Goal: Task Accomplishment & Management: Use online tool/utility

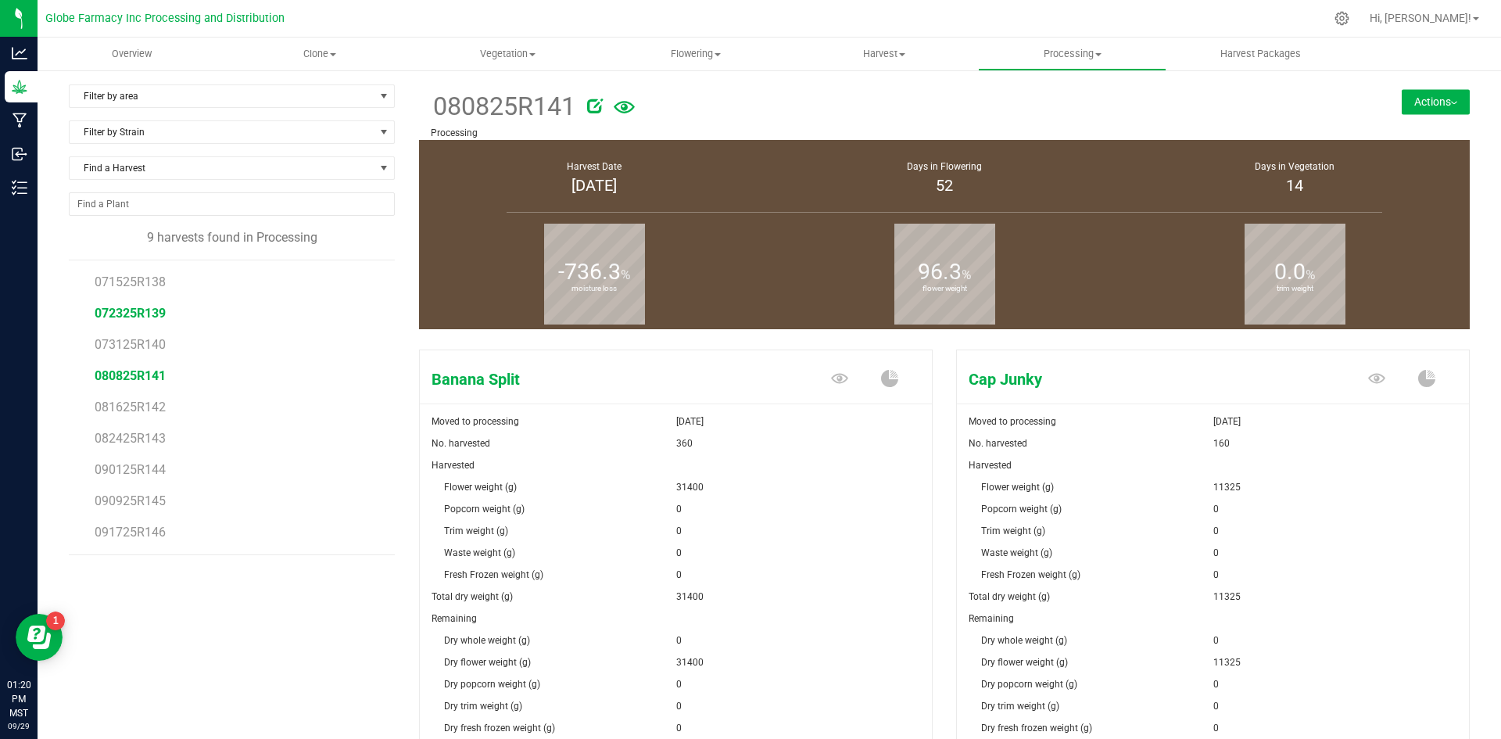
click at [145, 308] on span "072325R139" at bounding box center [130, 313] width 71 height 15
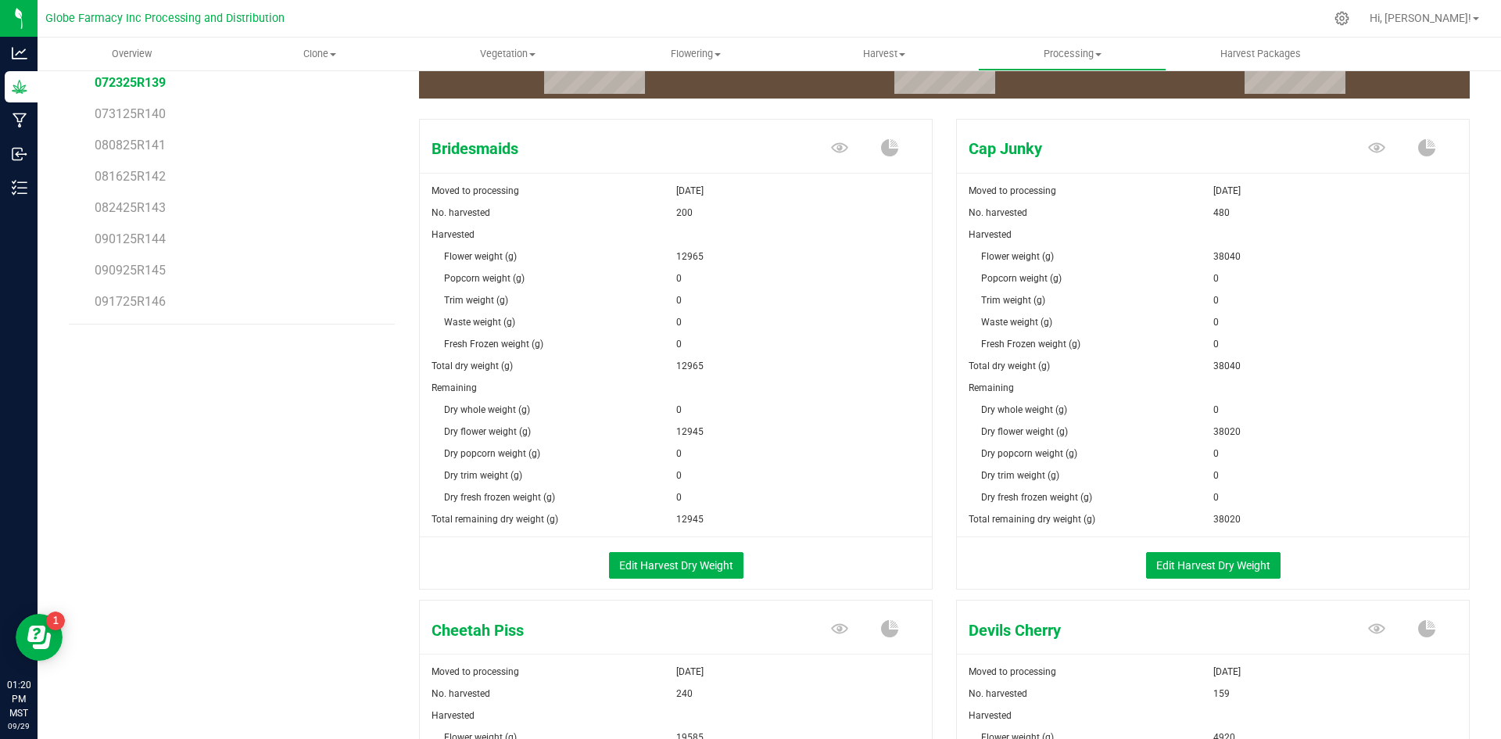
scroll to position [234, 0]
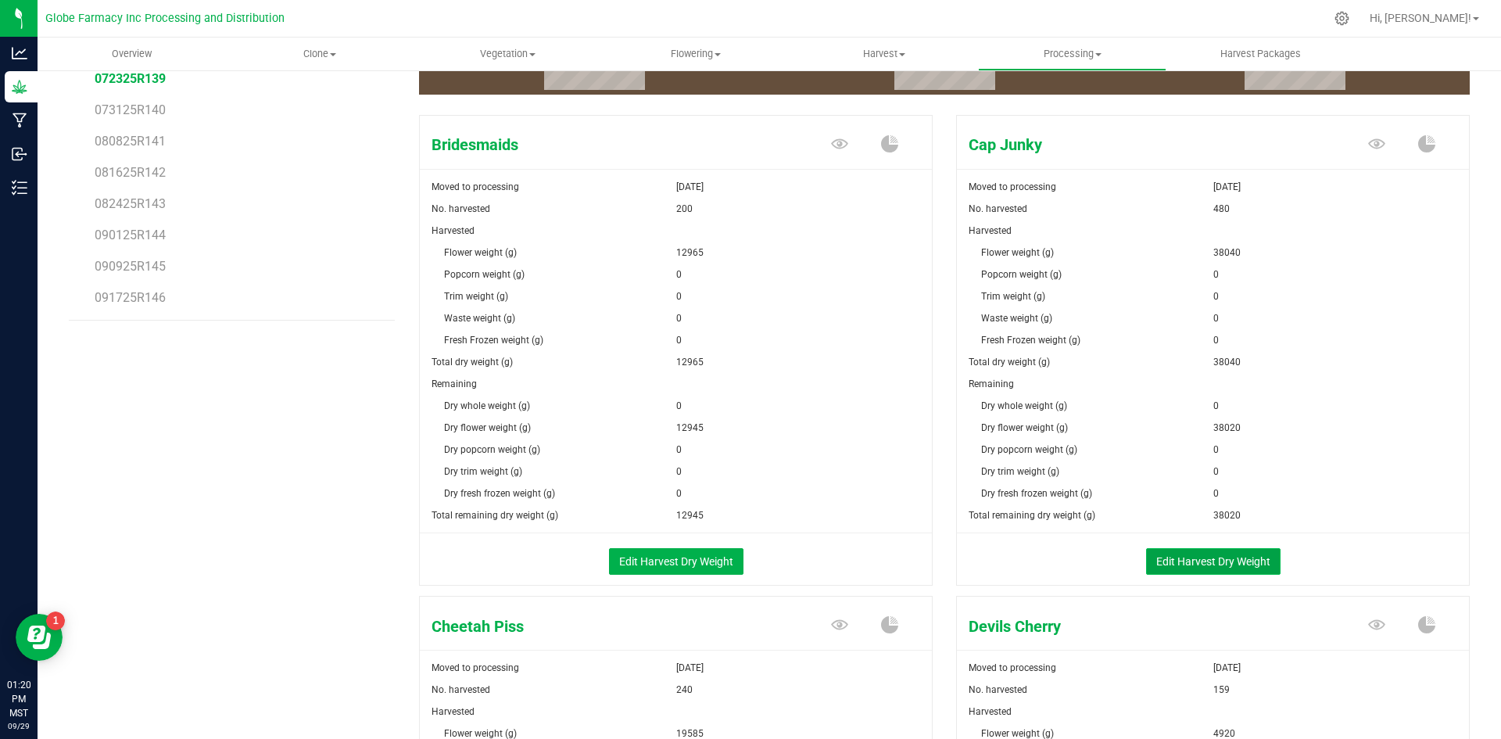
click at [1230, 558] on button "Edit Harvest Dry Weight" at bounding box center [1213, 561] width 134 height 27
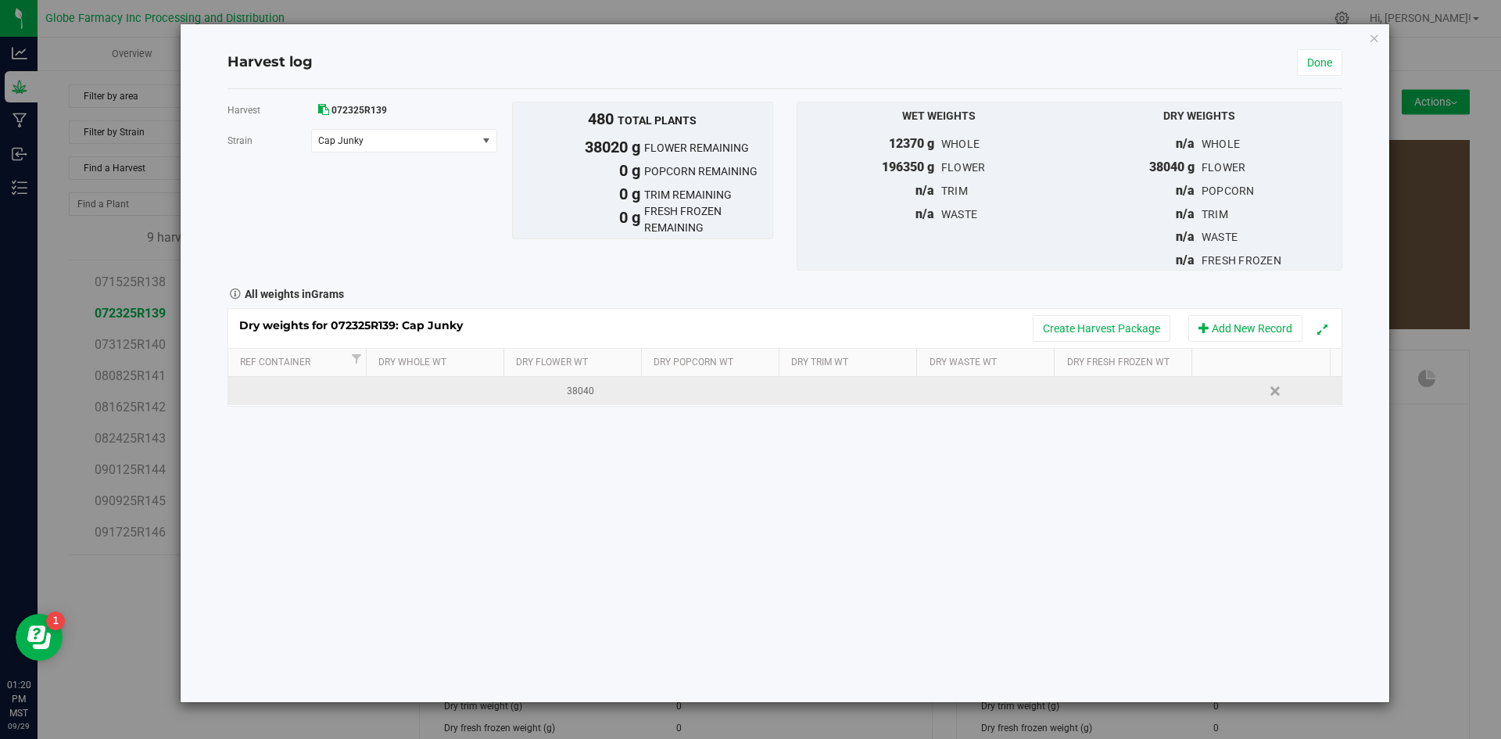
click at [862, 390] on td at bounding box center [854, 391] width 139 height 28
type input "3800"
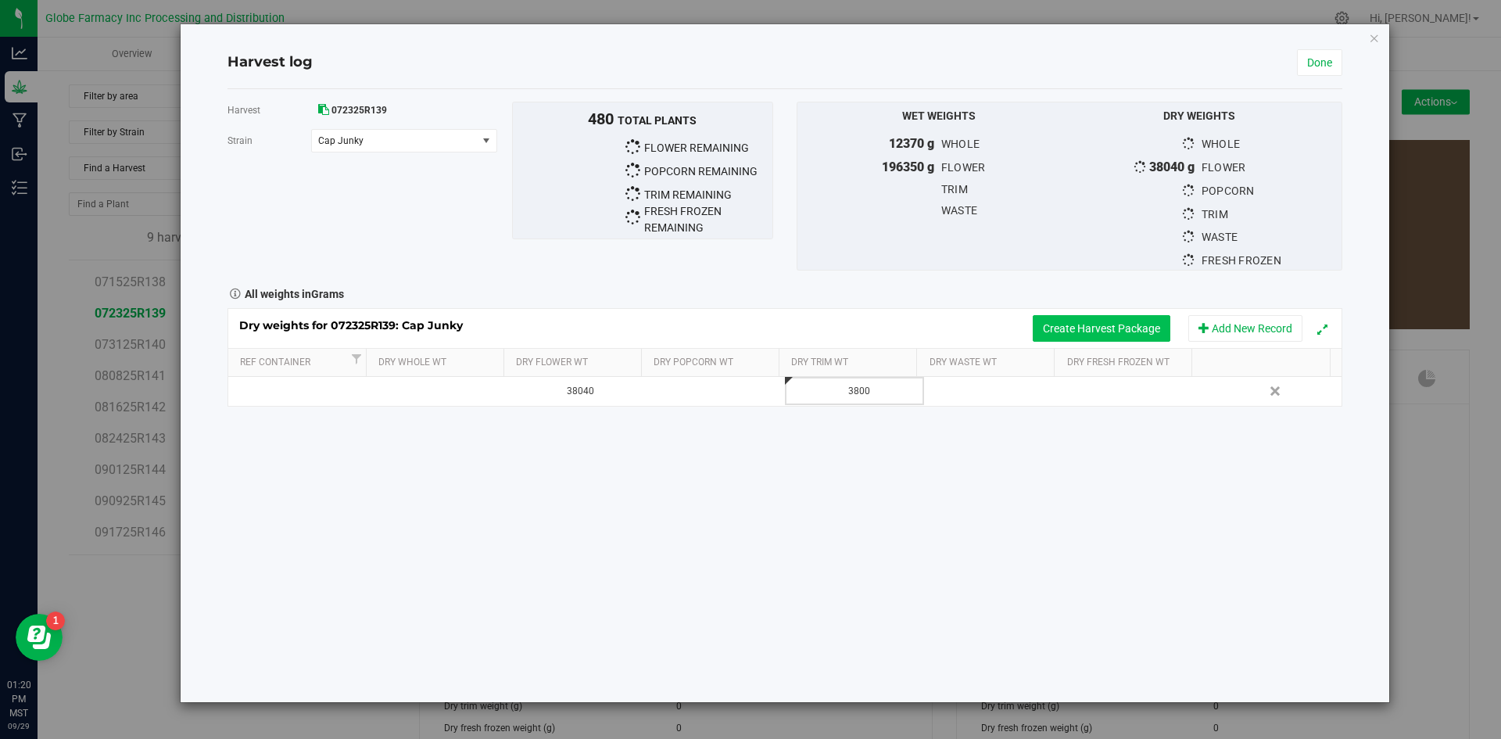
click at [1087, 332] on button "Create Harvest Package" at bounding box center [1102, 328] width 138 height 27
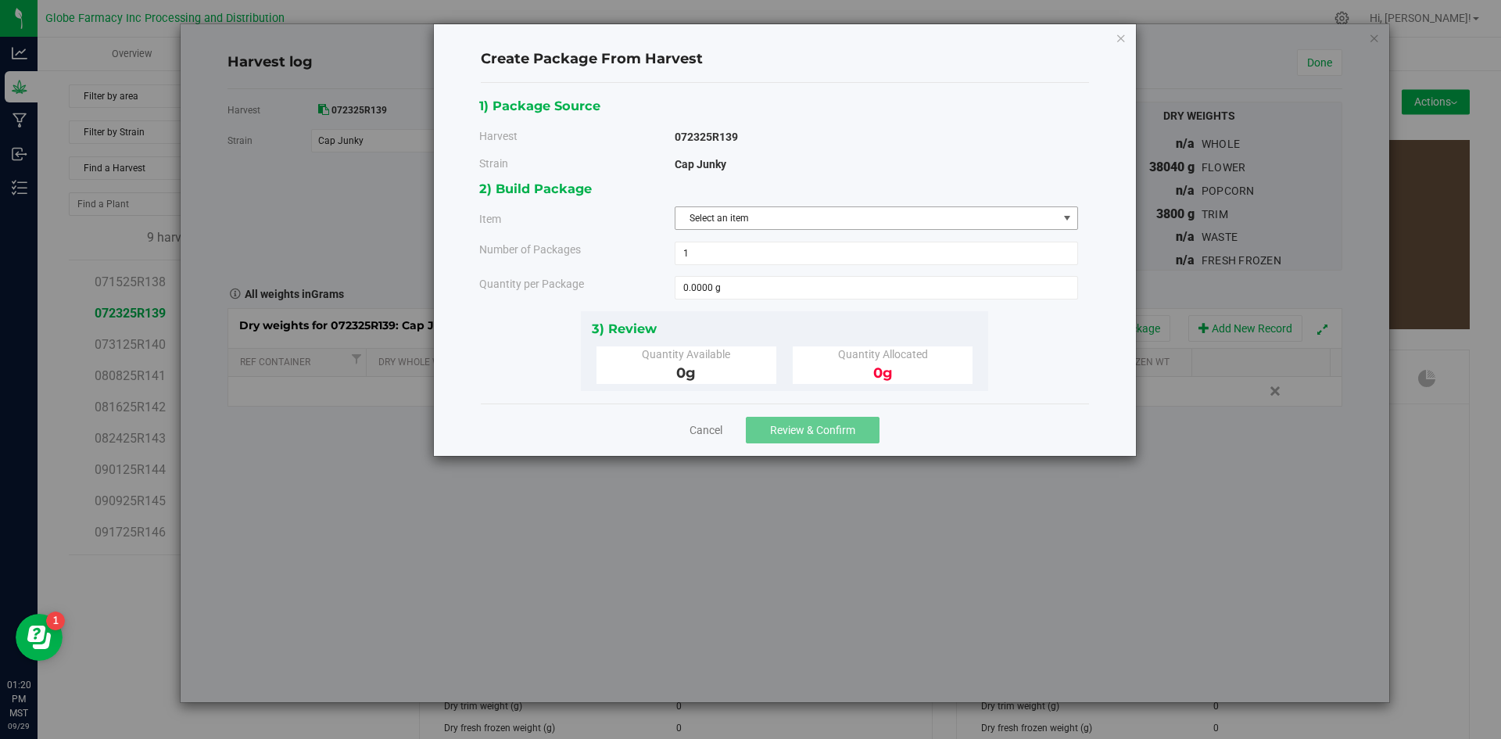
click at [855, 214] on span "Select an item" at bounding box center [866, 218] width 382 height 22
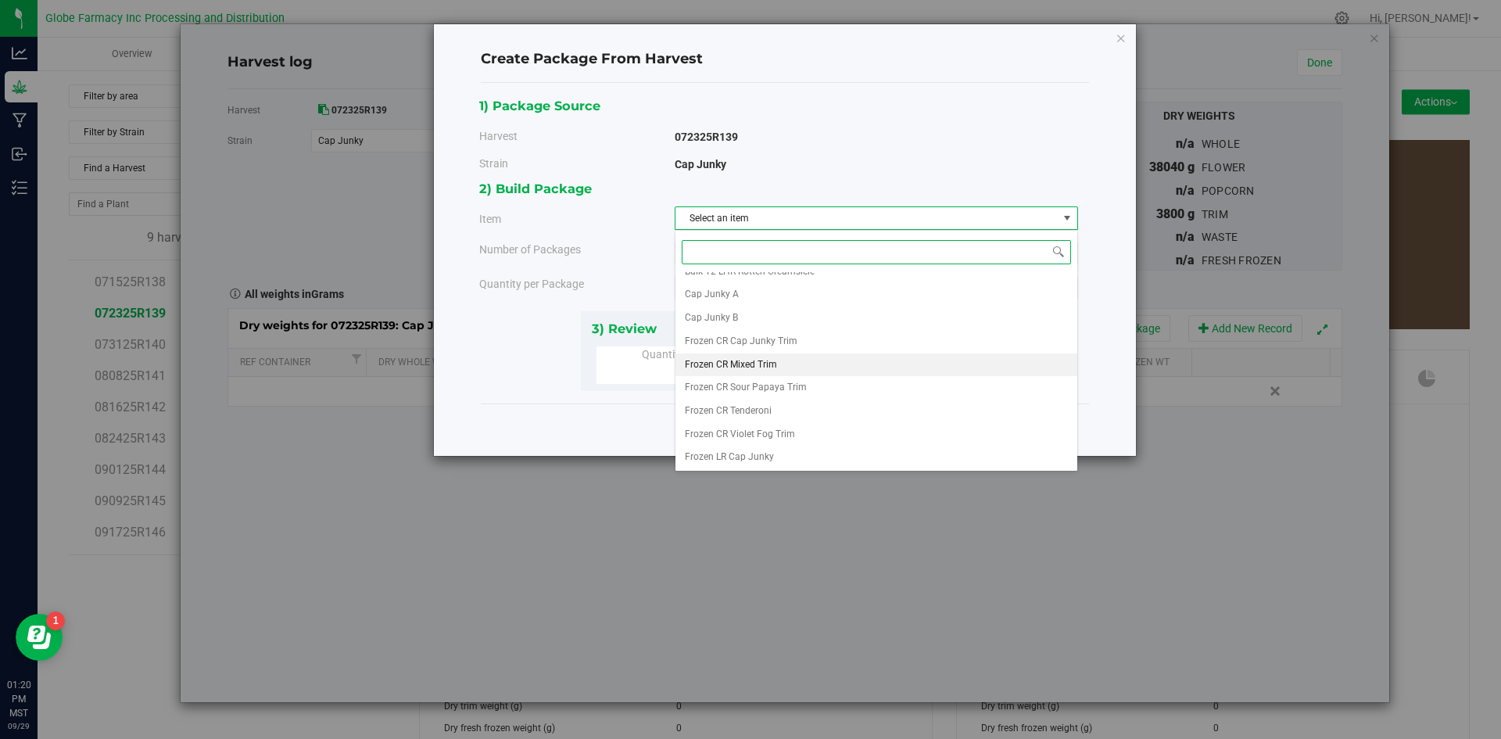
scroll to position [292, 0]
click at [771, 345] on span "Frozen CR Cap Junky Trim" at bounding box center [741, 341] width 113 height 20
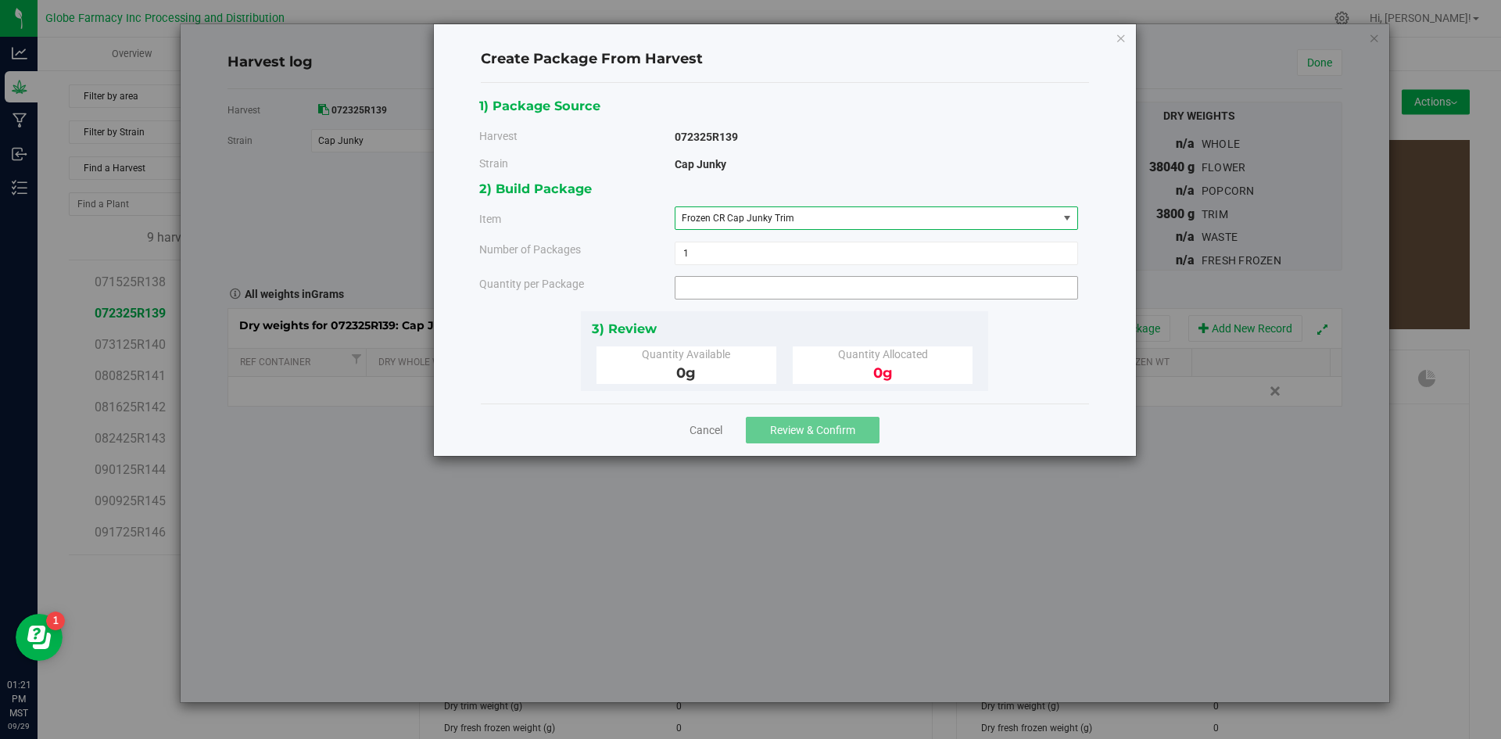
click at [761, 287] on span at bounding box center [876, 287] width 403 height 23
type input "3800"
type input "3800.0000 g"
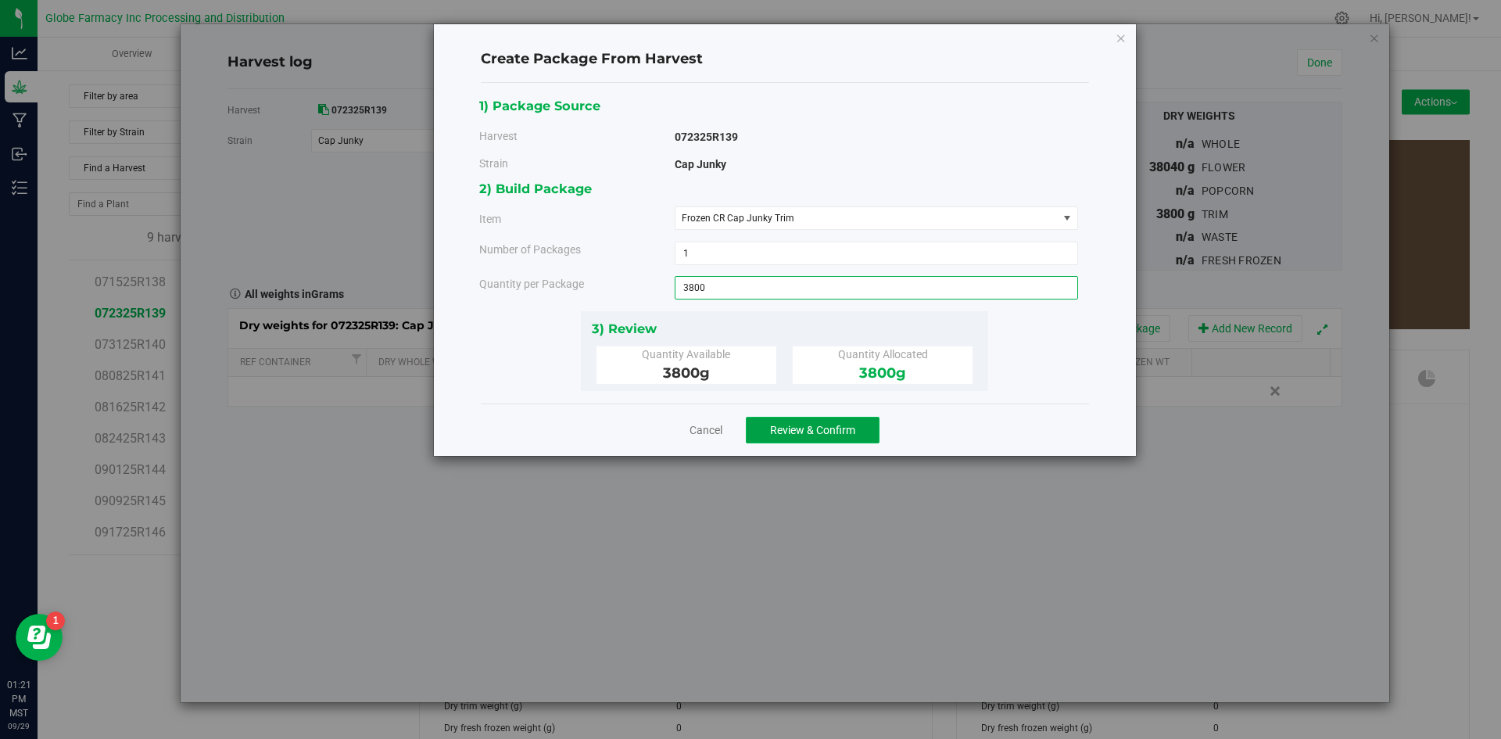
click at [788, 430] on span "Review & Confirm" at bounding box center [812, 430] width 85 height 13
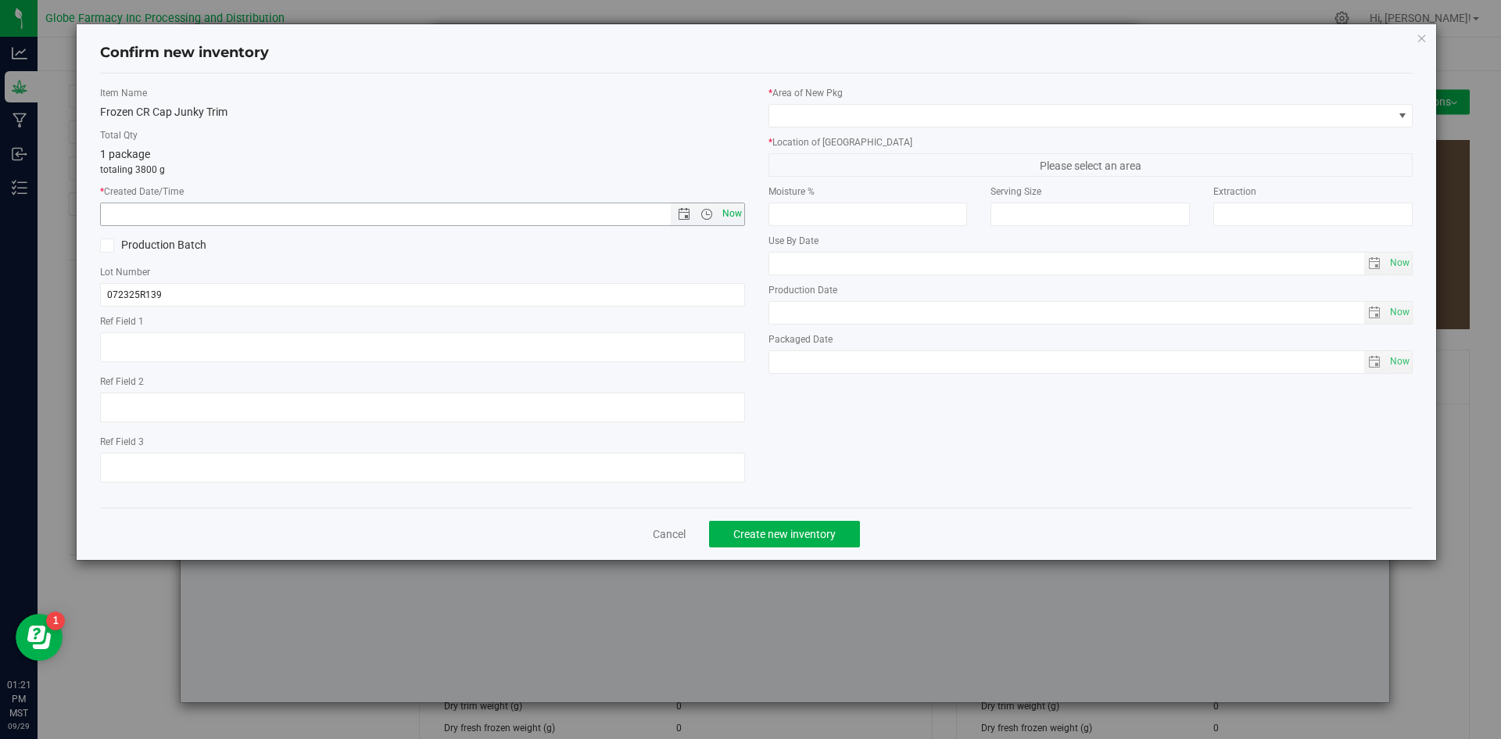
click at [733, 213] on span "Now" at bounding box center [731, 213] width 27 height 23
type input "[DATE] 1:21 PM"
click at [182, 294] on input "072325R139" at bounding box center [422, 294] width 645 height 23
type input "072325R139-CJ"
click at [823, 119] on span at bounding box center [1081, 116] width 624 height 22
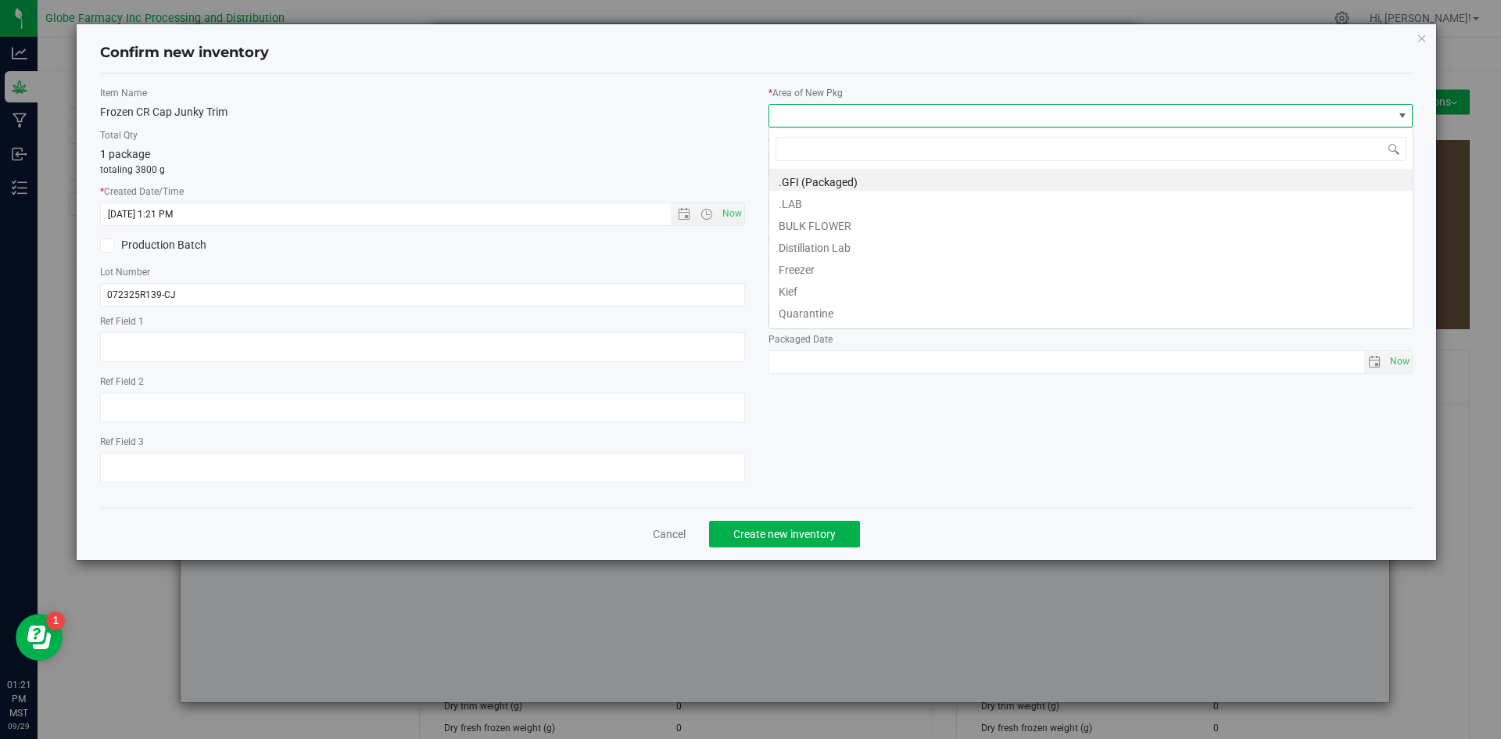
scroll to position [23, 645]
click at [828, 225] on li "BULK FLOWER" at bounding box center [1090, 224] width 643 height 22
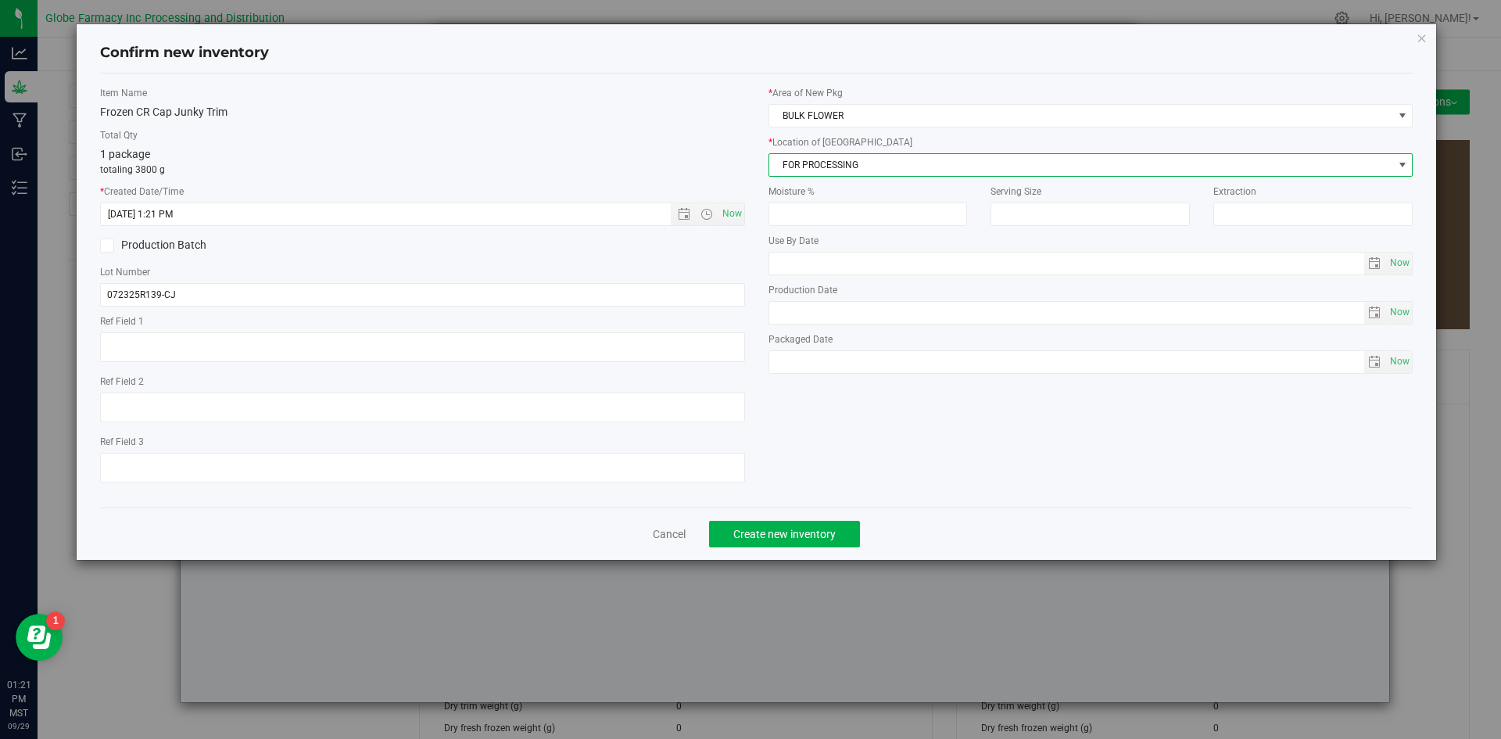
click at [836, 161] on span "FOR PROCESSING" at bounding box center [1081, 165] width 624 height 22
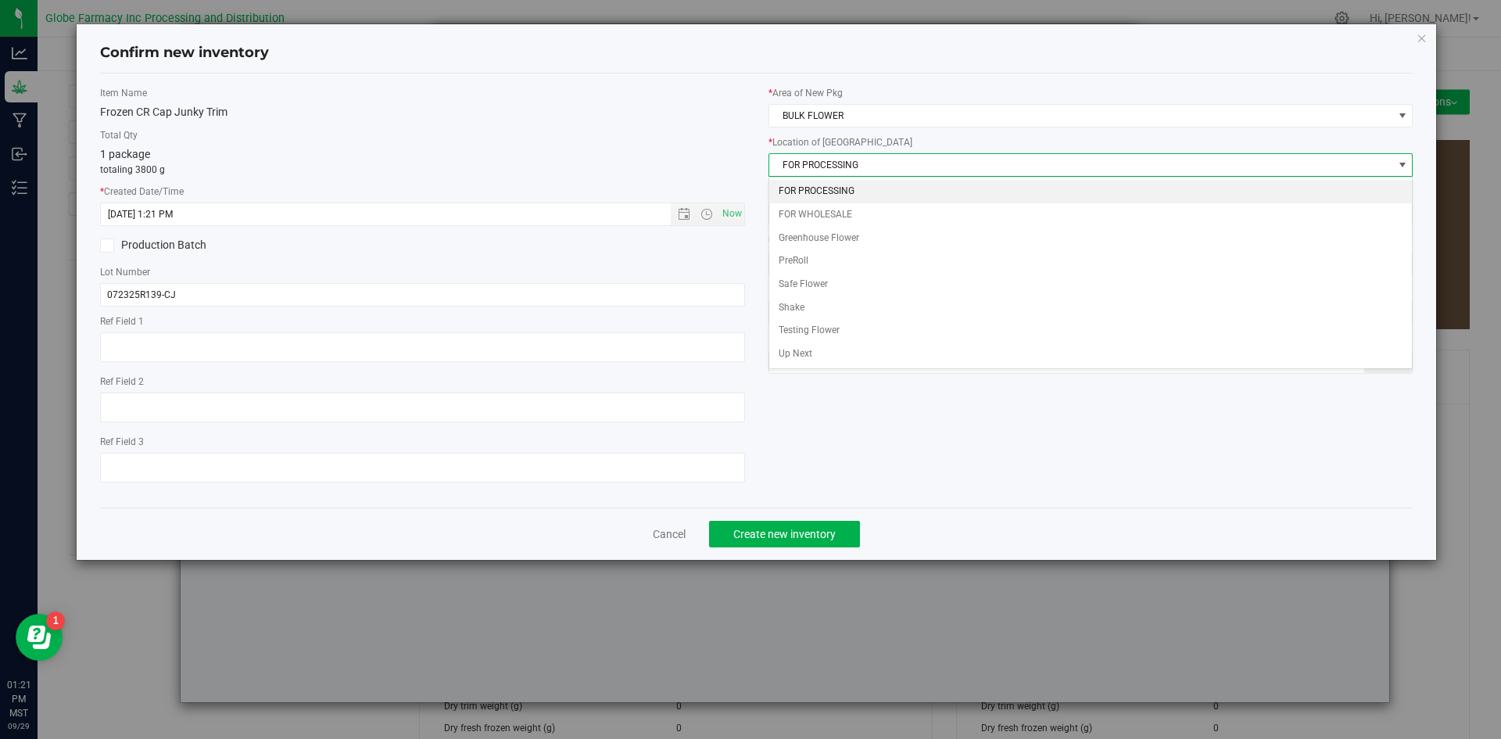
click at [828, 188] on li "FOR PROCESSING" at bounding box center [1090, 191] width 643 height 23
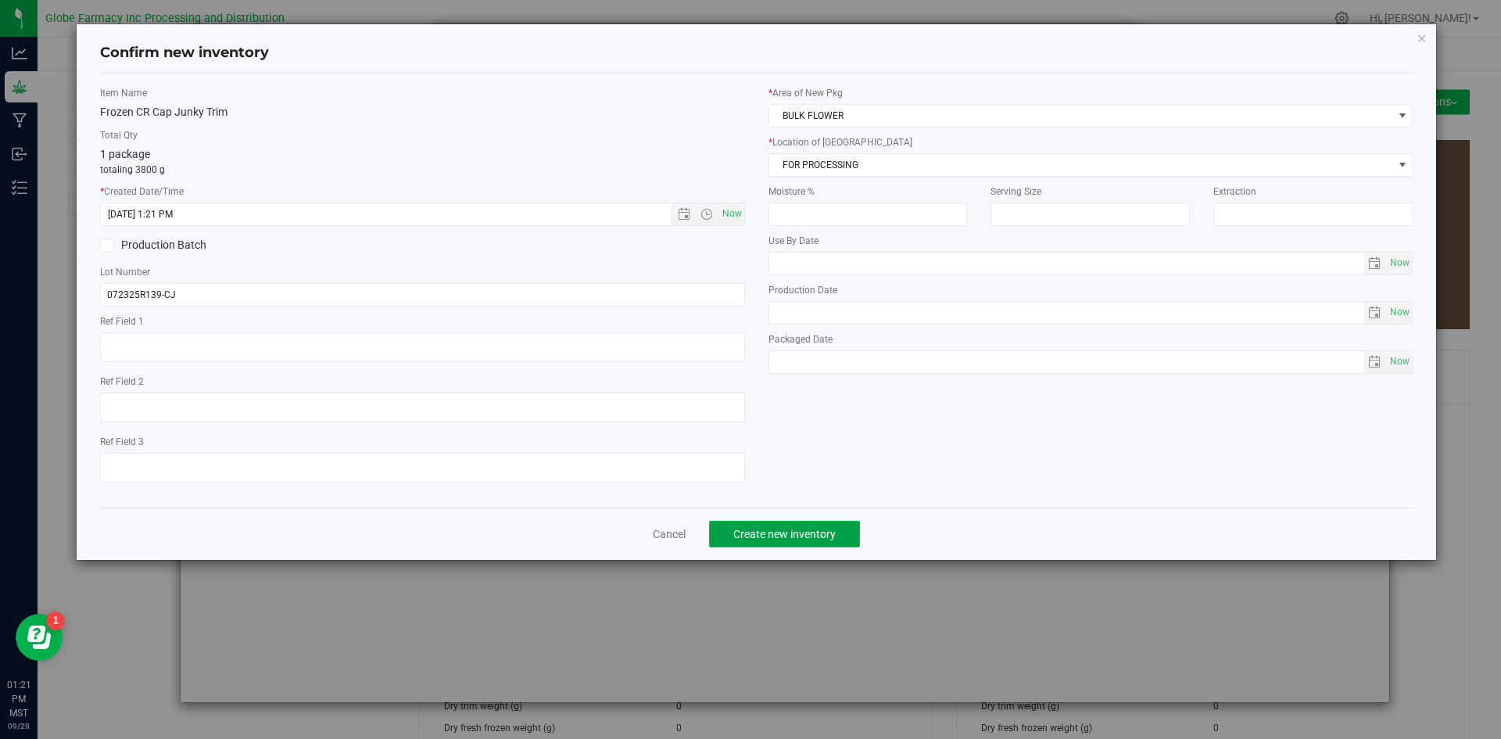
click at [782, 528] on span "Create new inventory" at bounding box center [784, 534] width 102 height 13
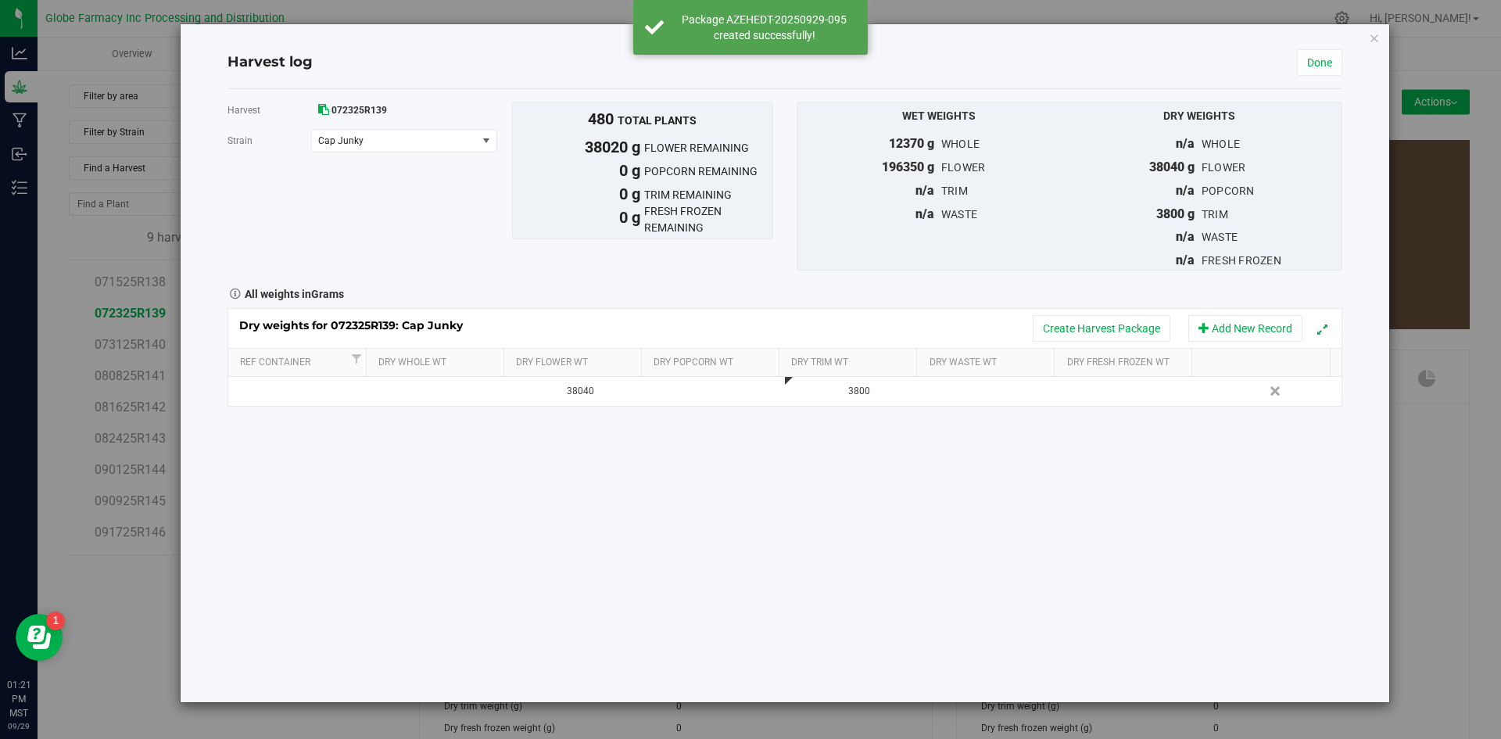
click at [1081, 312] on div "Dry weights for 072325R139: Cap Junky Create Harvest Package Add New Record" at bounding box center [784, 328] width 1113 height 39
click at [1068, 324] on button "Create Harvest Package" at bounding box center [1102, 328] width 138 height 27
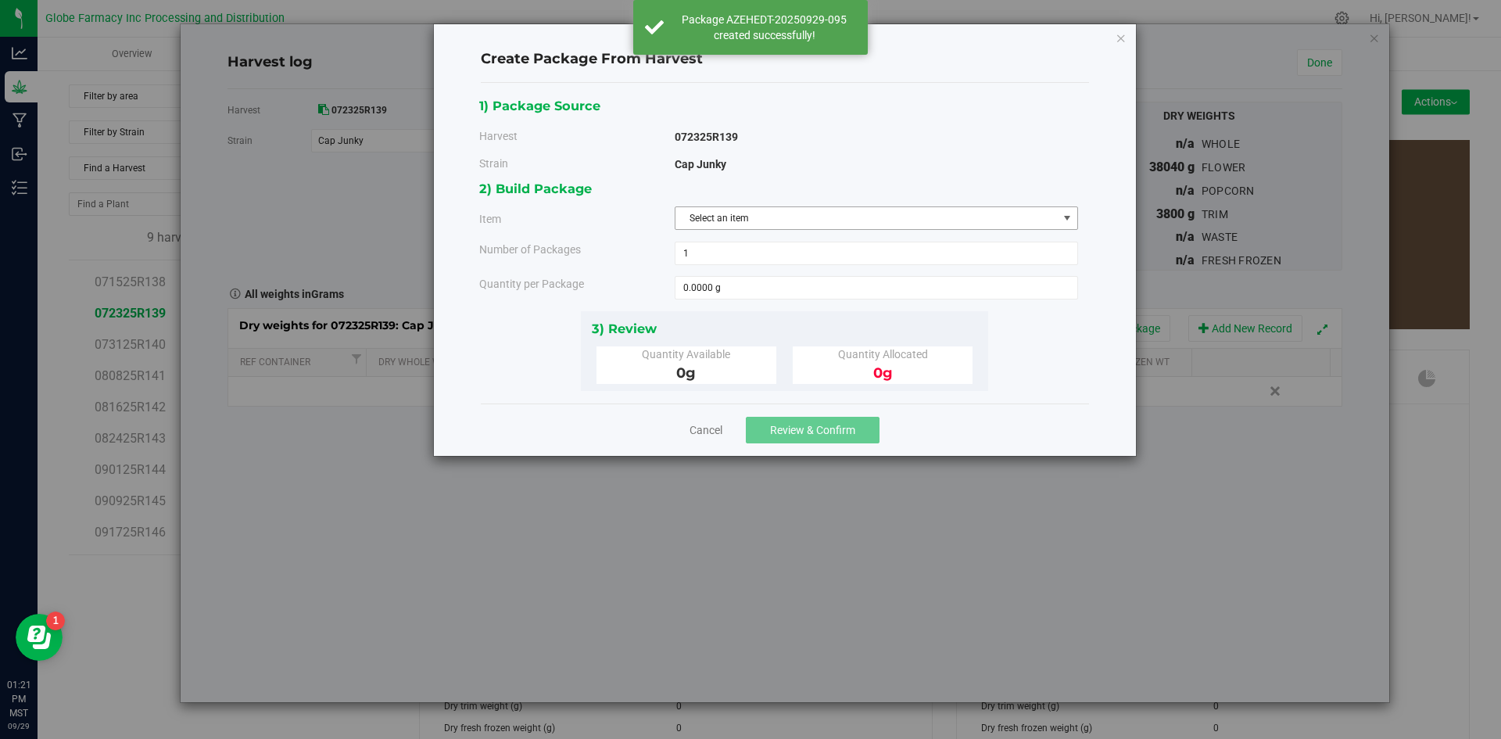
click at [771, 219] on span "Select an item" at bounding box center [866, 218] width 382 height 22
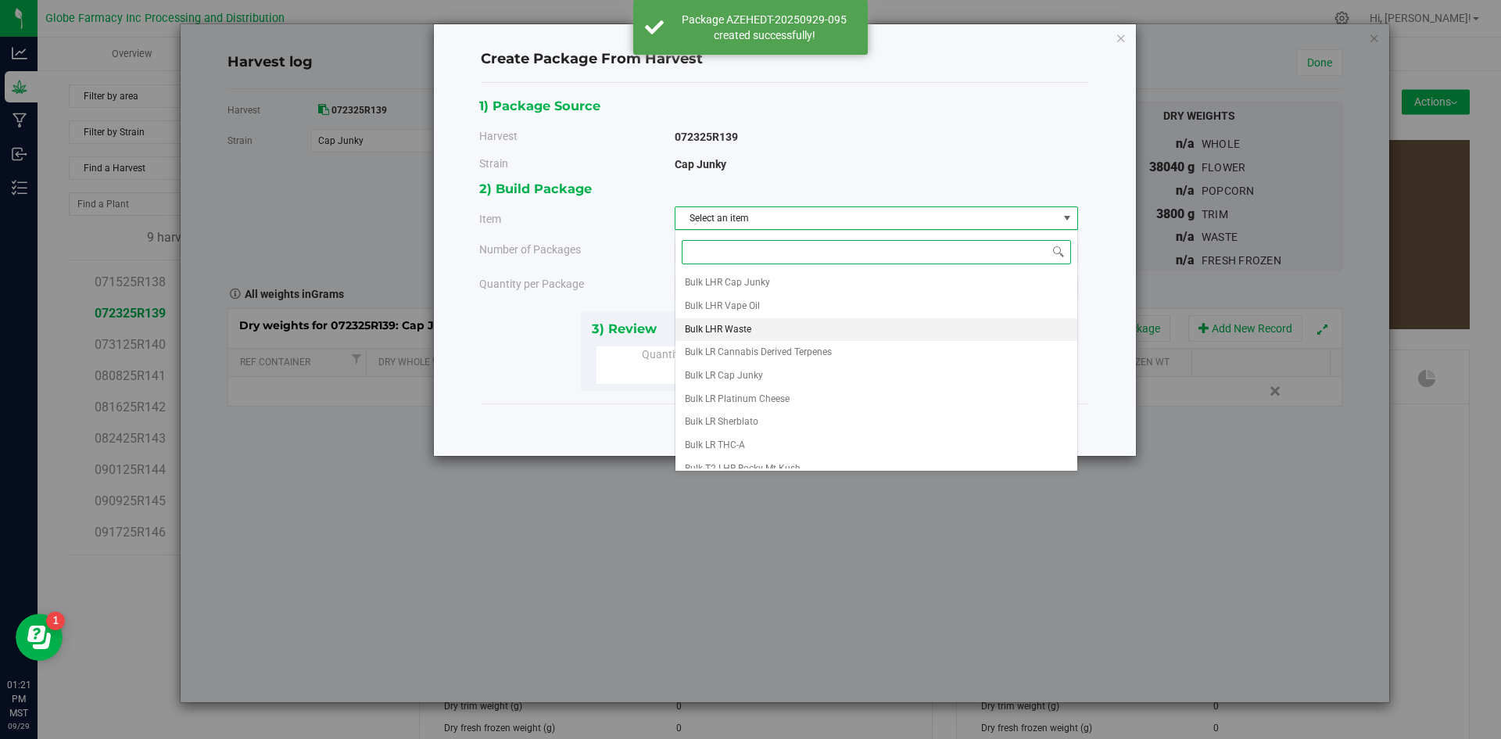
scroll to position [156, 0]
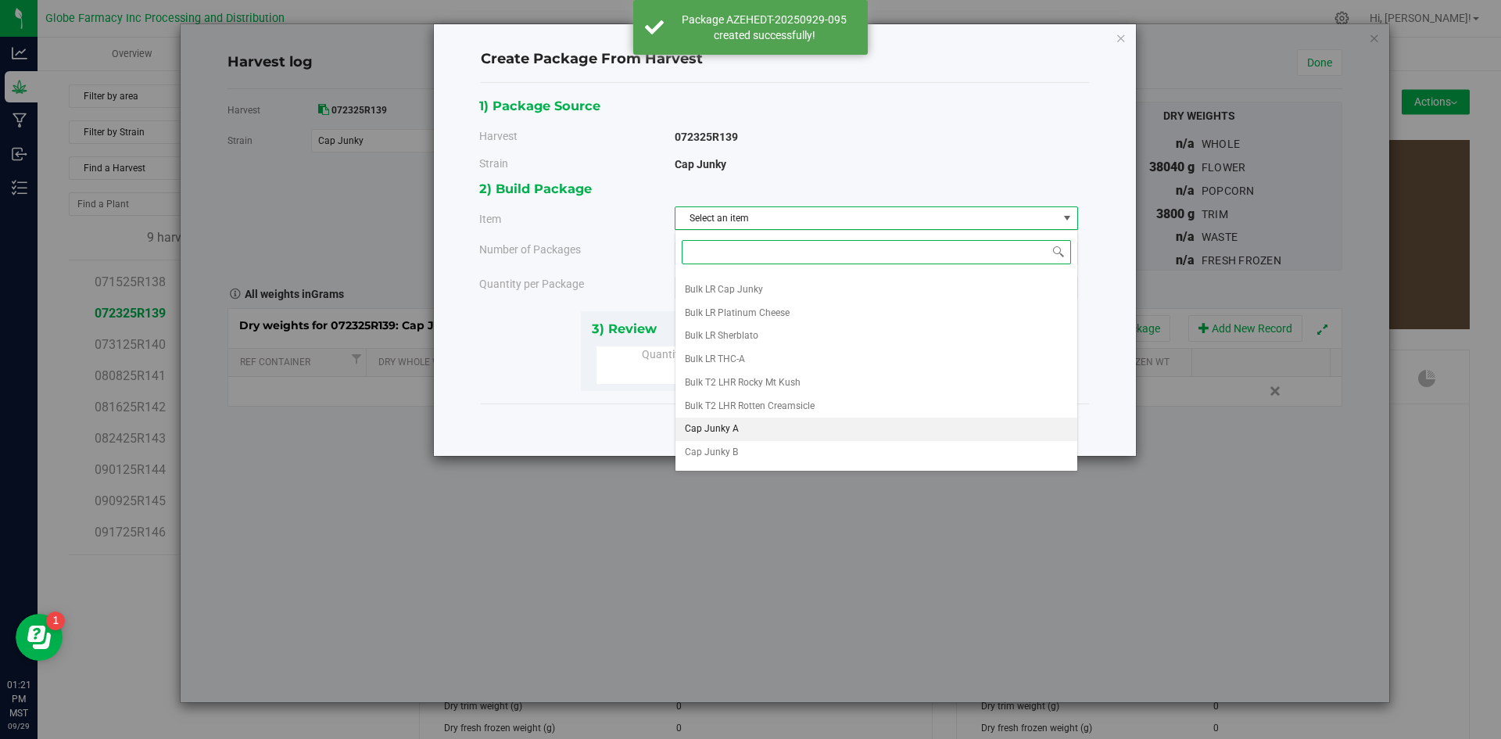
click at [739, 421] on li "Cap Junky A" at bounding box center [876, 428] width 402 height 23
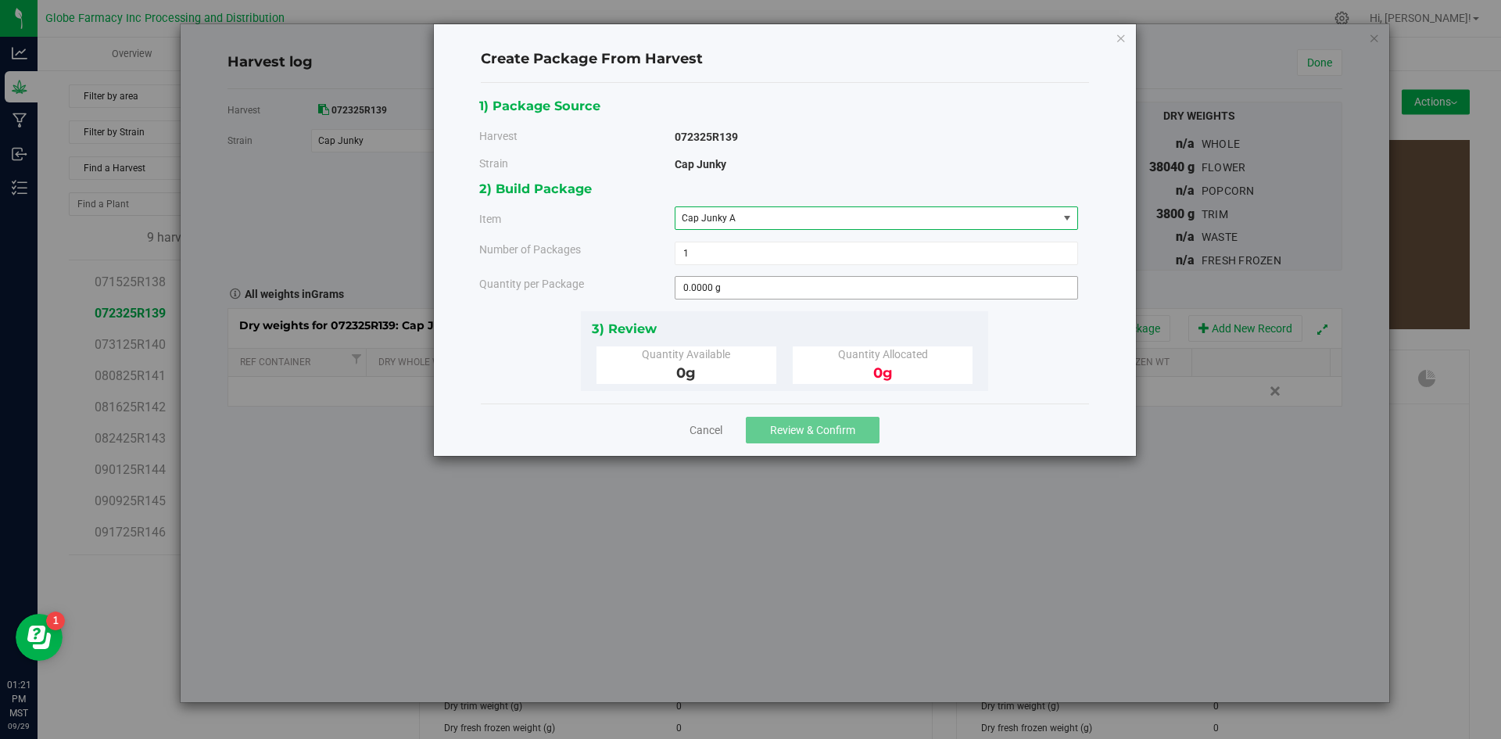
click at [776, 276] on span "0.0000 g 0" at bounding box center [876, 287] width 403 height 23
click at [775, 286] on span at bounding box center [876, 287] width 403 height 23
type input "4020"
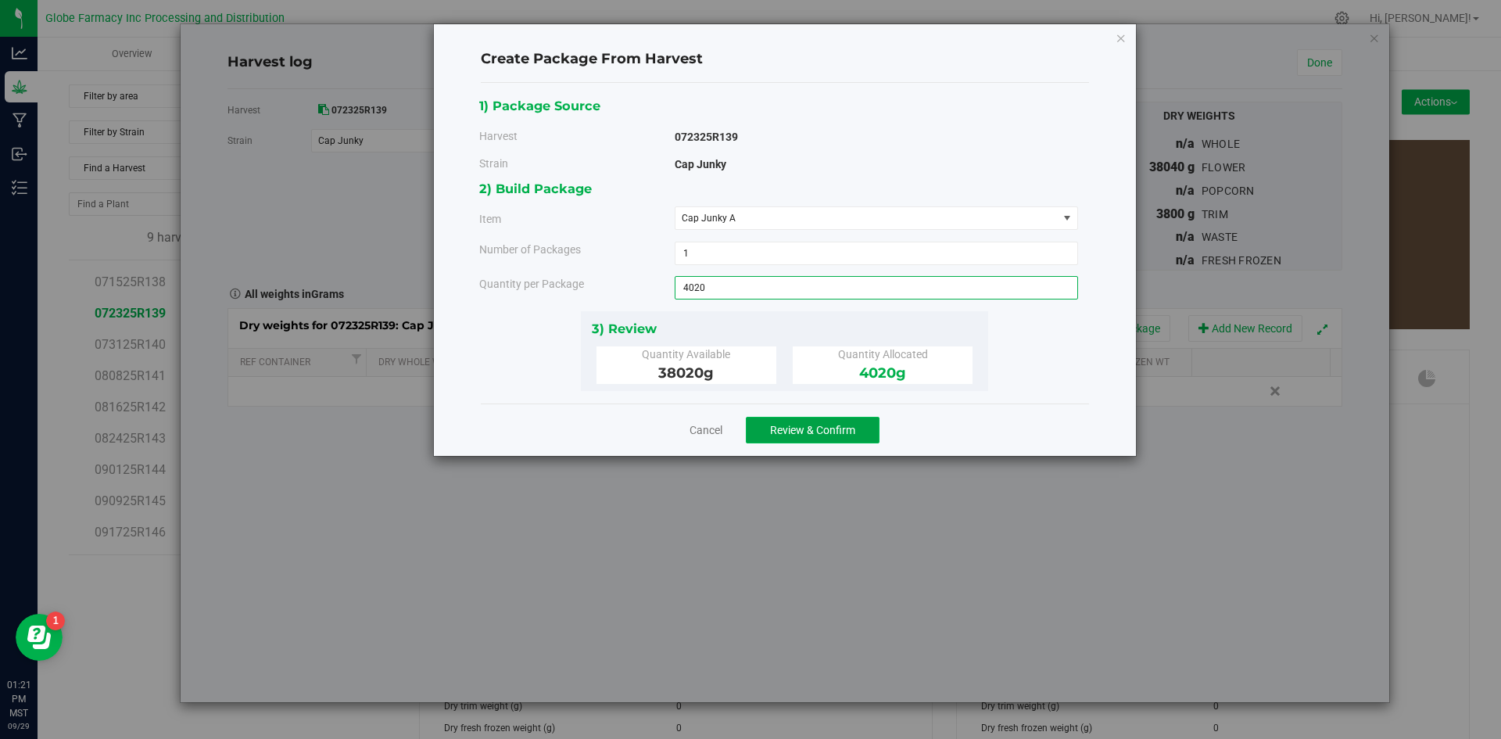
click at [857, 434] on button "Review & Confirm" at bounding box center [813, 430] width 134 height 27
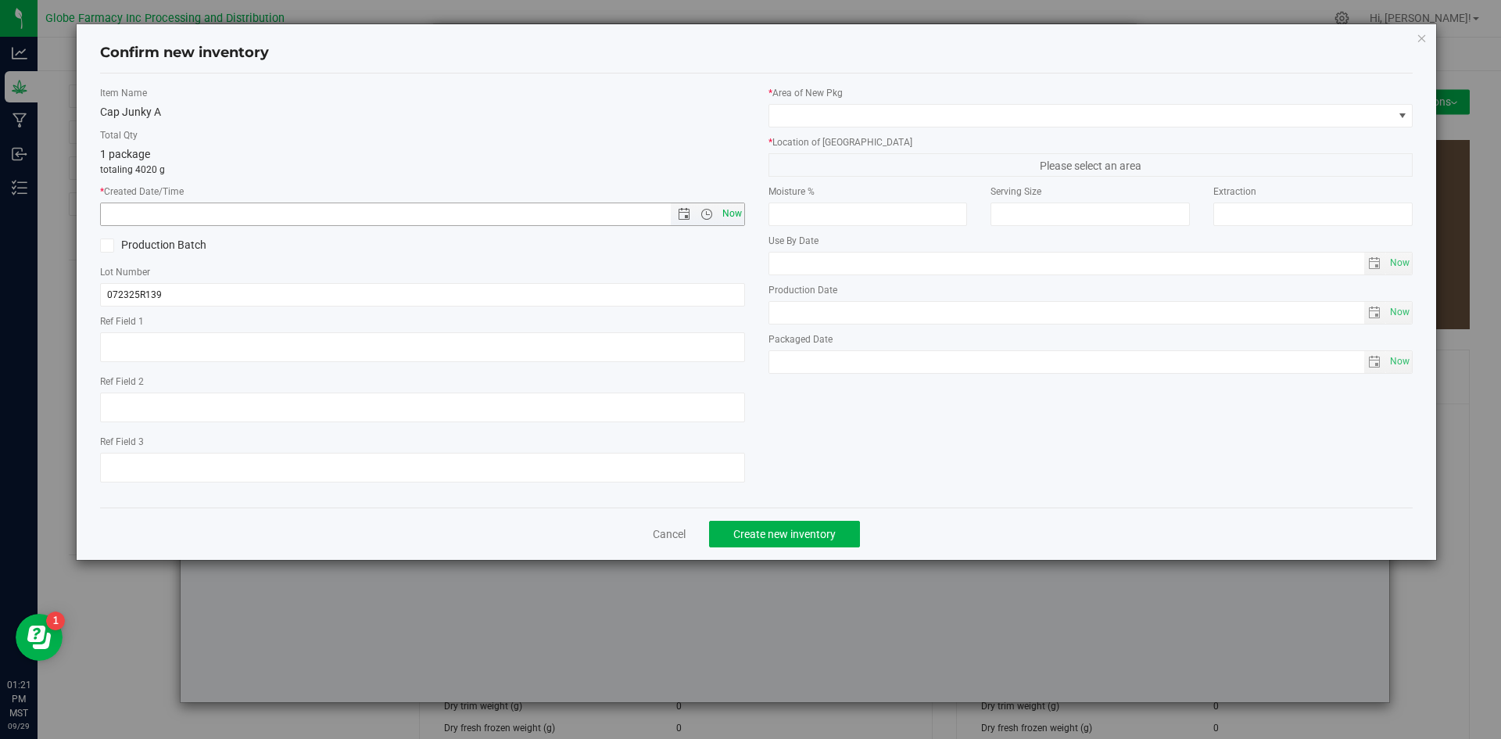
click at [742, 213] on span "Now" at bounding box center [731, 213] width 27 height 23
type input "[DATE] 1:21 PM"
click at [325, 284] on input "072325R139" at bounding box center [422, 294] width 645 height 23
type input "072325R139-CJ"
click at [815, 120] on span at bounding box center [1081, 116] width 624 height 22
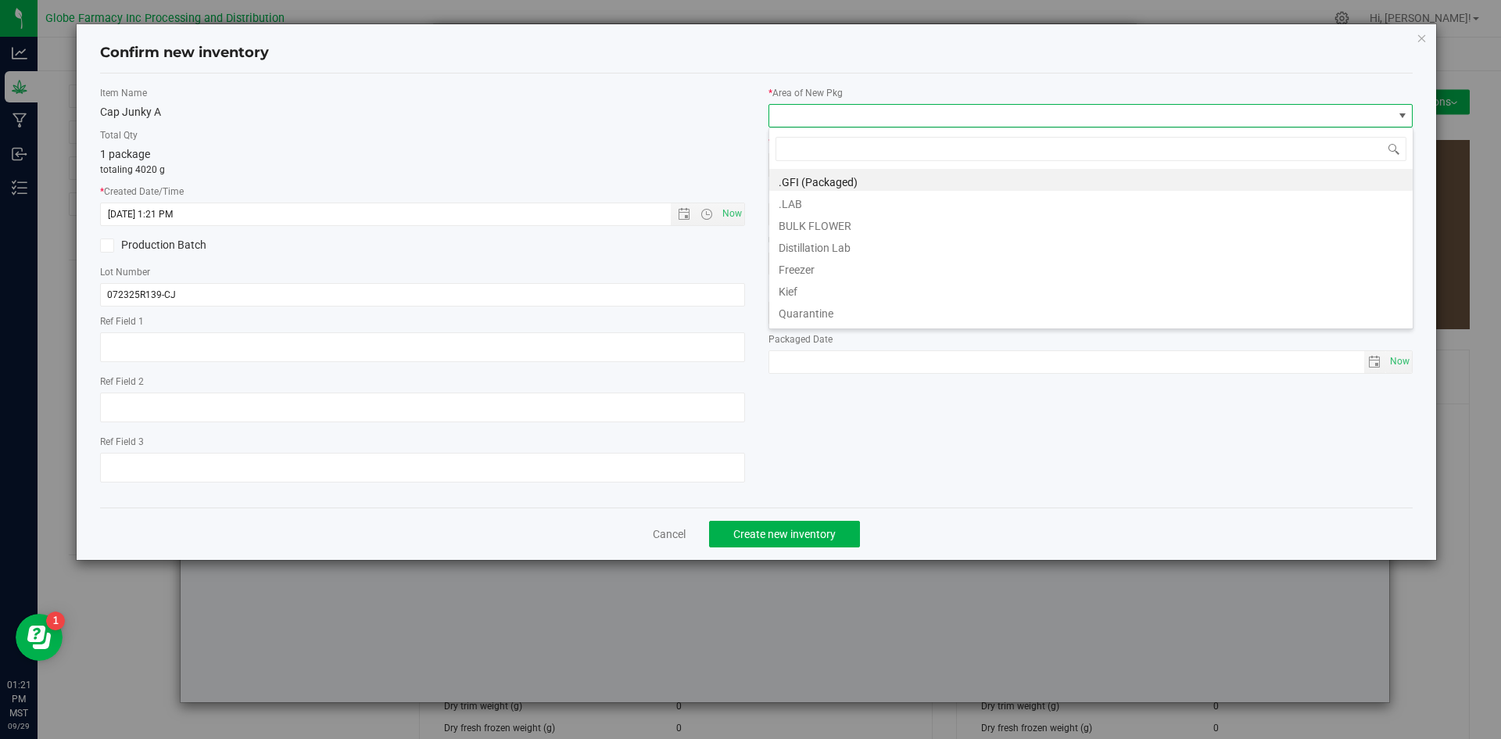
scroll to position [23, 645]
click at [811, 214] on li "BULK FLOWER" at bounding box center [1090, 224] width 643 height 22
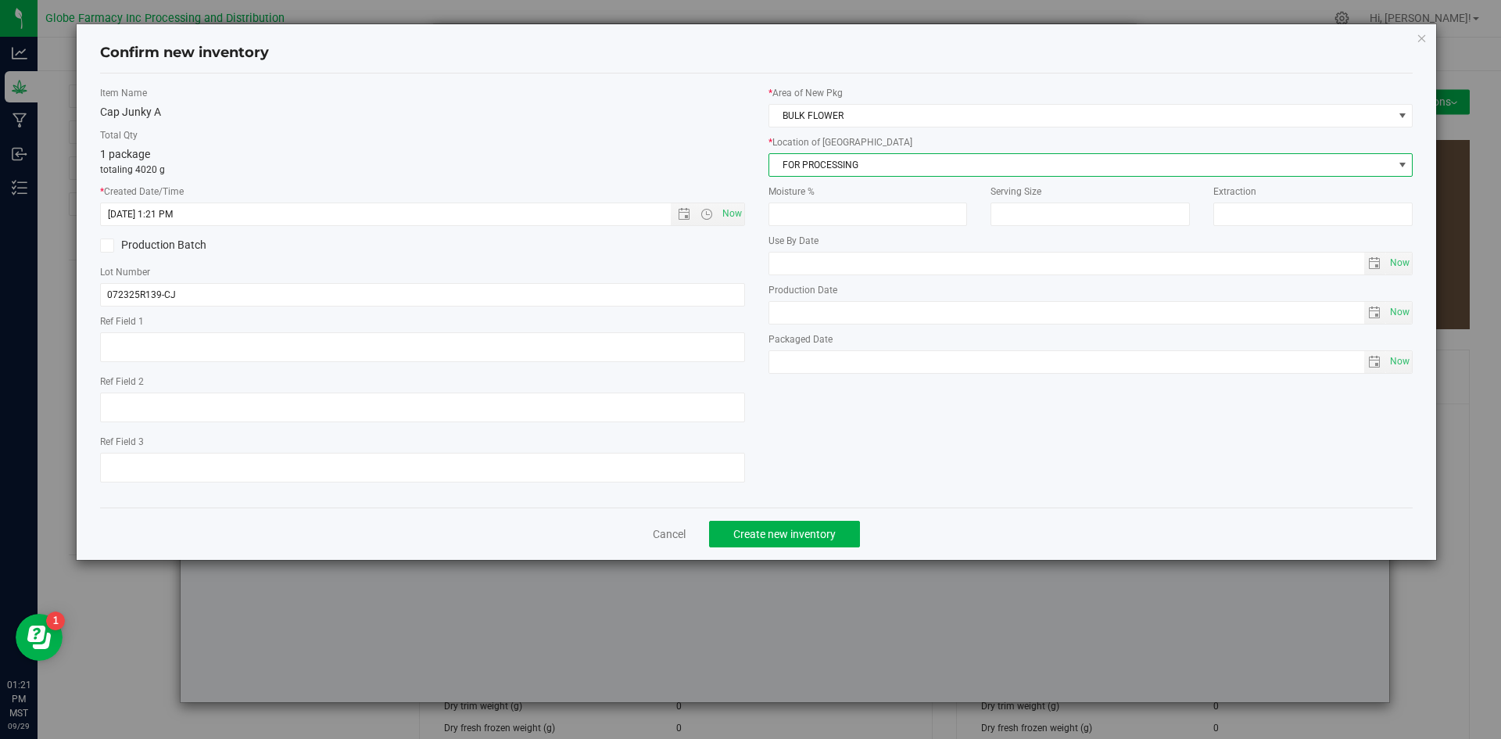
click at [814, 166] on span "FOR PROCESSING" at bounding box center [1081, 165] width 624 height 22
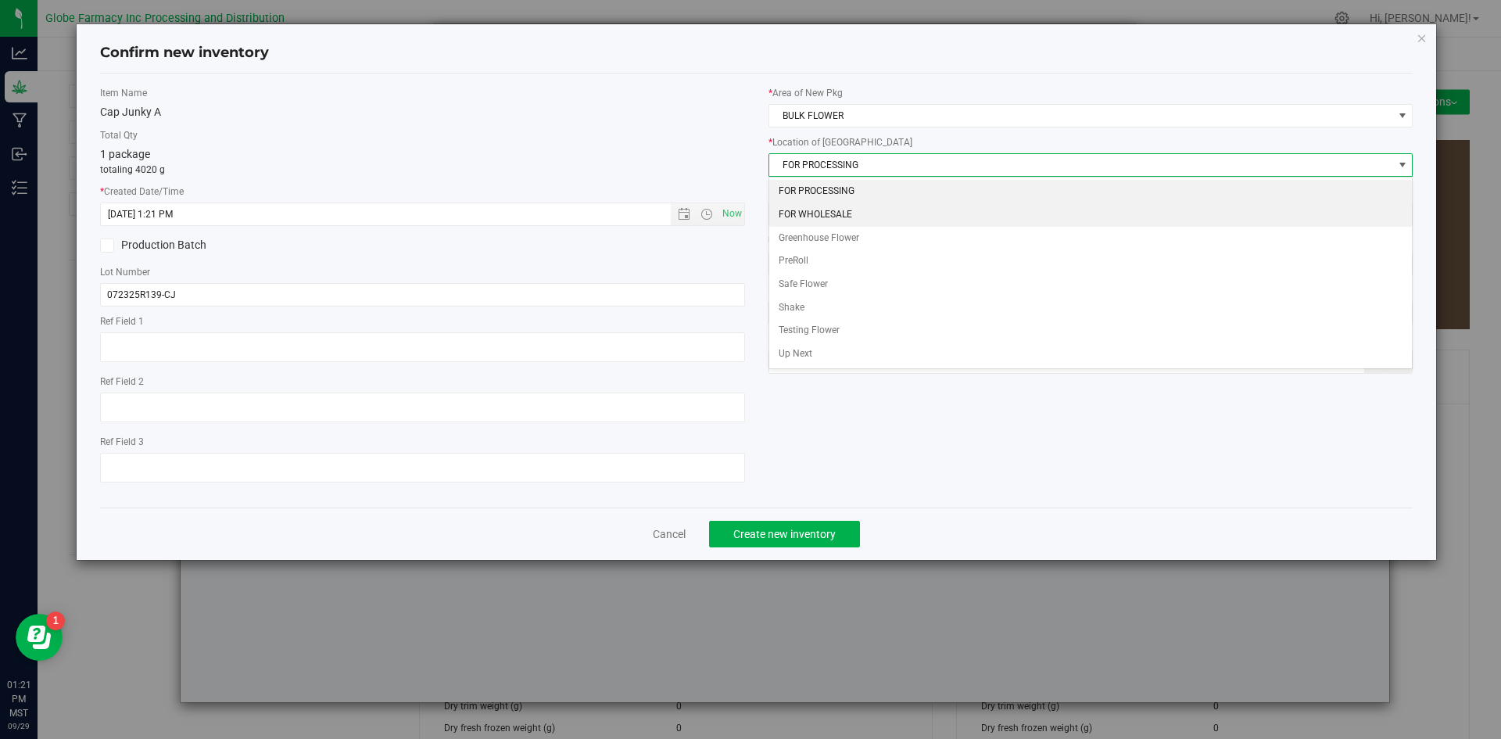
click at [815, 212] on li "FOR WHOLESALE" at bounding box center [1090, 214] width 643 height 23
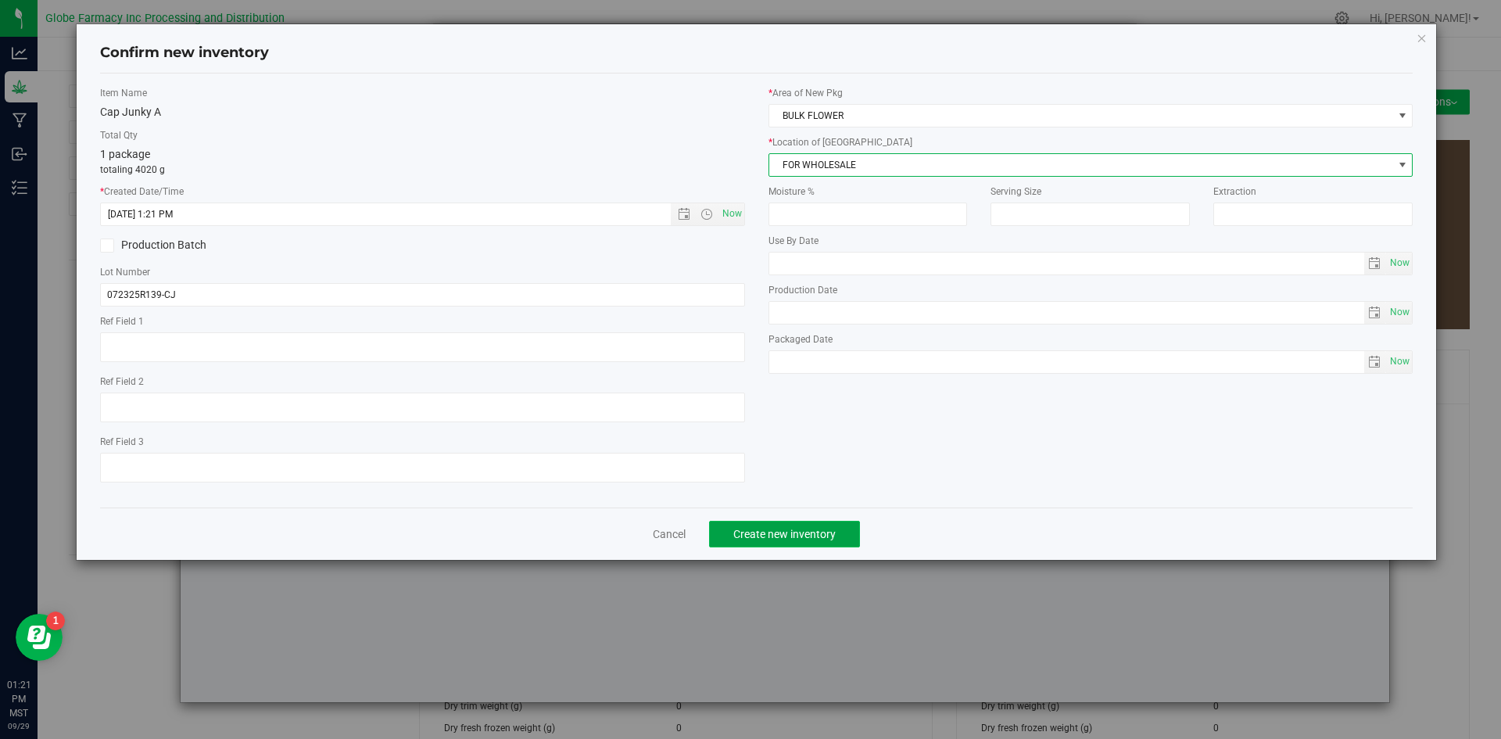
click at [794, 537] on span "Create new inventory" at bounding box center [784, 534] width 102 height 13
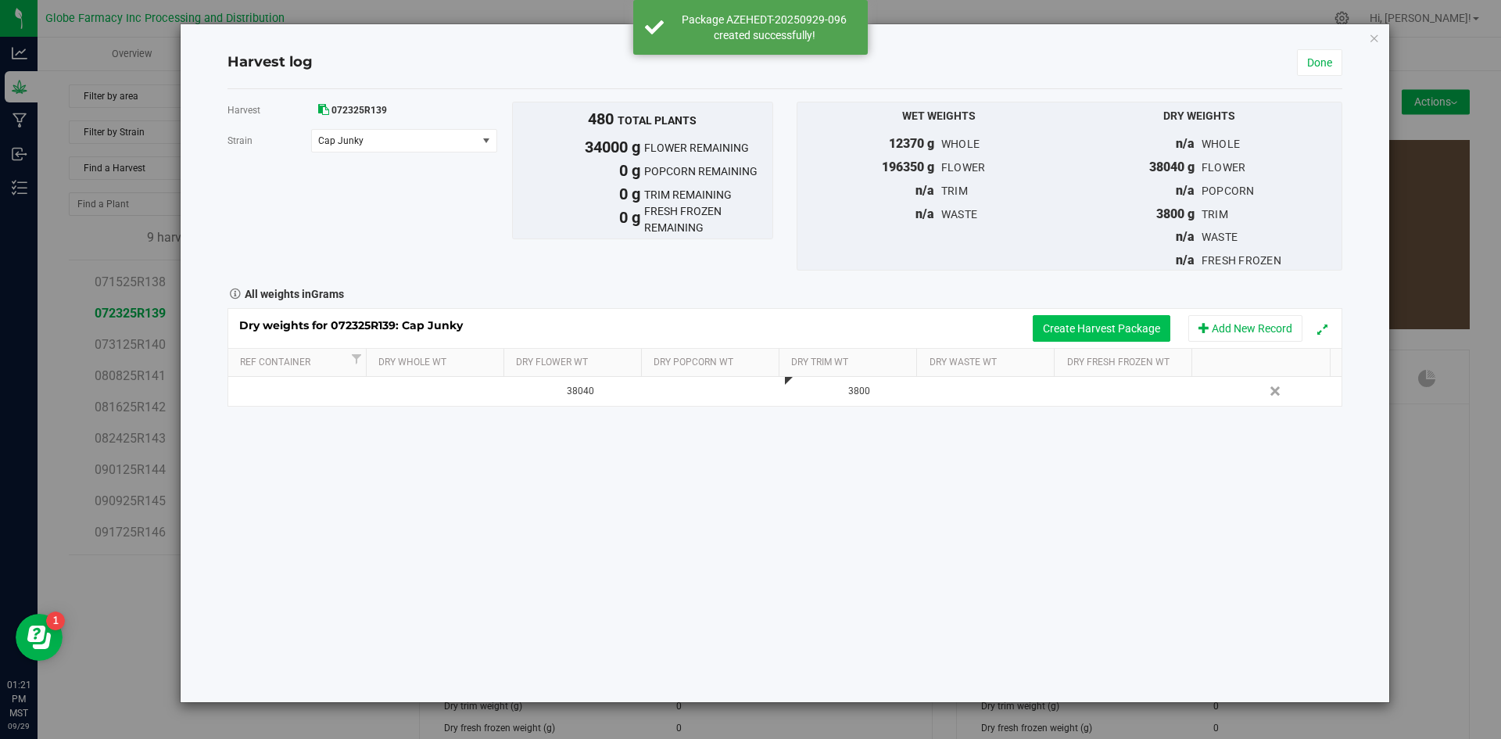
click at [1077, 333] on button "Create Harvest Package" at bounding box center [1102, 328] width 138 height 27
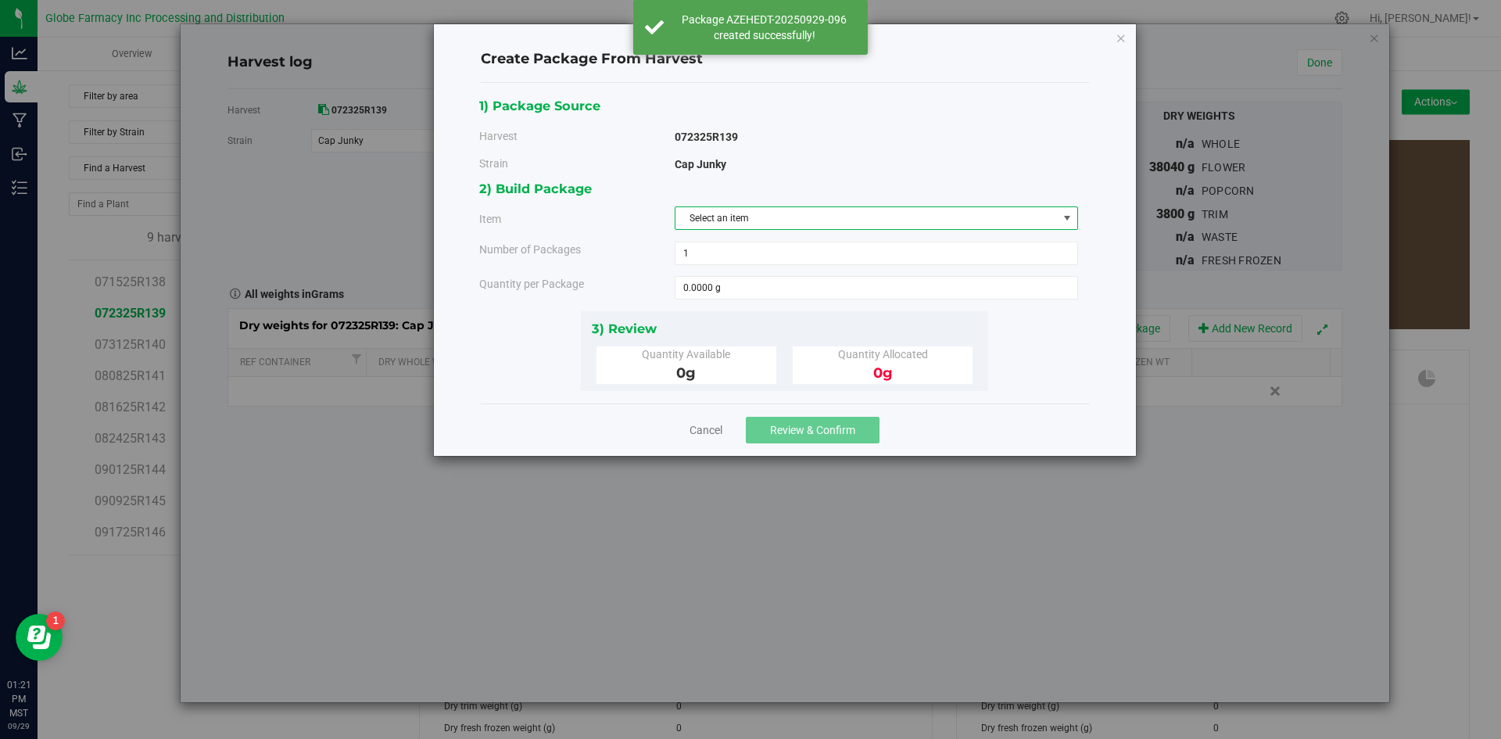
click at [838, 221] on span "Select an item" at bounding box center [866, 218] width 382 height 22
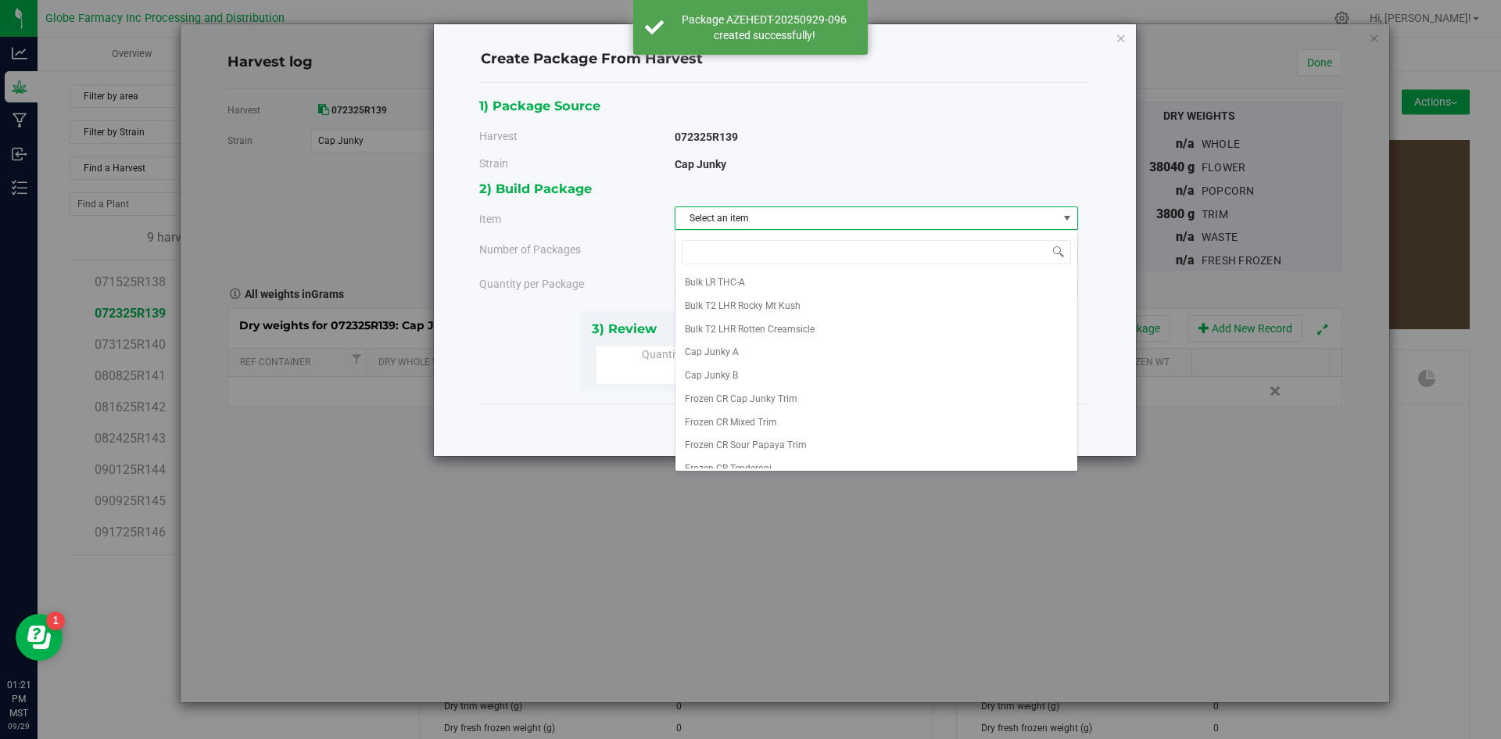
scroll to position [234, 0]
click at [804, 362] on li "Cap Junky A" at bounding box center [876, 350] width 402 height 23
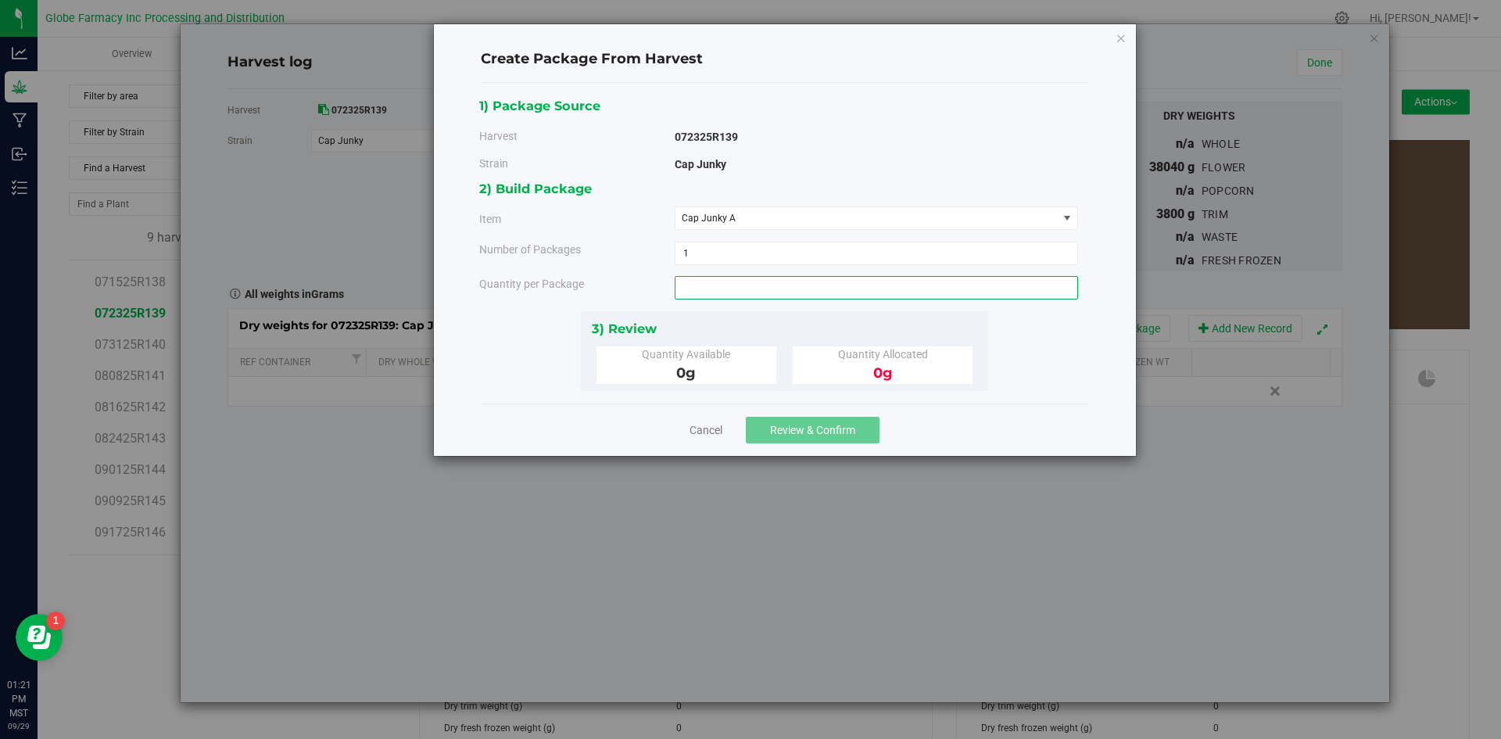
click at [768, 288] on span at bounding box center [876, 287] width 403 height 23
type input "3335"
type input "3335.0000 g"
click at [786, 433] on span "Review & Confirm" at bounding box center [812, 430] width 85 height 13
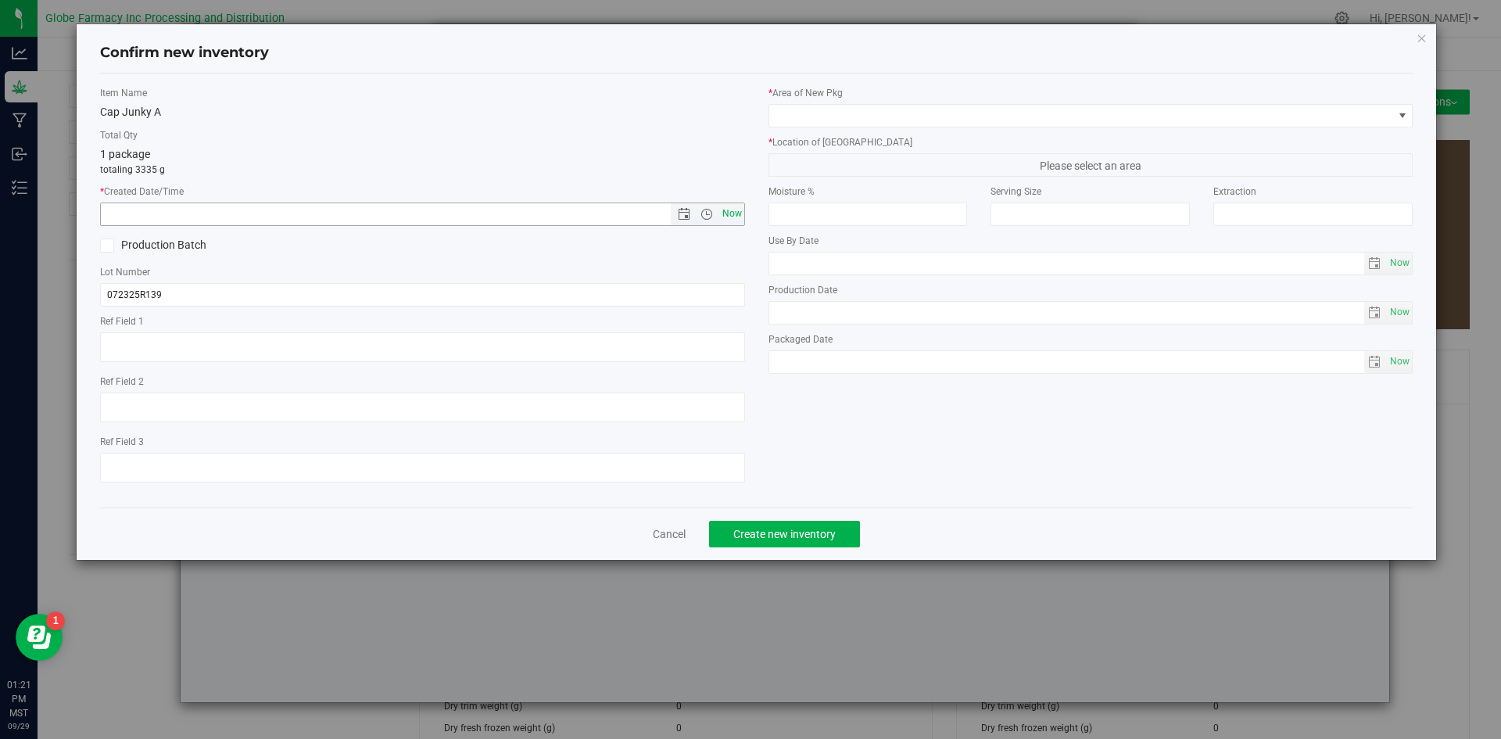
click at [732, 209] on span "Now" at bounding box center [731, 213] width 27 height 23
type input "[DATE] 1:21 PM"
click at [353, 285] on input "072325R139" at bounding box center [422, 294] width 645 height 23
type input "072325R139-CJ"
click at [849, 108] on span at bounding box center [1081, 116] width 624 height 22
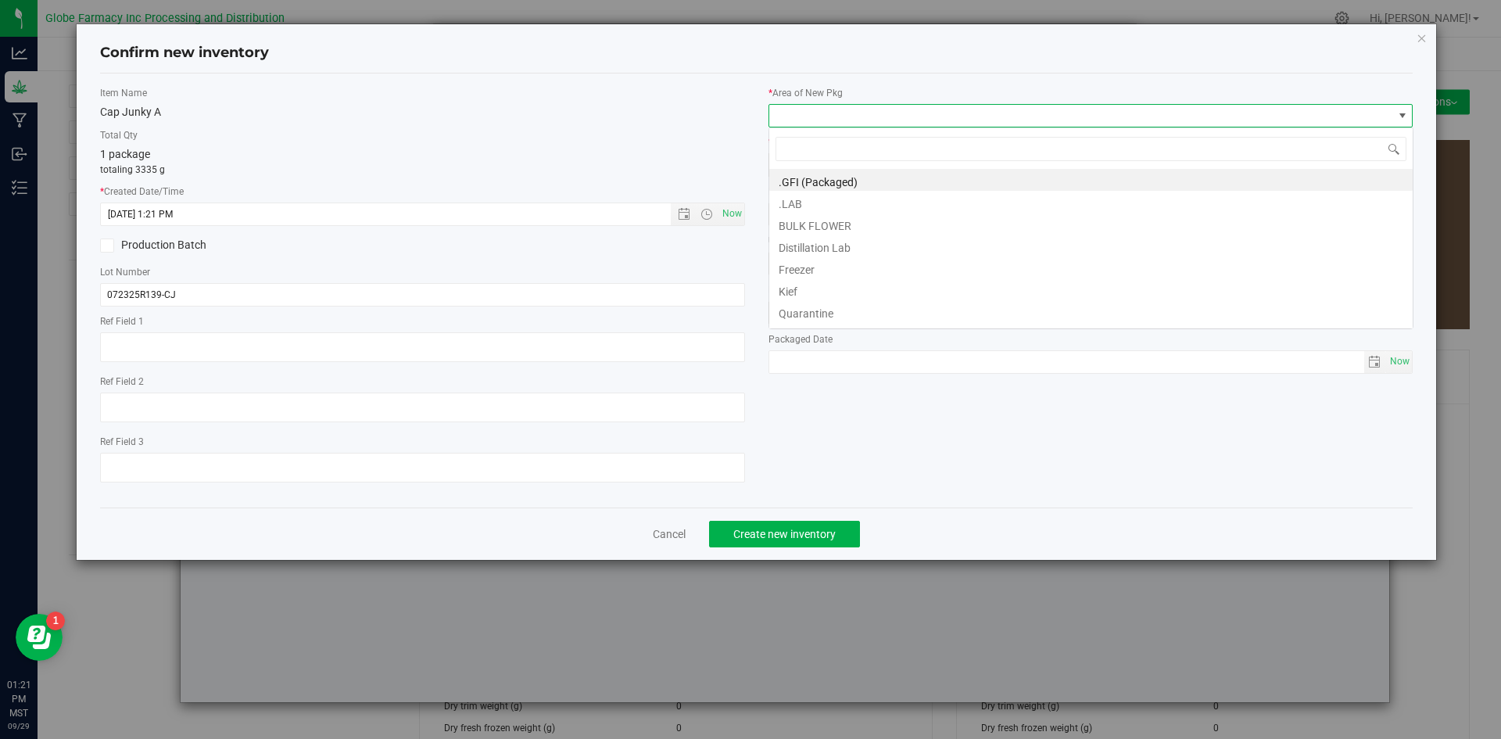
scroll to position [23, 645]
click at [804, 226] on li "BULK FLOWER" at bounding box center [1090, 224] width 643 height 22
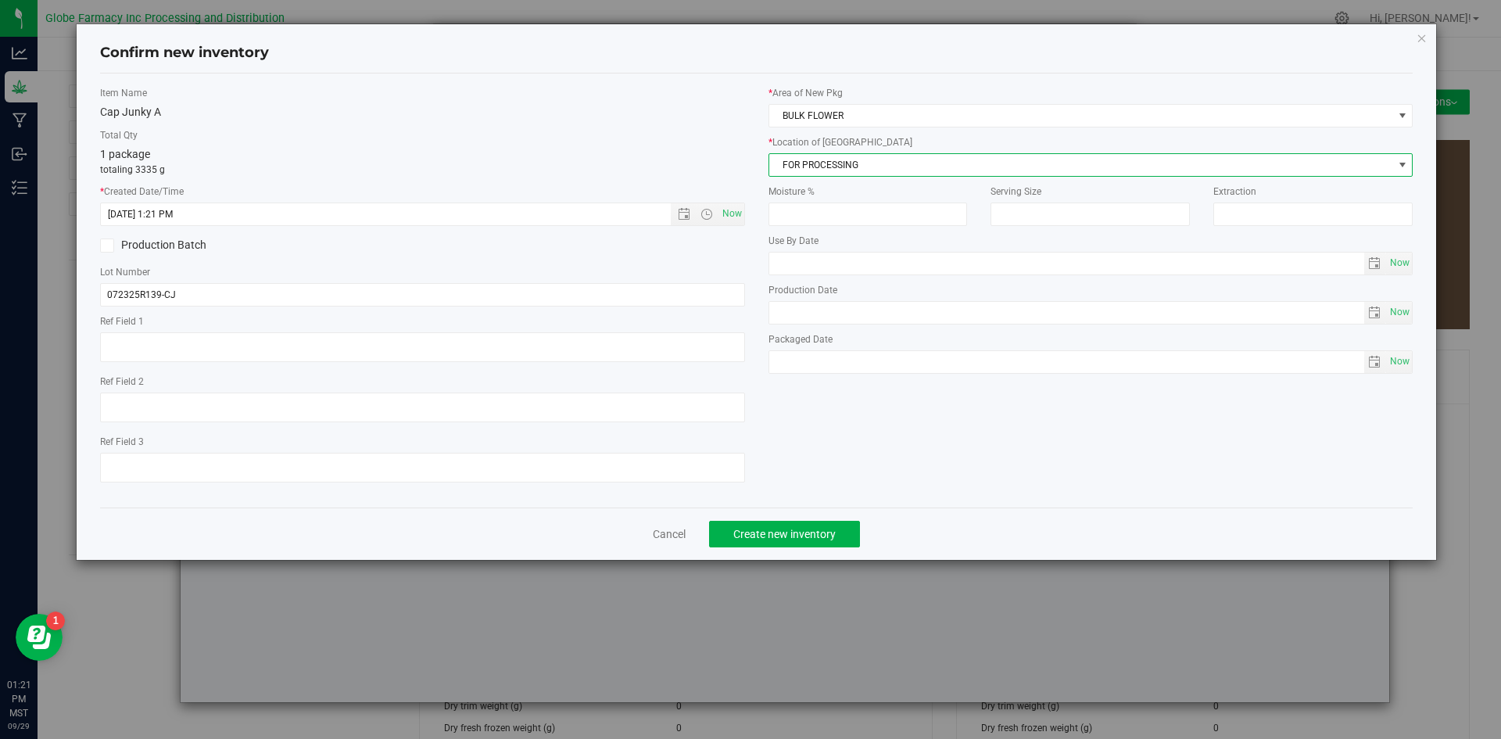
click at [800, 167] on span "FOR PROCESSING" at bounding box center [1081, 165] width 624 height 22
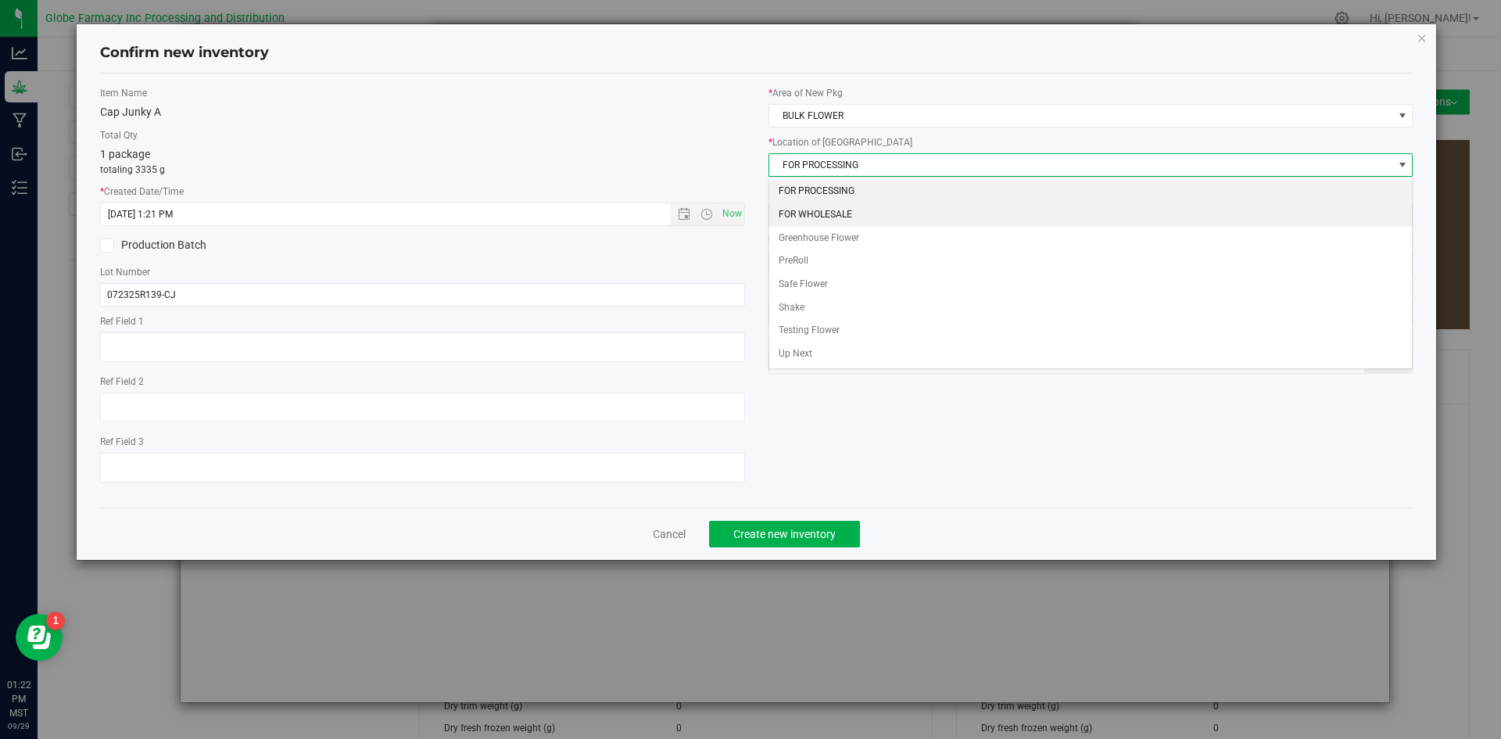
click at [806, 207] on li "FOR WHOLESALE" at bounding box center [1090, 214] width 643 height 23
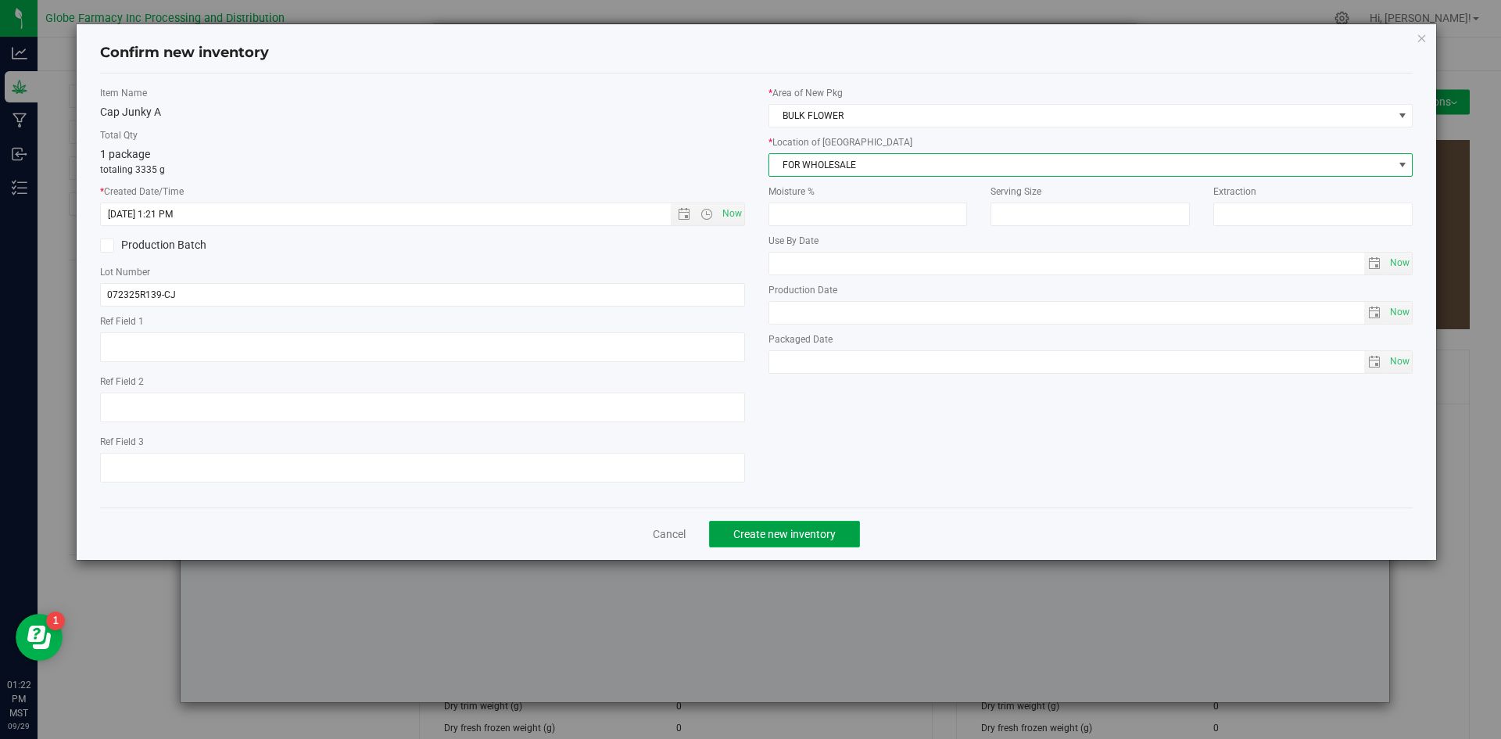
click at [776, 524] on button "Create new inventory" at bounding box center [784, 534] width 151 height 27
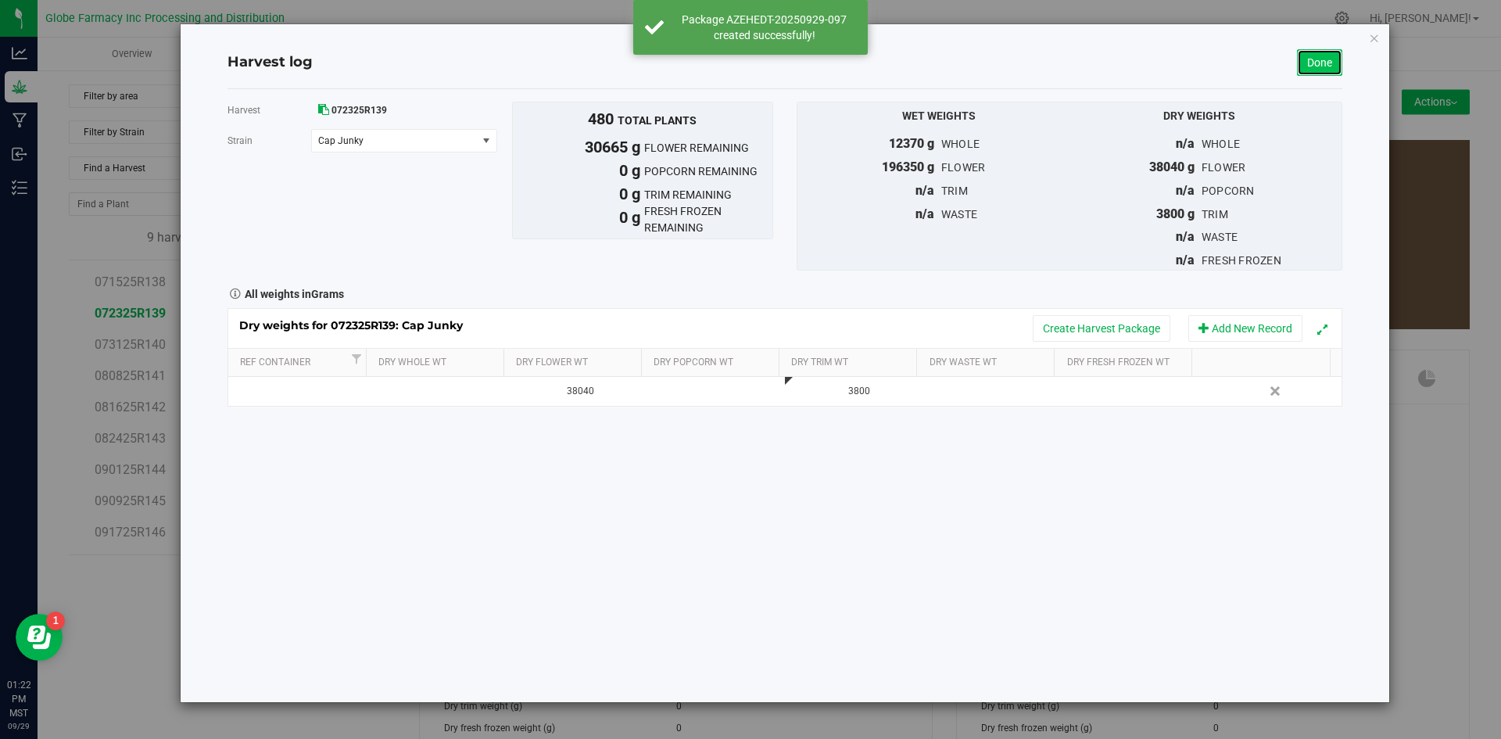
click at [1315, 56] on link "Done" at bounding box center [1319, 62] width 45 height 27
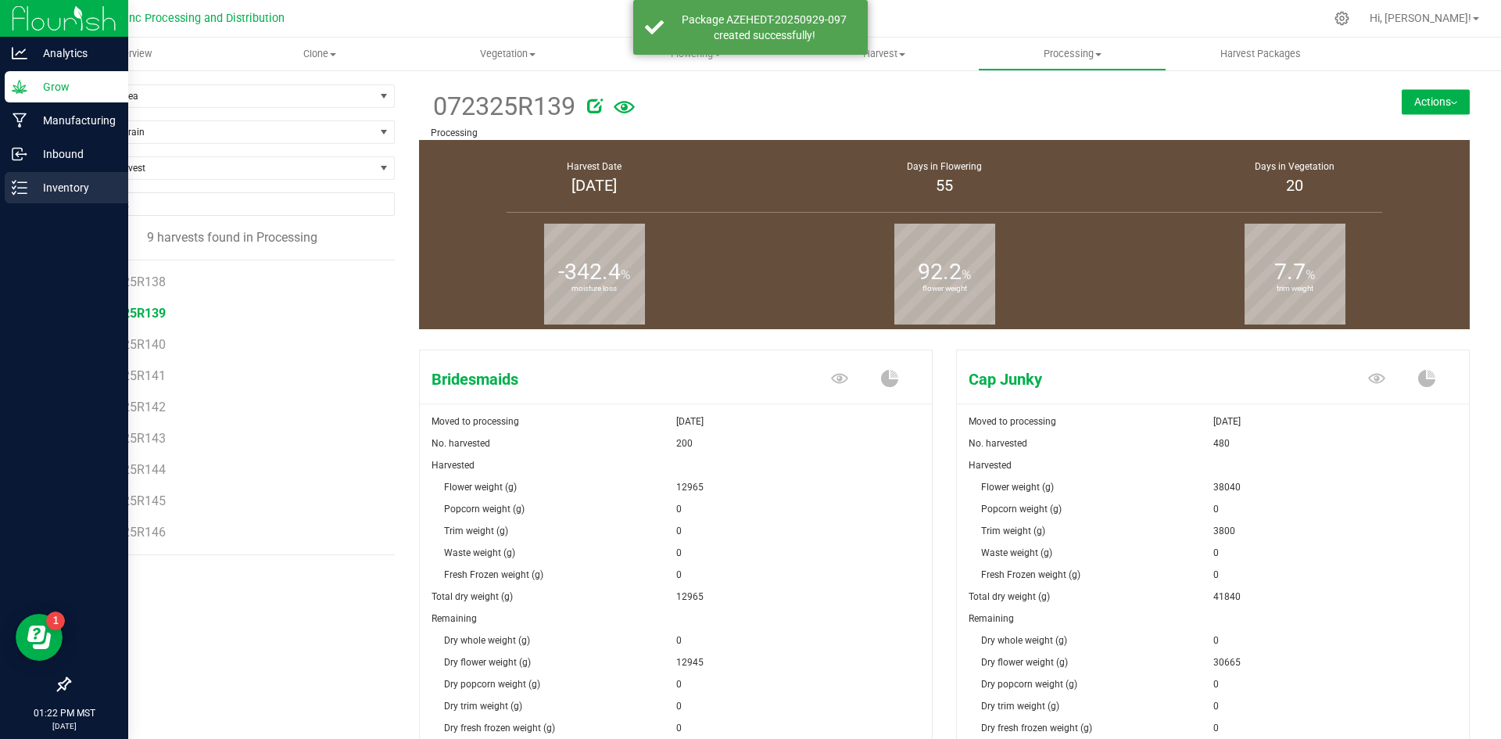
click at [29, 185] on p "Inventory" at bounding box center [74, 187] width 94 height 19
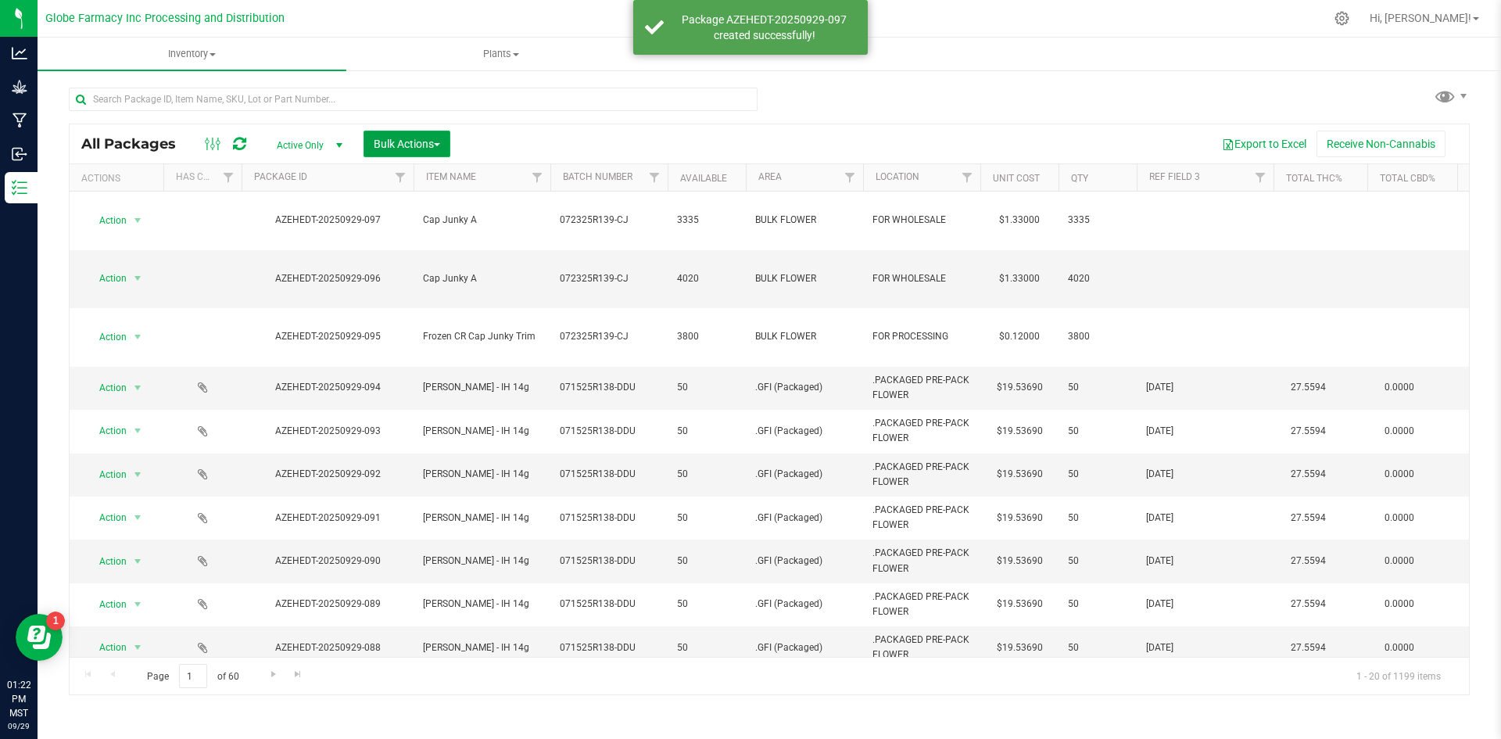
click at [386, 138] on span "Bulk Actions" at bounding box center [407, 144] width 66 height 13
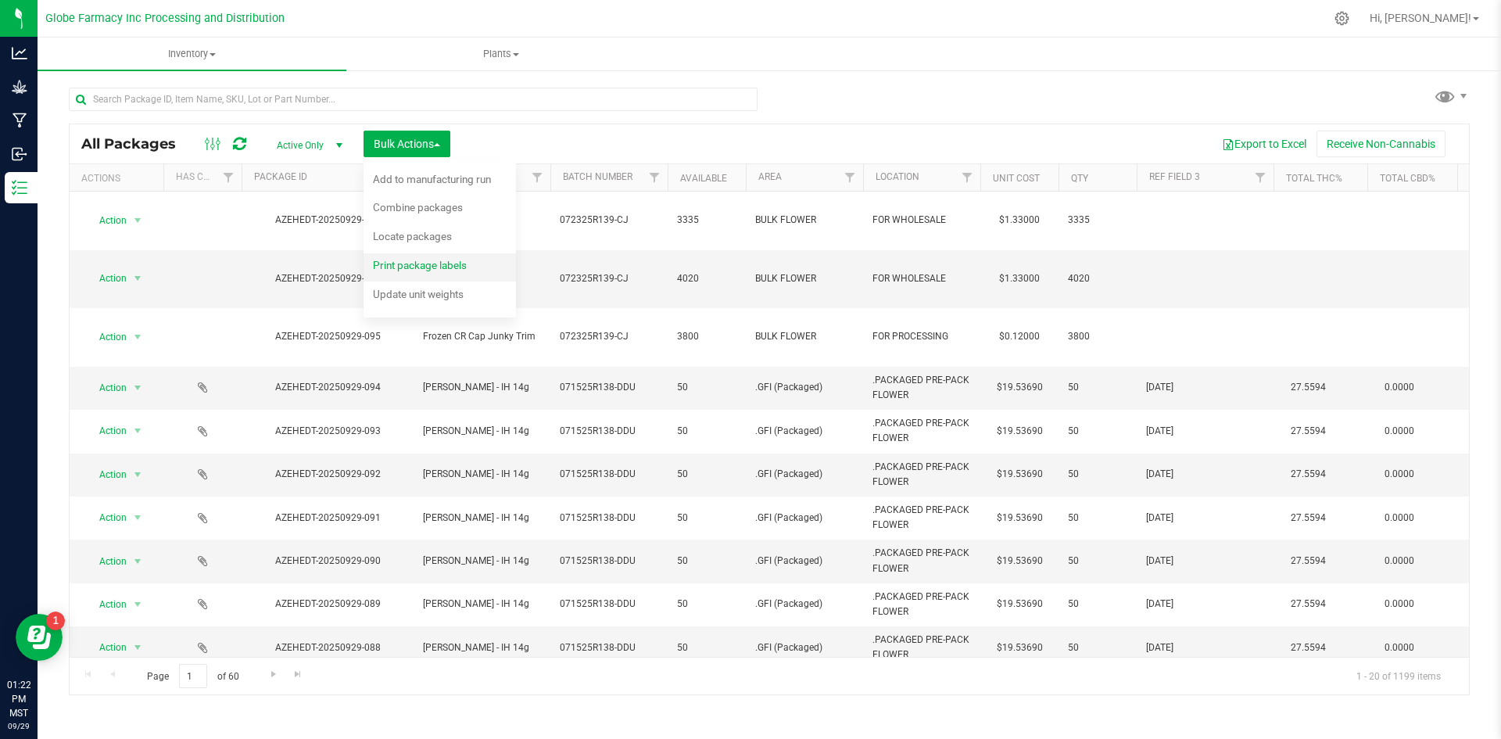
click at [401, 267] on span "Print package labels" at bounding box center [420, 265] width 94 height 13
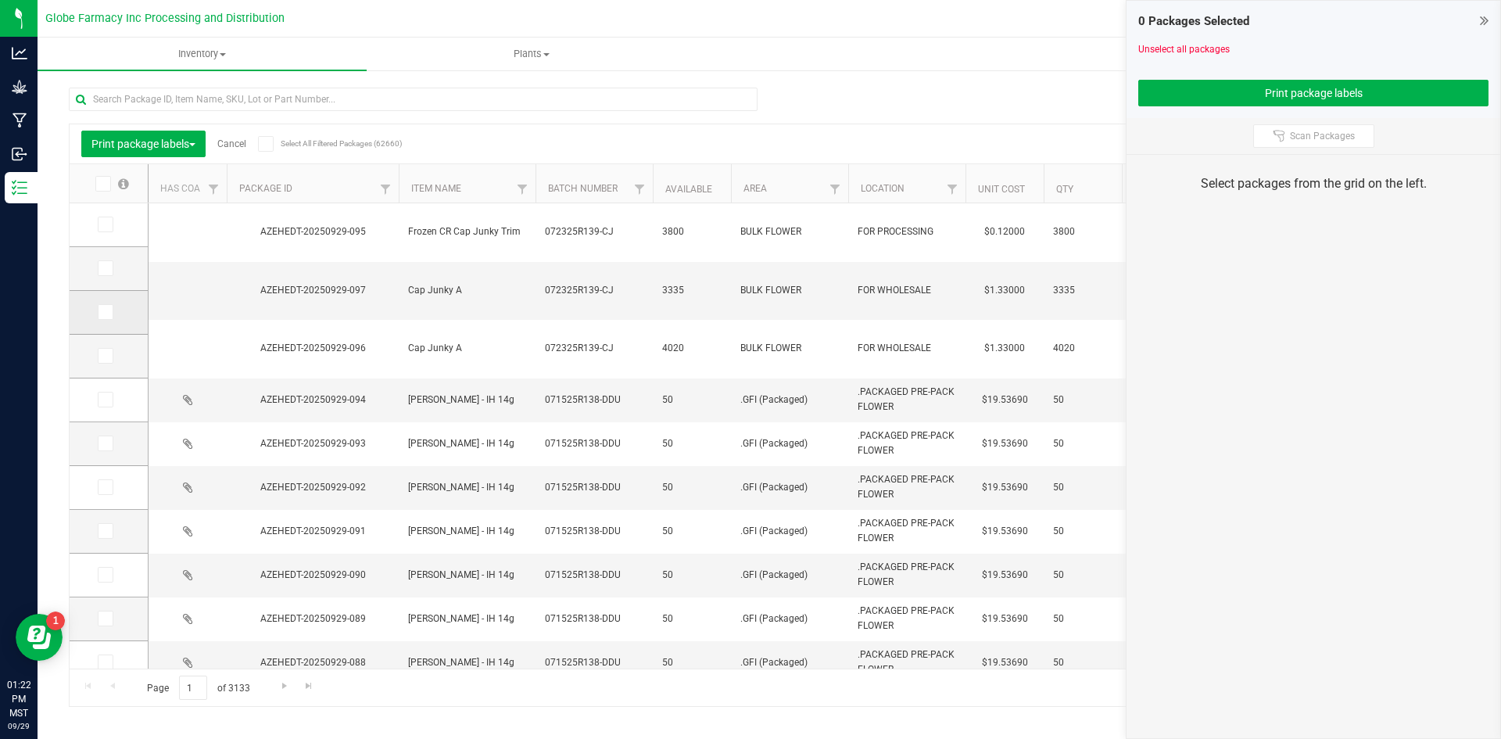
click at [112, 317] on span at bounding box center [106, 312] width 16 height 16
click at [0, 0] on input "checkbox" at bounding box center [0, 0] width 0 height 0
click at [103, 260] on span at bounding box center [106, 268] width 16 height 16
click at [0, 0] on input "checkbox" at bounding box center [0, 0] width 0 height 0
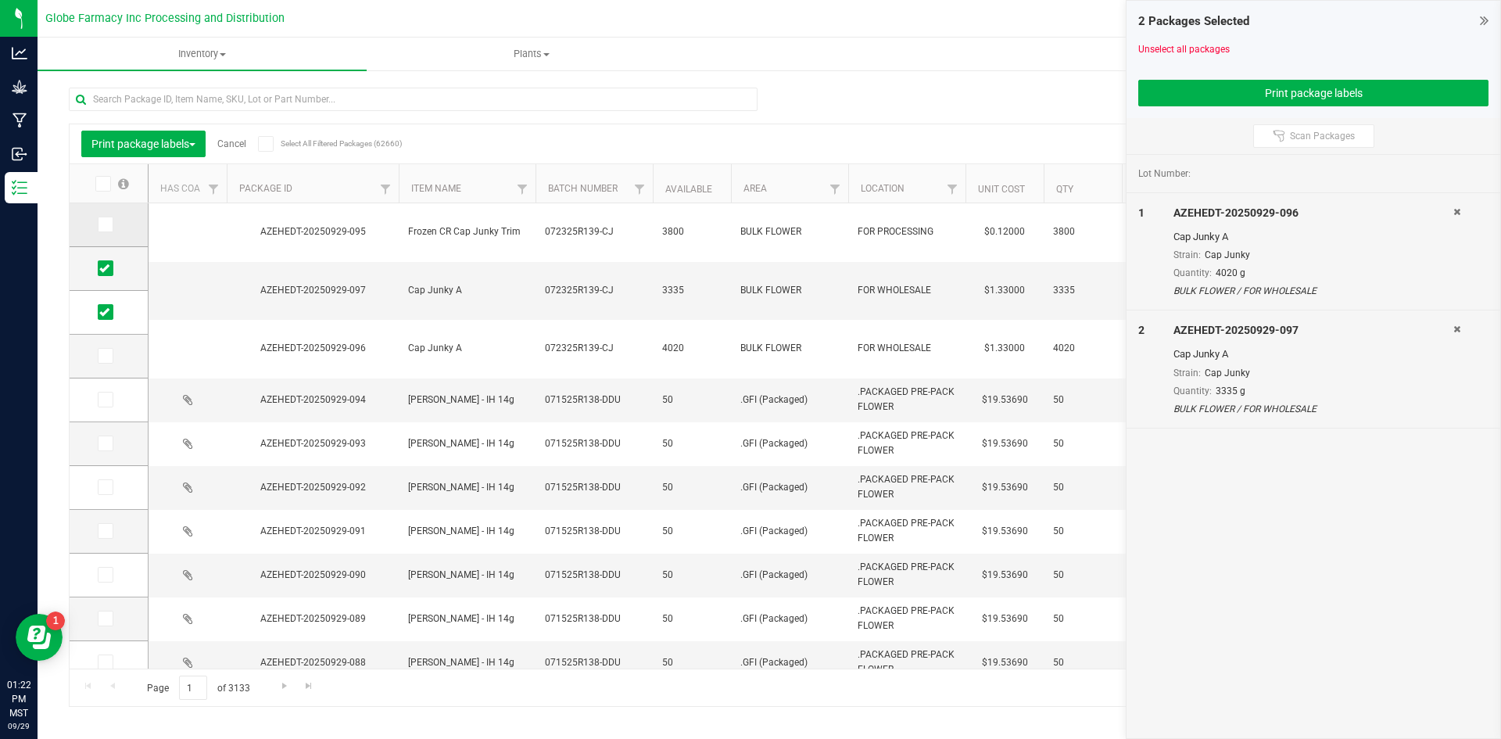
click at [106, 224] on icon at bounding box center [104, 224] width 10 height 0
click at [0, 0] on input "checkbox" at bounding box center [0, 0] width 0 height 0
click at [1235, 59] on div at bounding box center [1313, 62] width 350 height 12
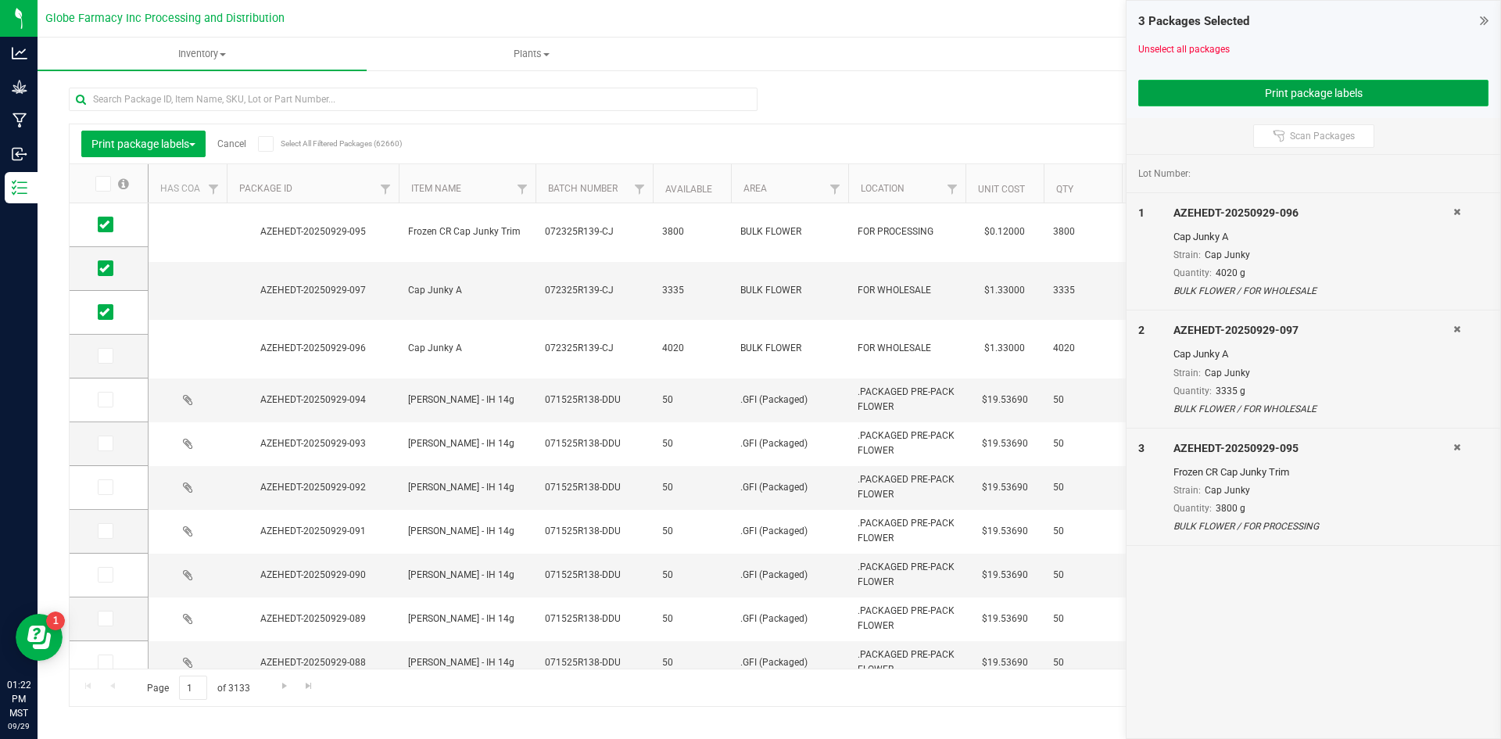
click at [1222, 100] on button "Print package labels" at bounding box center [1313, 93] width 350 height 27
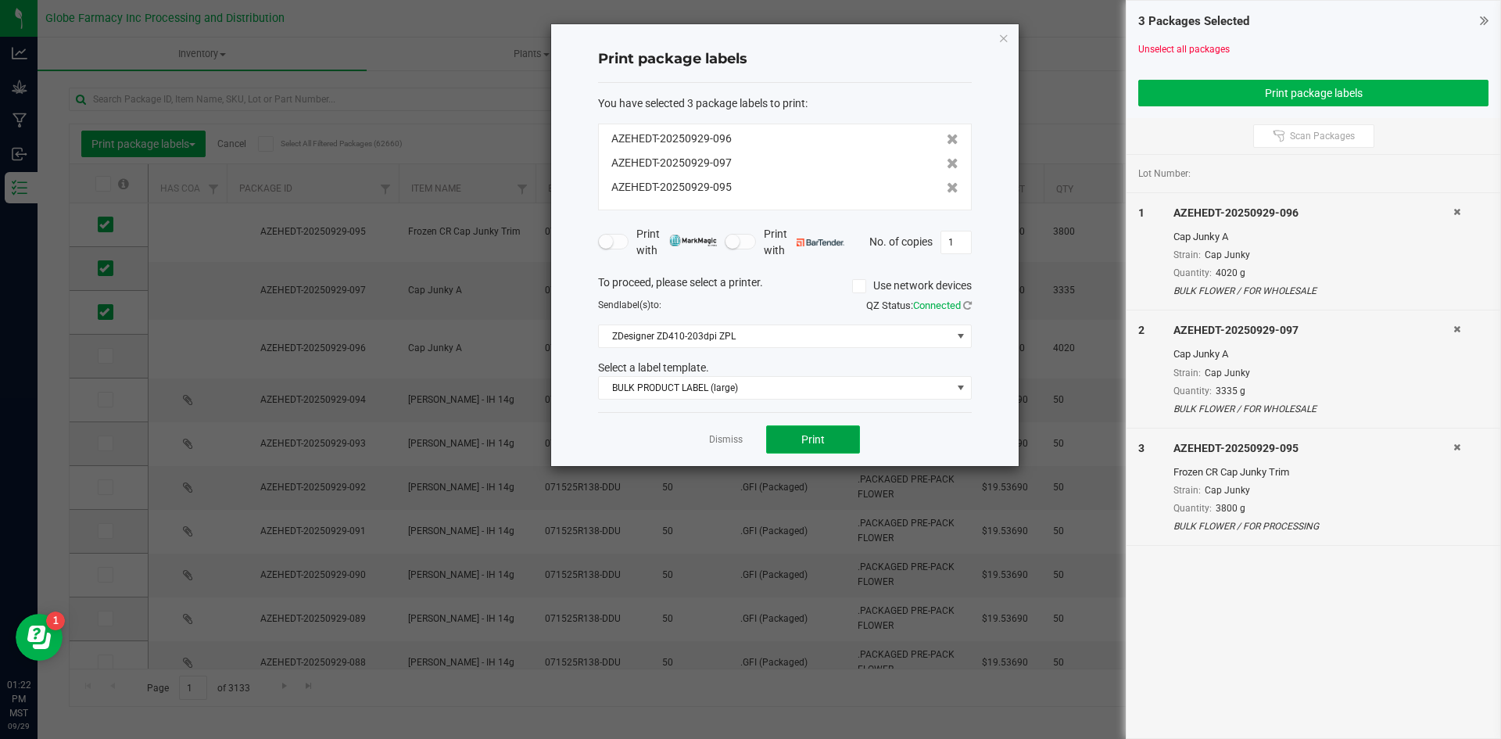
click at [825, 435] on button "Print" at bounding box center [813, 439] width 94 height 28
click at [738, 434] on link "Dismiss" at bounding box center [726, 439] width 34 height 13
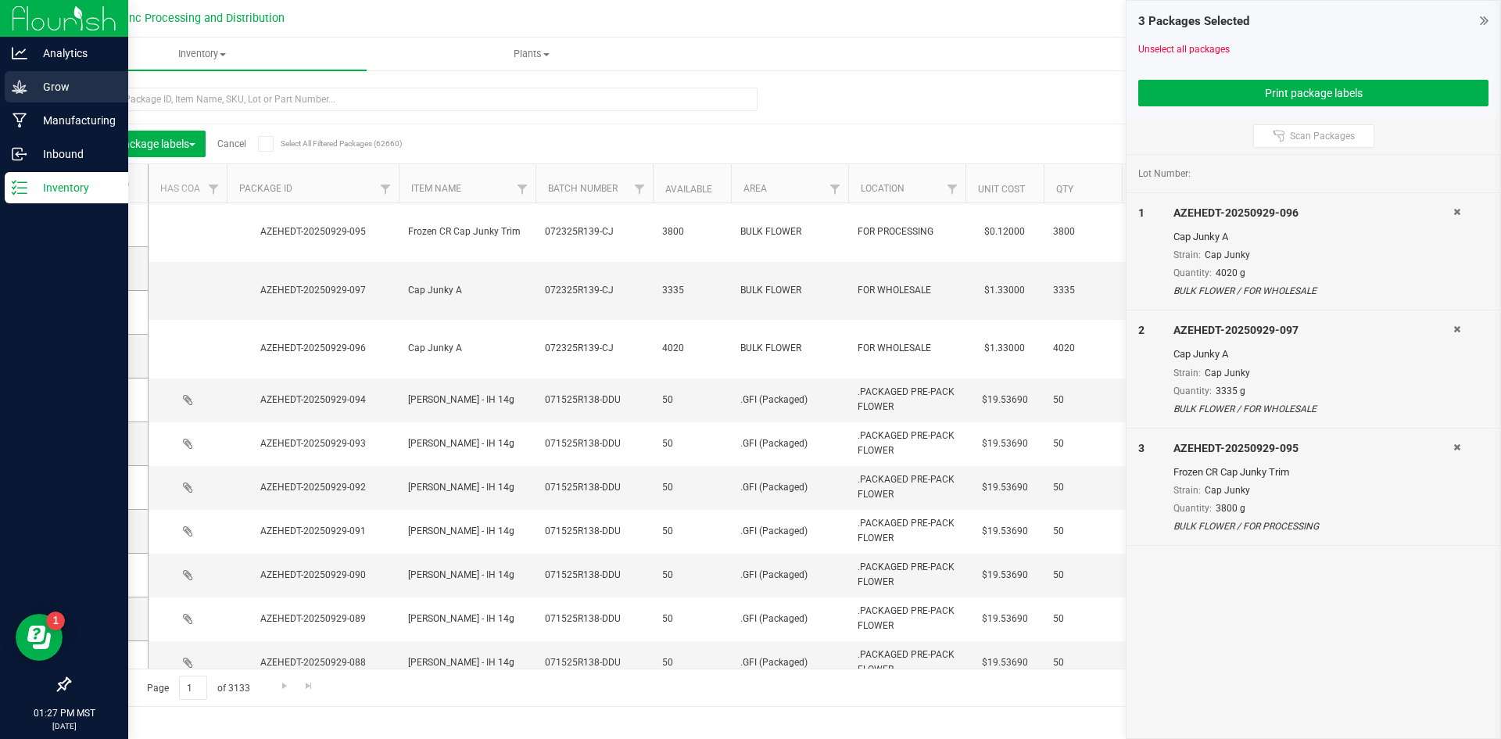
click at [9, 88] on div "Grow" at bounding box center [66, 86] width 123 height 31
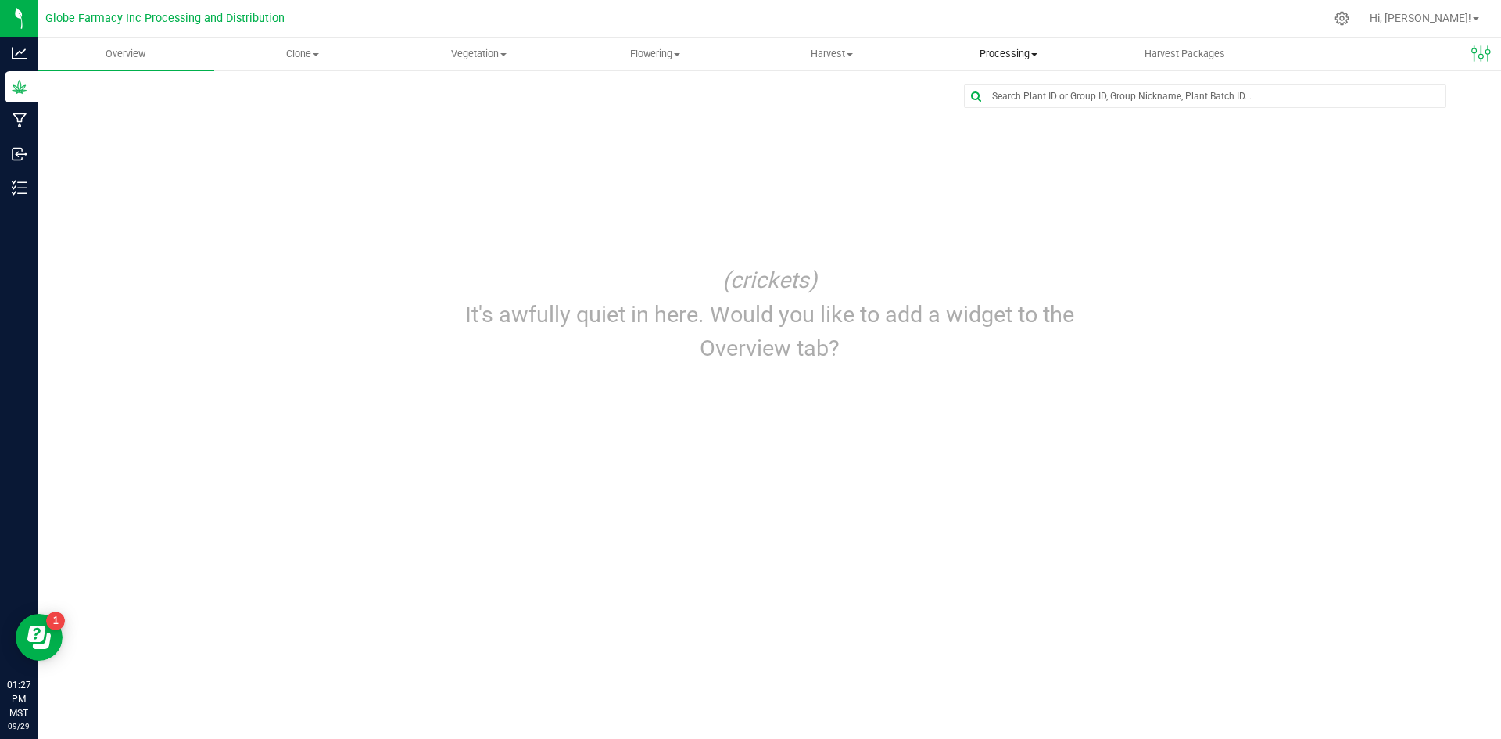
click at [955, 50] on span "Processing" at bounding box center [1008, 54] width 175 height 14
click at [983, 109] on span "Processing harvests" at bounding box center [992, 112] width 145 height 13
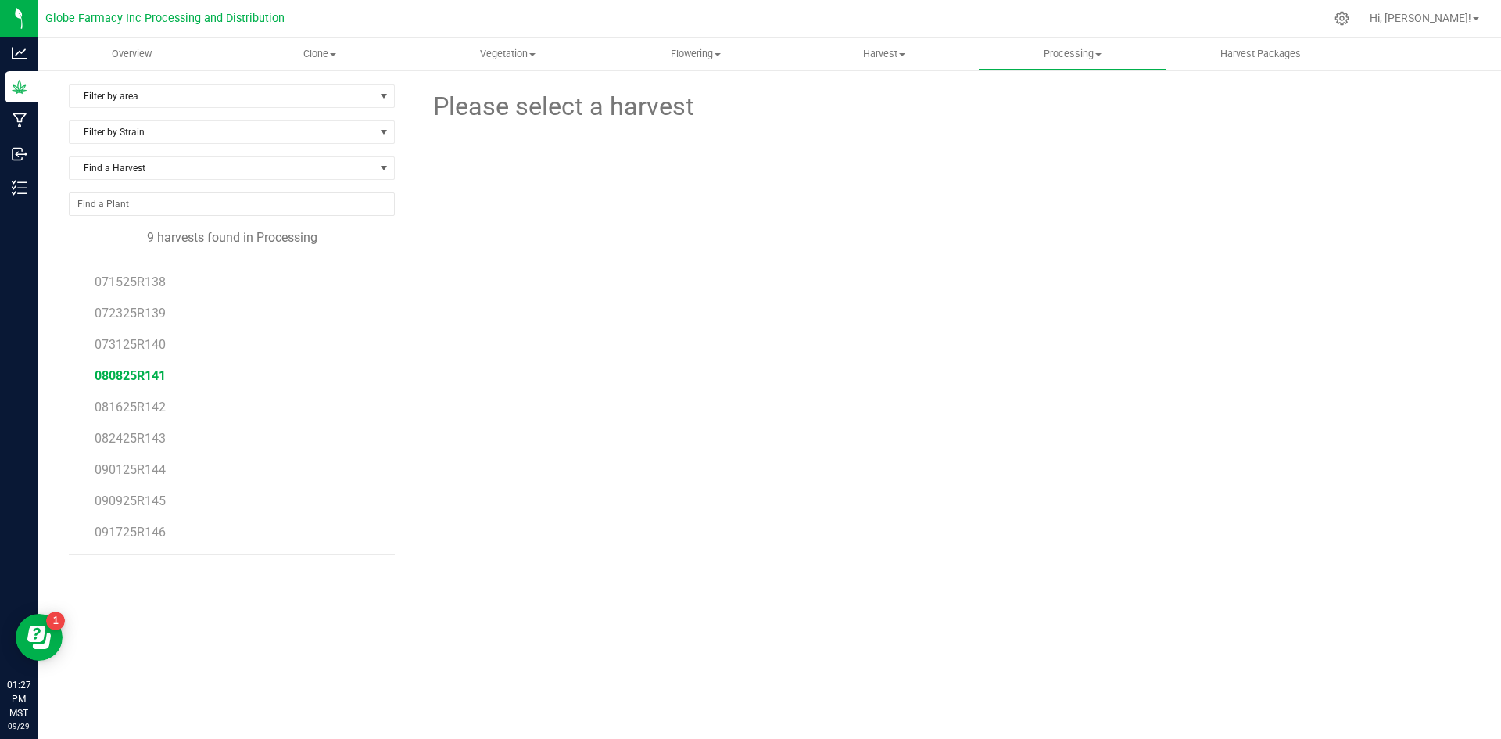
click at [143, 369] on span "080825R141" at bounding box center [130, 375] width 71 height 15
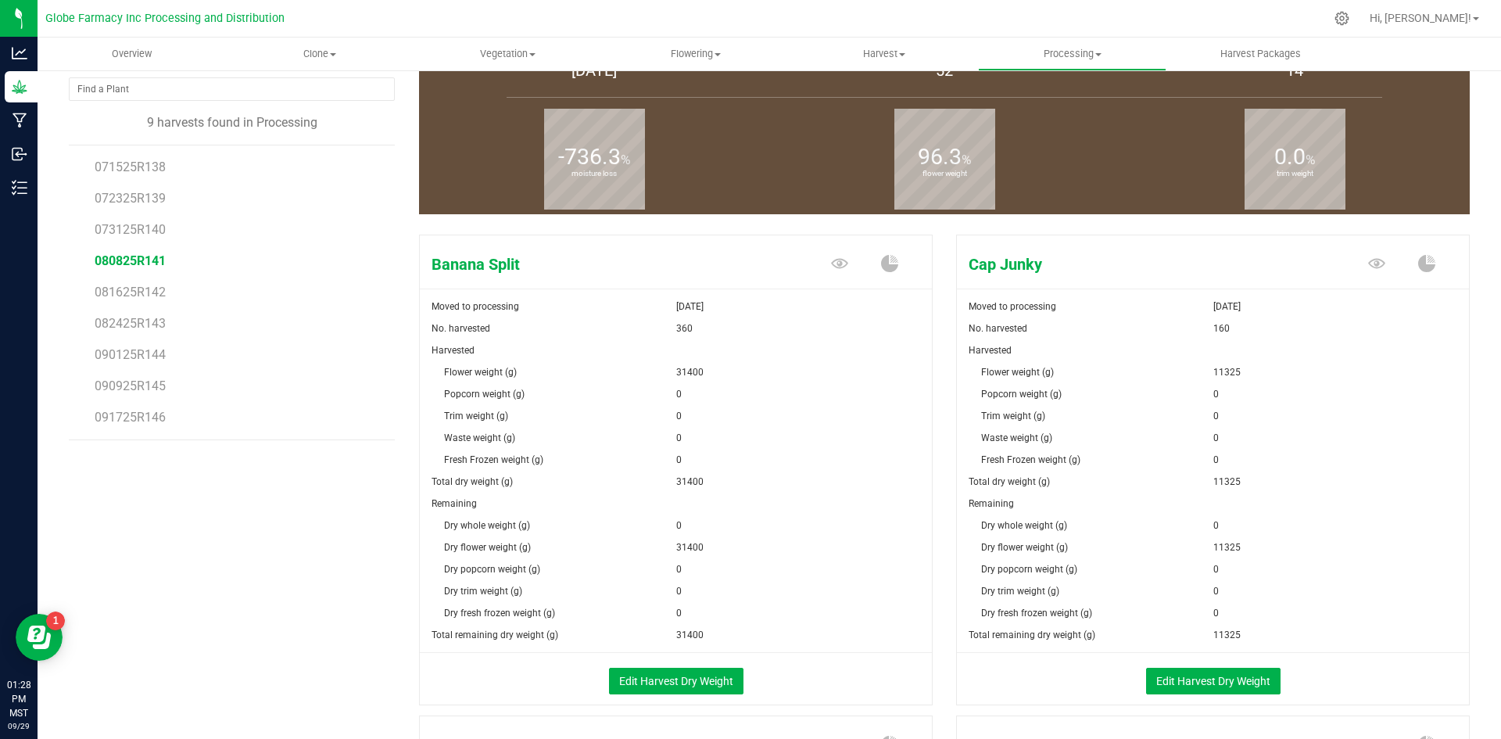
scroll to position [234, 0]
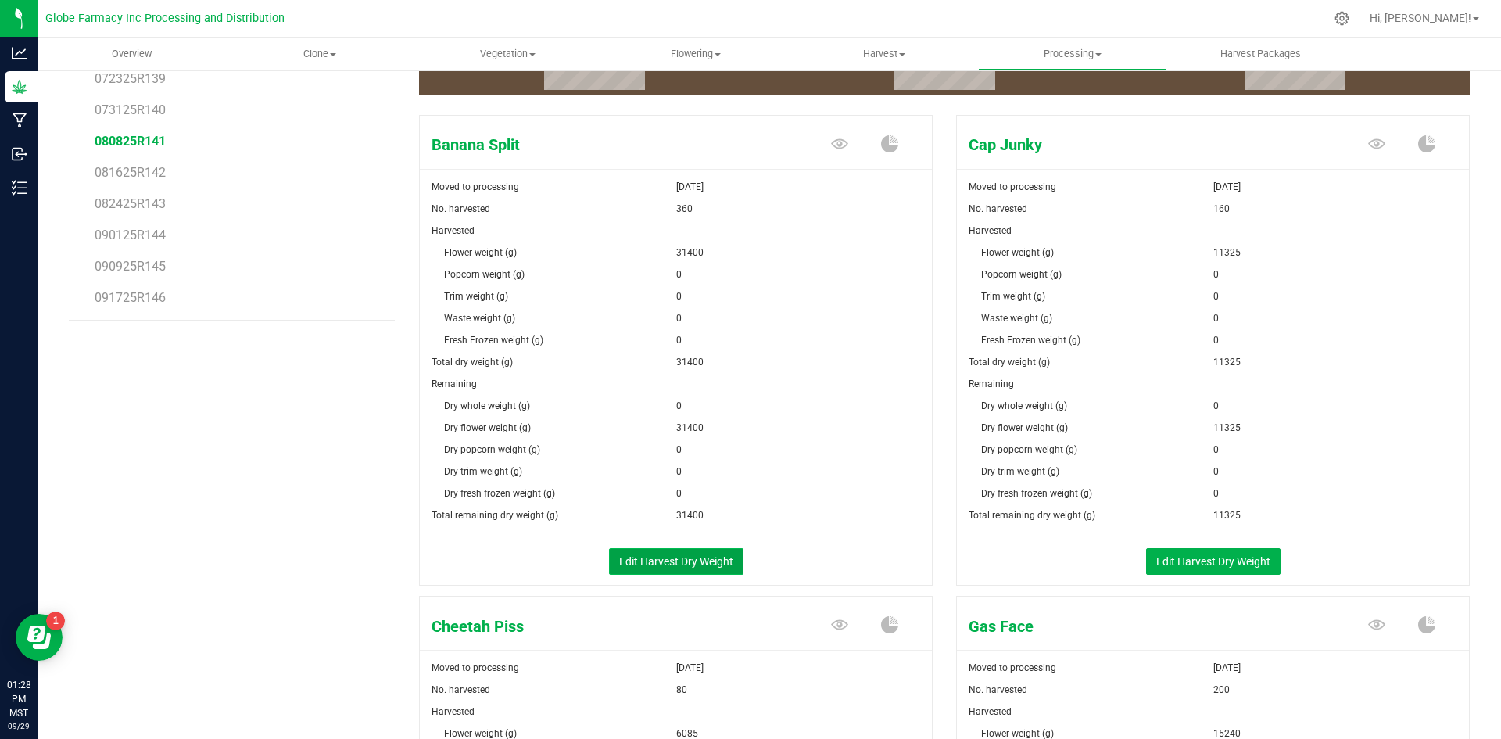
click at [665, 559] on button "Edit Harvest Dry Weight" at bounding box center [676, 561] width 134 height 27
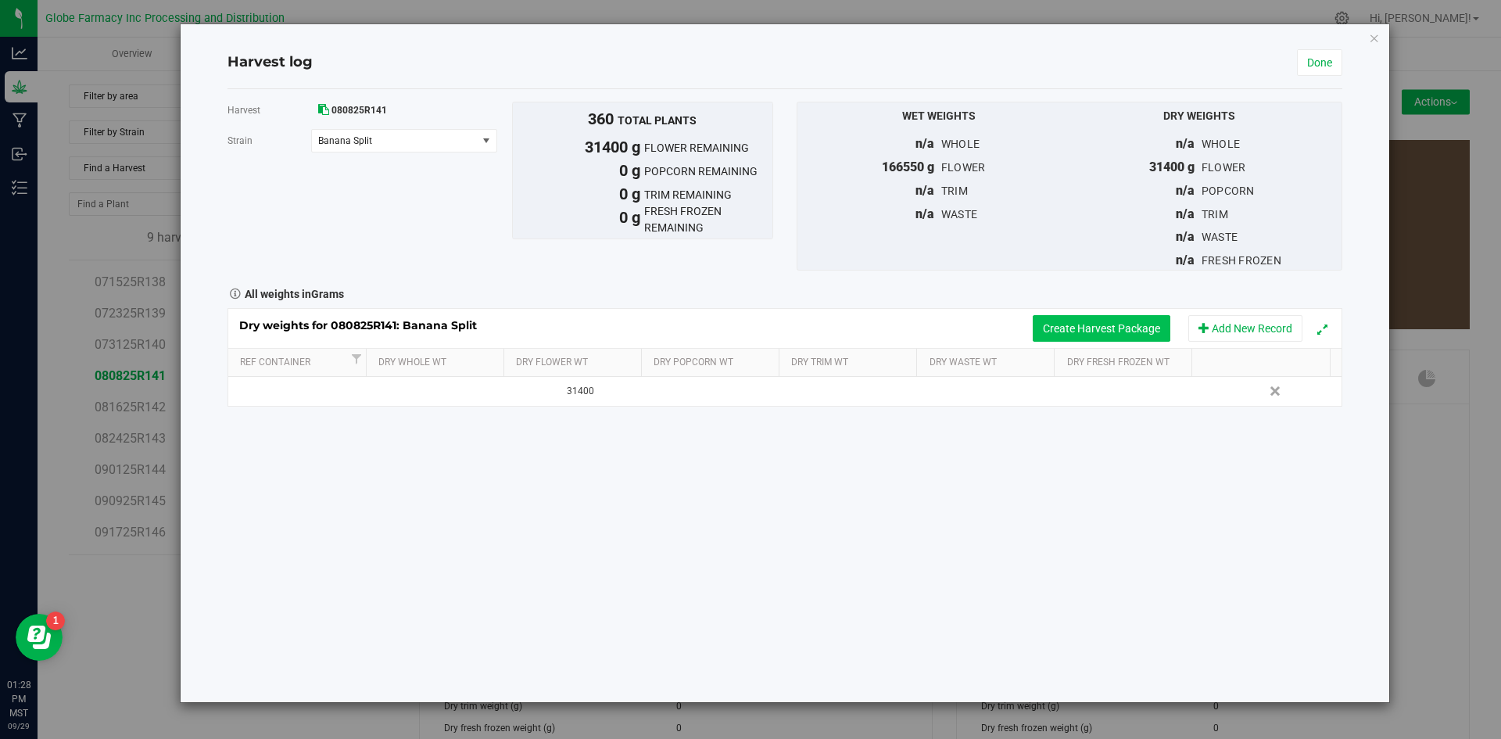
click at [1103, 327] on button "Create Harvest Package" at bounding box center [1102, 328] width 138 height 27
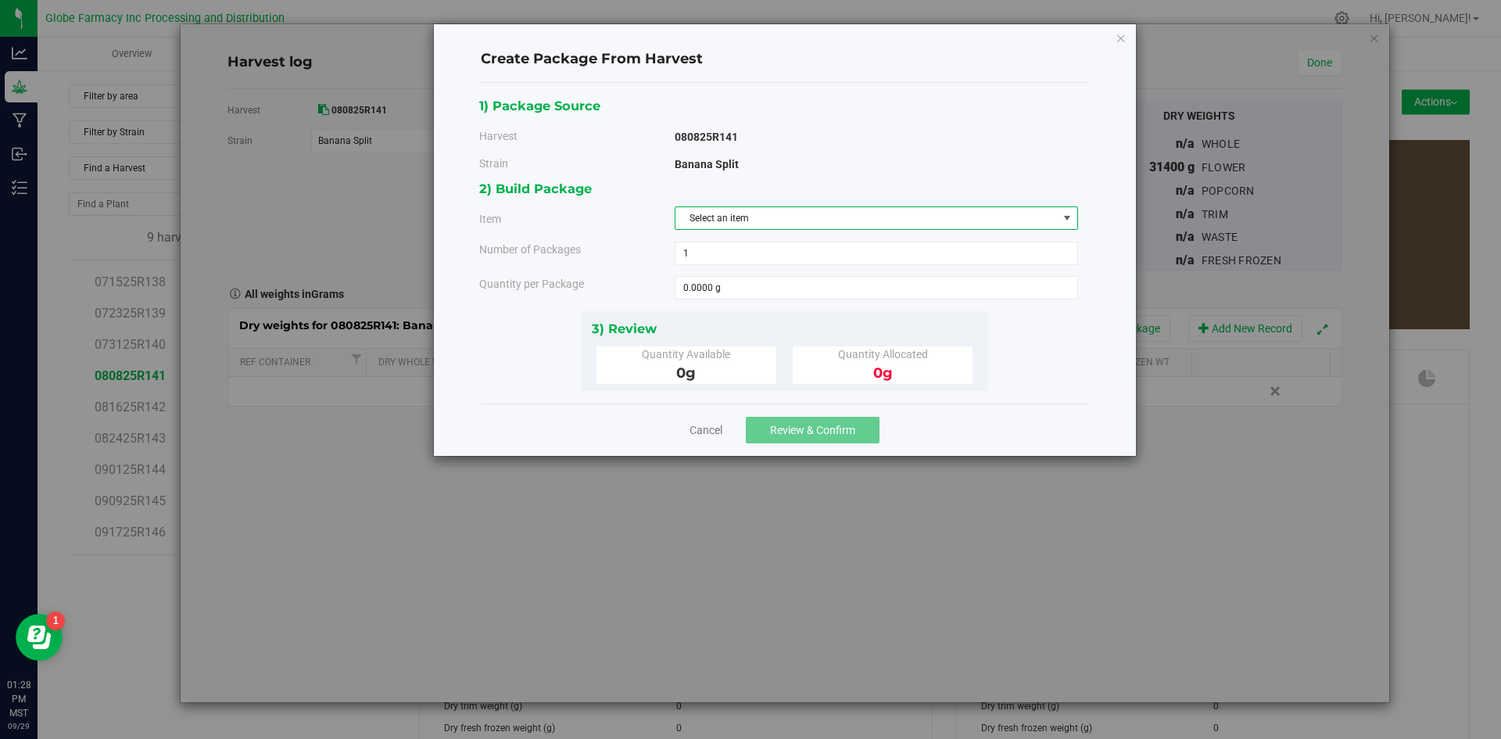
click at [764, 220] on span "Select an item" at bounding box center [866, 218] width 382 height 22
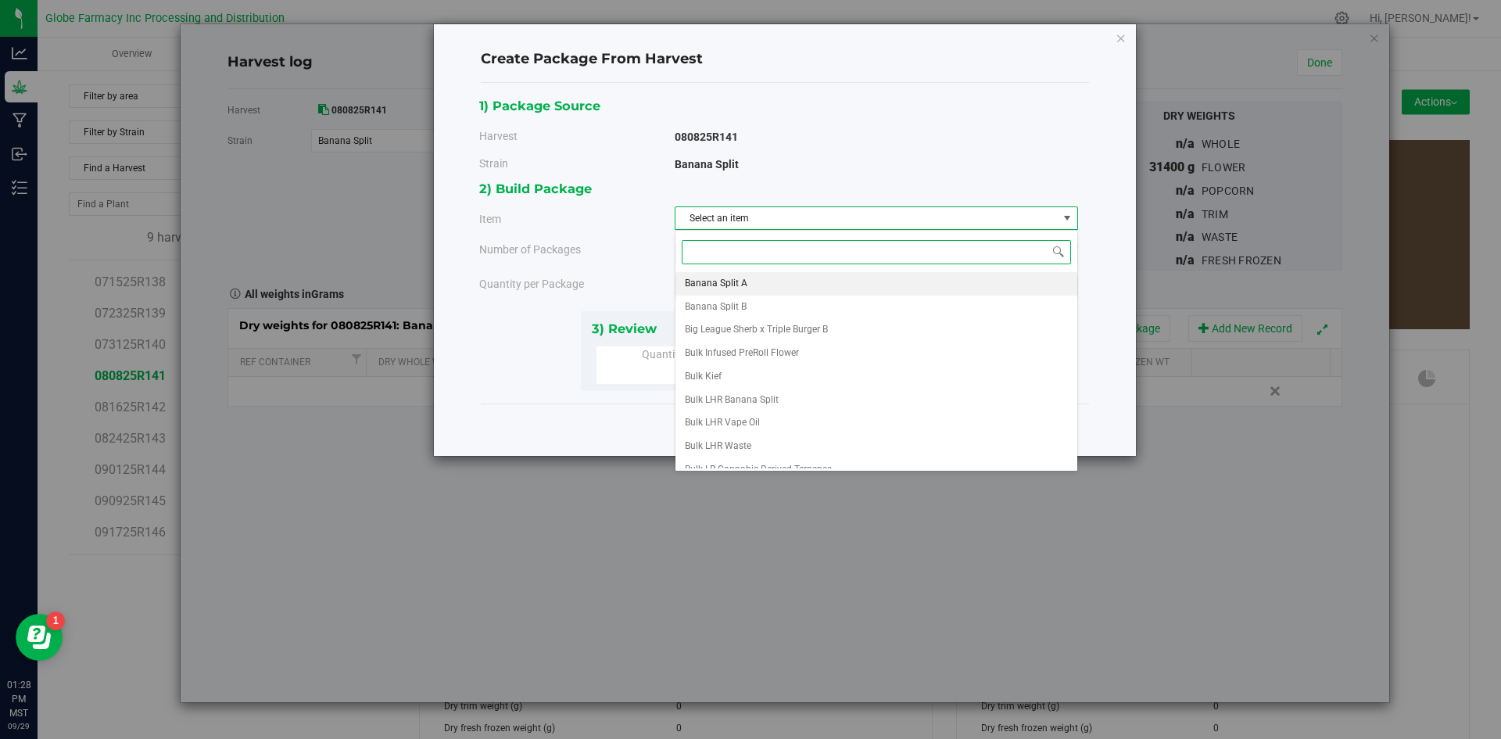
click at [739, 277] on span "Banana Split A" at bounding box center [716, 284] width 63 height 20
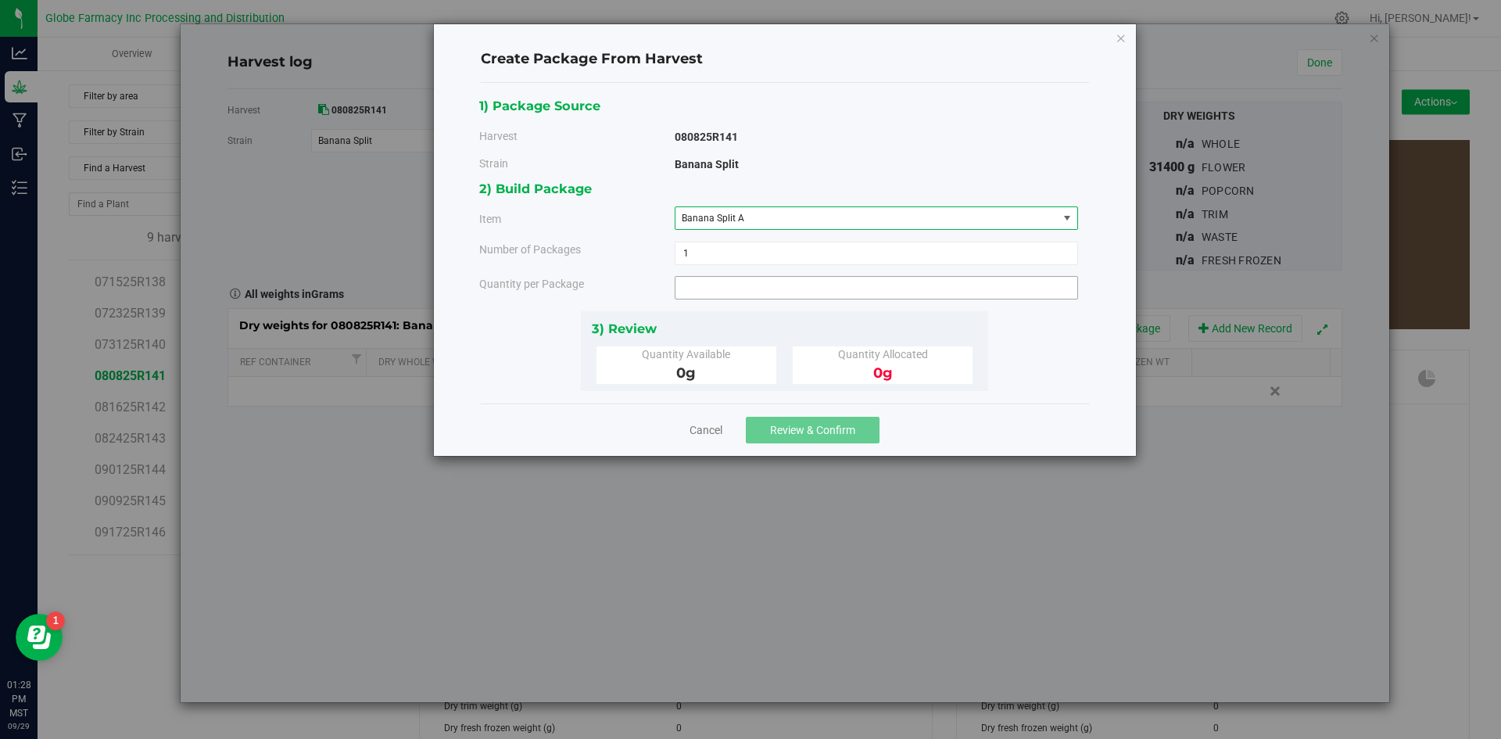
click at [714, 284] on span at bounding box center [876, 287] width 403 height 23
type input "10"
type input "10.0000 g"
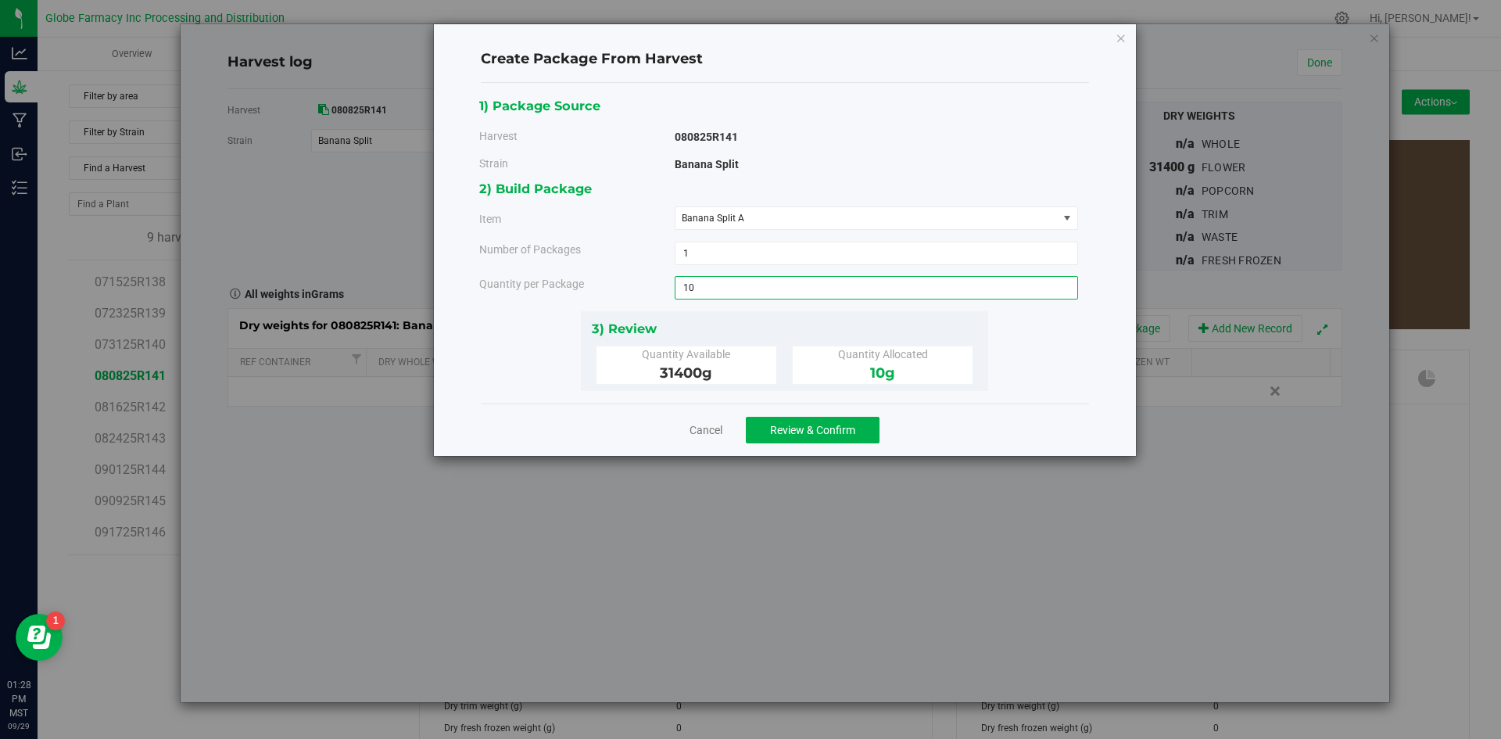
click at [545, 421] on div "Cancel Review & Confirm" at bounding box center [785, 429] width 608 height 52
click at [830, 448] on div "Cancel Review & Confirm" at bounding box center [785, 429] width 608 height 52
click at [832, 434] on span "Review & Confirm" at bounding box center [812, 430] width 85 height 13
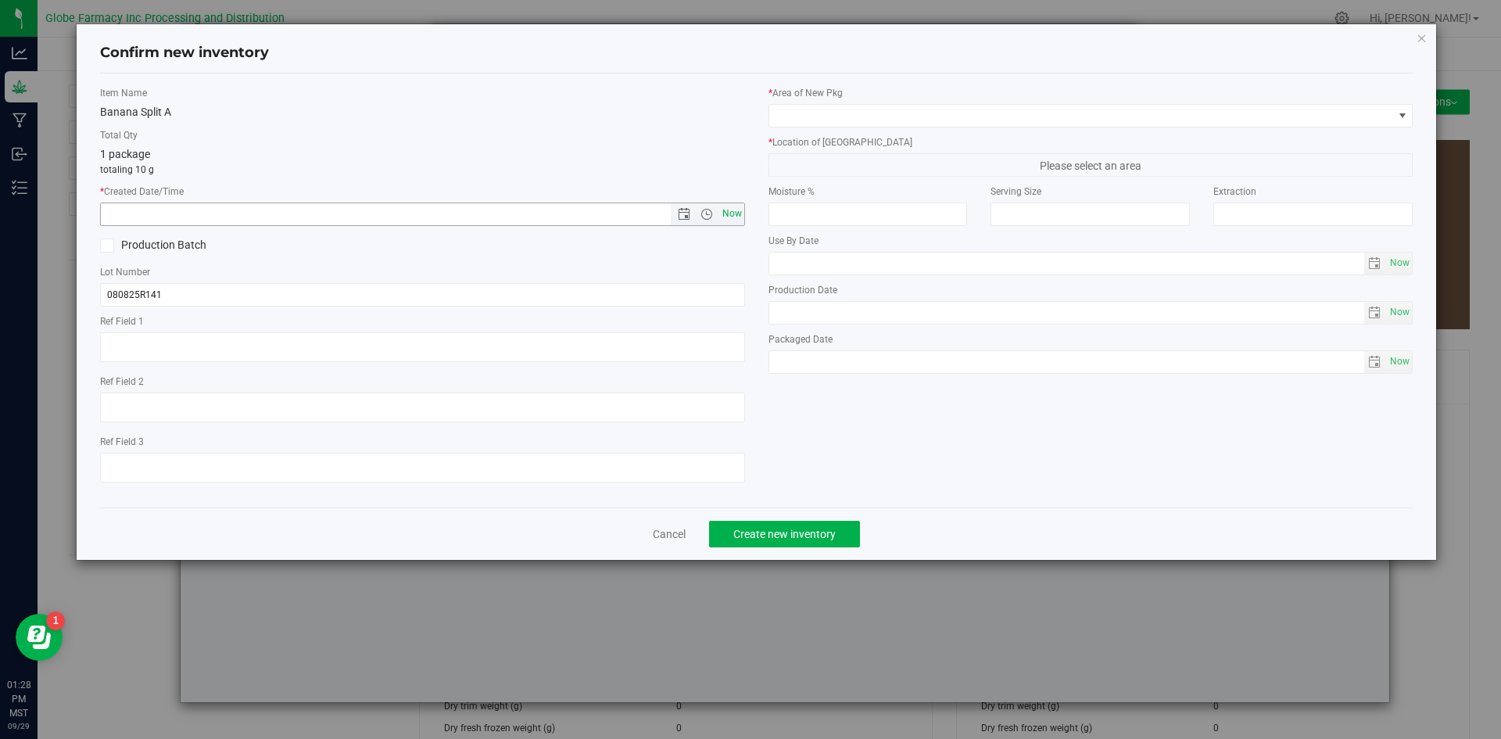
click at [739, 210] on span "Now" at bounding box center [731, 213] width 27 height 23
type input "[DATE] 1:28 PM"
click at [218, 292] on input "080825R141" at bounding box center [422, 294] width 645 height 23
type input "080825R141-BS"
click at [818, 127] on div "* Area of [GEOGRAPHIC_DATA] * Location of [GEOGRAPHIC_DATA] Please select an ar…" at bounding box center [1091, 233] width 668 height 295
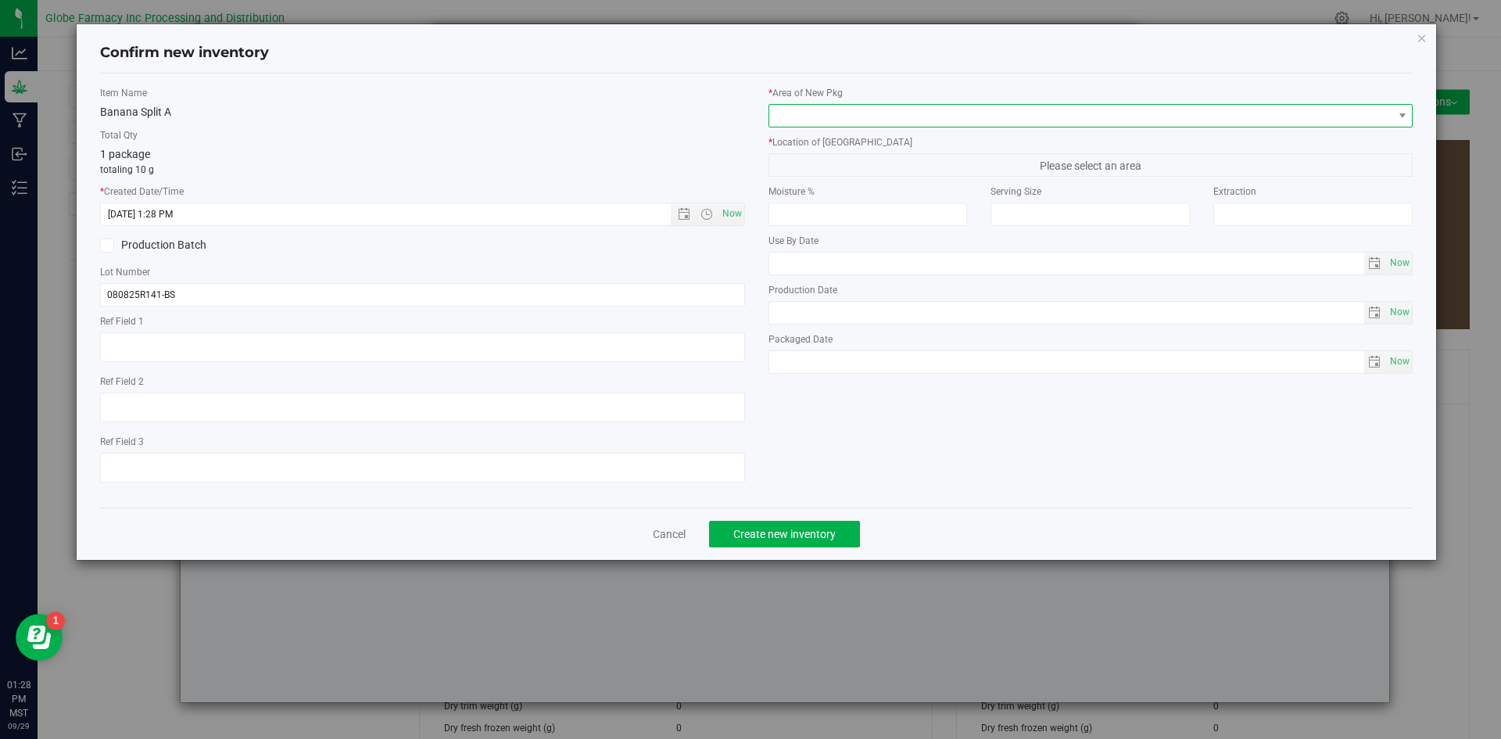
click at [818, 116] on span at bounding box center [1081, 116] width 624 height 22
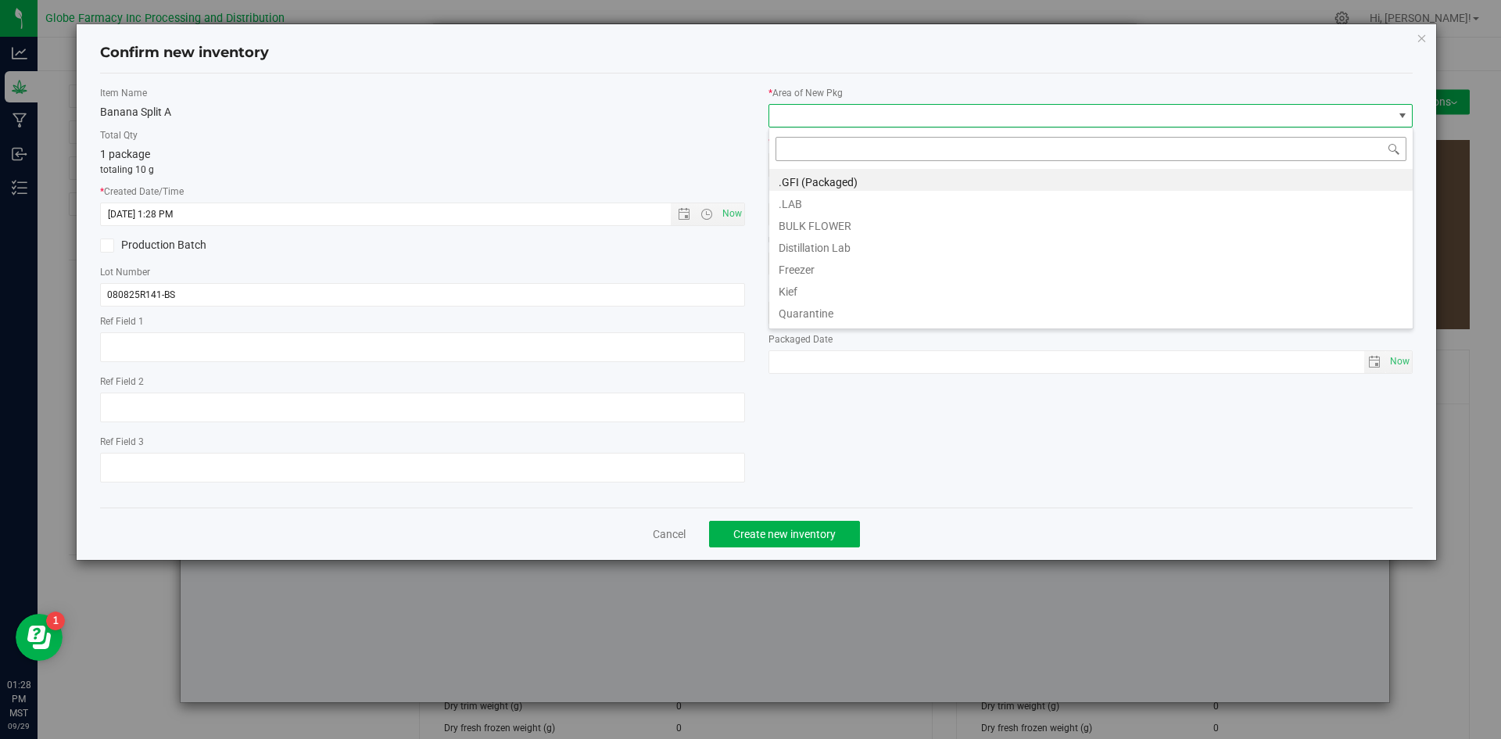
scroll to position [23, 645]
click at [800, 228] on li "BULK FLOWER" at bounding box center [1090, 224] width 643 height 22
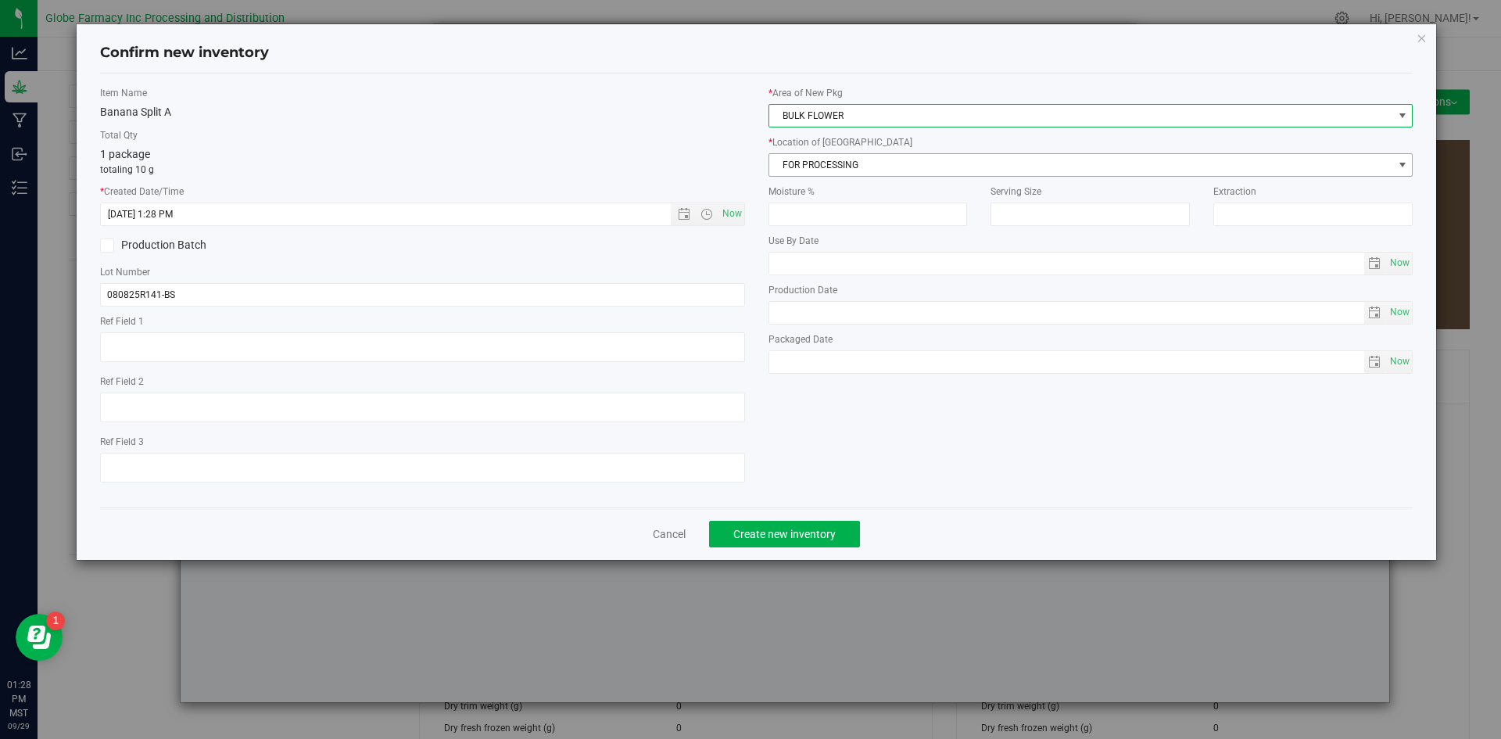
click at [821, 160] on span "FOR PROCESSING" at bounding box center [1081, 165] width 624 height 22
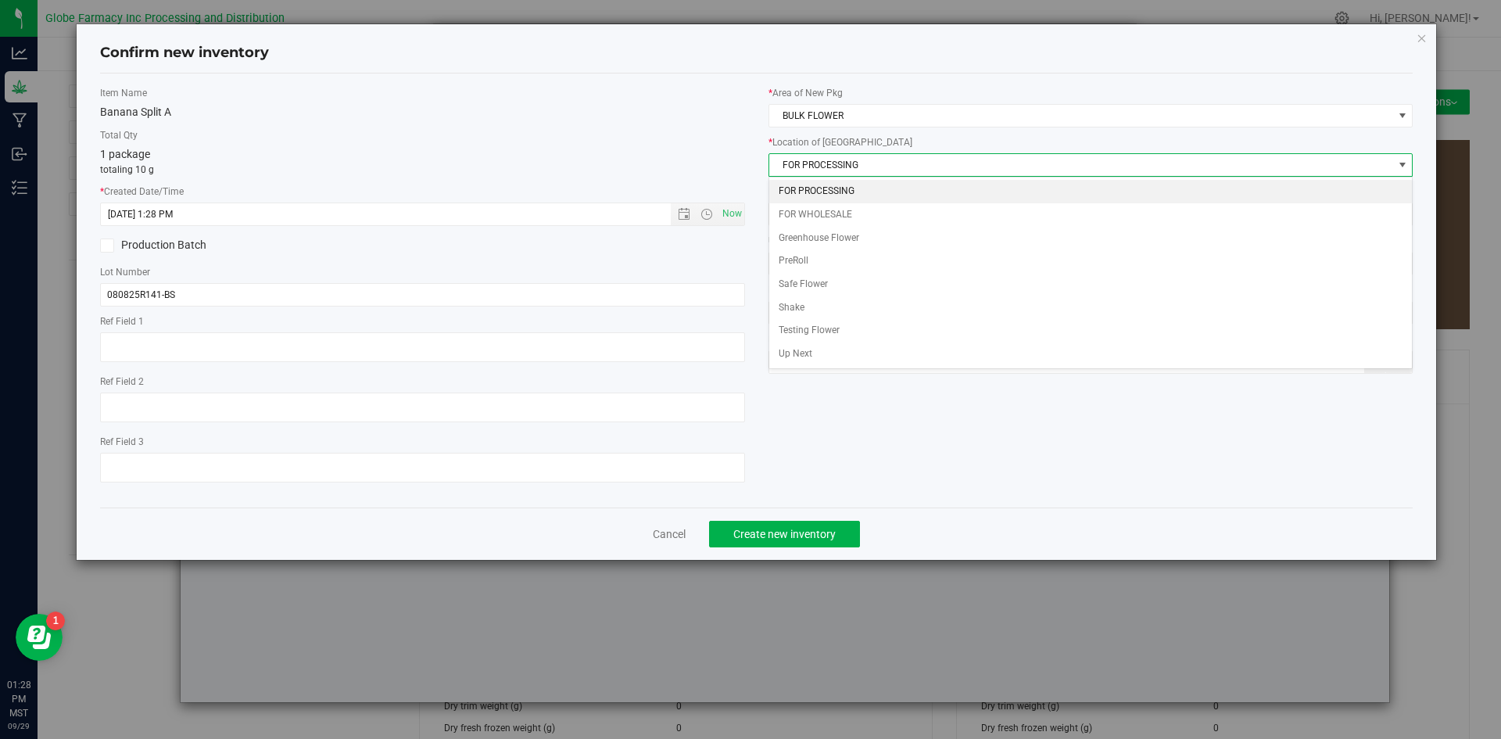
click at [818, 187] on li "FOR PROCESSING" at bounding box center [1090, 191] width 643 height 23
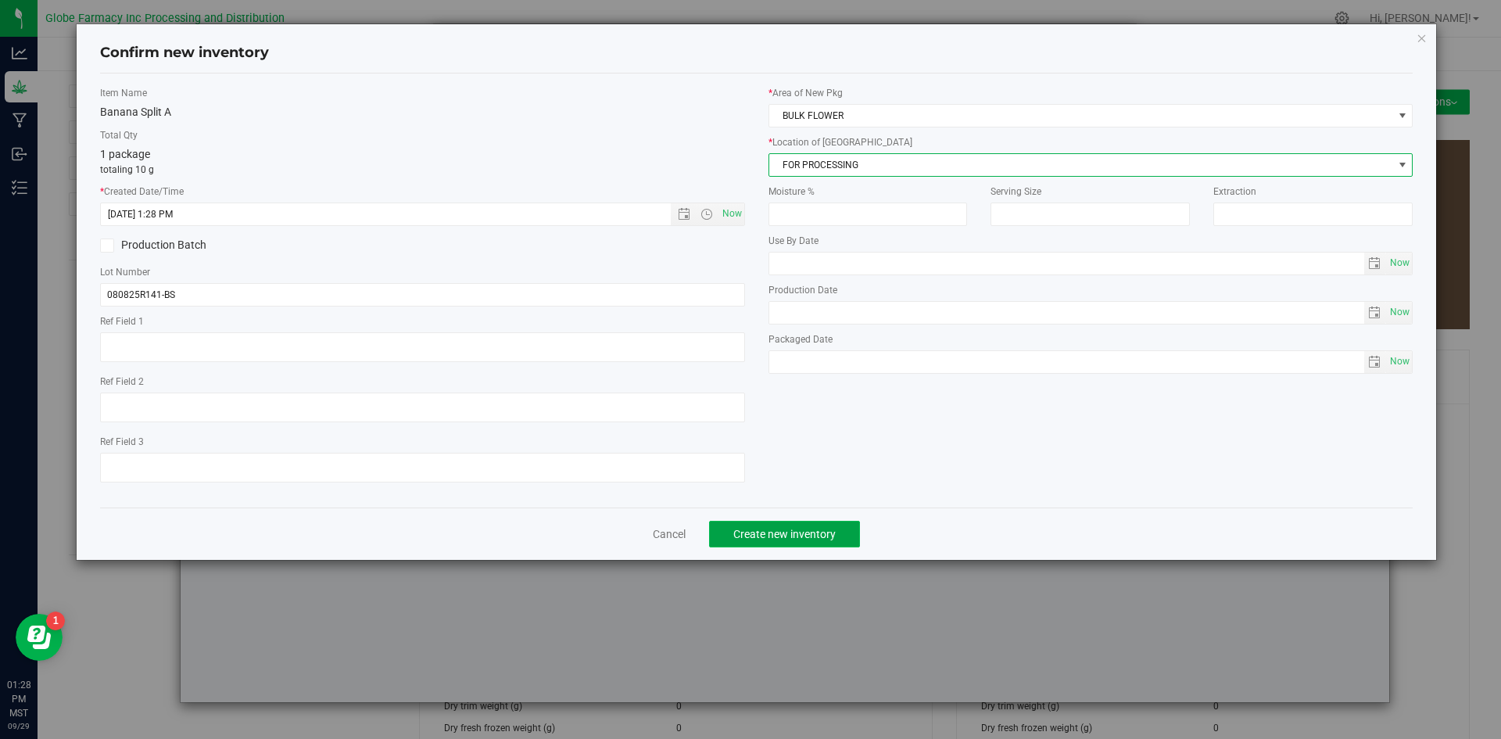
click at [801, 536] on span "Create new inventory" at bounding box center [784, 534] width 102 height 13
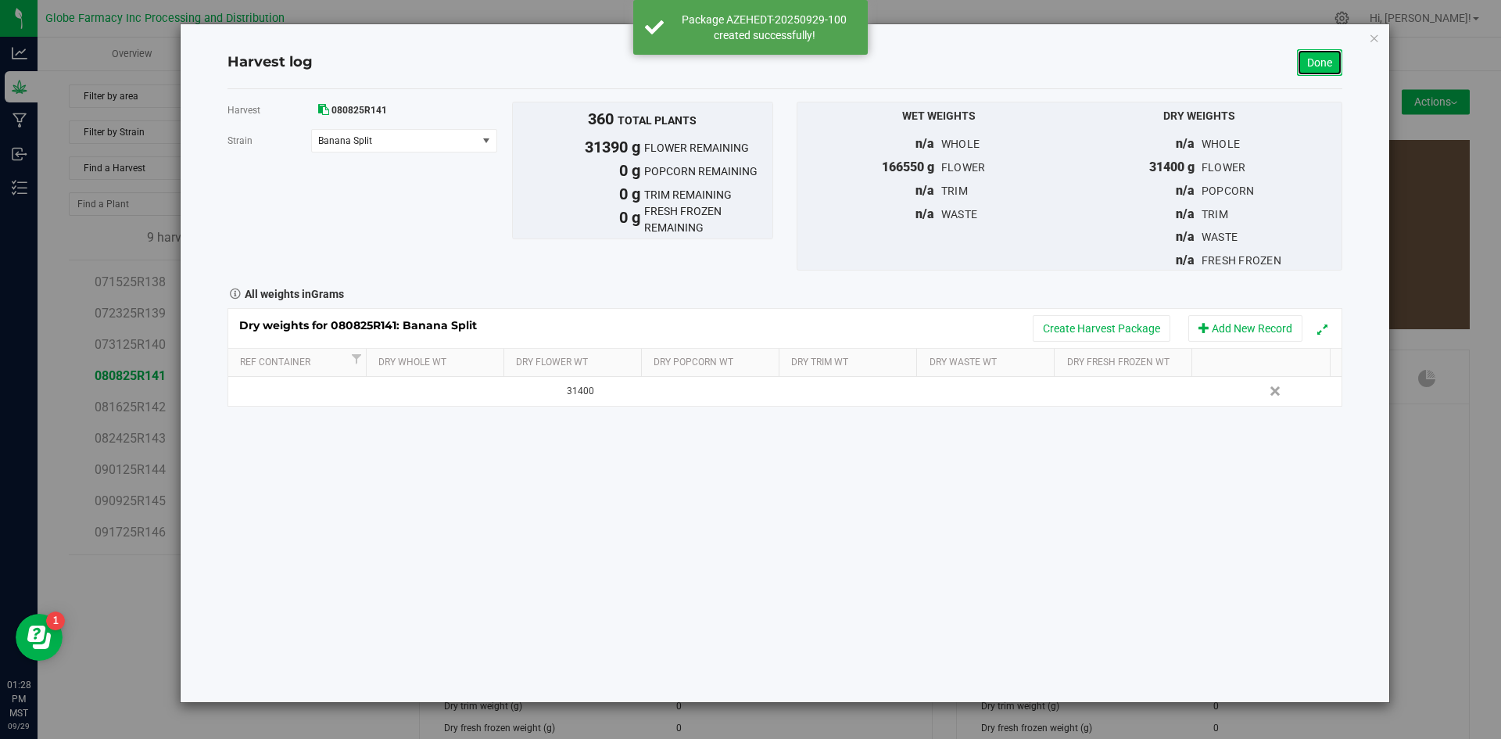
click at [1310, 59] on link "Done" at bounding box center [1319, 62] width 45 height 27
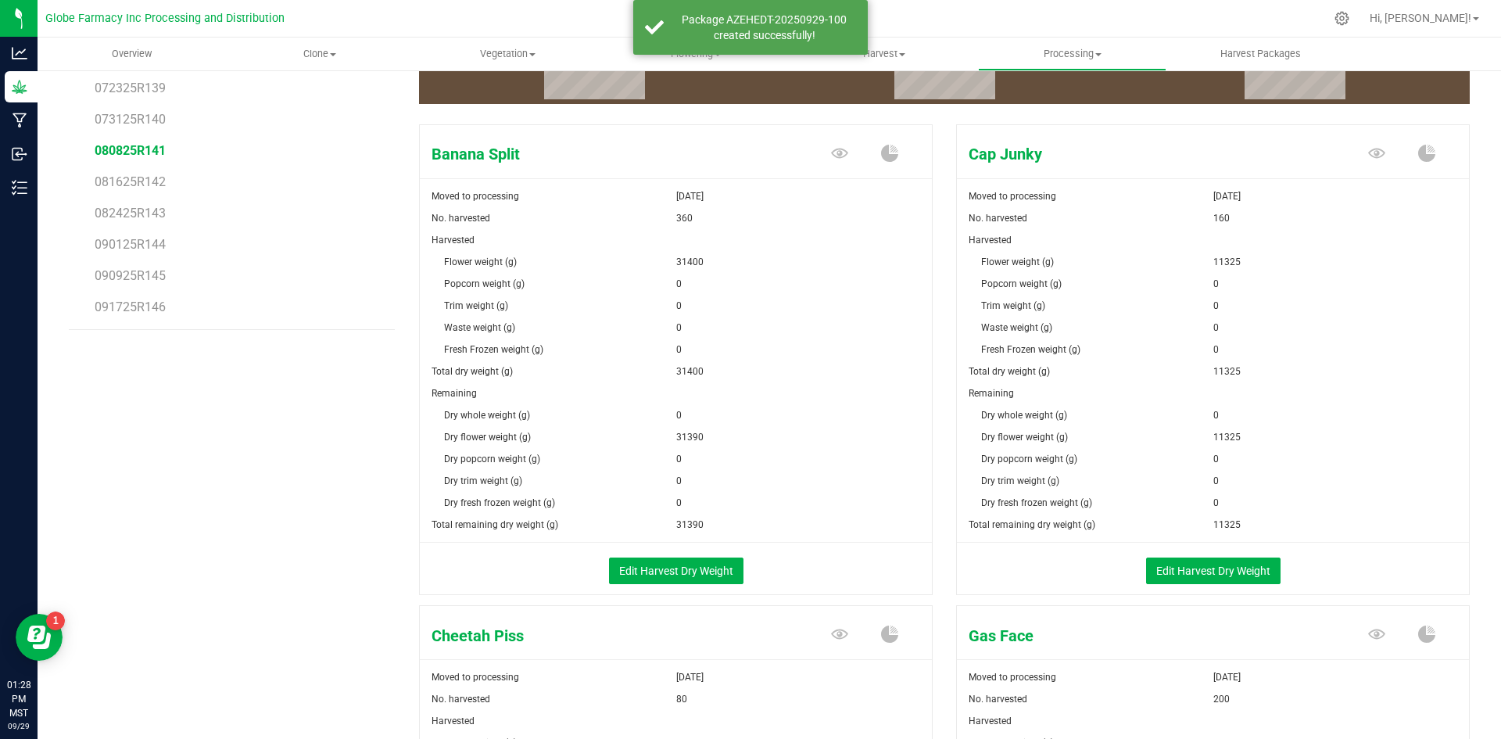
scroll to position [234, 0]
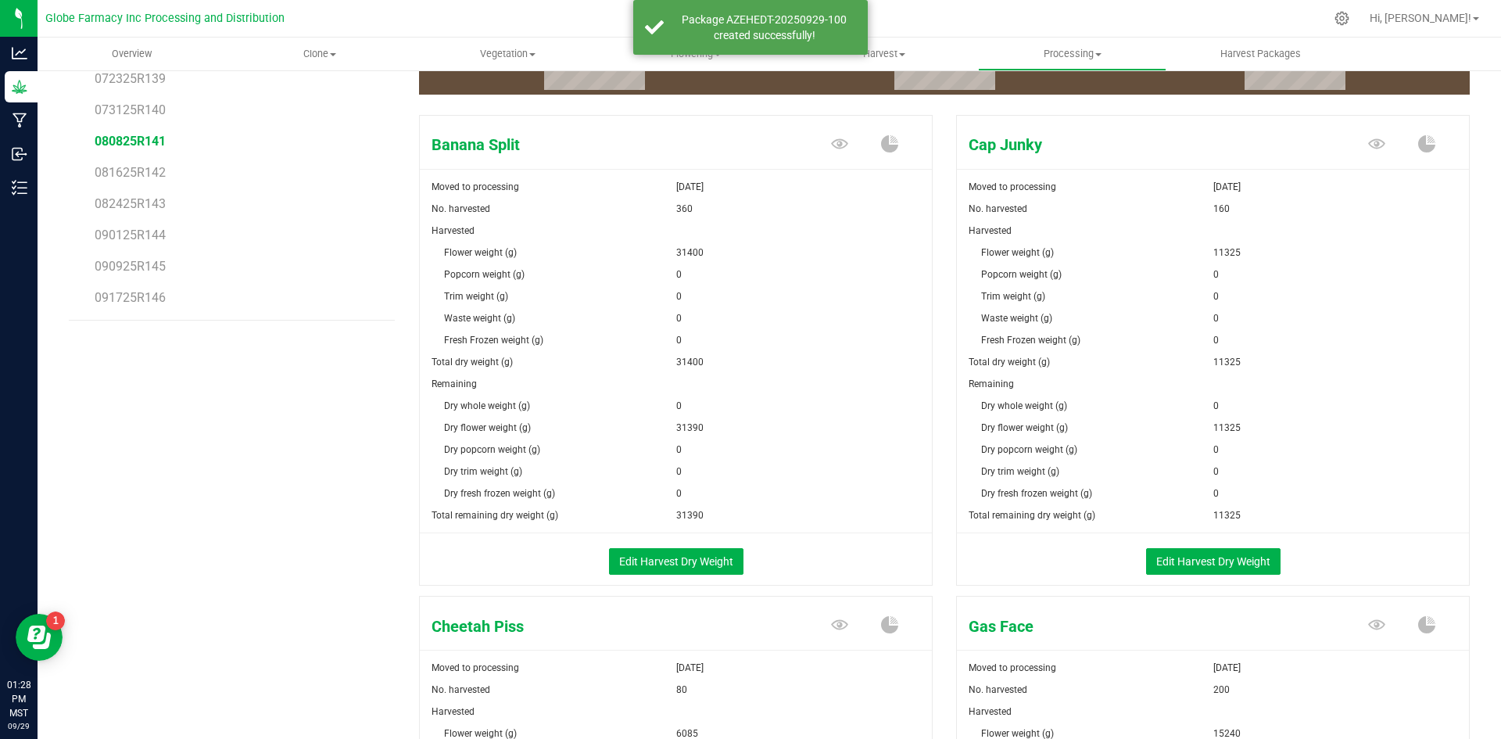
drag, startPoint x: 1197, startPoint y: 596, endPoint x: 1202, endPoint y: 578, distance: 17.8
click at [1201, 572] on button "Edit Harvest Dry Weight" at bounding box center [1213, 561] width 134 height 27
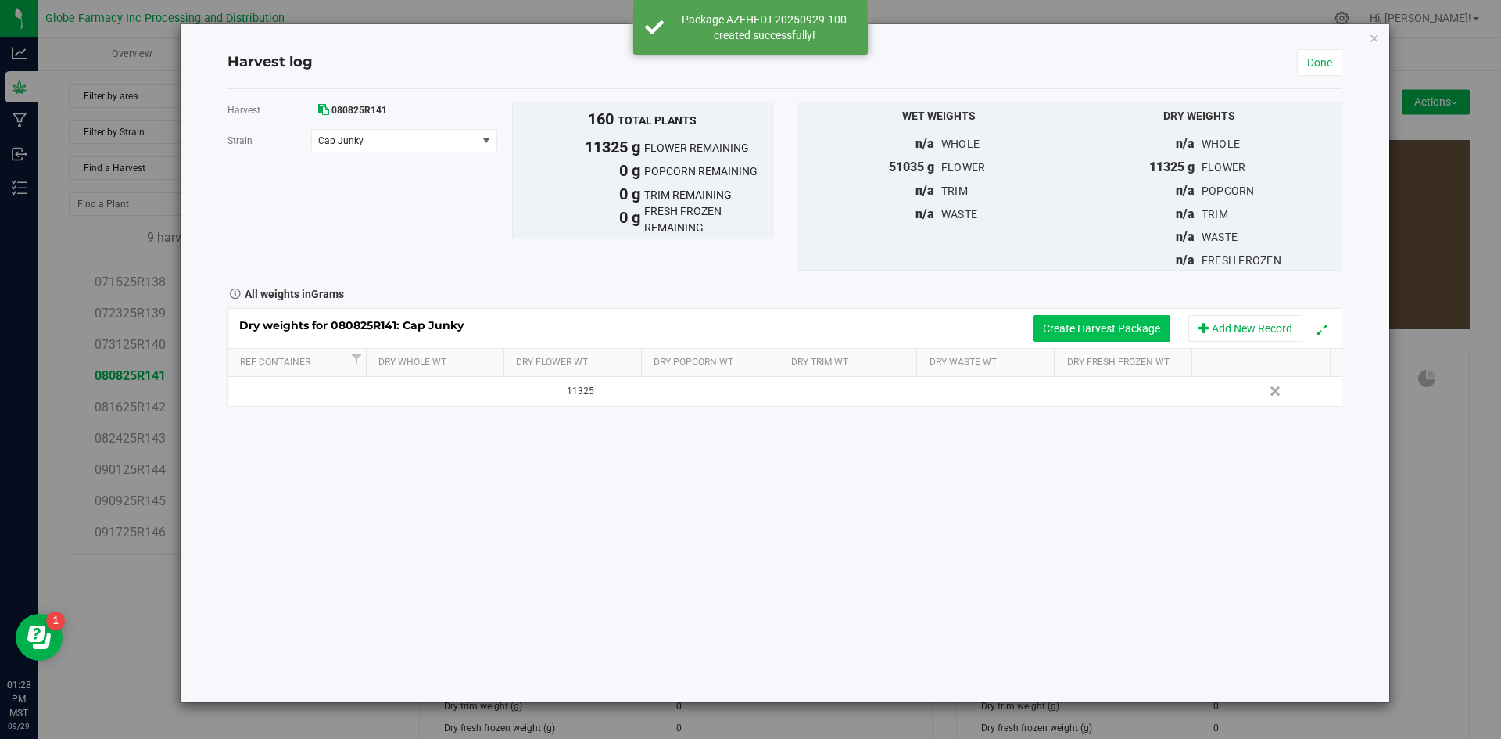
click at [1064, 317] on button "Create Harvest Package" at bounding box center [1102, 328] width 138 height 27
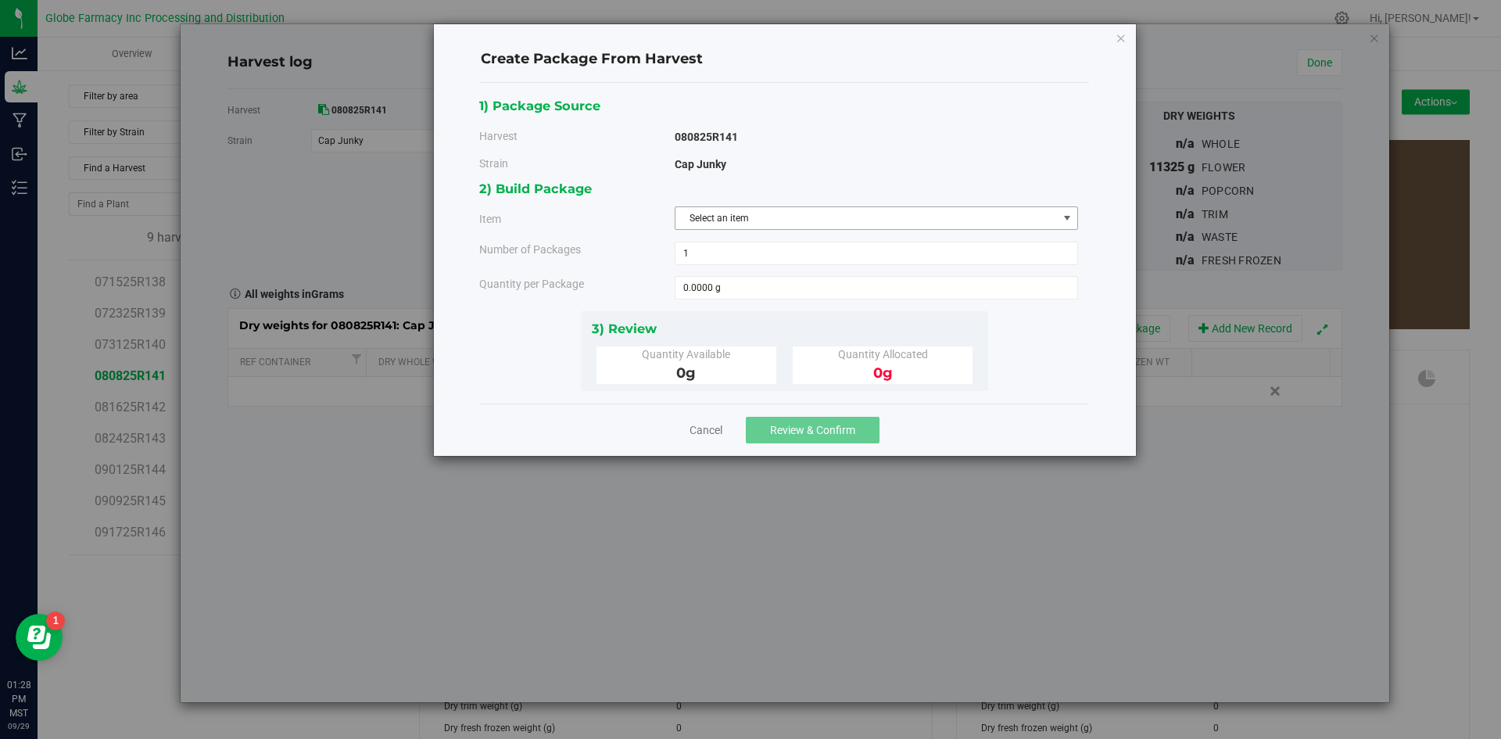
click at [847, 225] on span "Select an item" at bounding box center [866, 218] width 382 height 22
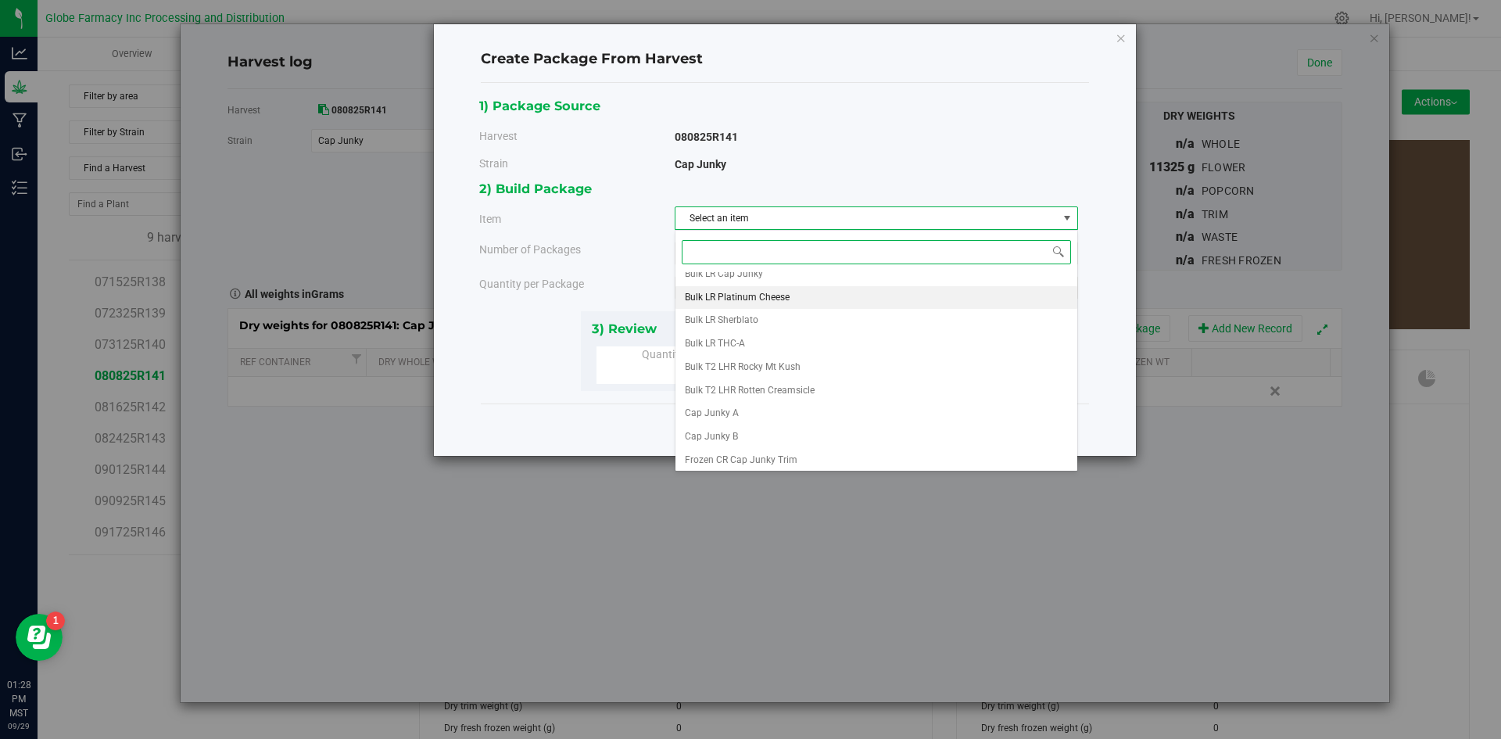
scroll to position [292, 0]
click at [740, 297] on li "Cap Junky A" at bounding box center [876, 293] width 402 height 23
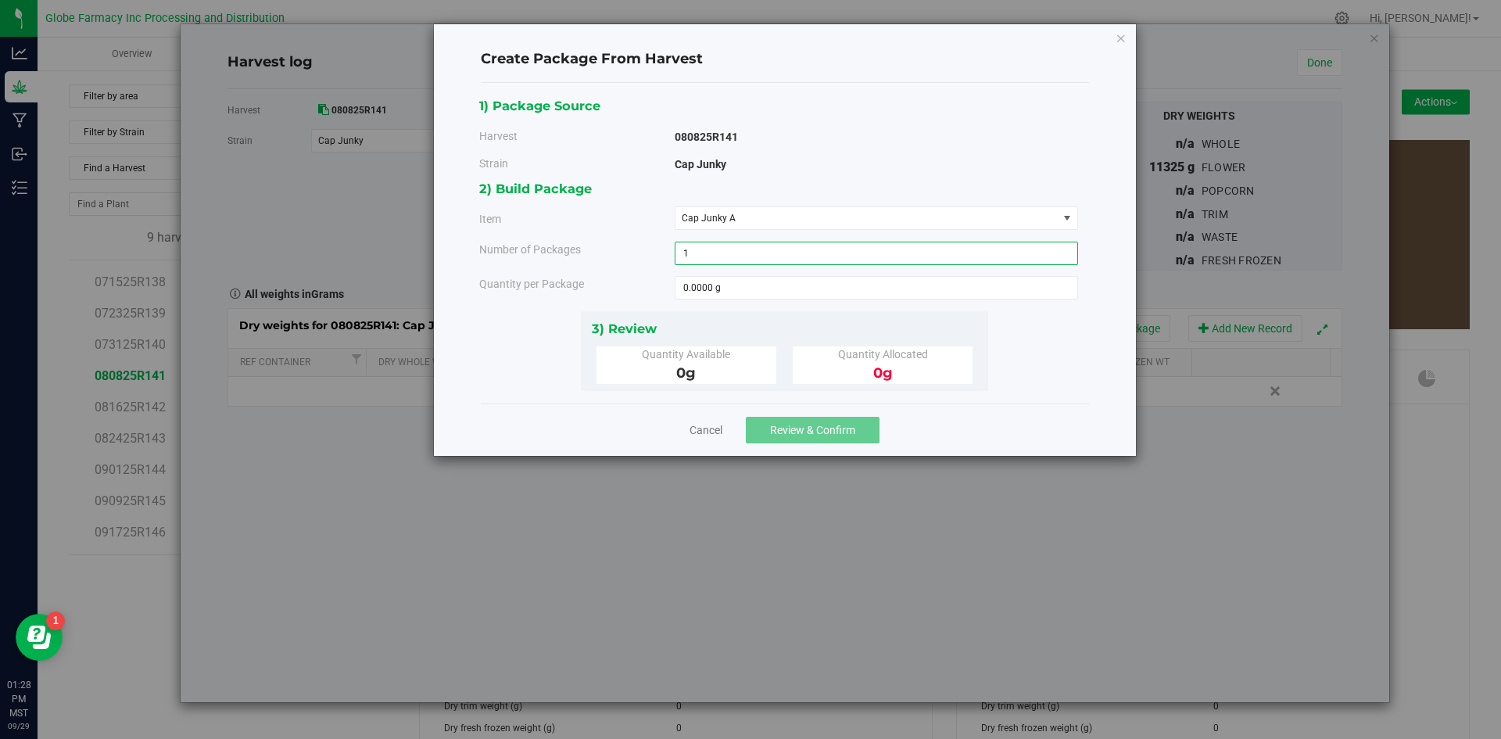
click at [705, 256] on span "1 1" at bounding box center [876, 253] width 403 height 23
type input "2"
type input "10"
type input "10.0000 g"
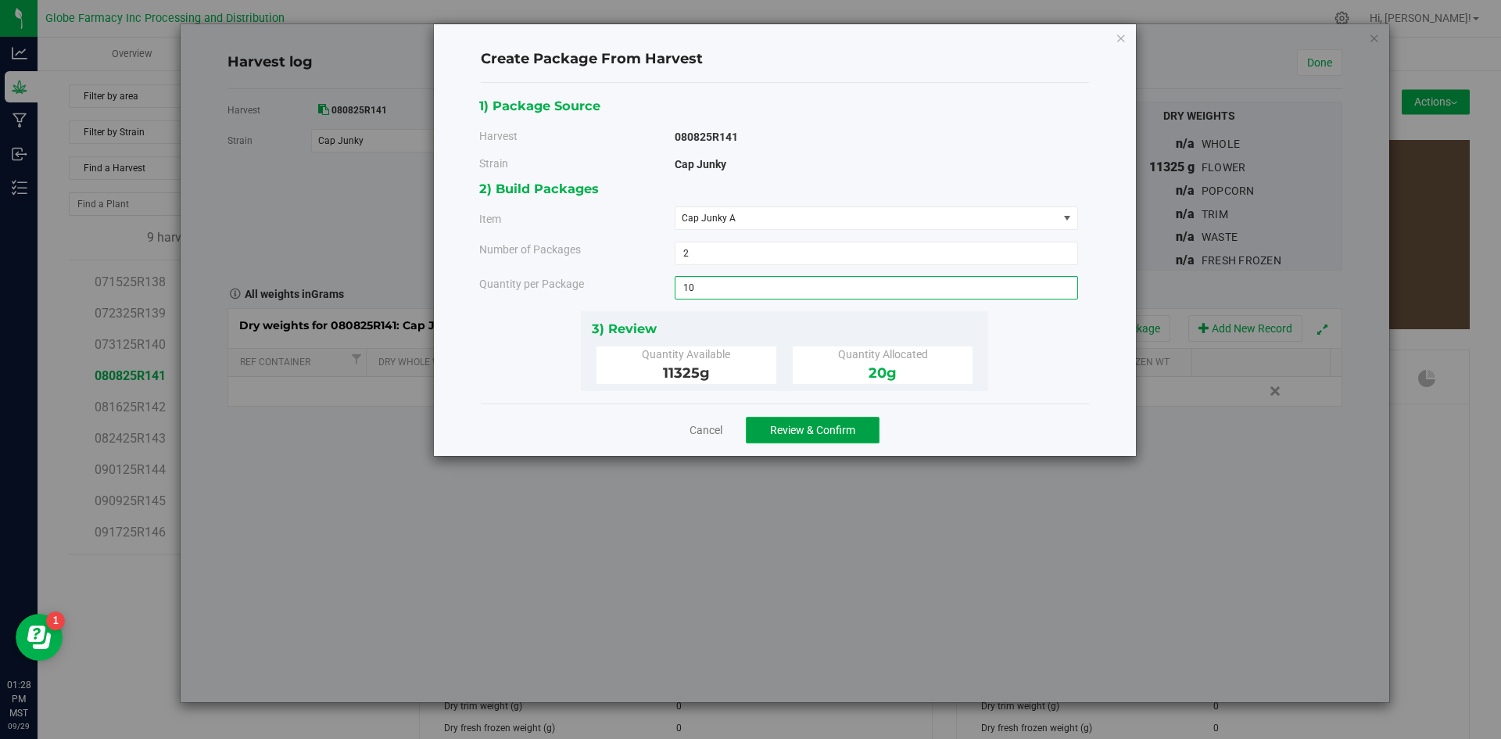
click at [786, 424] on span "Review & Confirm" at bounding box center [812, 430] width 85 height 13
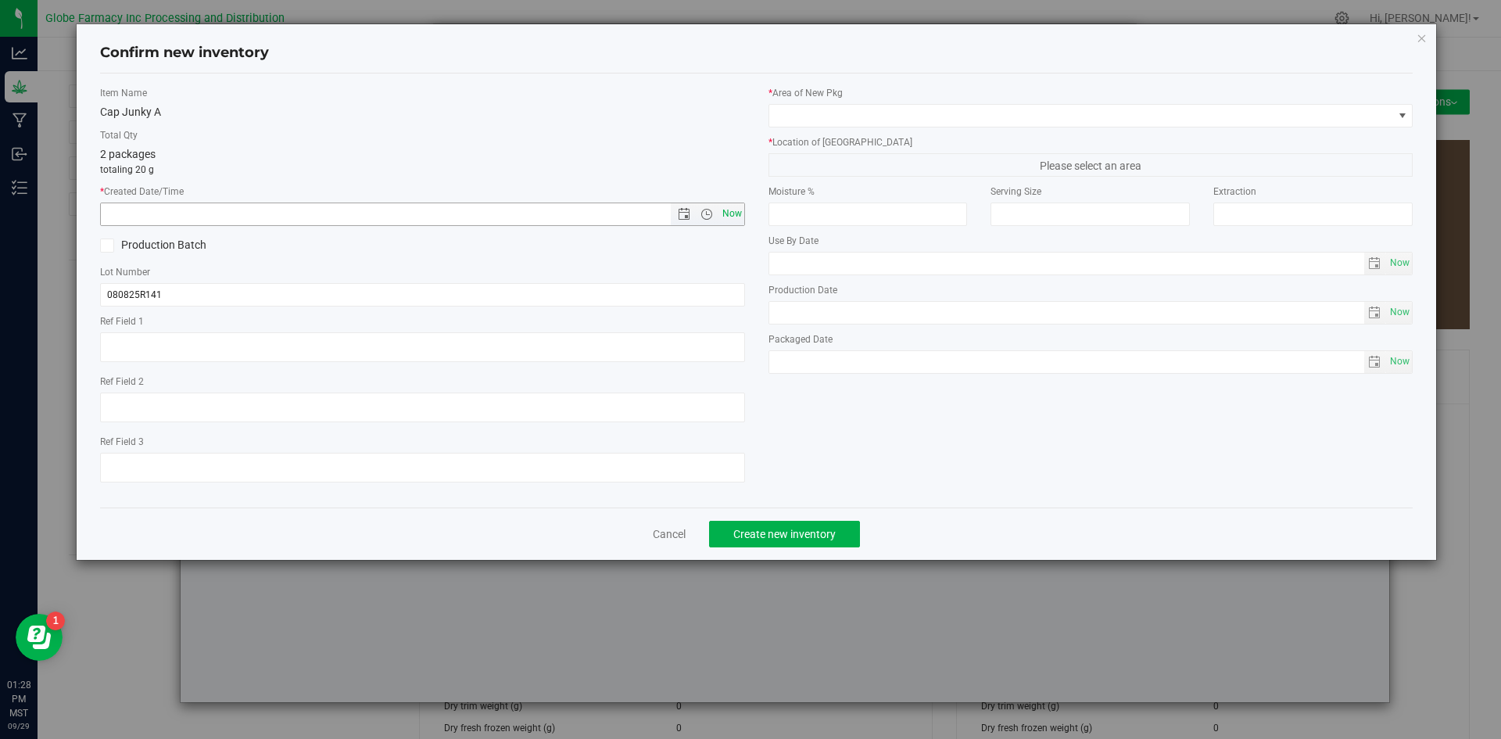
click at [736, 217] on span "Now" at bounding box center [731, 213] width 27 height 23
type input "[DATE] 1:28 PM"
click at [243, 285] on input "080825R141" at bounding box center [422, 294] width 645 height 23
type input "080825R141-CJ"
click at [957, 117] on span at bounding box center [1081, 116] width 624 height 22
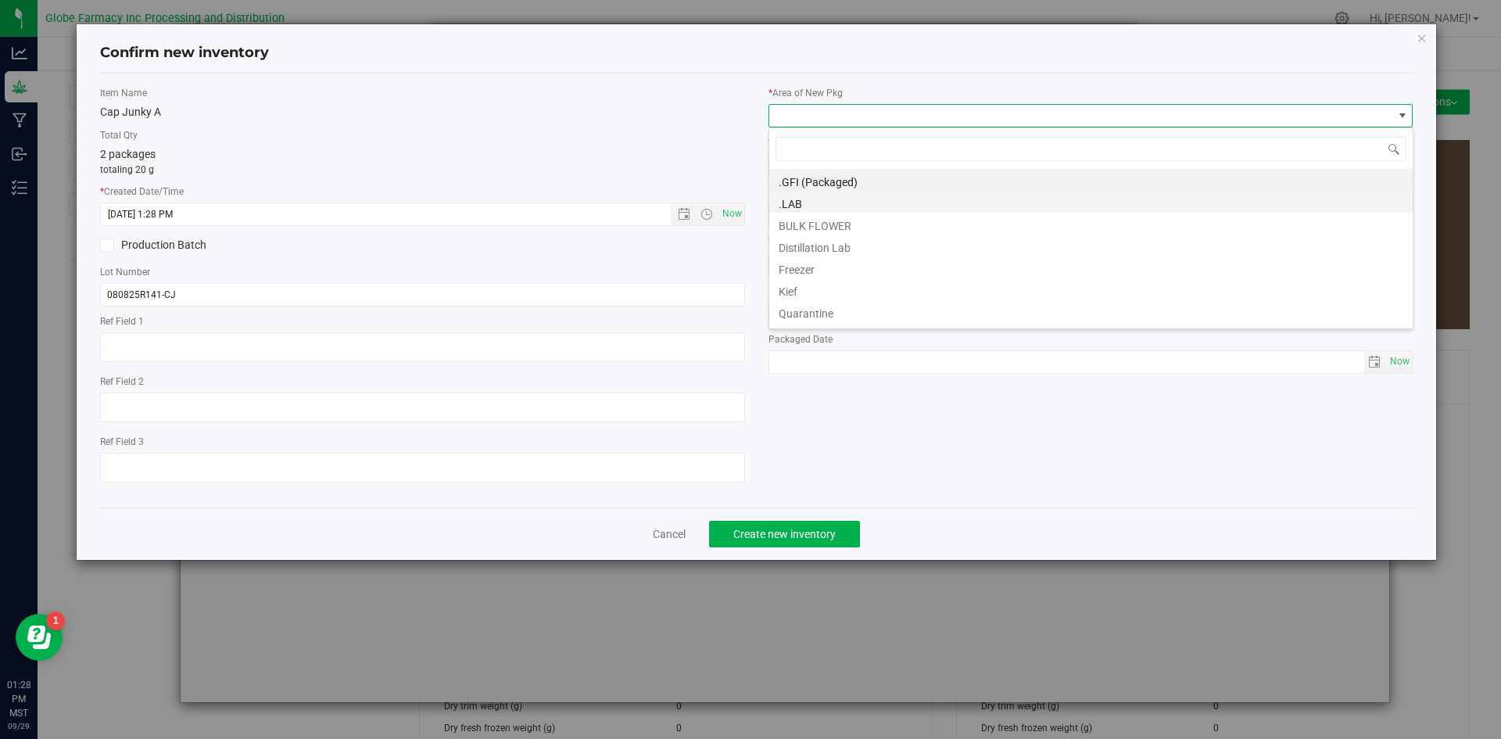
scroll to position [23, 645]
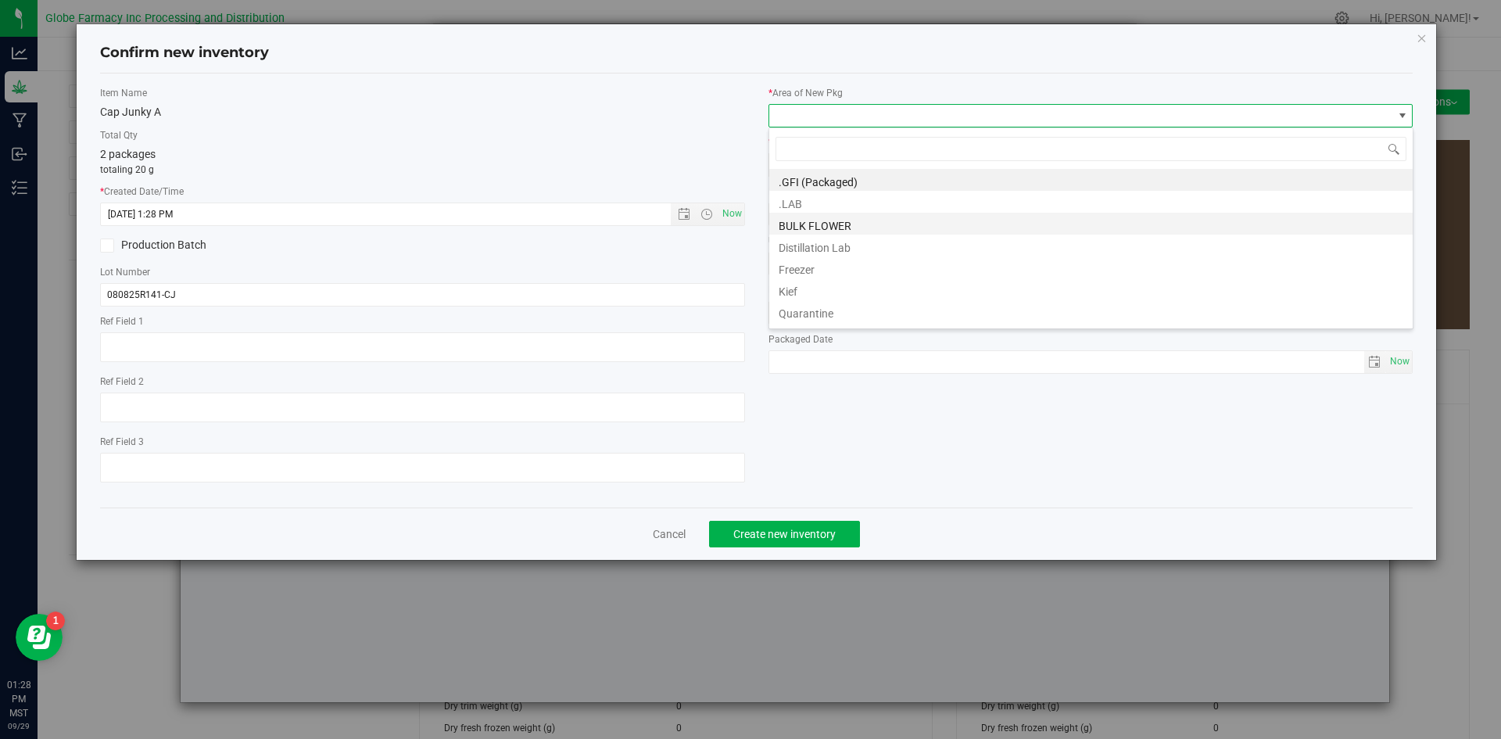
click at [848, 223] on li "BULK FLOWER" at bounding box center [1090, 224] width 643 height 22
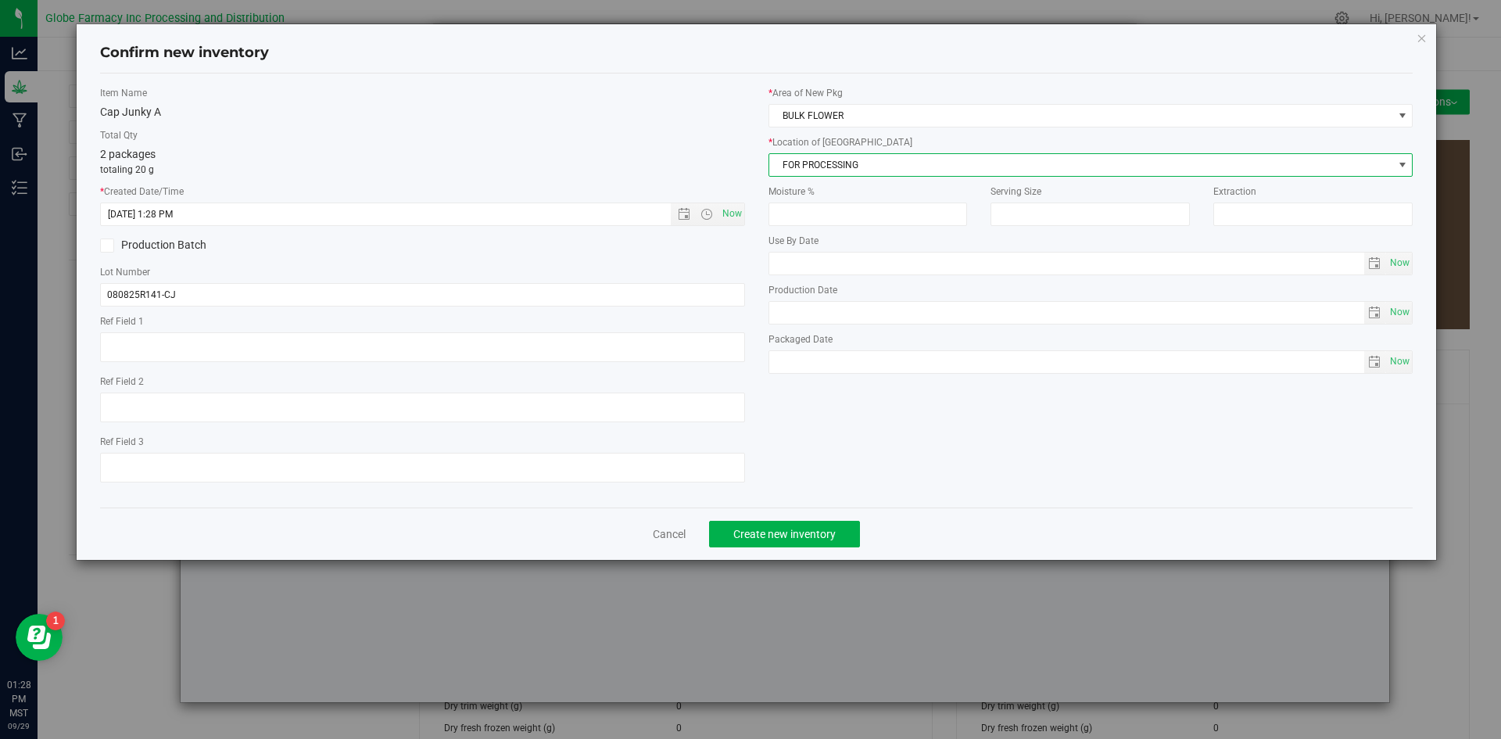
click at [854, 176] on span "FOR PROCESSING" at bounding box center [1090, 164] width 645 height 23
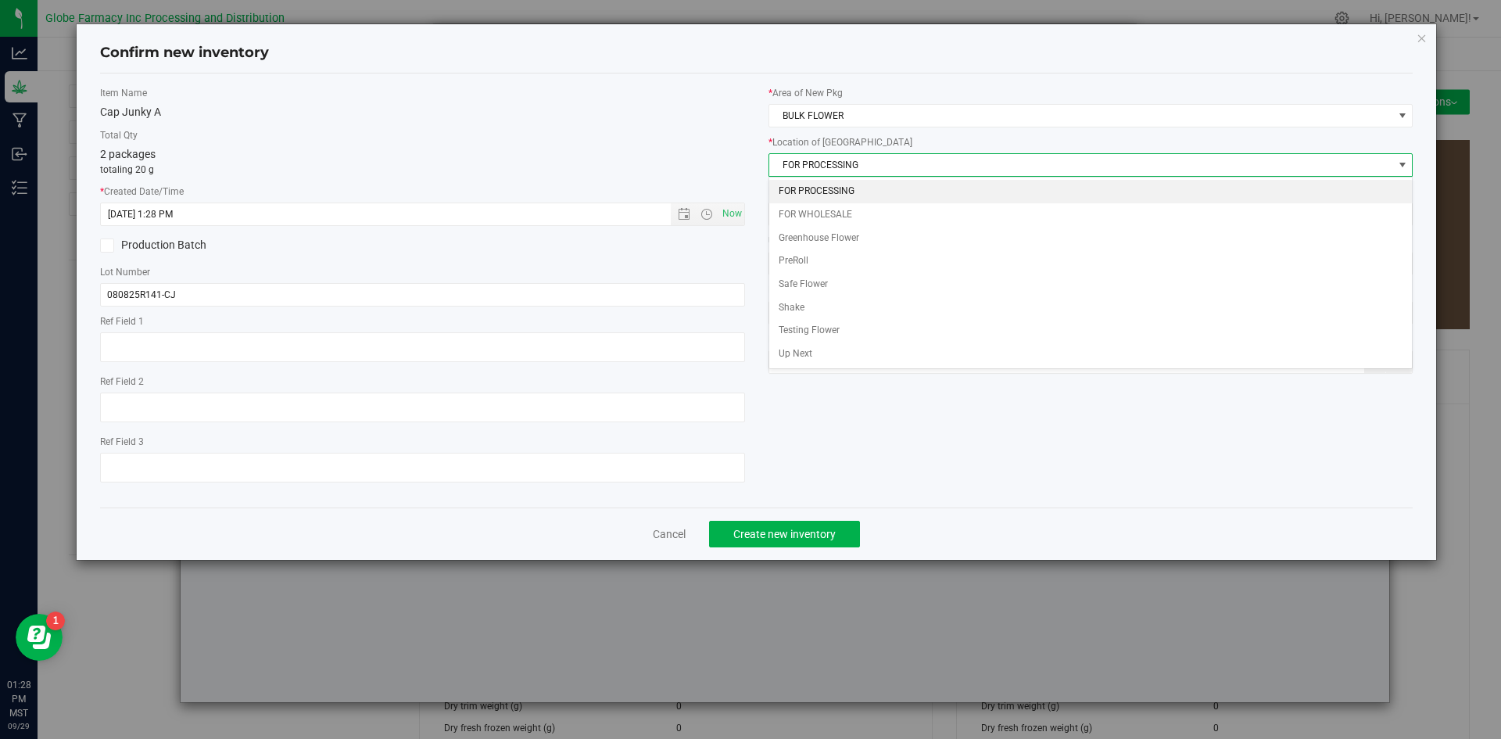
click at [851, 184] on li "FOR PROCESSING" at bounding box center [1090, 191] width 643 height 23
click at [851, 184] on \}\}_listbox "FOR PROCESSING FOR WHOLESALE Greenhouse Flower PreRoll Safe Flower Shake Testin…" at bounding box center [1090, 273] width 643 height 186
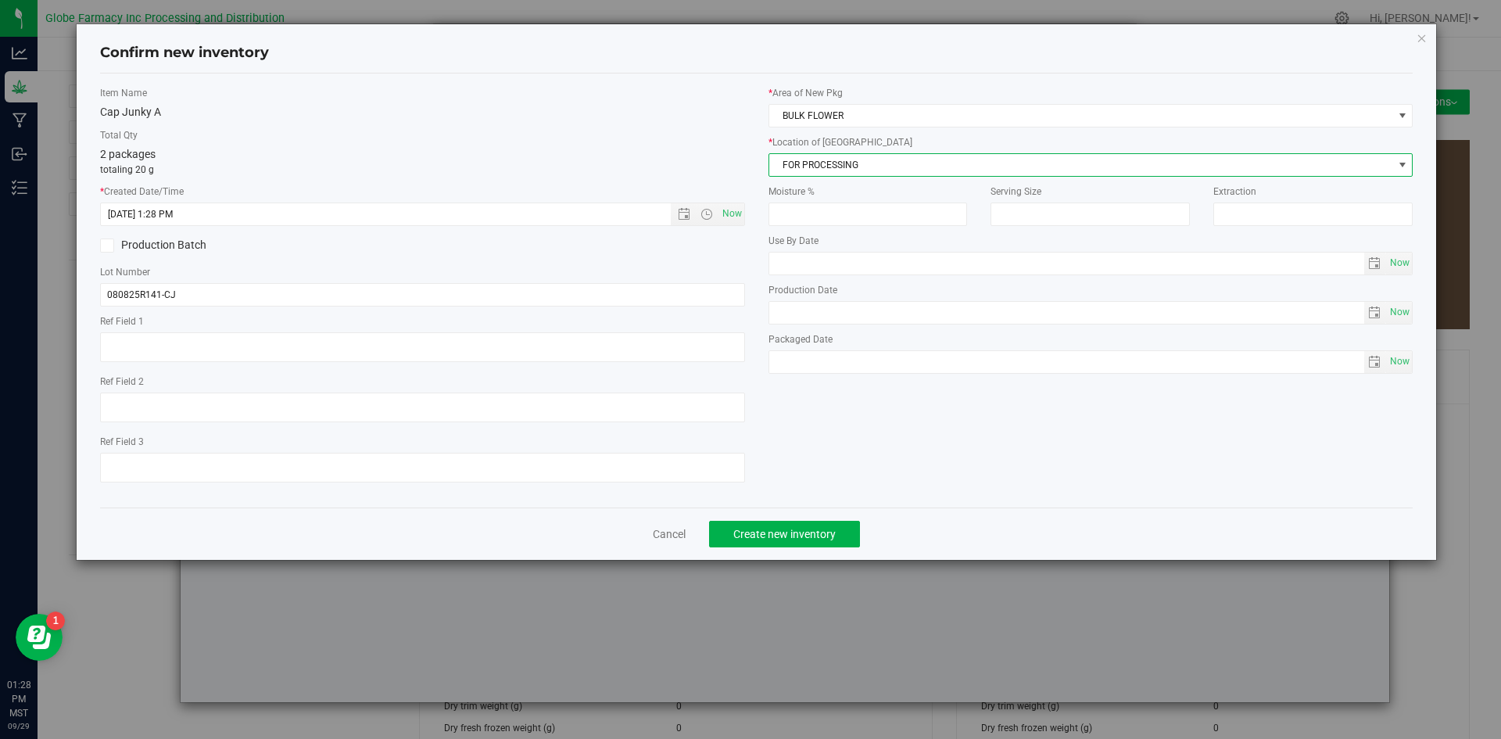
click at [829, 164] on span "FOR PROCESSING" at bounding box center [1081, 165] width 624 height 22
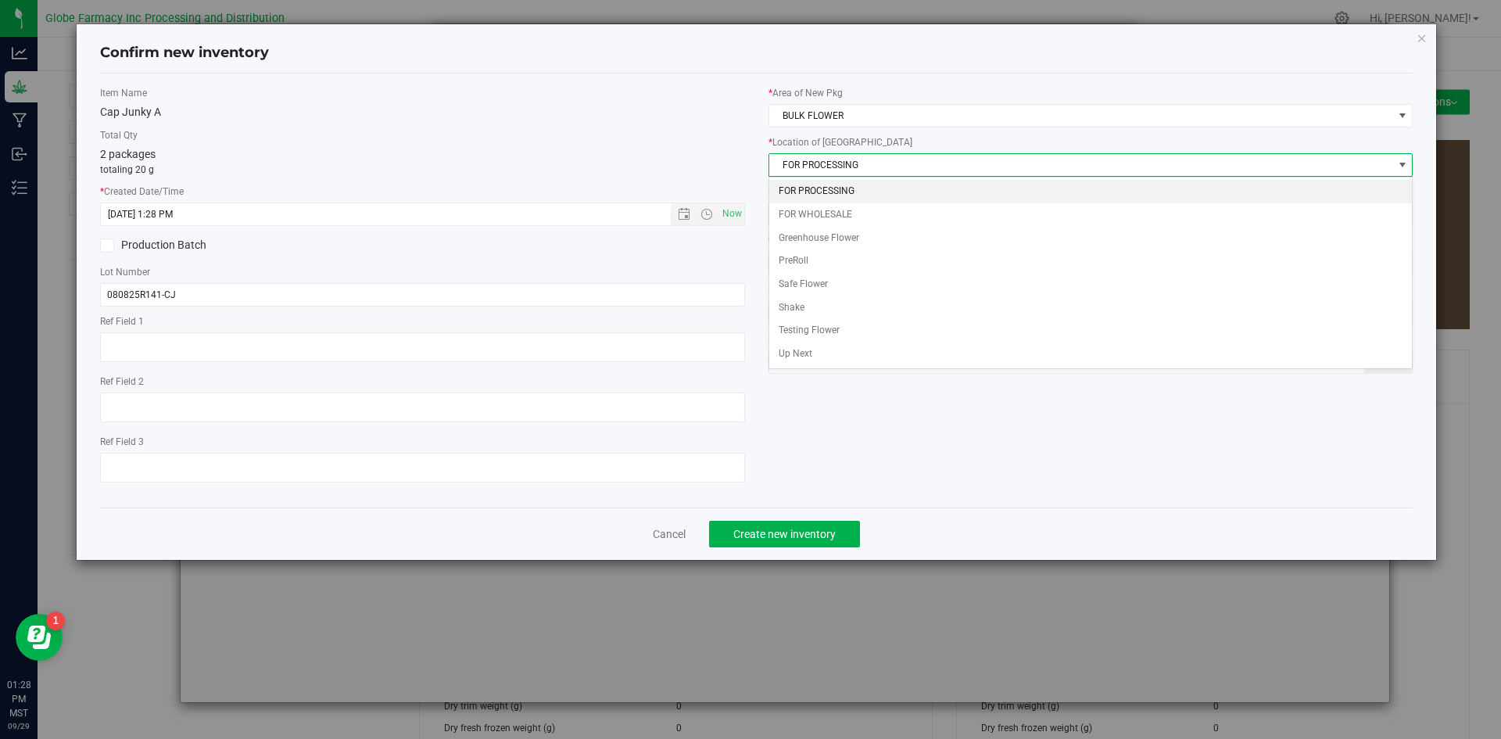
click at [838, 184] on li "FOR PROCESSING" at bounding box center [1090, 191] width 643 height 23
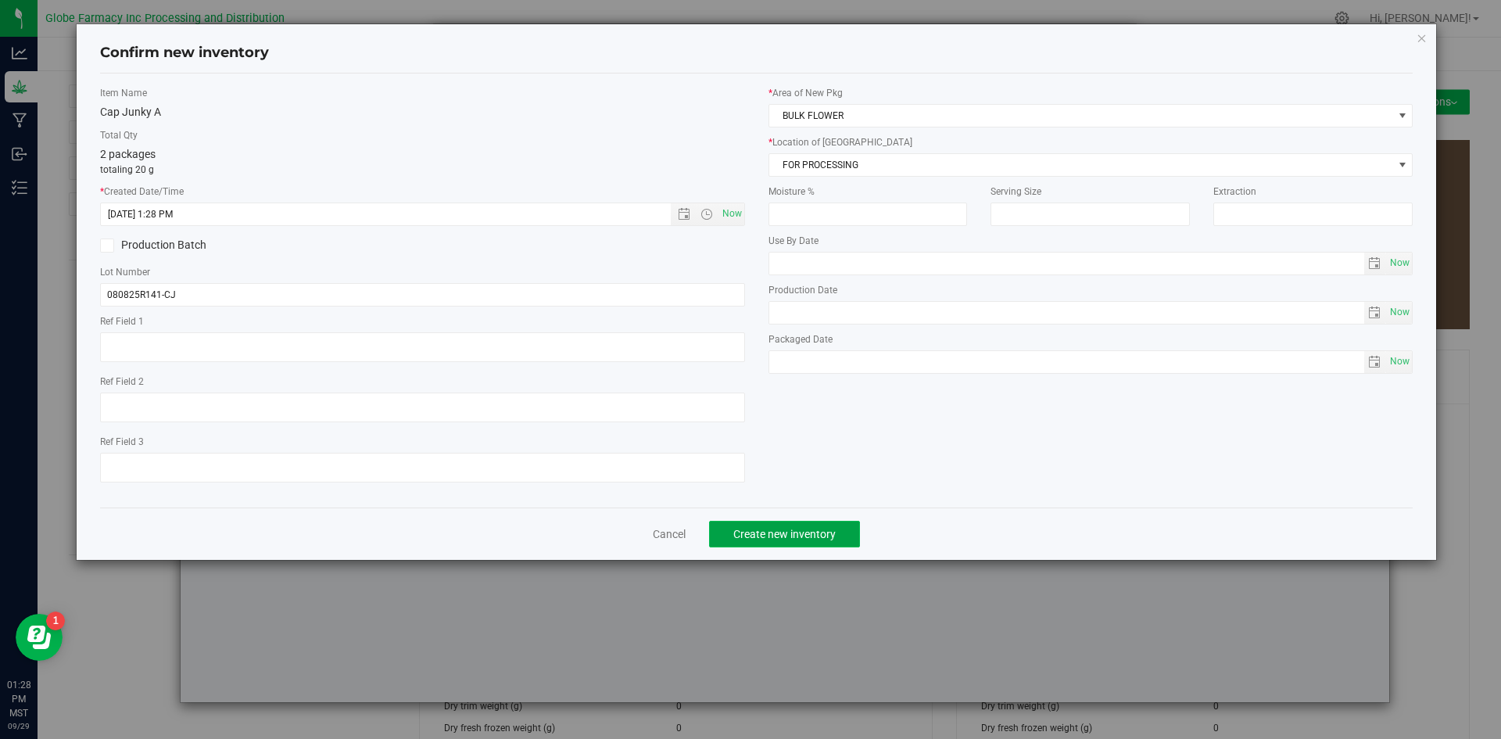
click at [789, 529] on span "Create new inventory" at bounding box center [784, 534] width 102 height 13
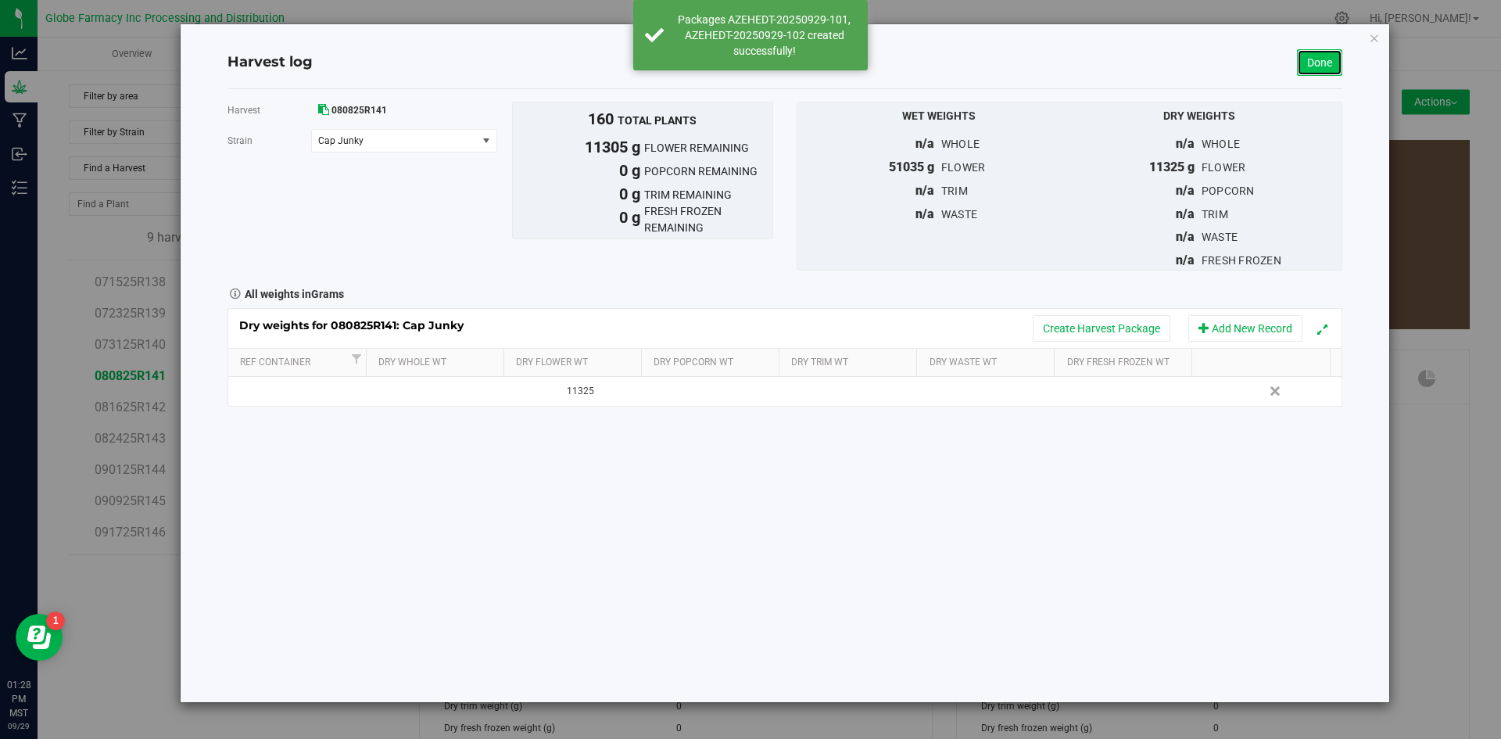
click at [1303, 57] on link "Done" at bounding box center [1319, 62] width 45 height 27
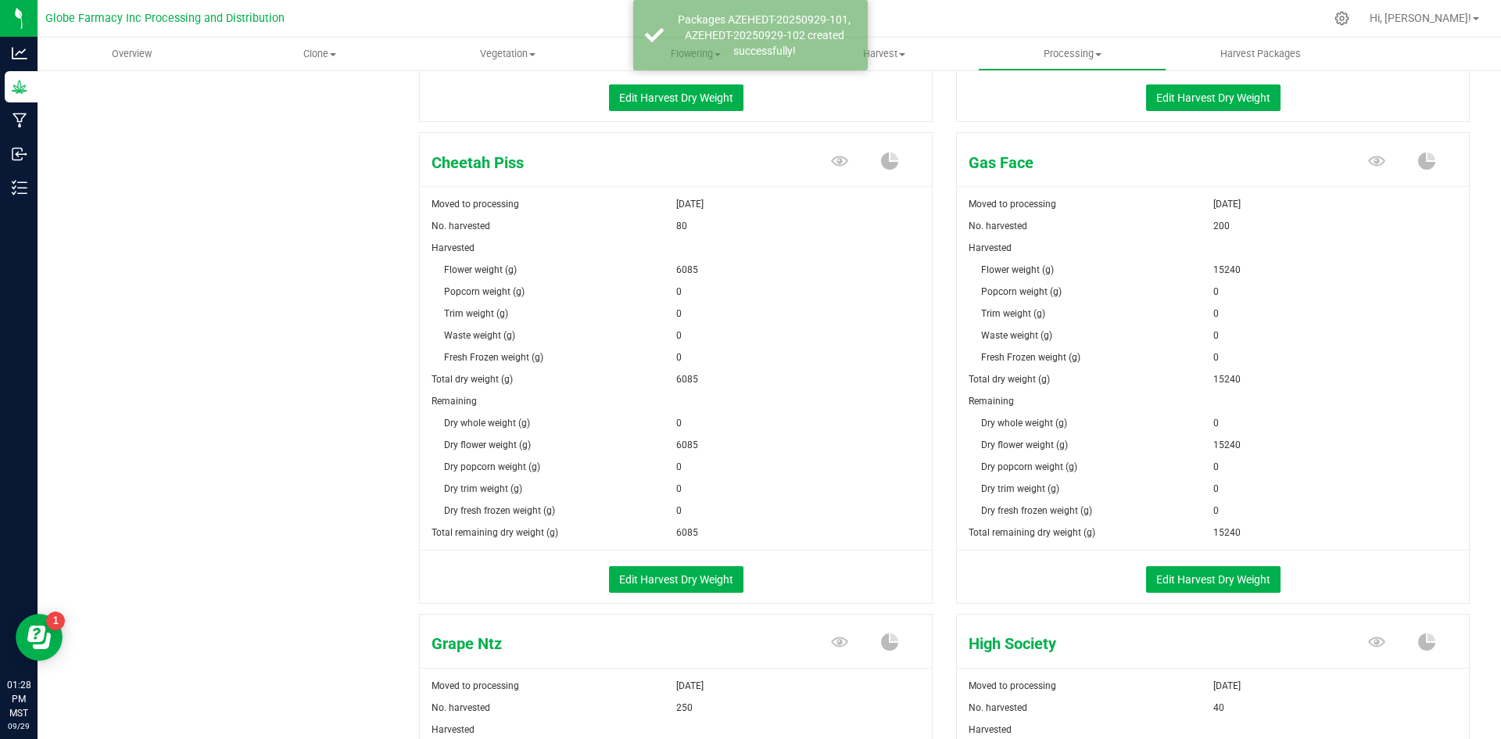
scroll to position [703, 0]
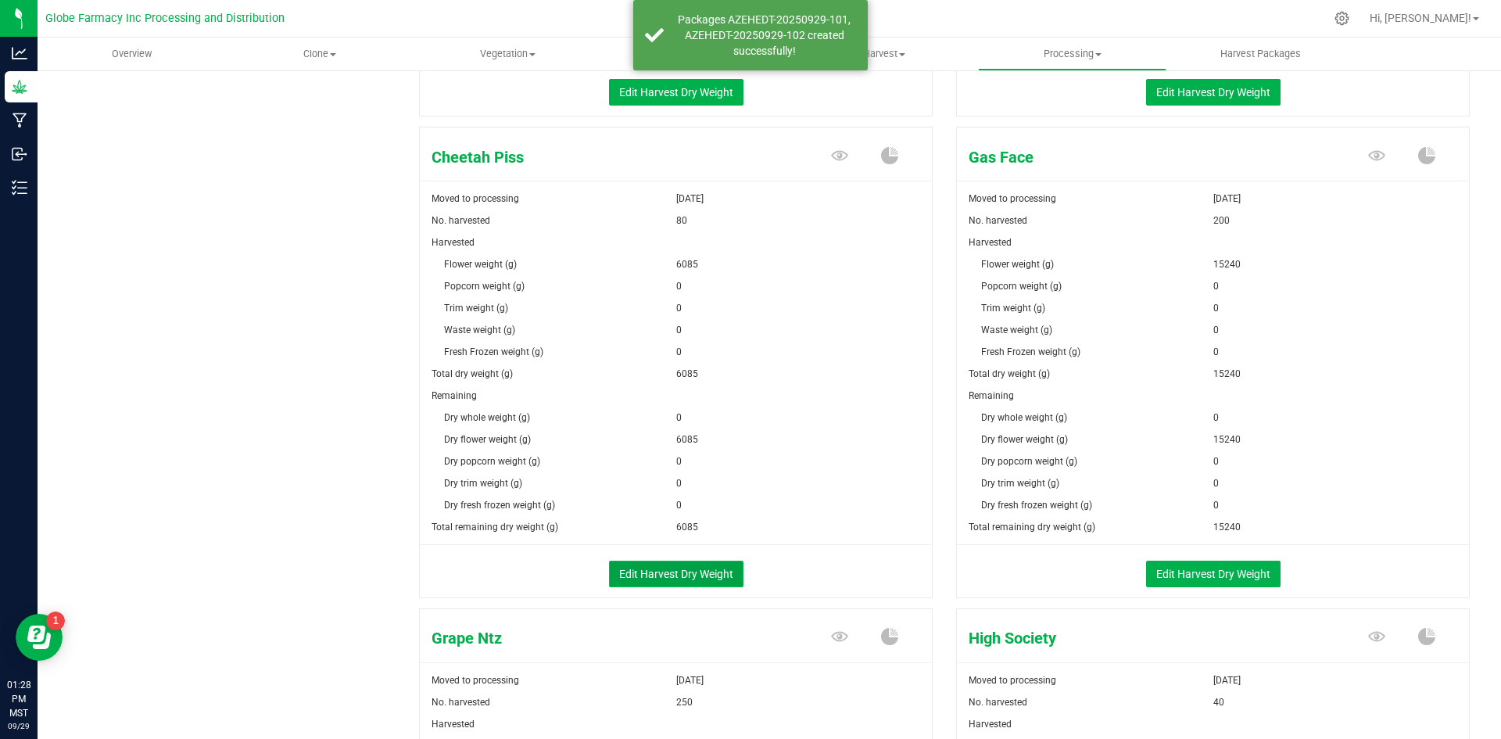
click at [697, 566] on button "Edit Harvest Dry Weight" at bounding box center [676, 573] width 134 height 27
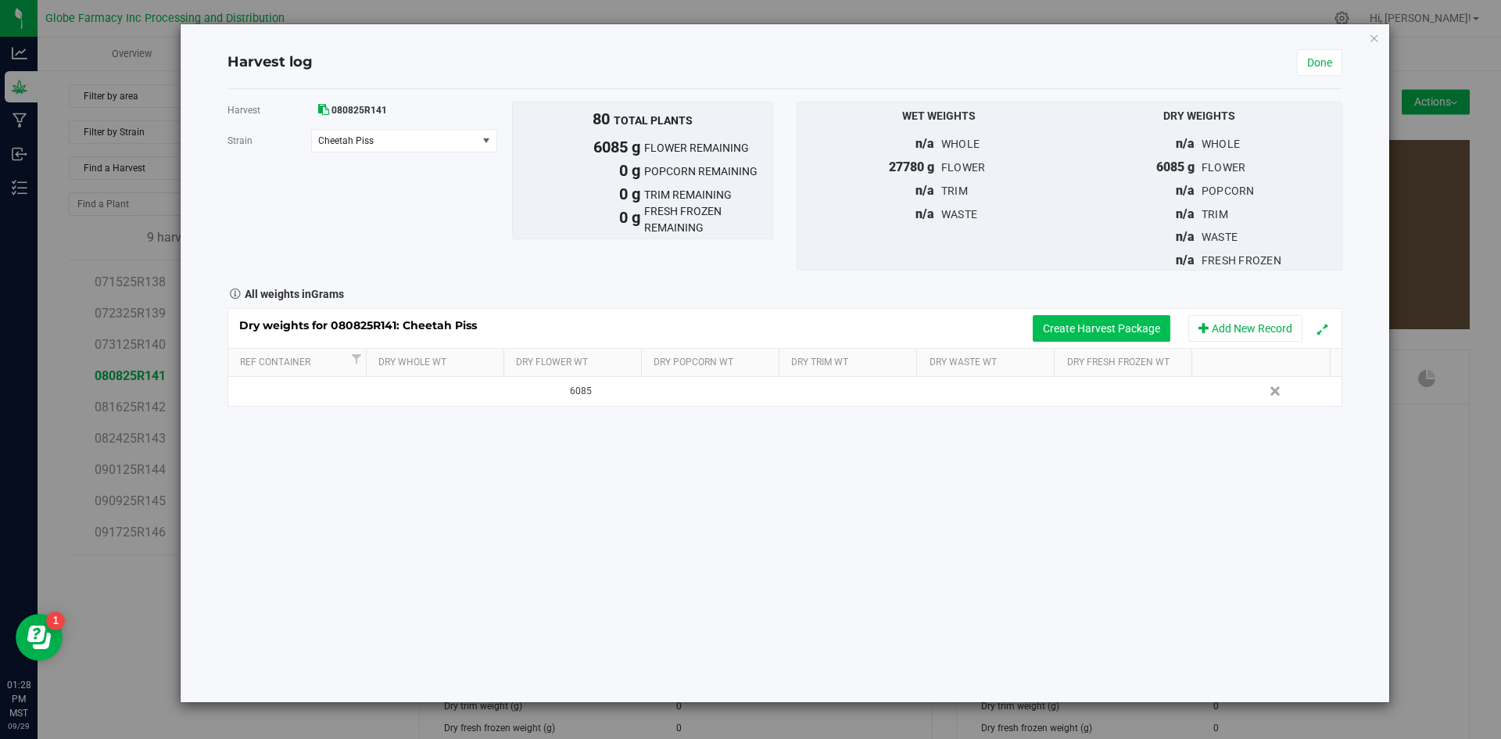
click at [1069, 338] on button "Create Harvest Package" at bounding box center [1102, 328] width 138 height 27
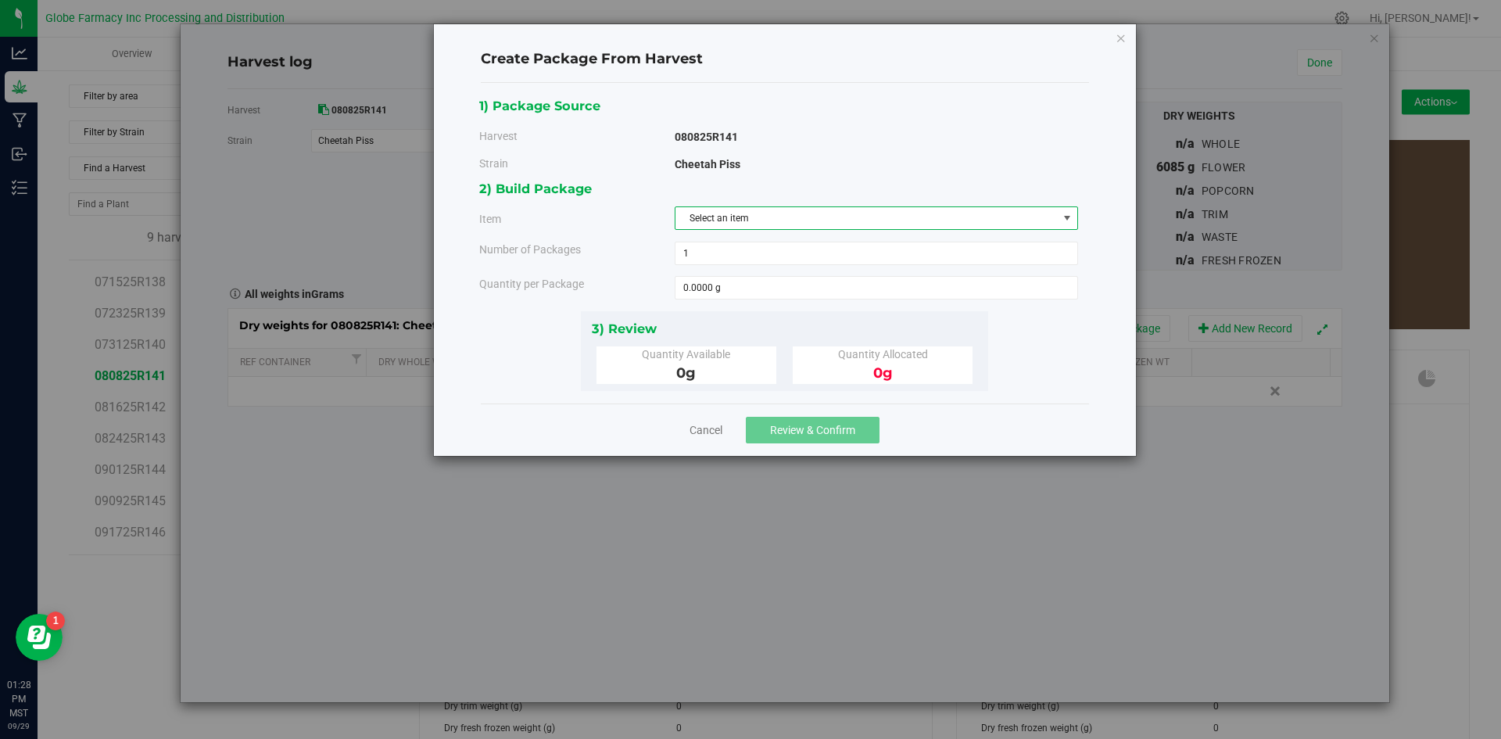
click at [727, 217] on span "Select an item" at bounding box center [866, 218] width 382 height 22
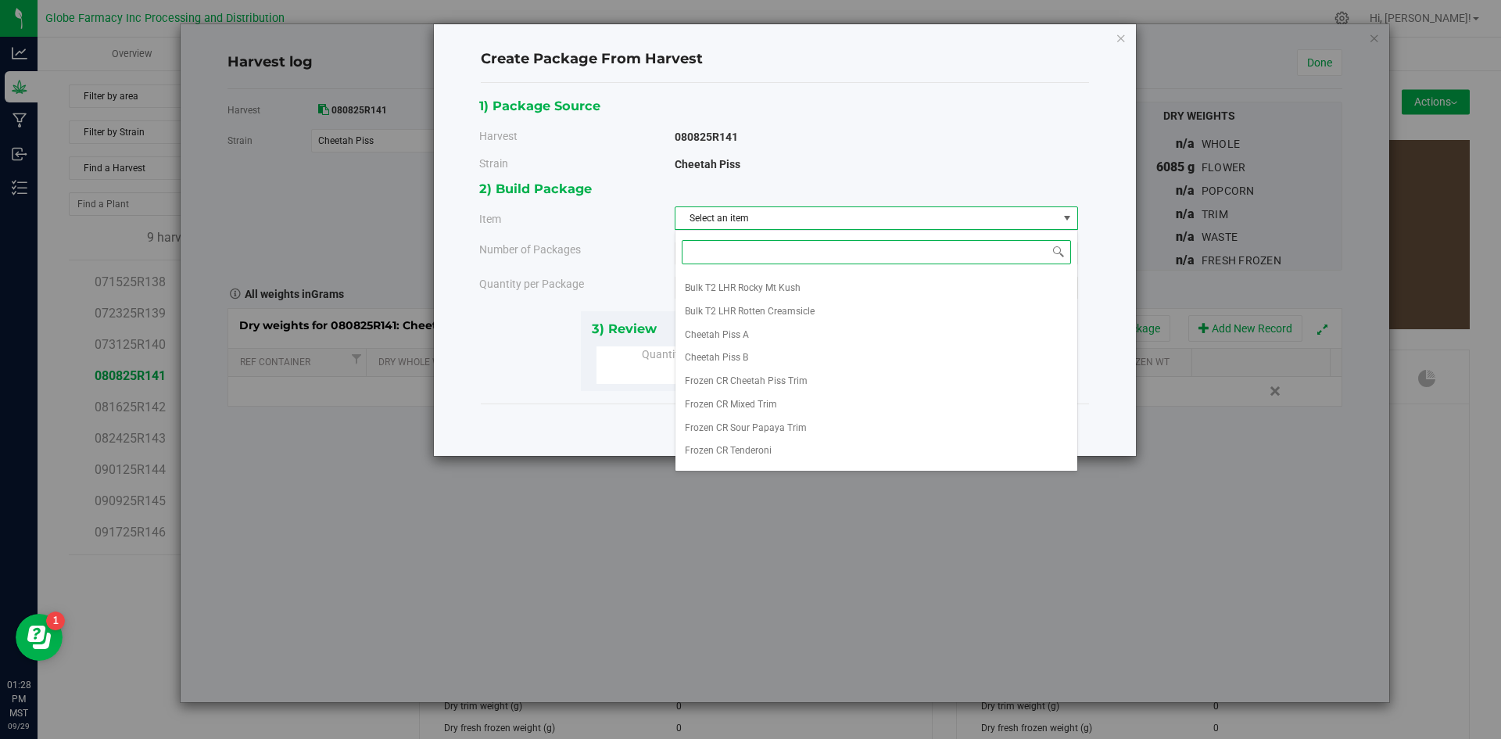
scroll to position [234, 0]
click at [750, 327] on li "Cheetah Piss A" at bounding box center [876, 328] width 402 height 23
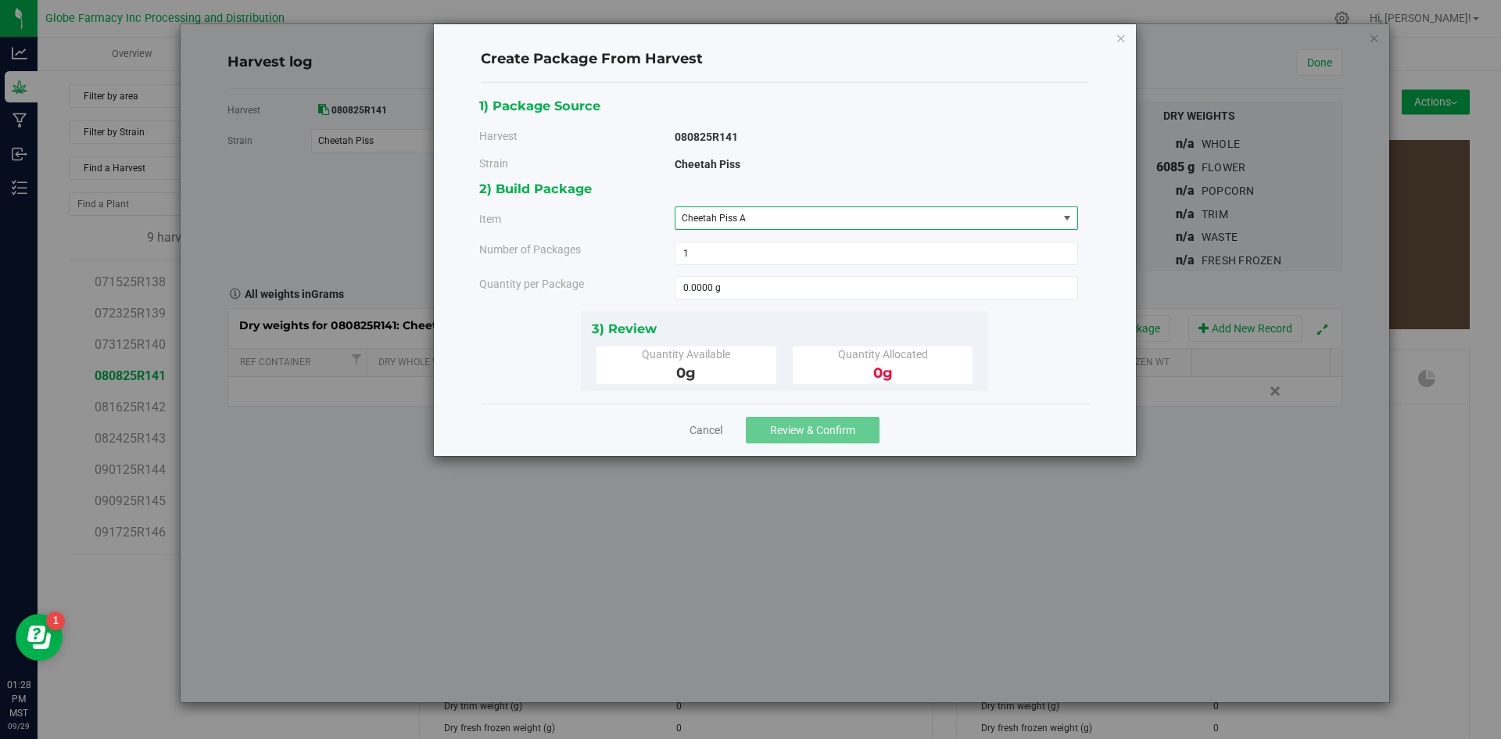
click at [739, 268] on div "2) Build Package Item Cheetah Piss A Big League Sherb x Triple Burger B Bulk In…" at bounding box center [784, 244] width 610 height 132
click at [721, 252] on span "1 1" at bounding box center [876, 253] width 403 height 23
type input "2"
type input "10"
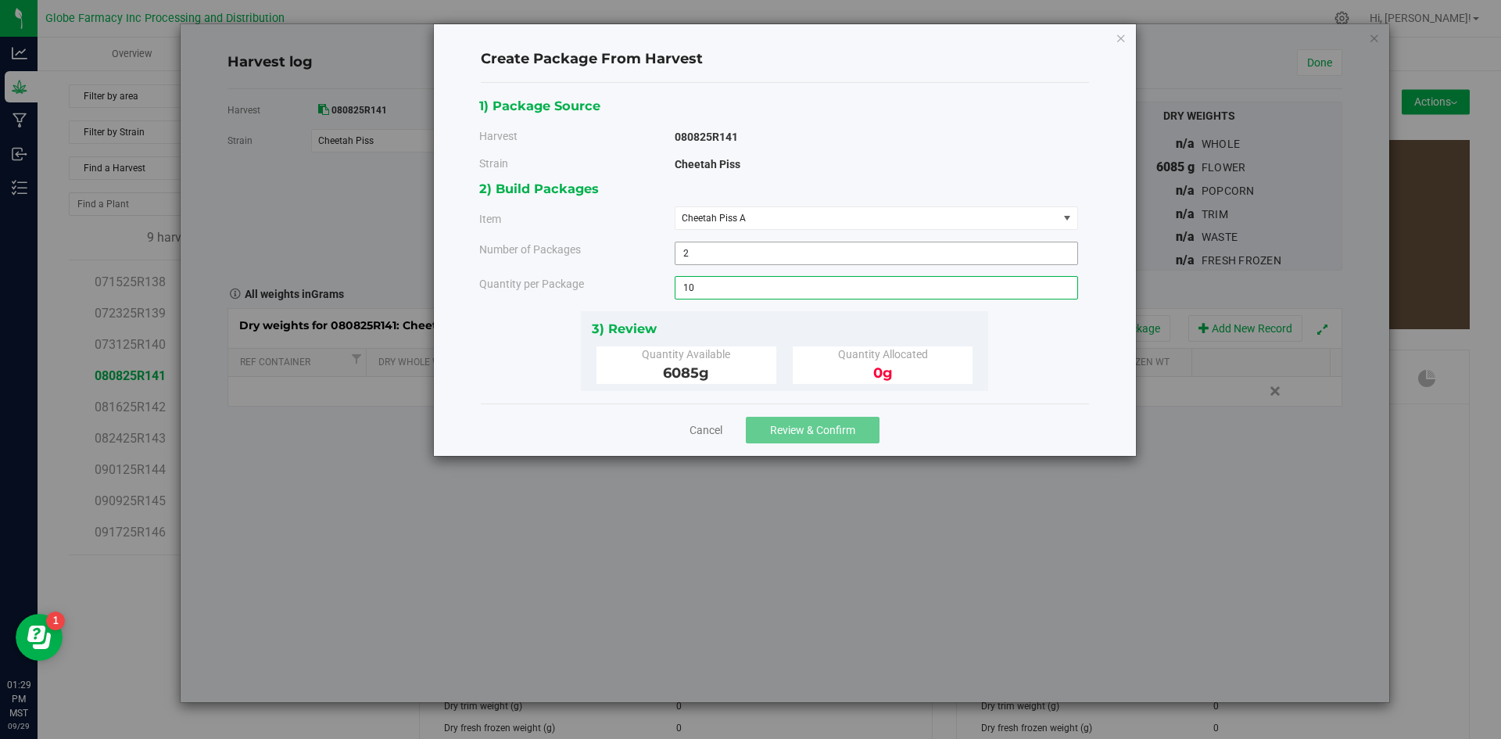
type input "10.0000 g"
click at [792, 428] on span "Review & Confirm" at bounding box center [812, 430] width 85 height 13
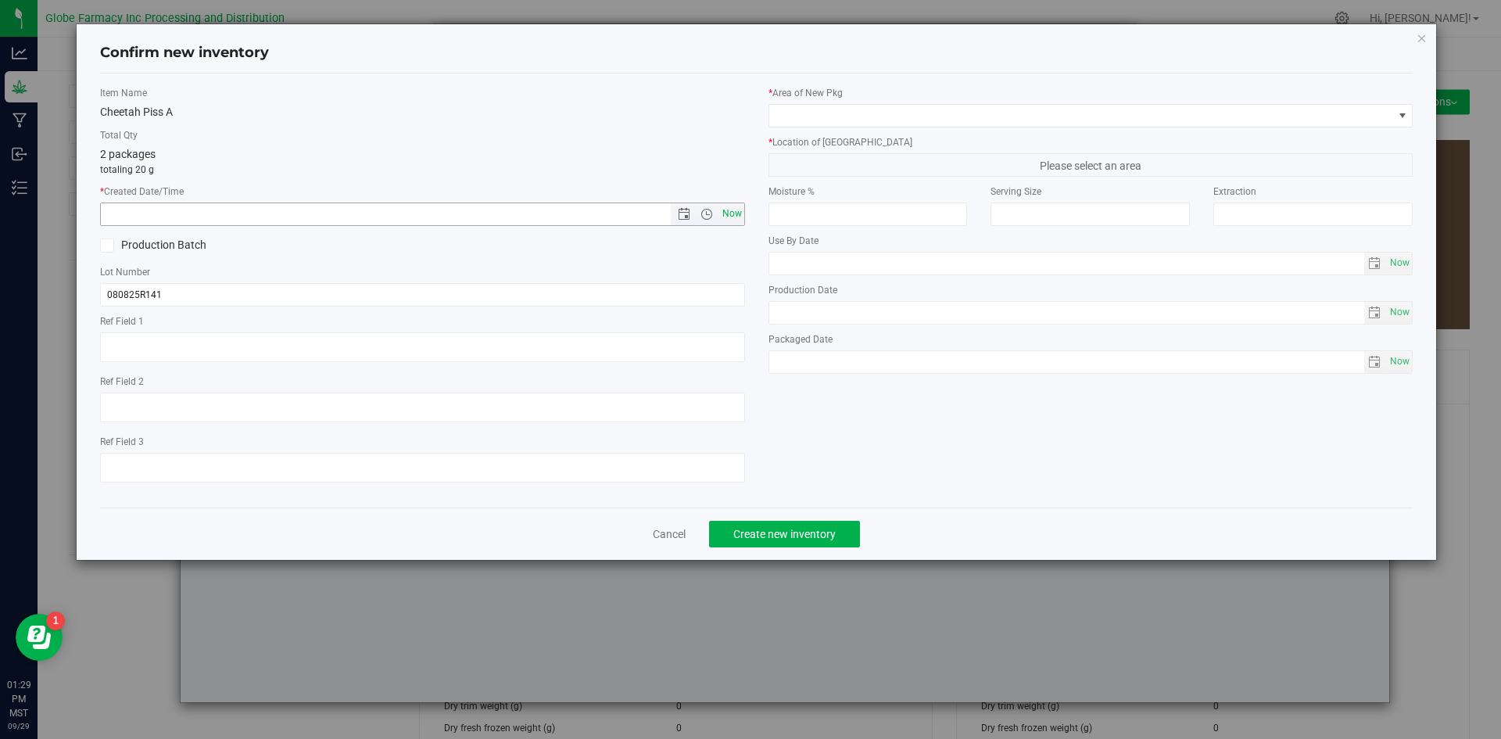
click at [739, 216] on span "Now" at bounding box center [731, 213] width 27 height 23
type input "[DATE] 1:29 PM"
click at [305, 277] on label "Lot Number" at bounding box center [422, 272] width 645 height 14
click at [281, 292] on input "080825R141" at bounding box center [422, 294] width 645 height 23
type input "080825R141-CP"
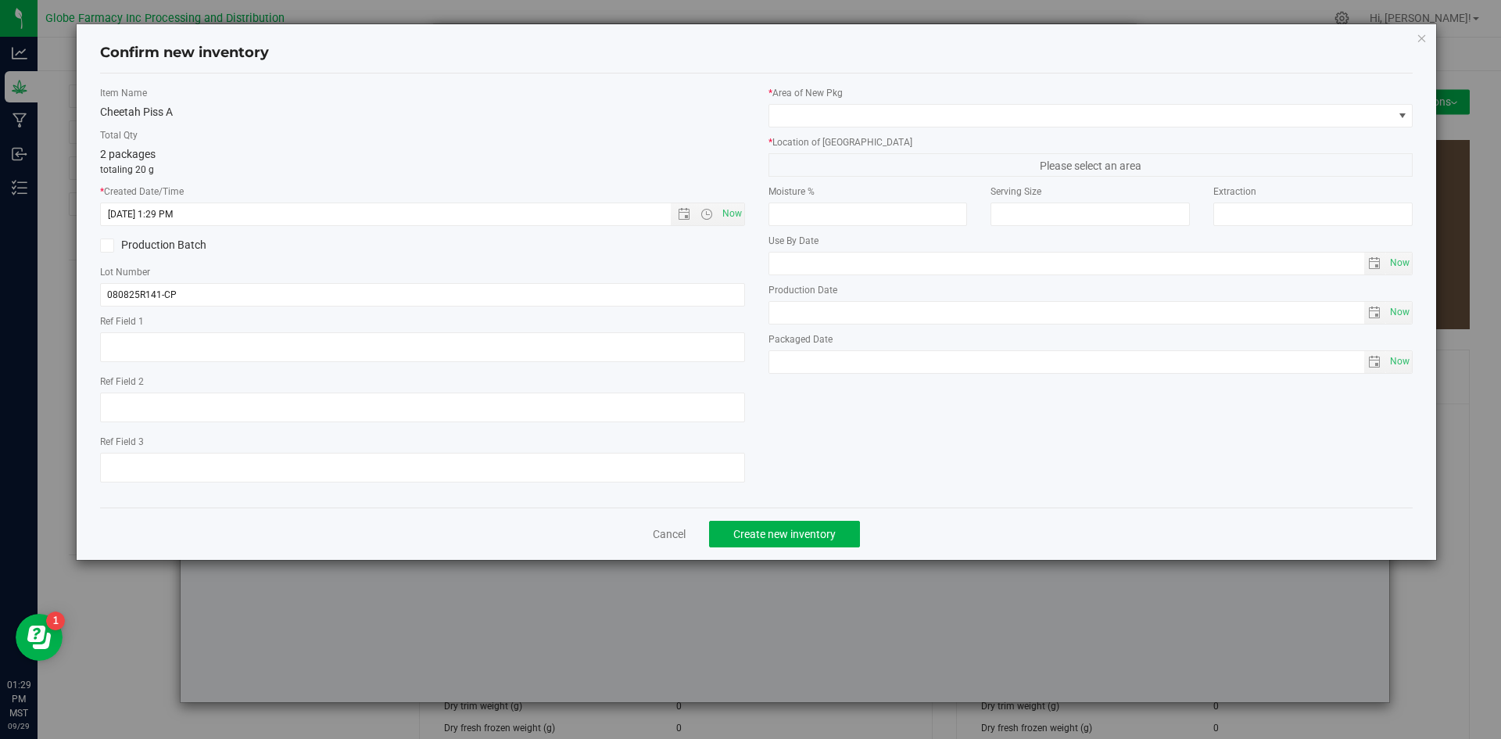
click at [880, 80] on div "Item Name Cheetah Piss A Total Qty 2 packages totaling 20 g * Created Date/Time…" at bounding box center [756, 290] width 1313 height 434
click at [862, 118] on span at bounding box center [1081, 116] width 624 height 22
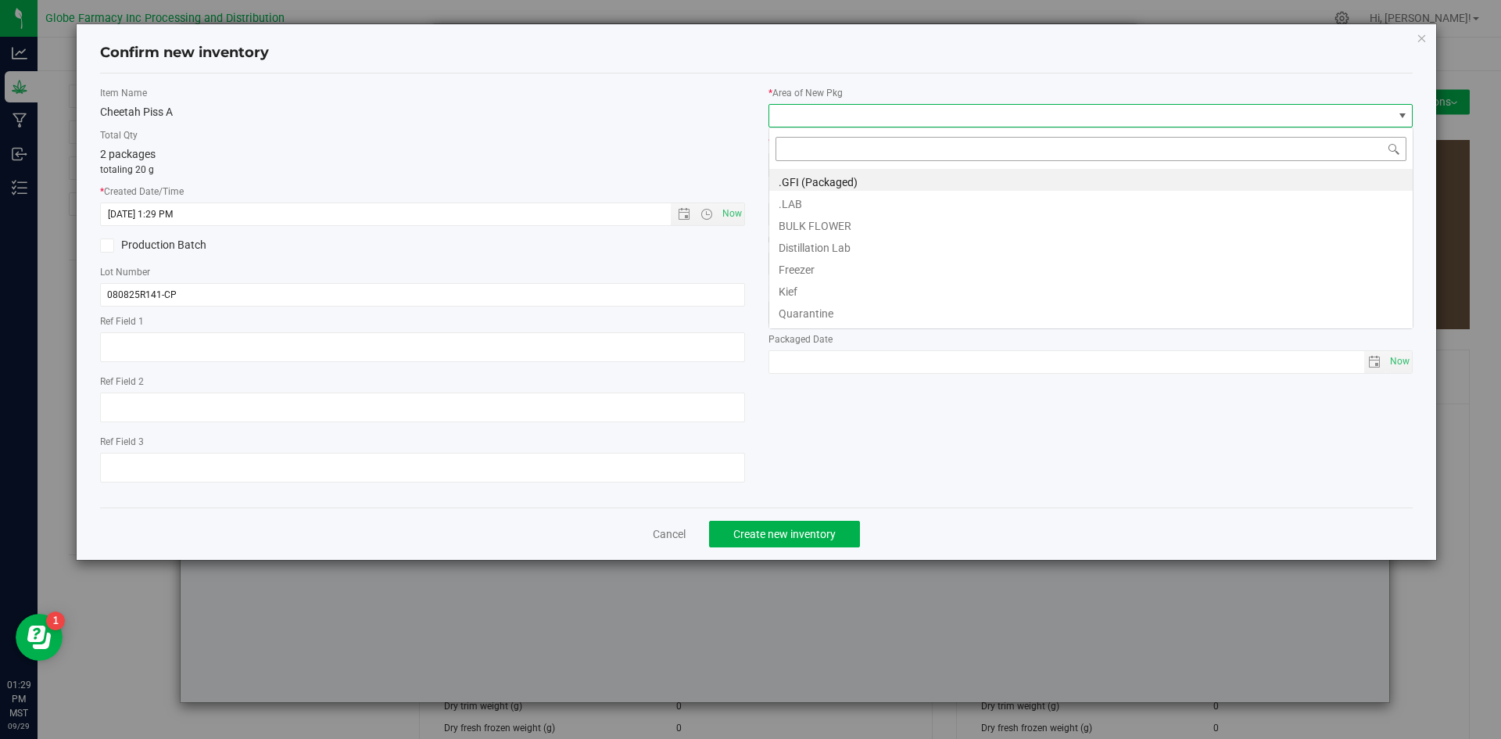
scroll to position [23, 645]
click at [834, 217] on li "BULK FLOWER" at bounding box center [1090, 224] width 643 height 22
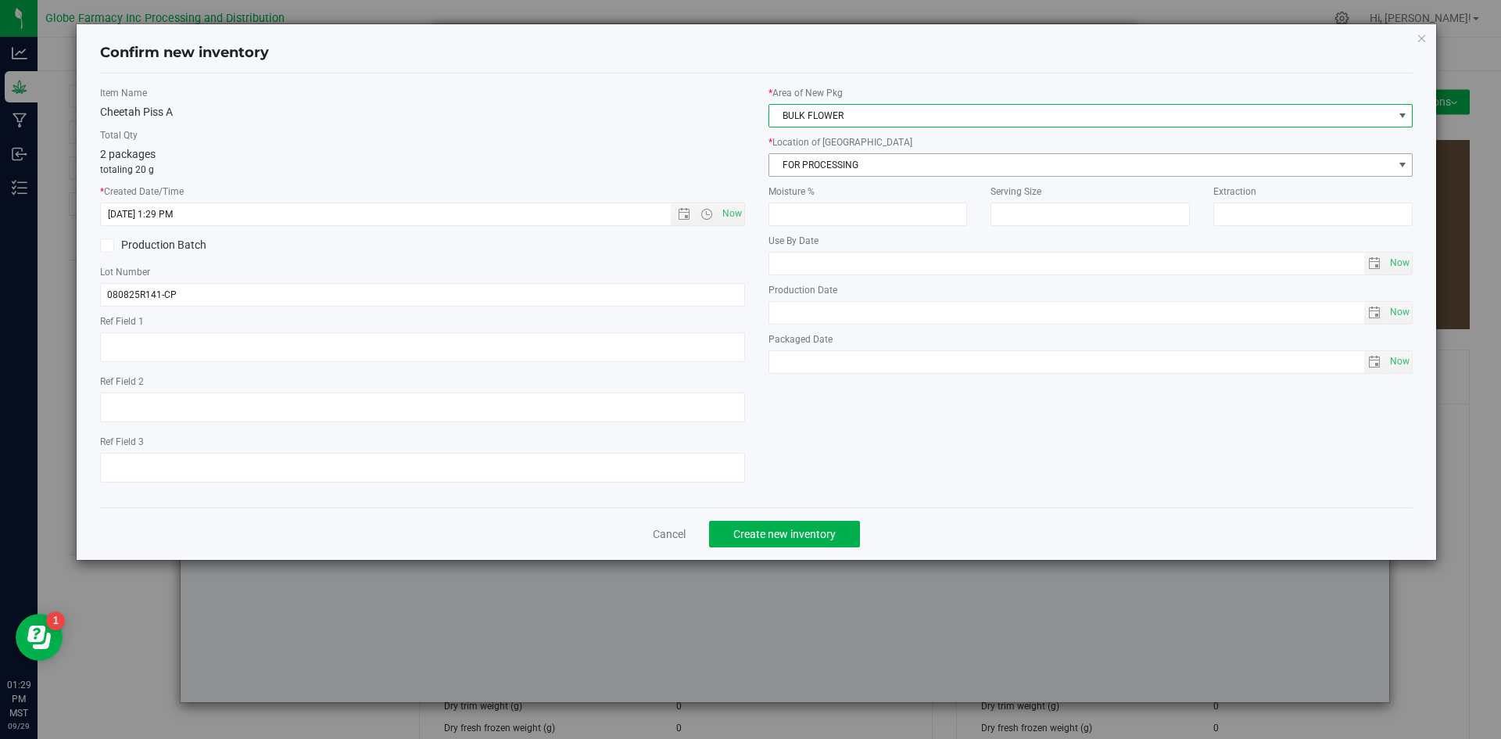
click at [844, 163] on span "FOR PROCESSING" at bounding box center [1081, 165] width 624 height 22
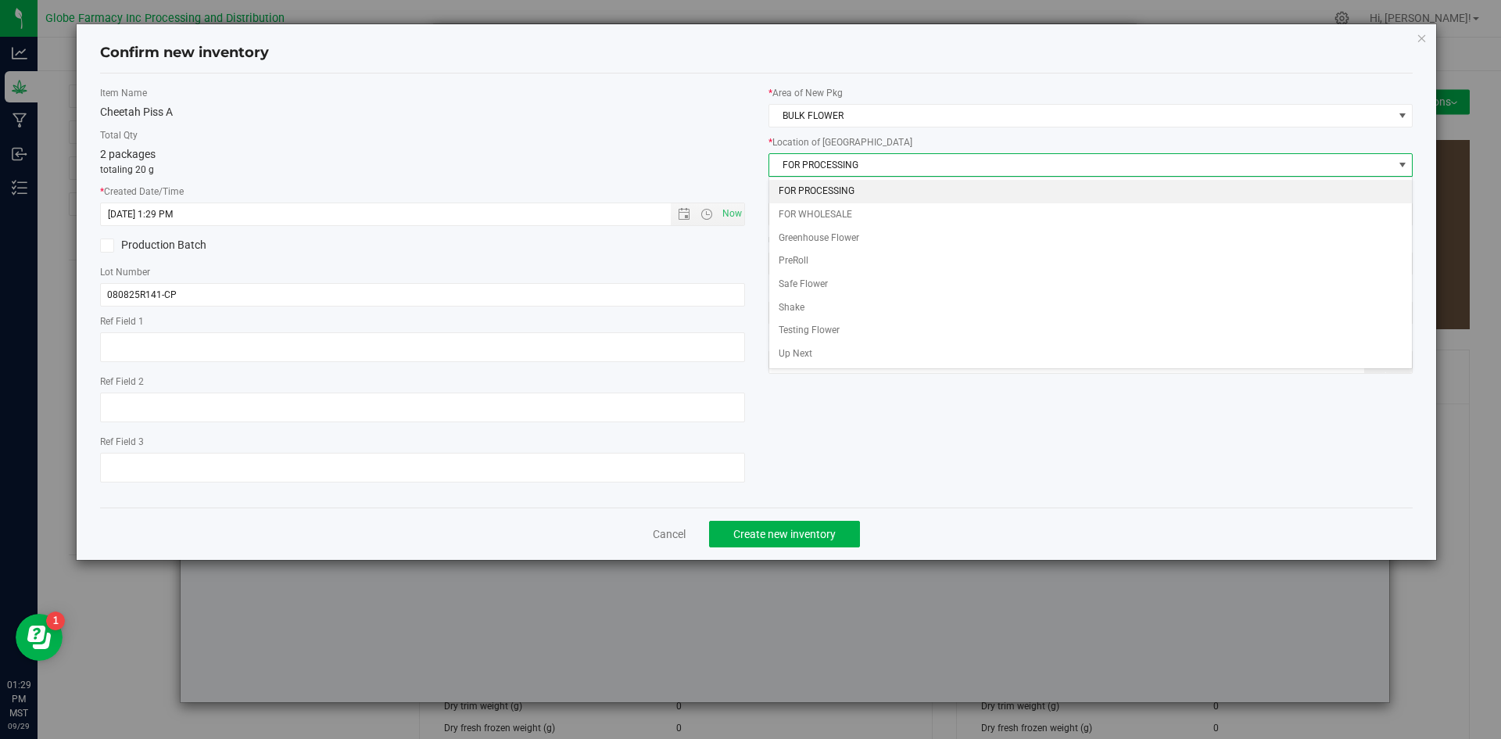
click at [836, 191] on li "FOR PROCESSING" at bounding box center [1090, 191] width 643 height 23
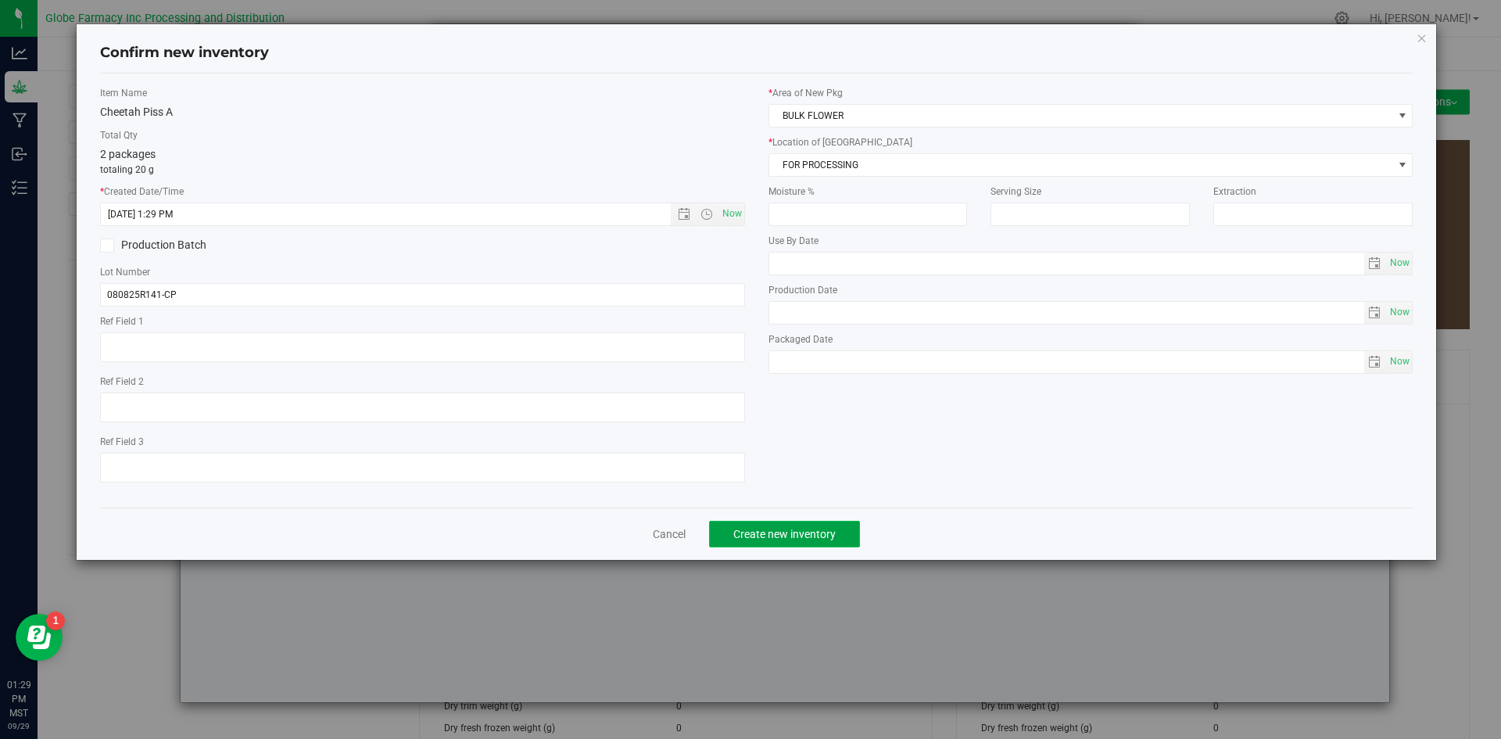
click at [759, 530] on span "Create new inventory" at bounding box center [784, 534] width 102 height 13
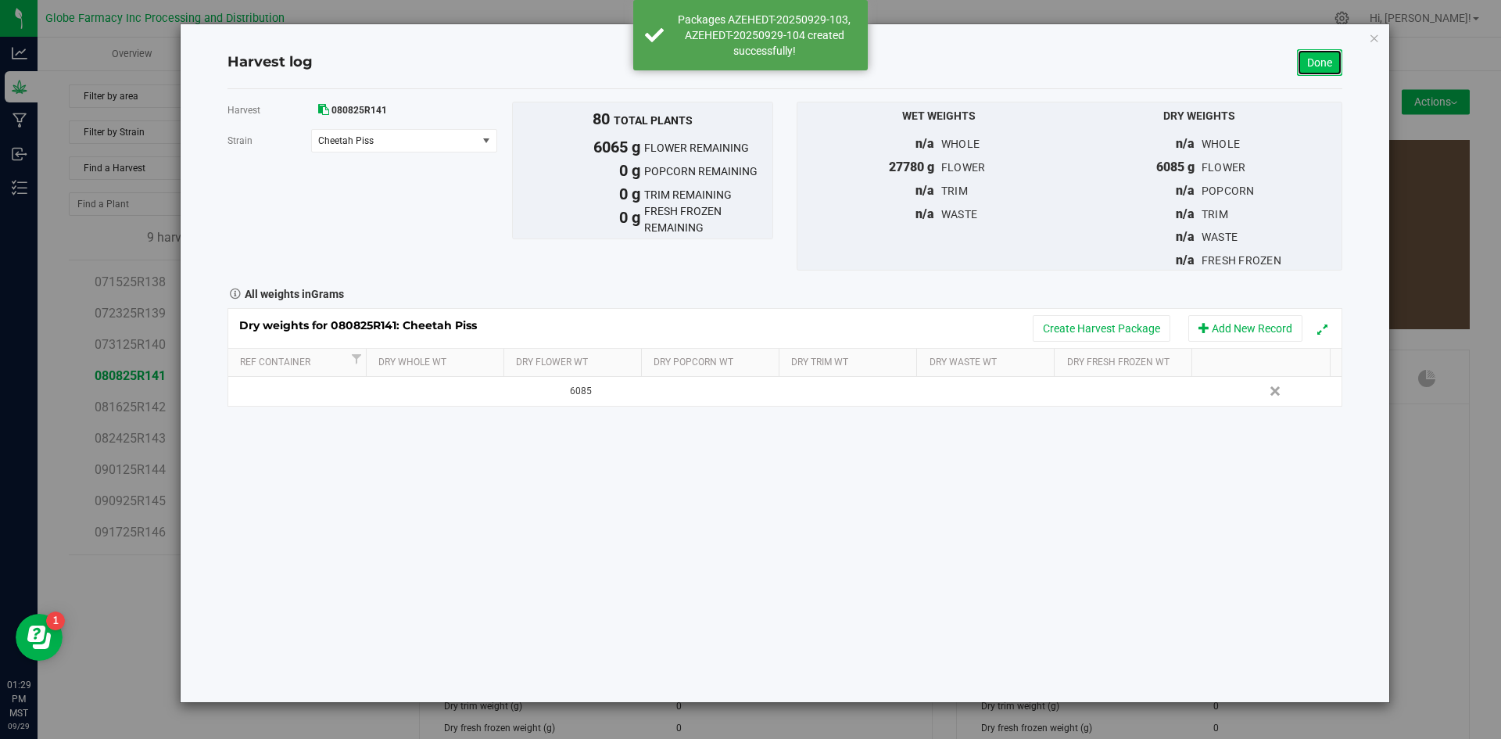
click at [1308, 60] on link "Done" at bounding box center [1319, 62] width 45 height 27
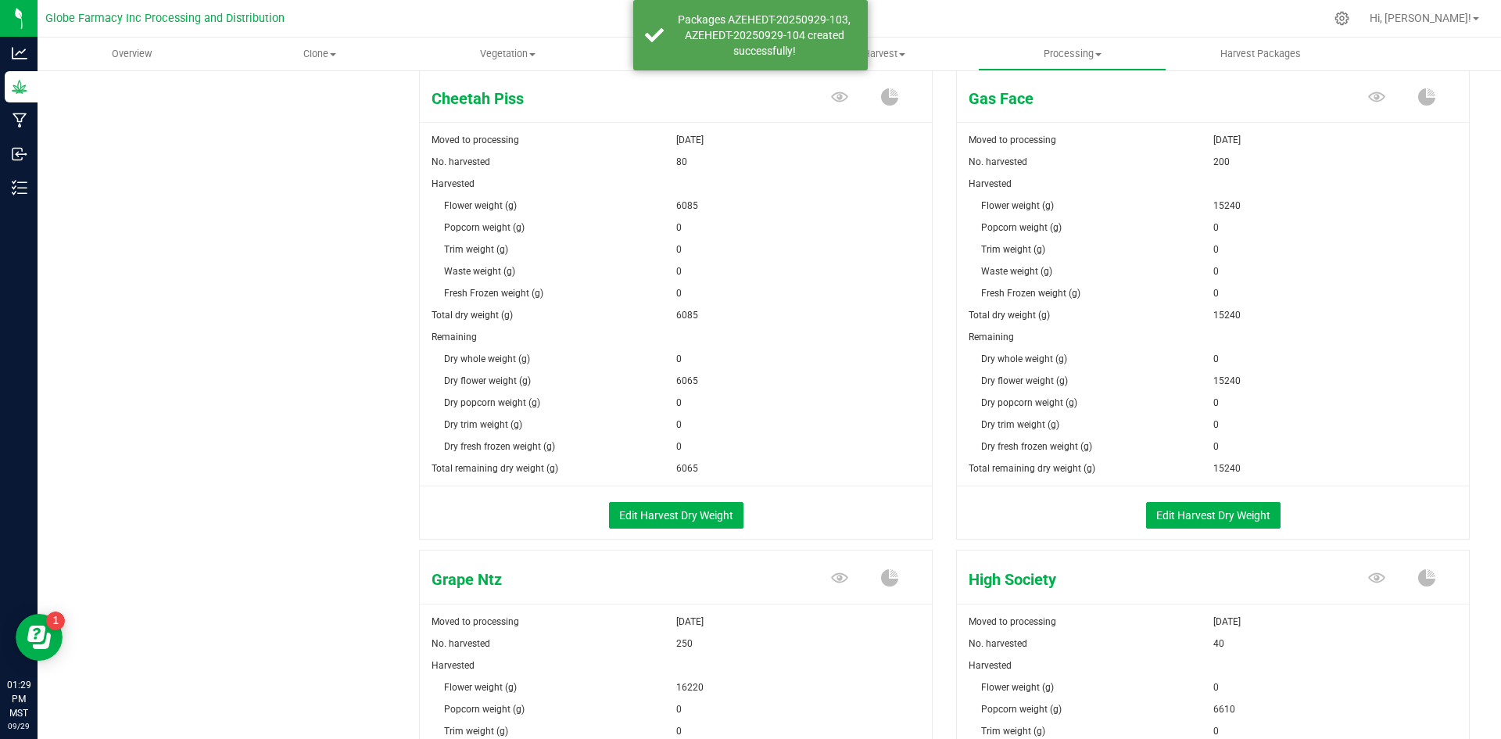
scroll to position [782, 0]
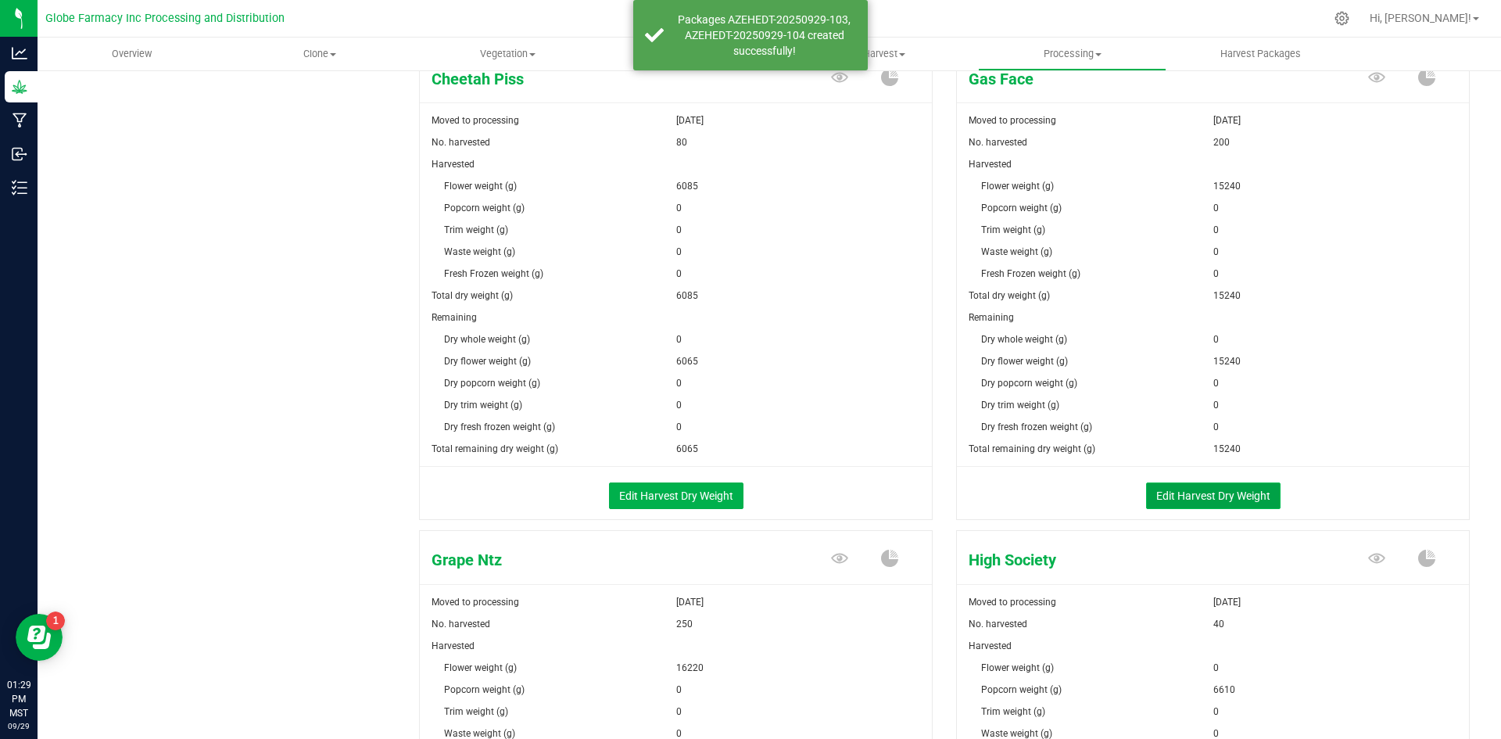
click at [1194, 502] on button "Edit Harvest Dry Weight" at bounding box center [1213, 495] width 134 height 27
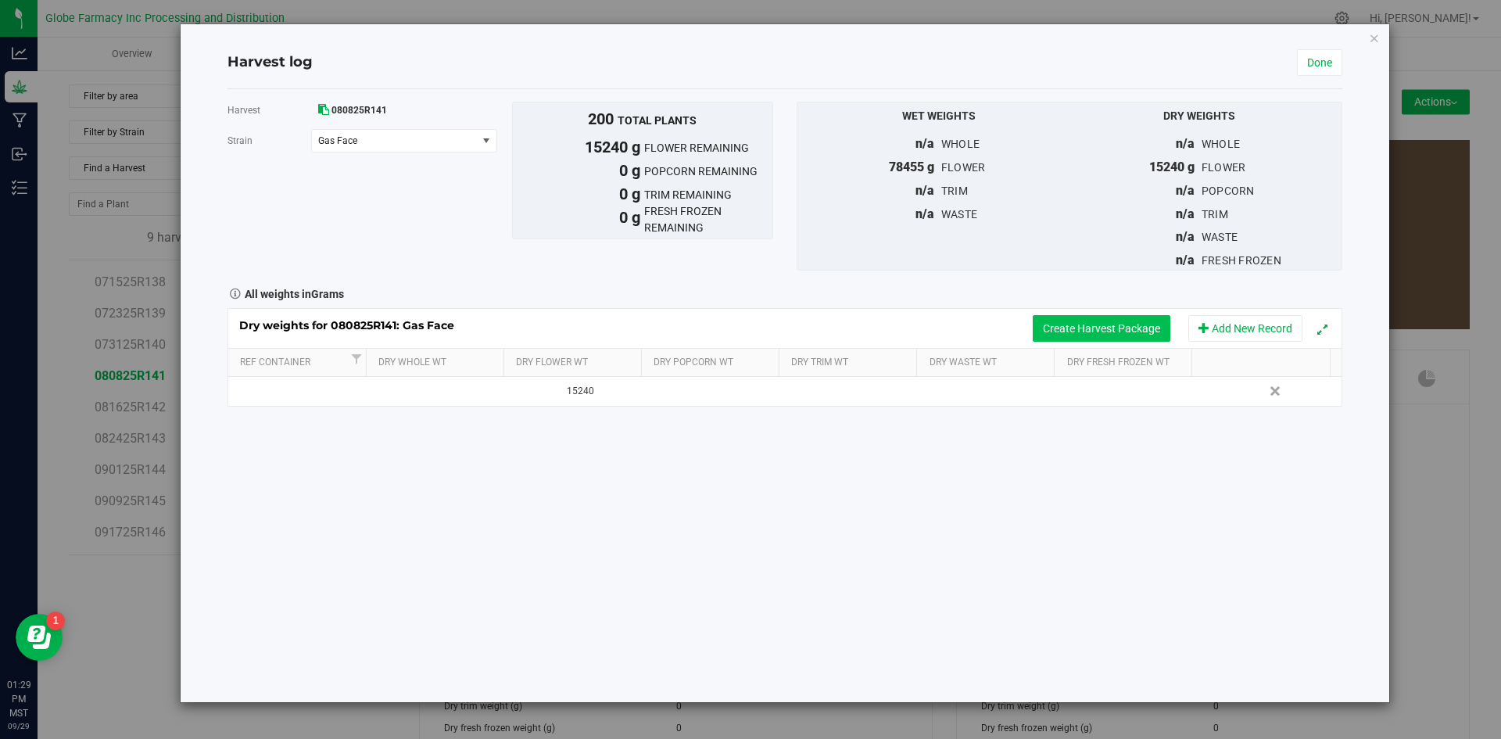
click at [1101, 332] on button "Create Harvest Package" at bounding box center [1102, 328] width 138 height 27
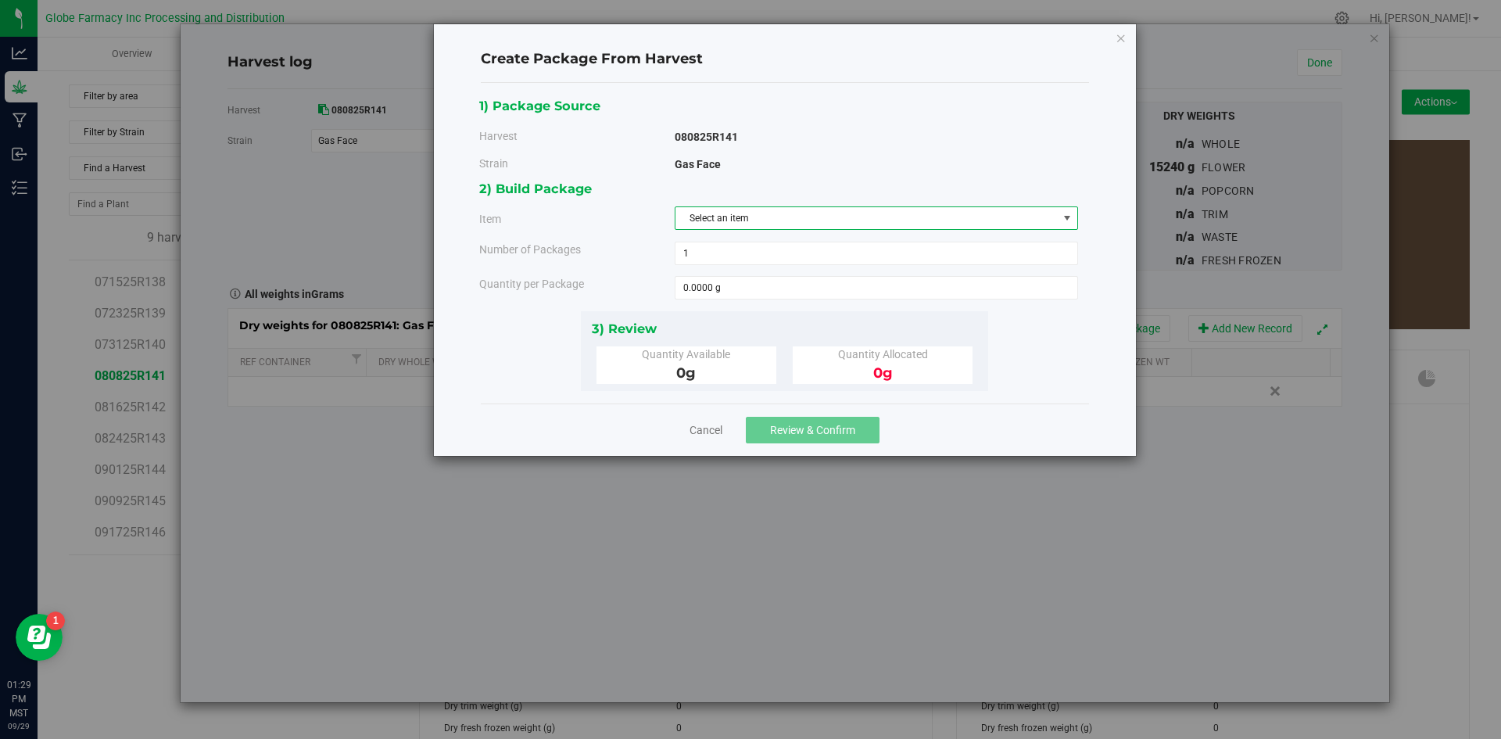
click at [961, 209] on span "Select an item" at bounding box center [866, 218] width 382 height 22
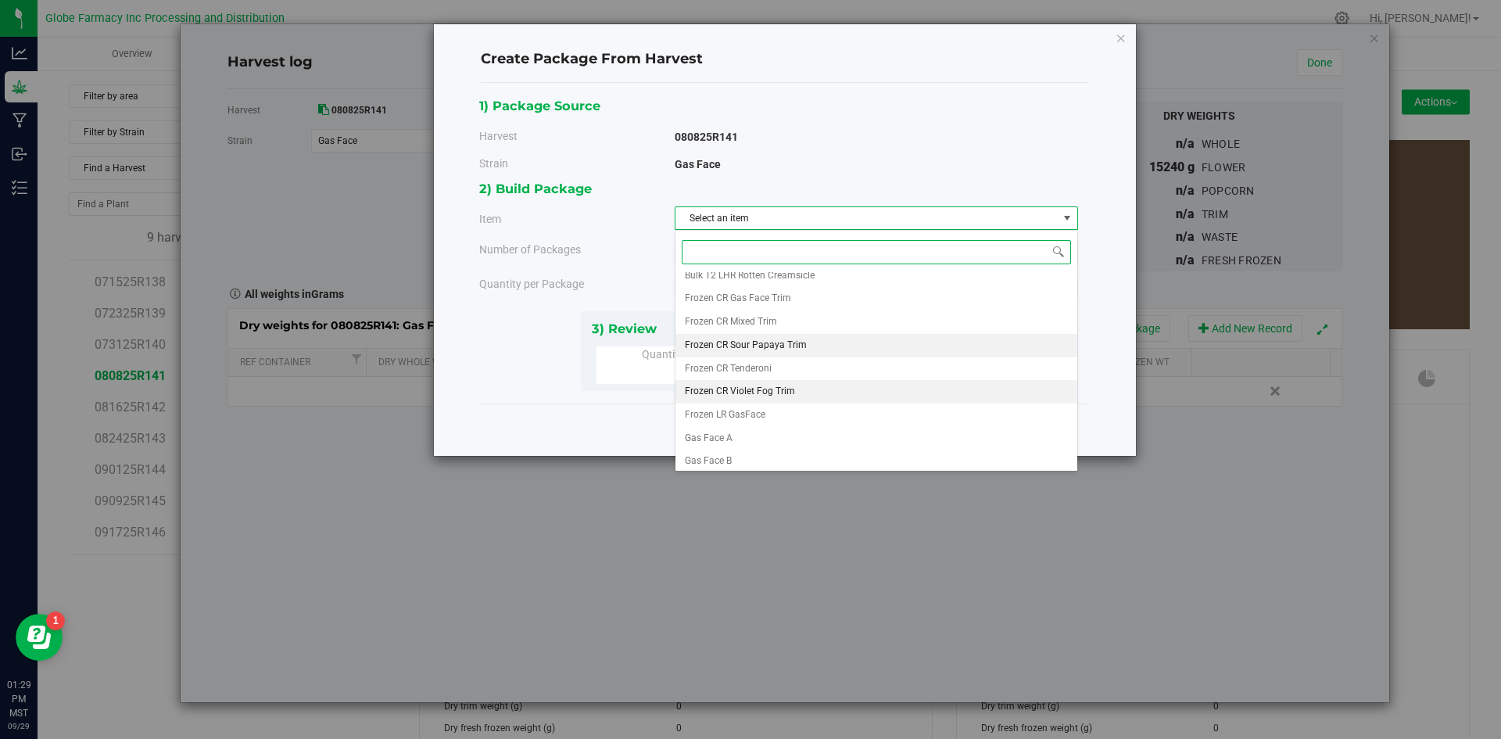
scroll to position [292, 0]
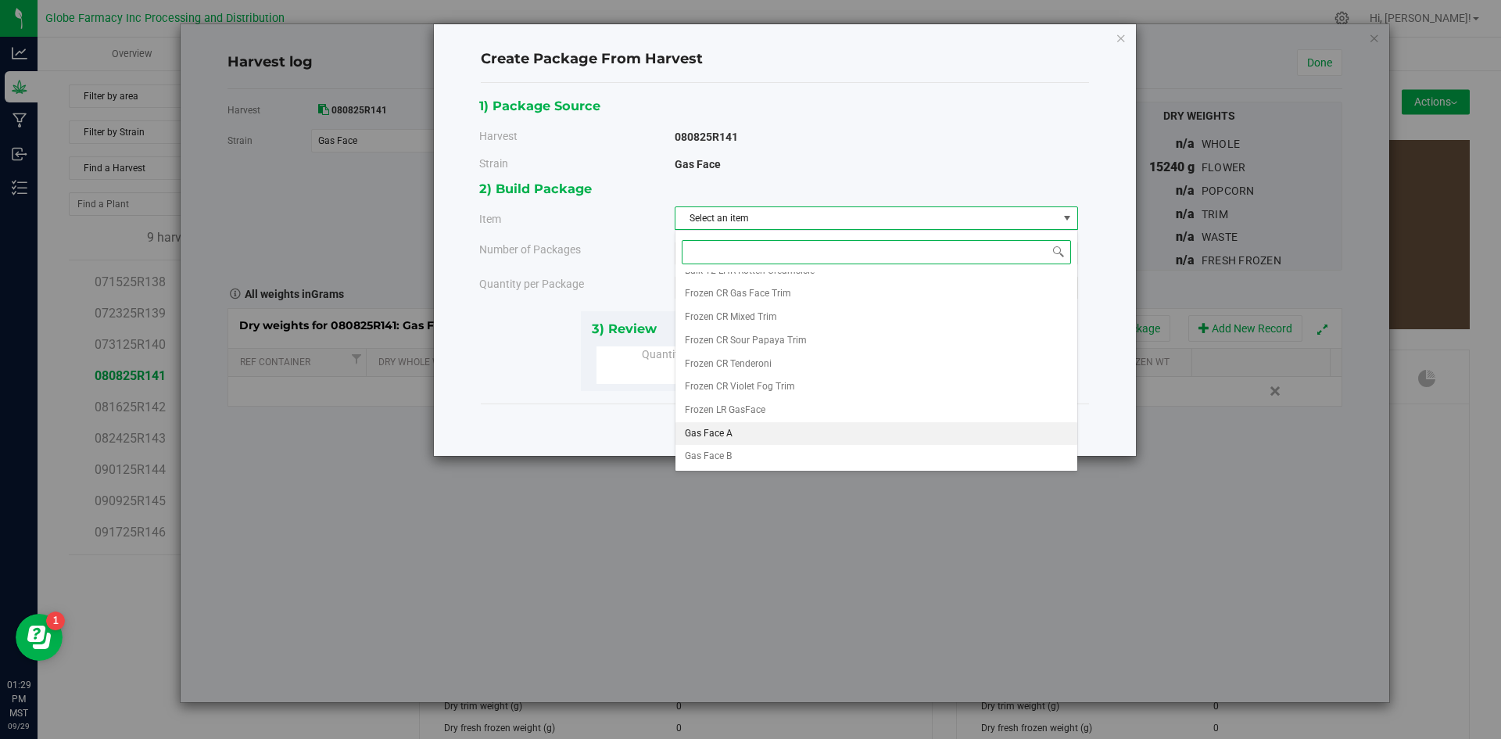
click at [773, 431] on li "Gas Face A" at bounding box center [876, 433] width 402 height 23
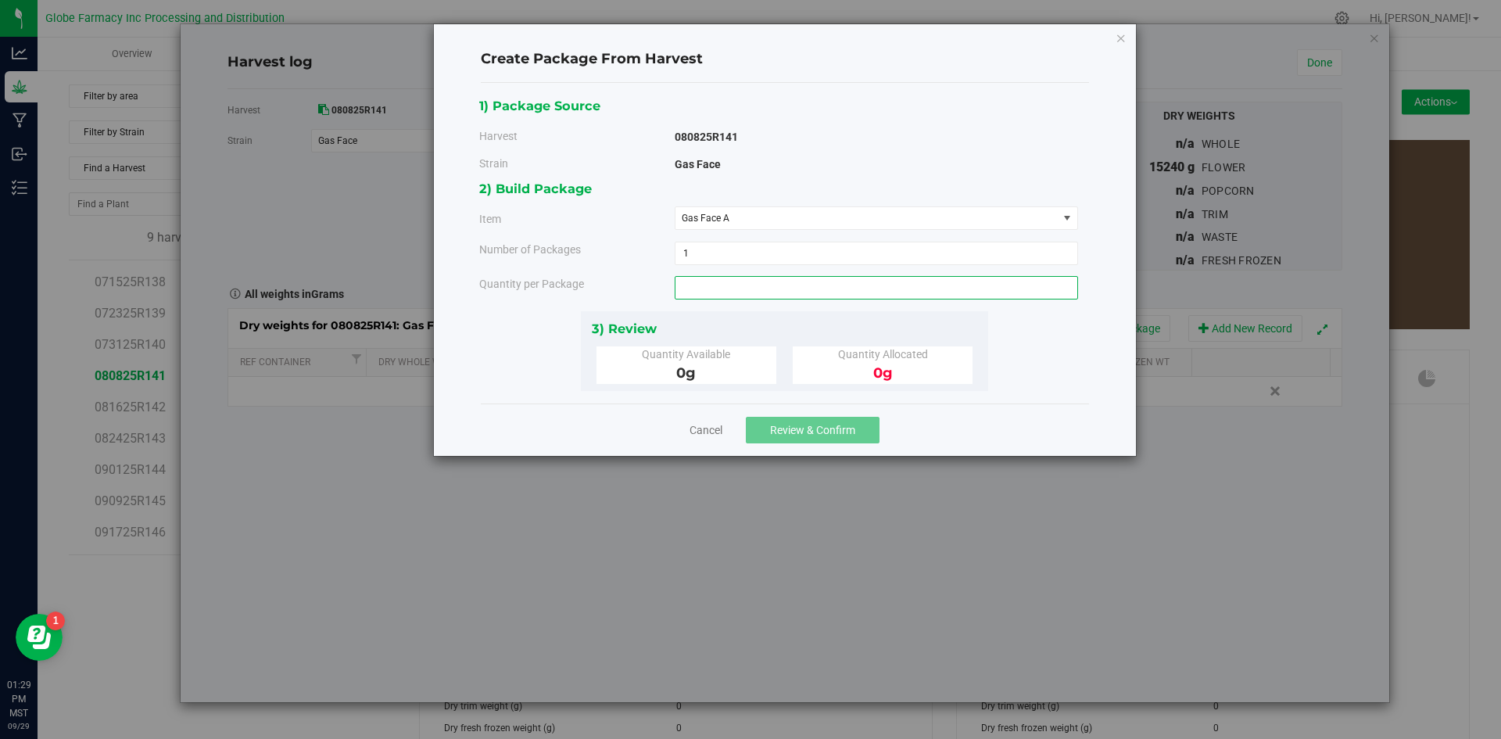
click at [703, 290] on span at bounding box center [876, 287] width 403 height 23
type input "10"
type input "10.0000 g"
click at [830, 424] on span "Review & Confirm" at bounding box center [812, 430] width 85 height 13
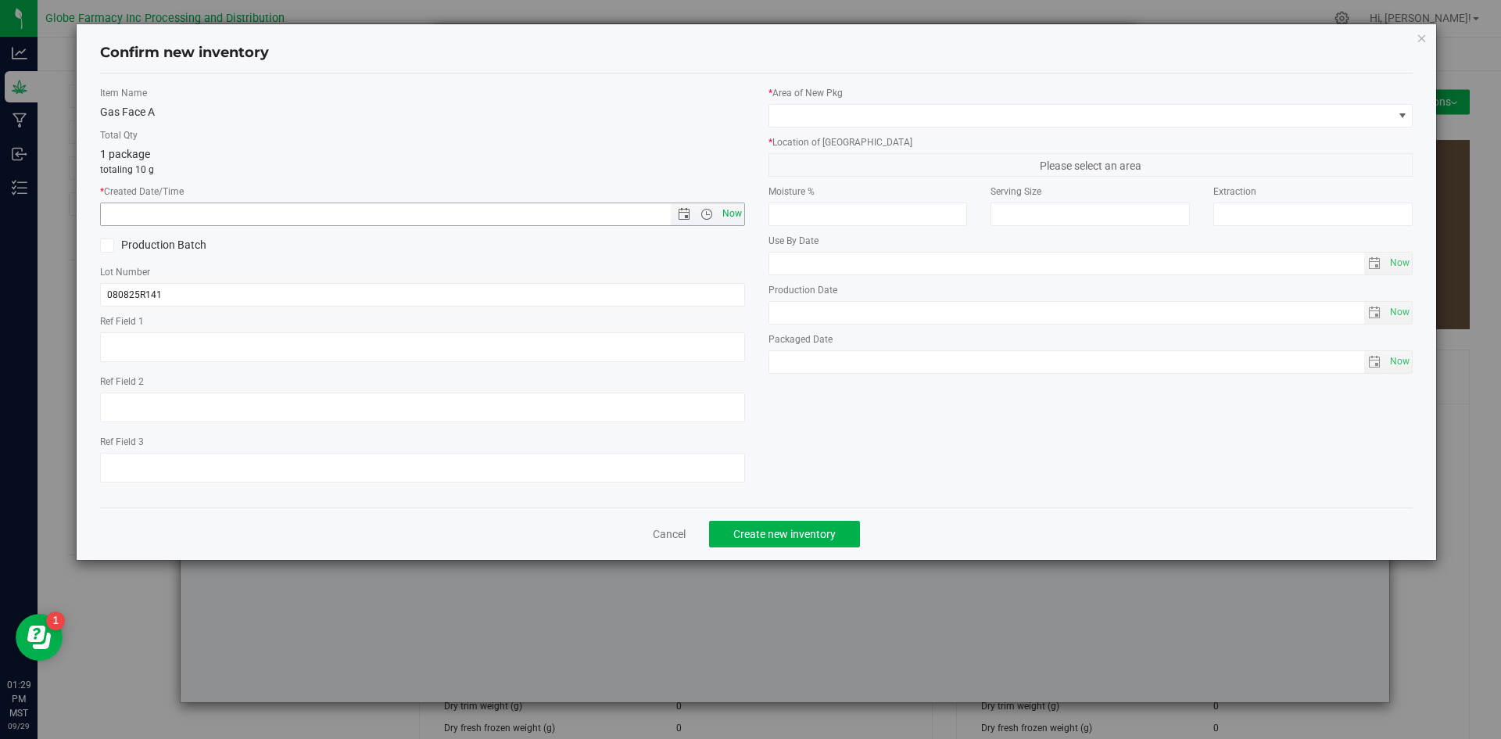
click at [727, 216] on span "Now" at bounding box center [731, 213] width 27 height 23
type input "[DATE] 1:29 PM"
click at [190, 301] on input "080825R141" at bounding box center [422, 294] width 645 height 23
type input "080825R141-GF"
click at [903, 107] on span at bounding box center [1081, 116] width 624 height 22
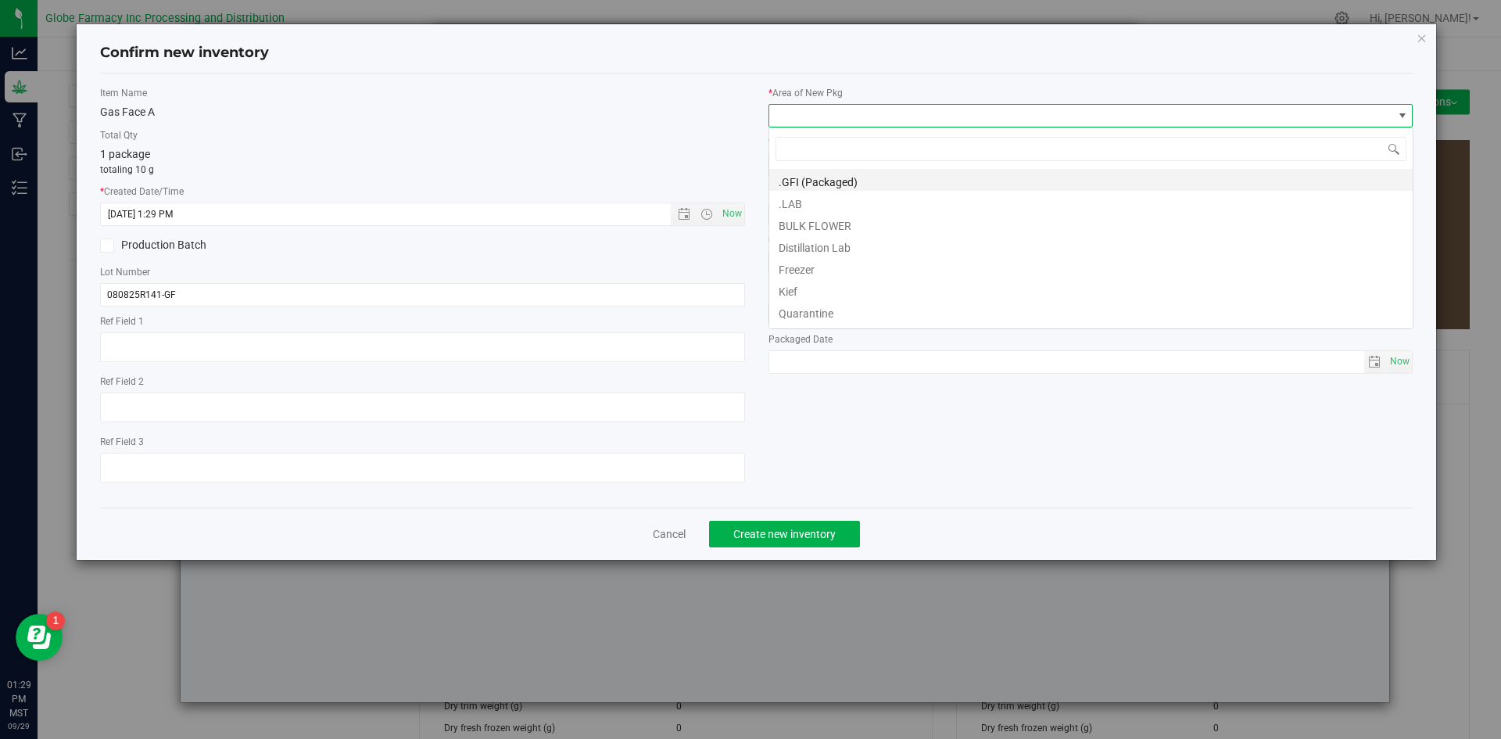
scroll to position [23, 645]
click at [821, 225] on li "BULK FLOWER" at bounding box center [1090, 224] width 643 height 22
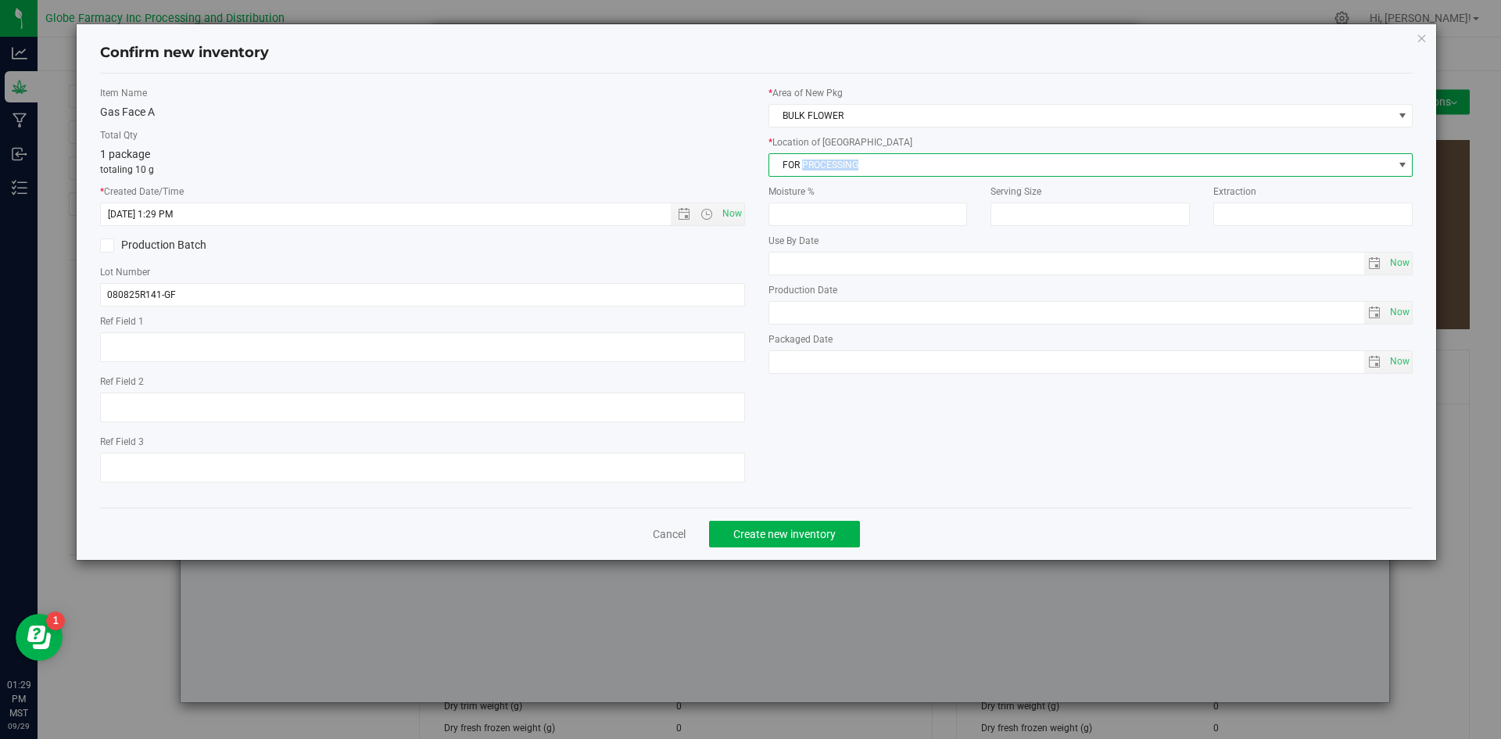
click at [815, 168] on span "FOR PROCESSING" at bounding box center [1081, 165] width 624 height 22
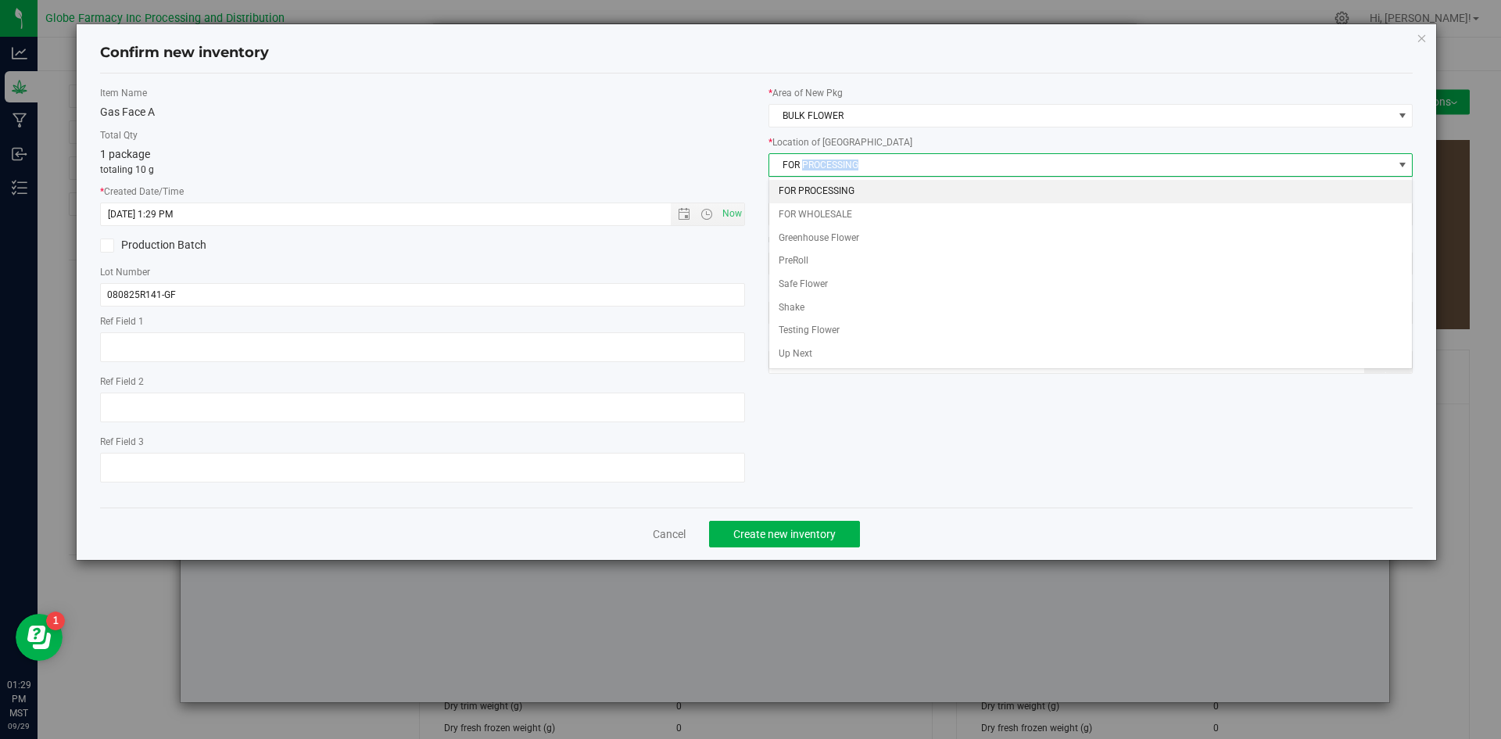
click at [815, 190] on li "FOR PROCESSING" at bounding box center [1090, 191] width 643 height 23
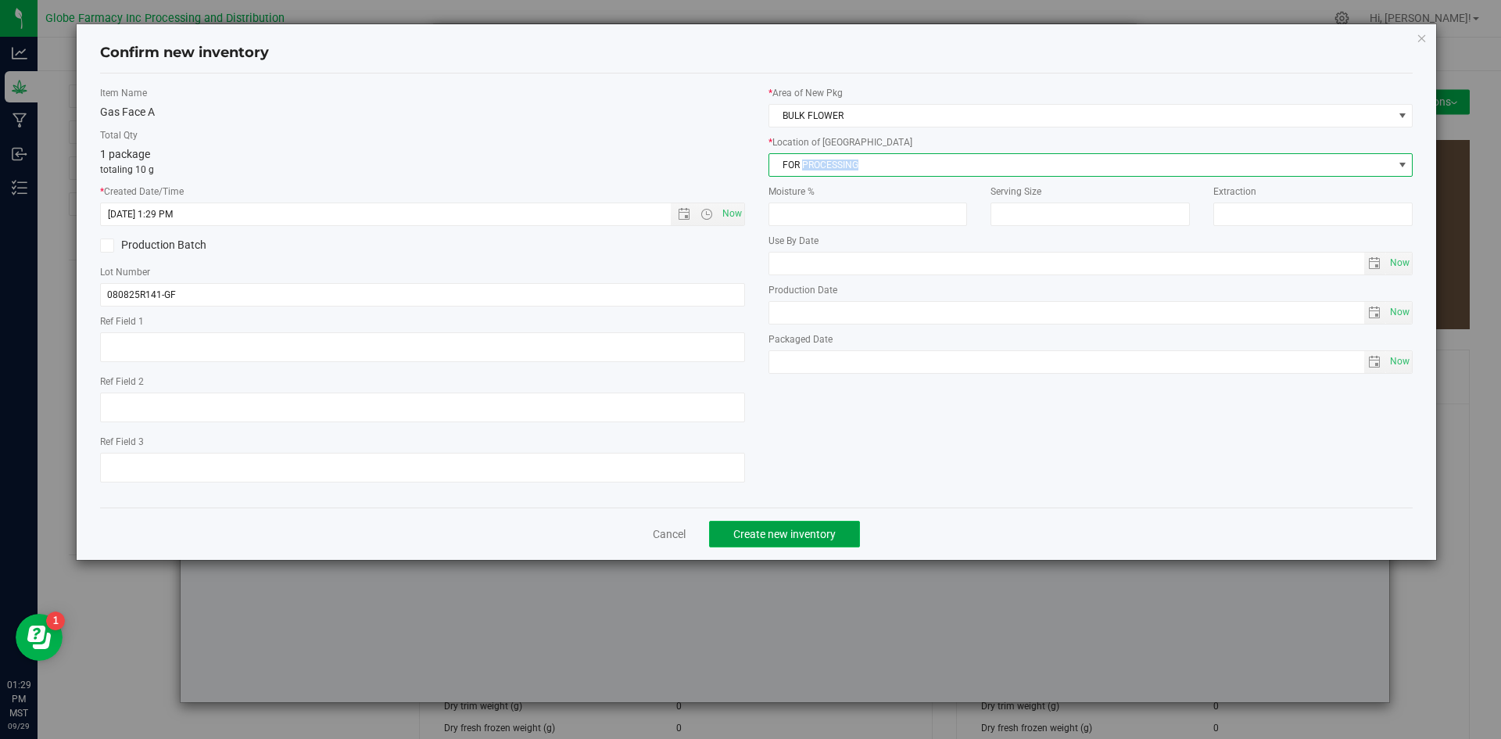
click at [772, 528] on span "Create new inventory" at bounding box center [784, 534] width 102 height 13
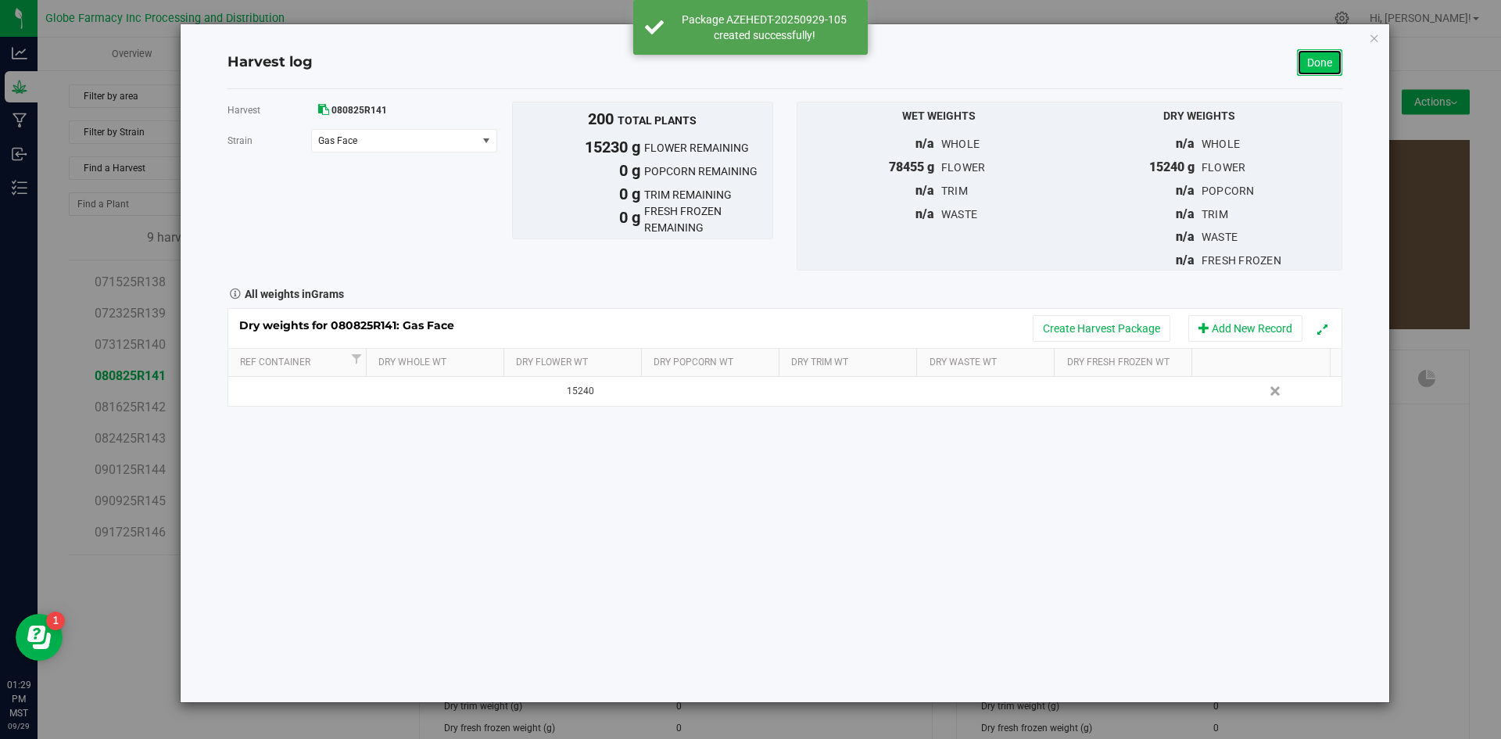
click at [1319, 65] on link "Done" at bounding box center [1319, 62] width 45 height 27
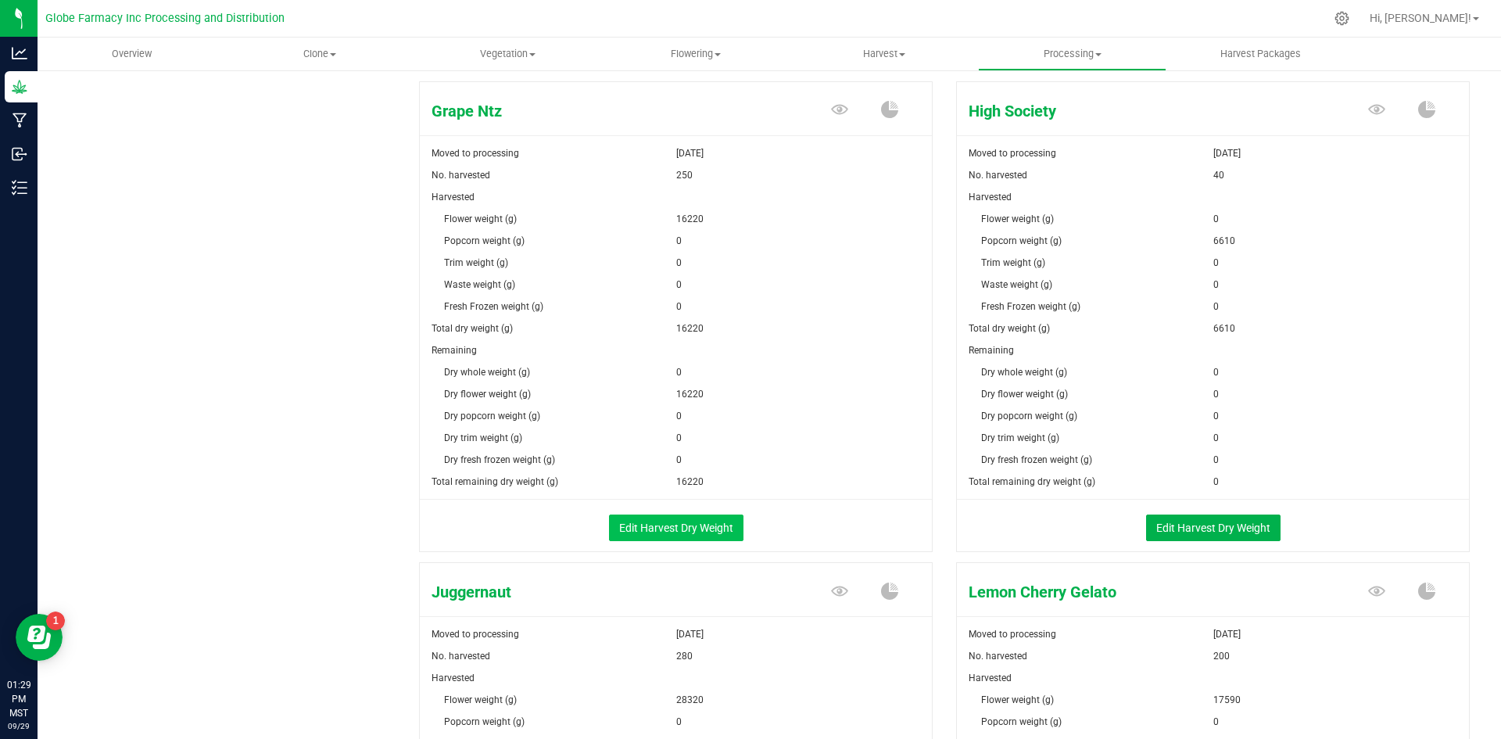
scroll to position [1251, 0]
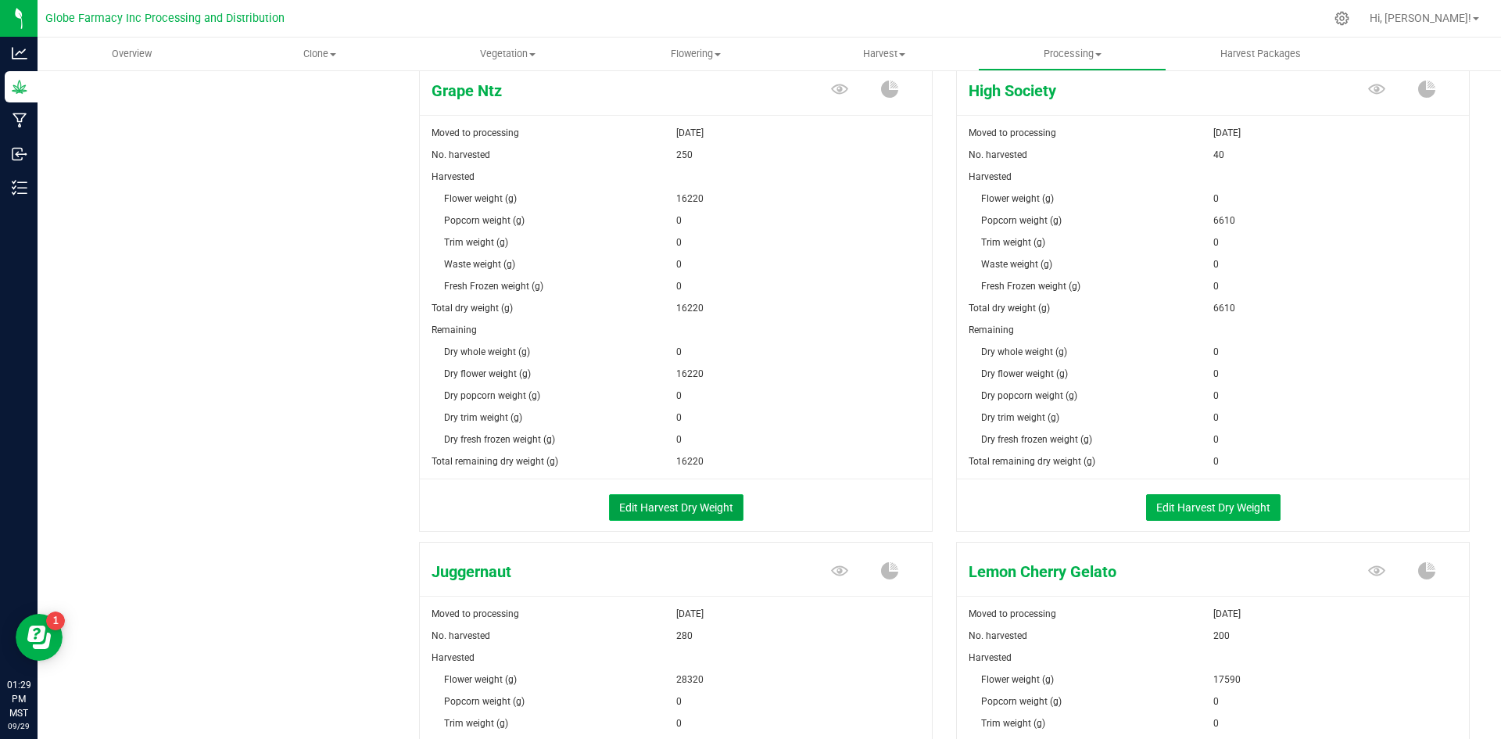
click at [668, 502] on button "Edit Harvest Dry Weight" at bounding box center [676, 507] width 134 height 27
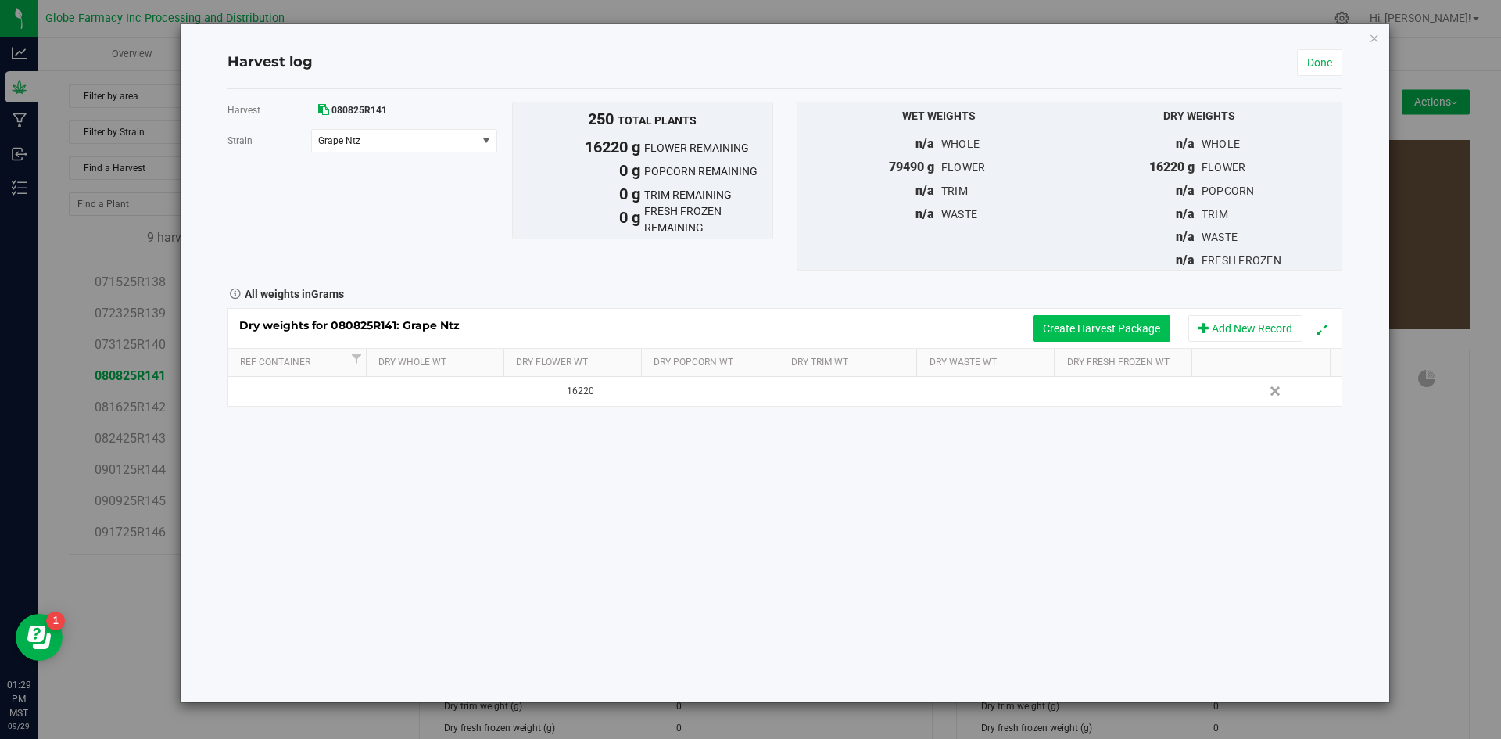
click at [1065, 333] on button "Create Harvest Package" at bounding box center [1102, 328] width 138 height 27
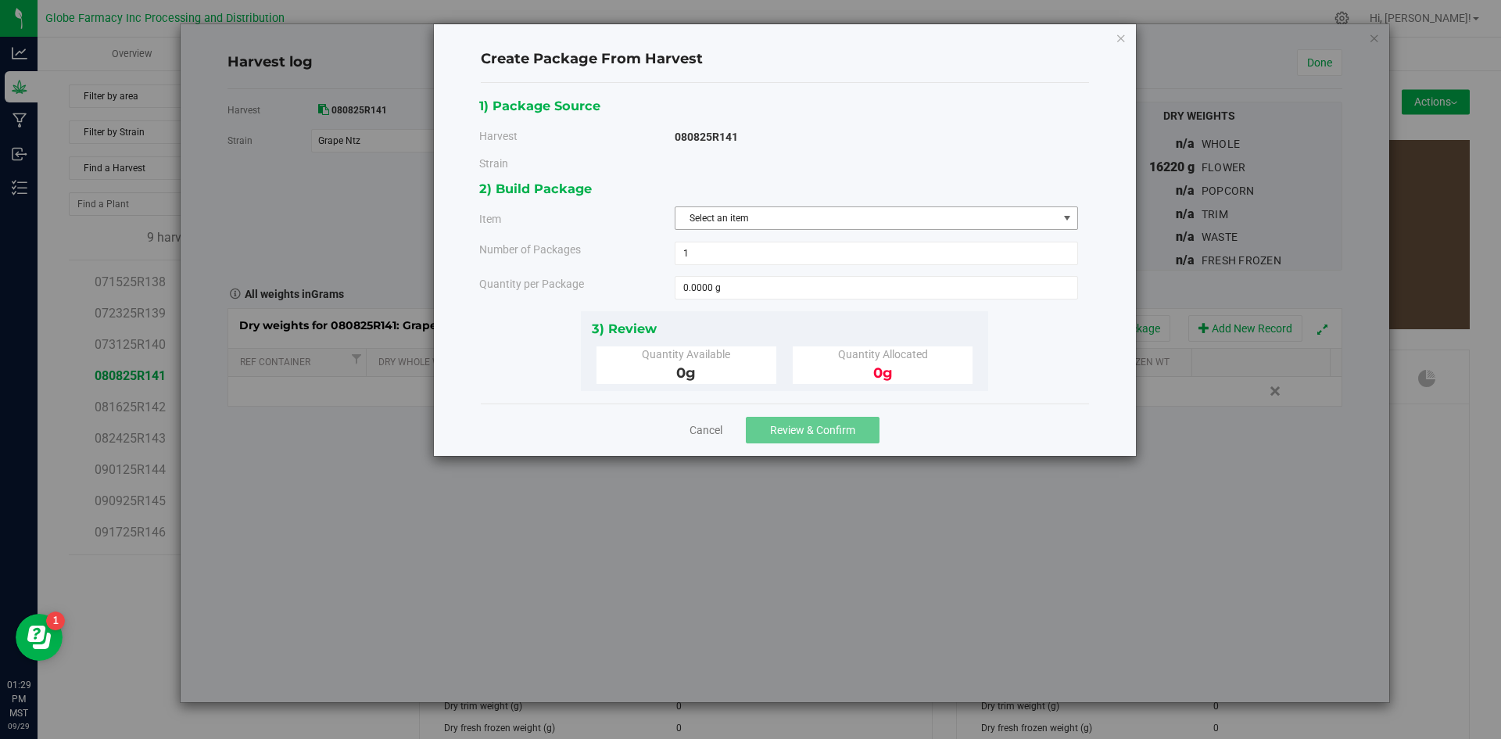
click at [815, 208] on span "Select an item" at bounding box center [866, 218] width 382 height 22
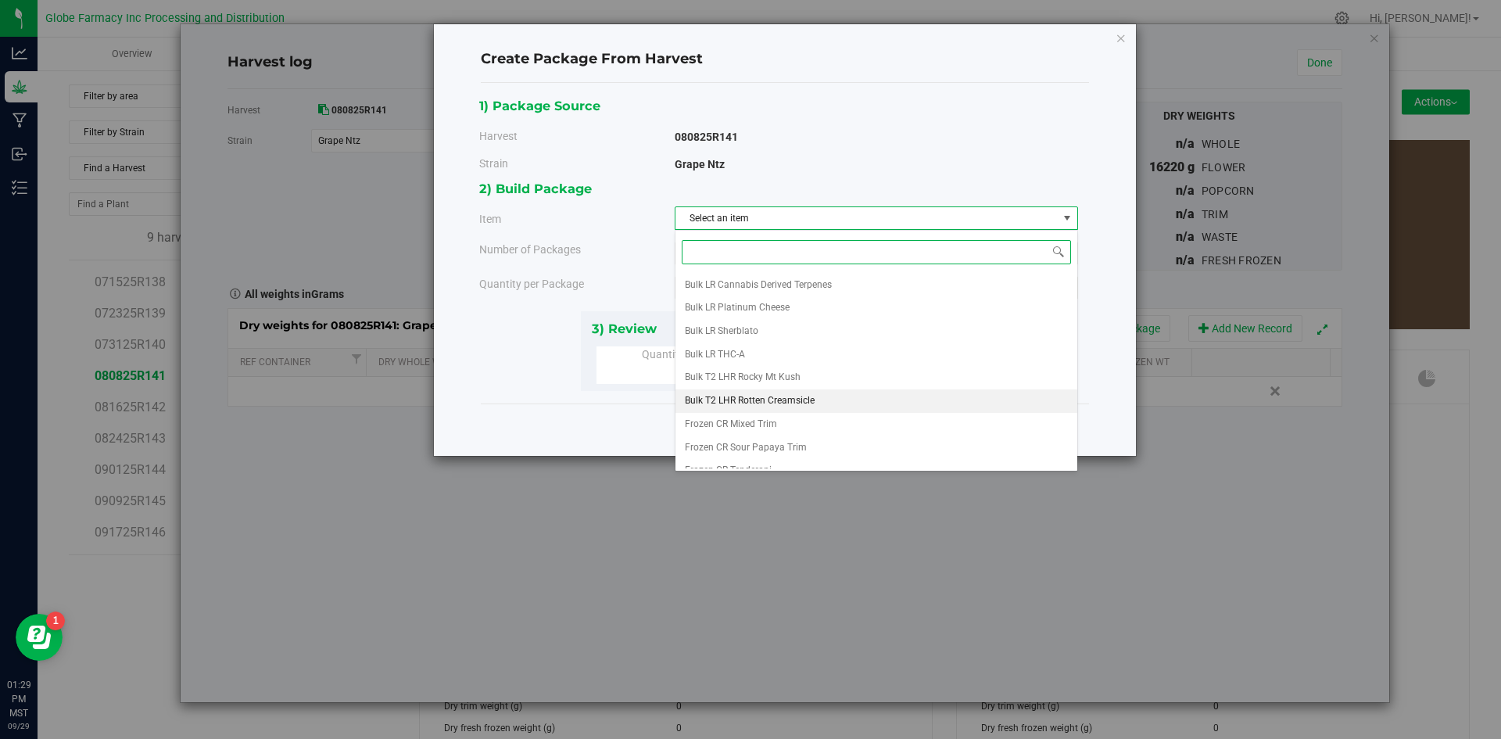
scroll to position [222, 0]
click at [743, 427] on li "Grape Ntz A" at bounding box center [876, 433] width 402 height 23
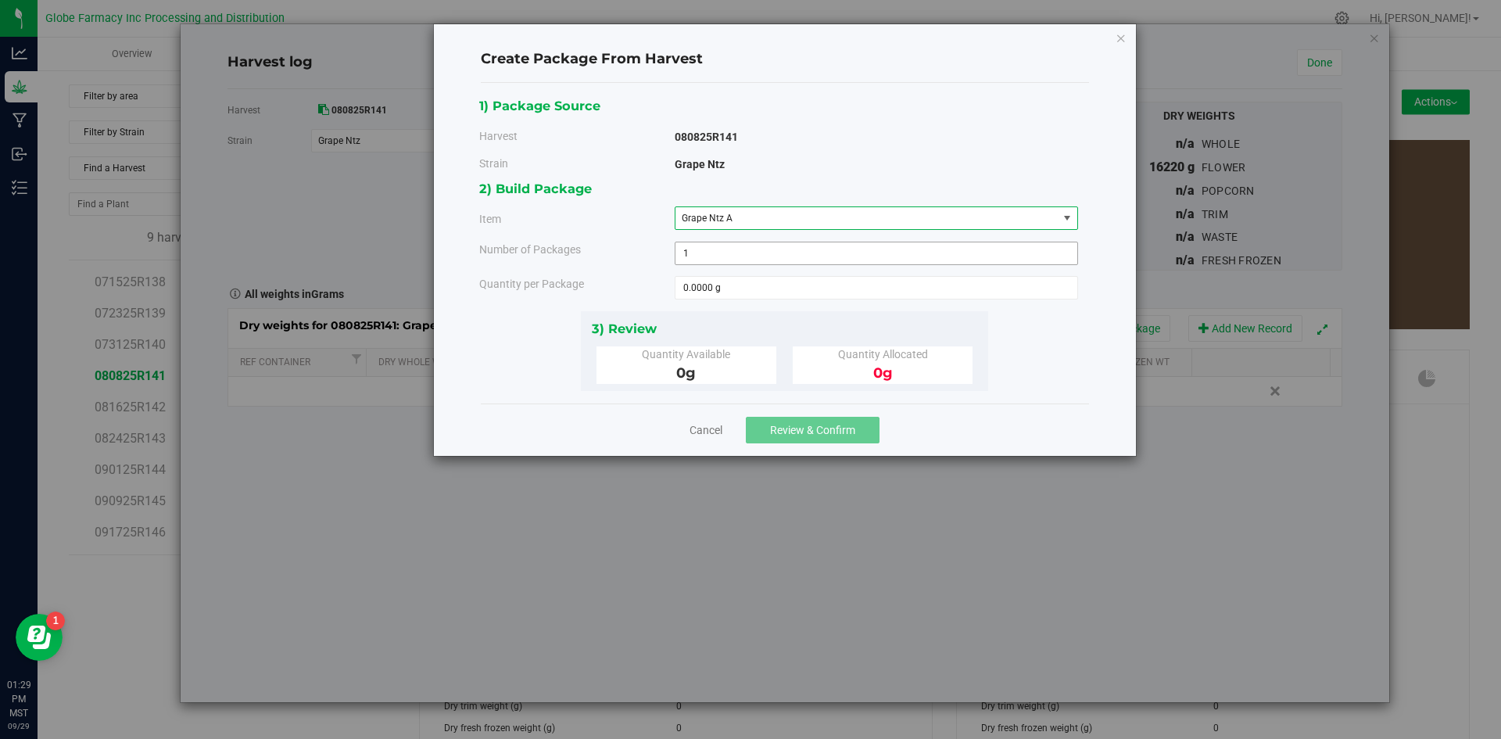
click at [721, 263] on span "1 1" at bounding box center [876, 253] width 403 height 23
click at [725, 289] on span at bounding box center [876, 287] width 403 height 23
type input "10"
type input "10.0000 g"
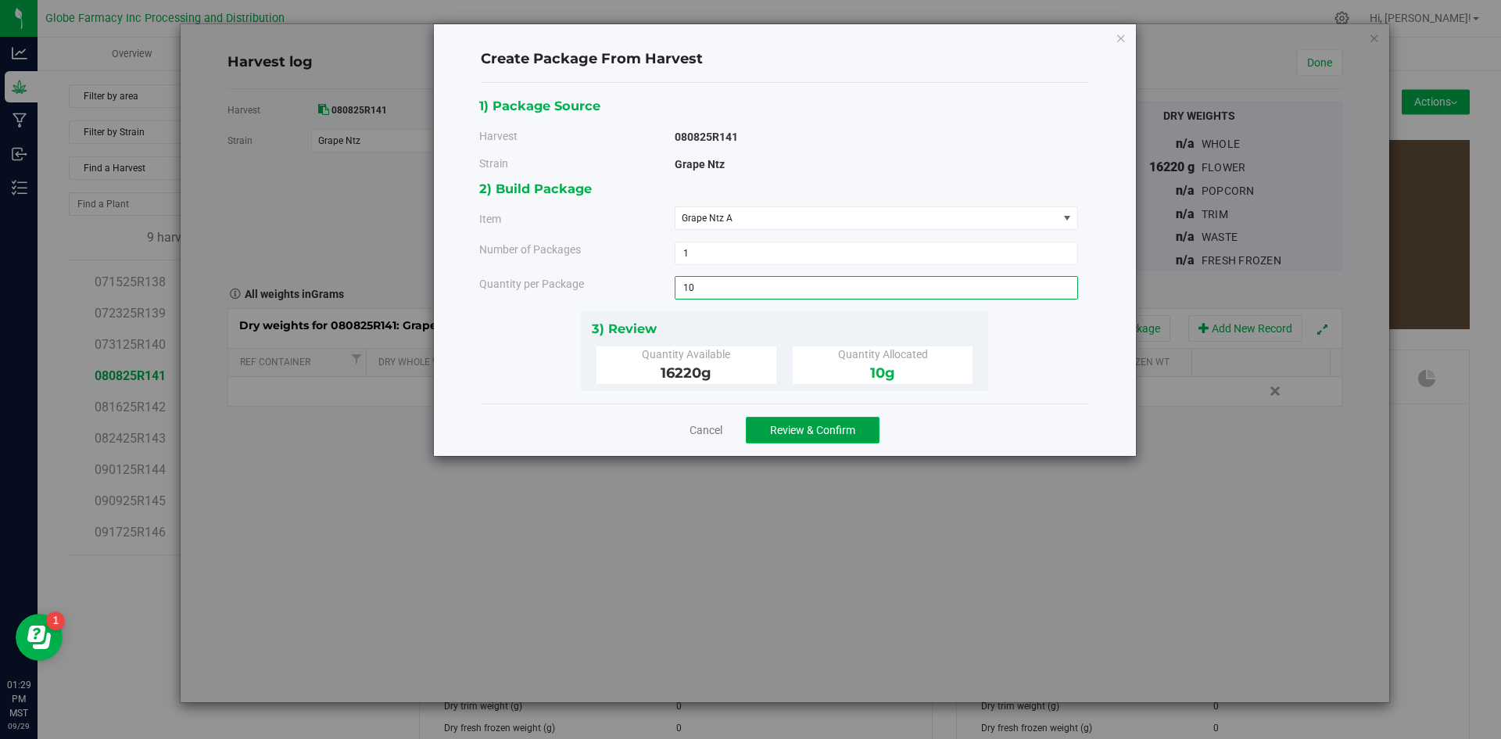
click at [827, 424] on span "Review & Confirm" at bounding box center [812, 430] width 85 height 13
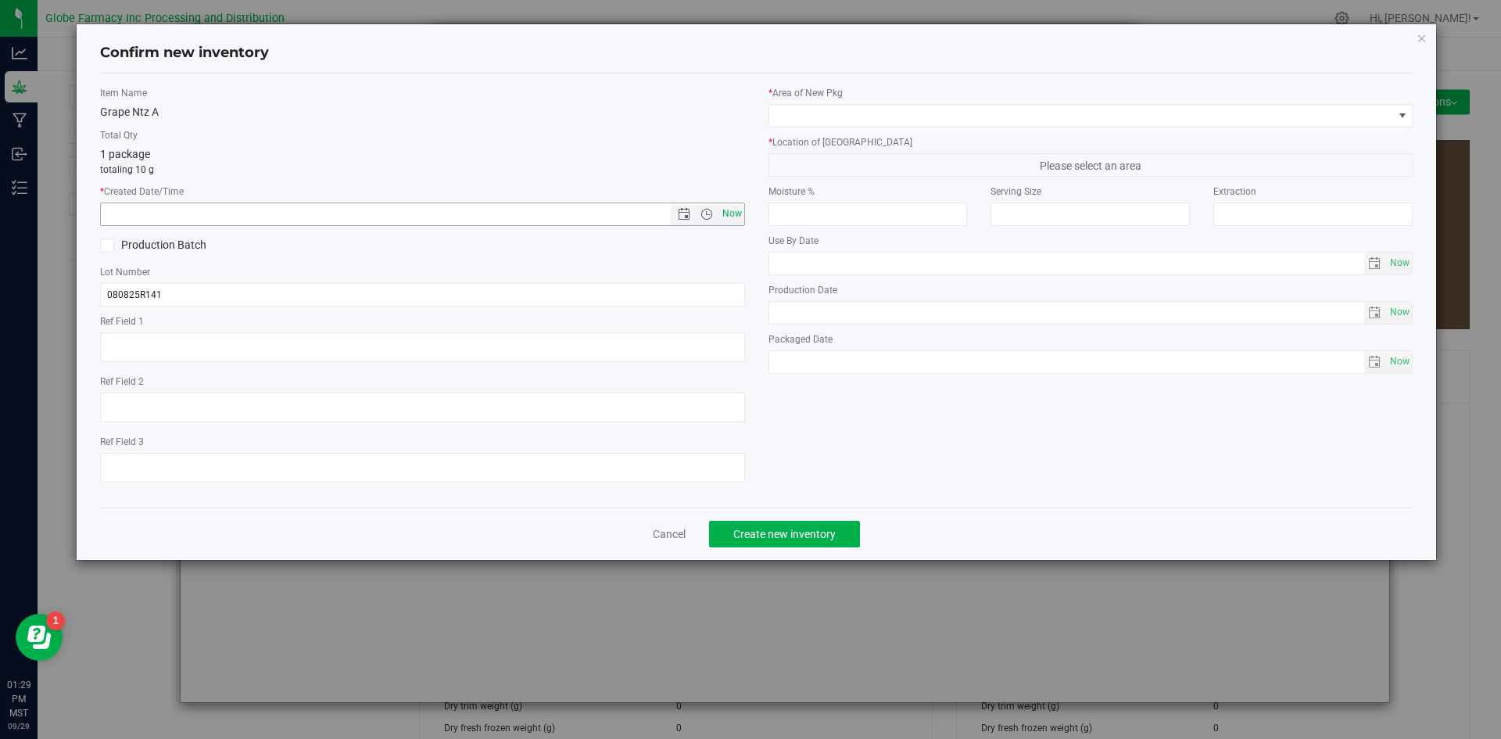
click at [736, 207] on span "Now" at bounding box center [731, 213] width 27 height 23
type input "[DATE] 1:29 PM"
click at [328, 285] on input "080825R141" at bounding box center [422, 294] width 645 height 23
type input "080825R141-GN"
click at [785, 118] on span at bounding box center [1081, 116] width 624 height 22
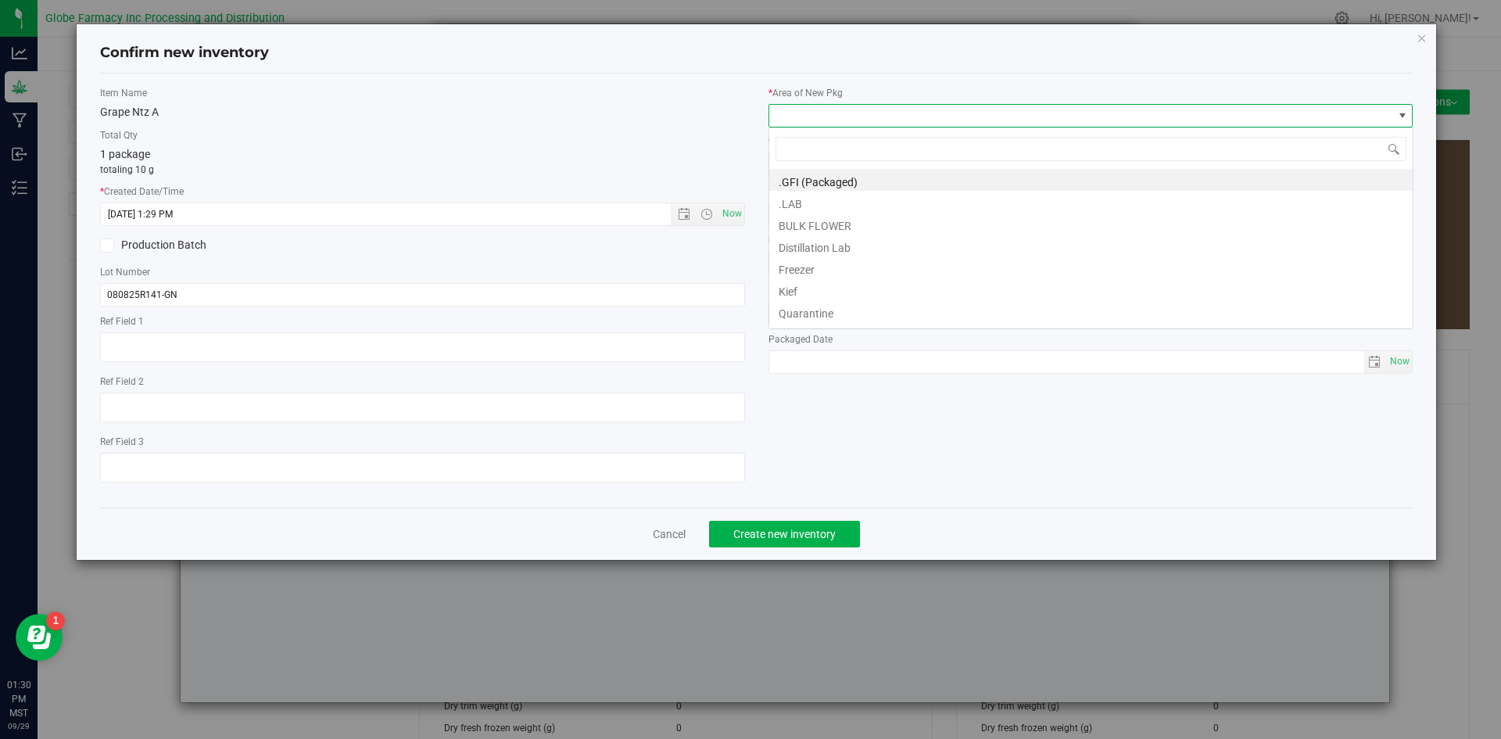
scroll to position [23, 645]
click at [818, 228] on li "BULK FLOWER" at bounding box center [1090, 224] width 643 height 22
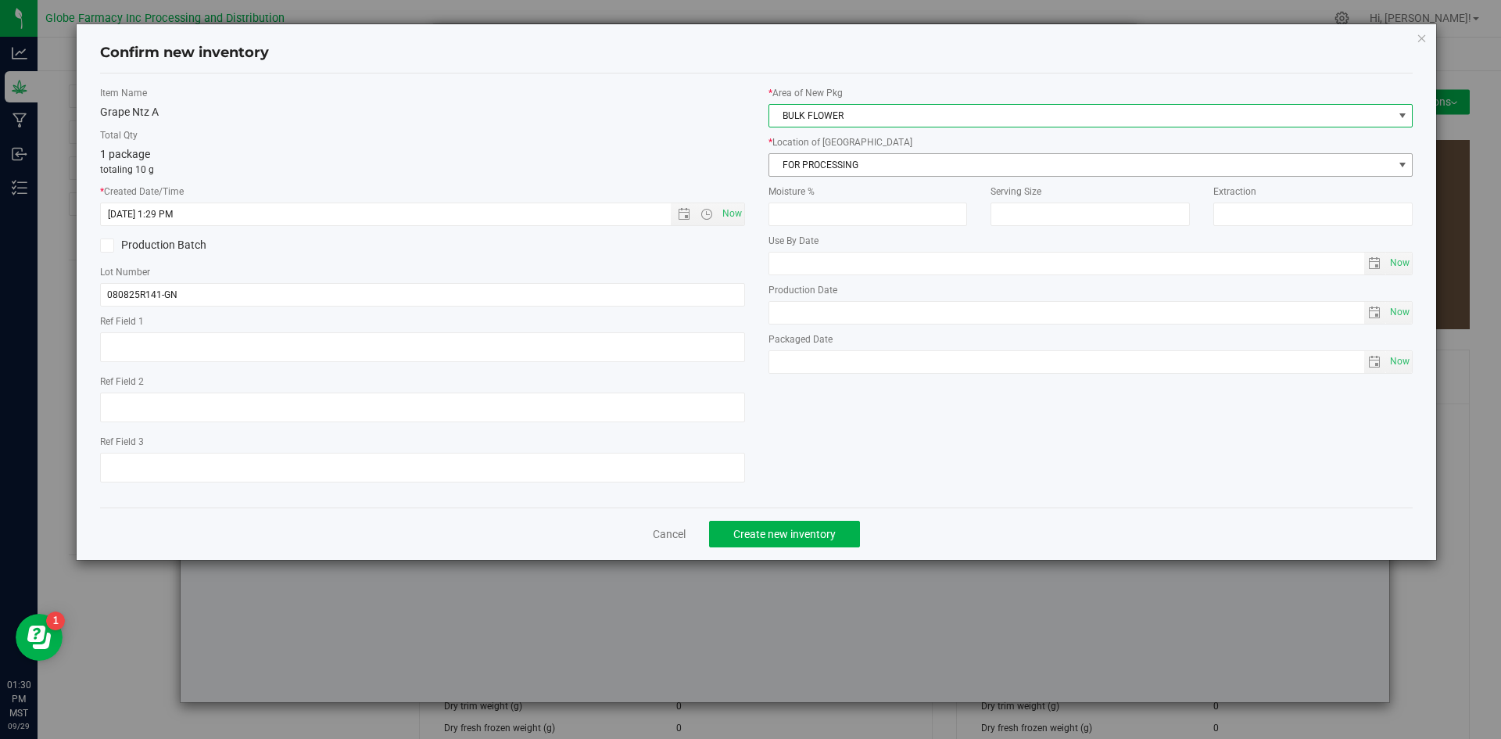
click at [834, 162] on span "FOR PROCESSING" at bounding box center [1081, 165] width 624 height 22
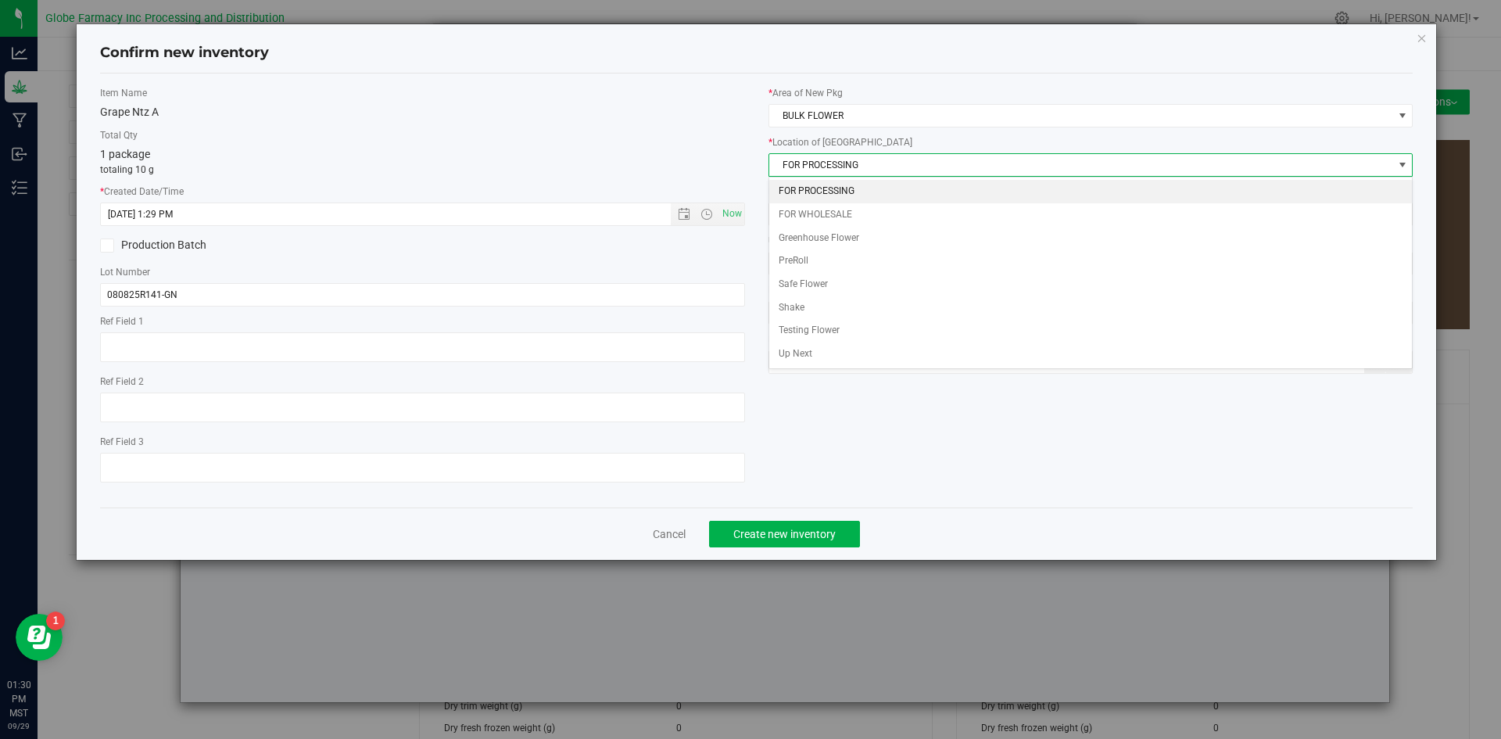
click at [831, 188] on li "FOR PROCESSING" at bounding box center [1090, 191] width 643 height 23
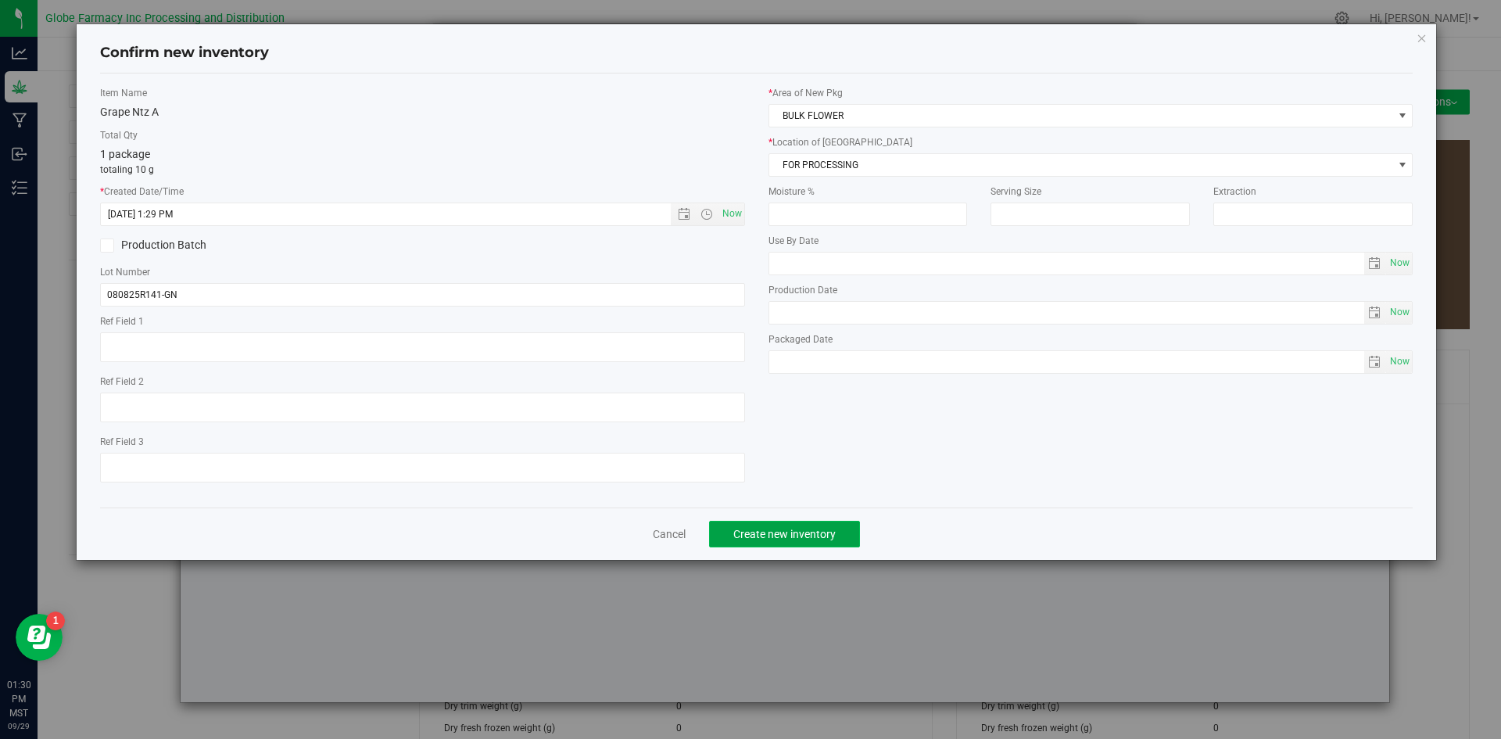
click at [794, 535] on span "Create new inventory" at bounding box center [784, 534] width 102 height 13
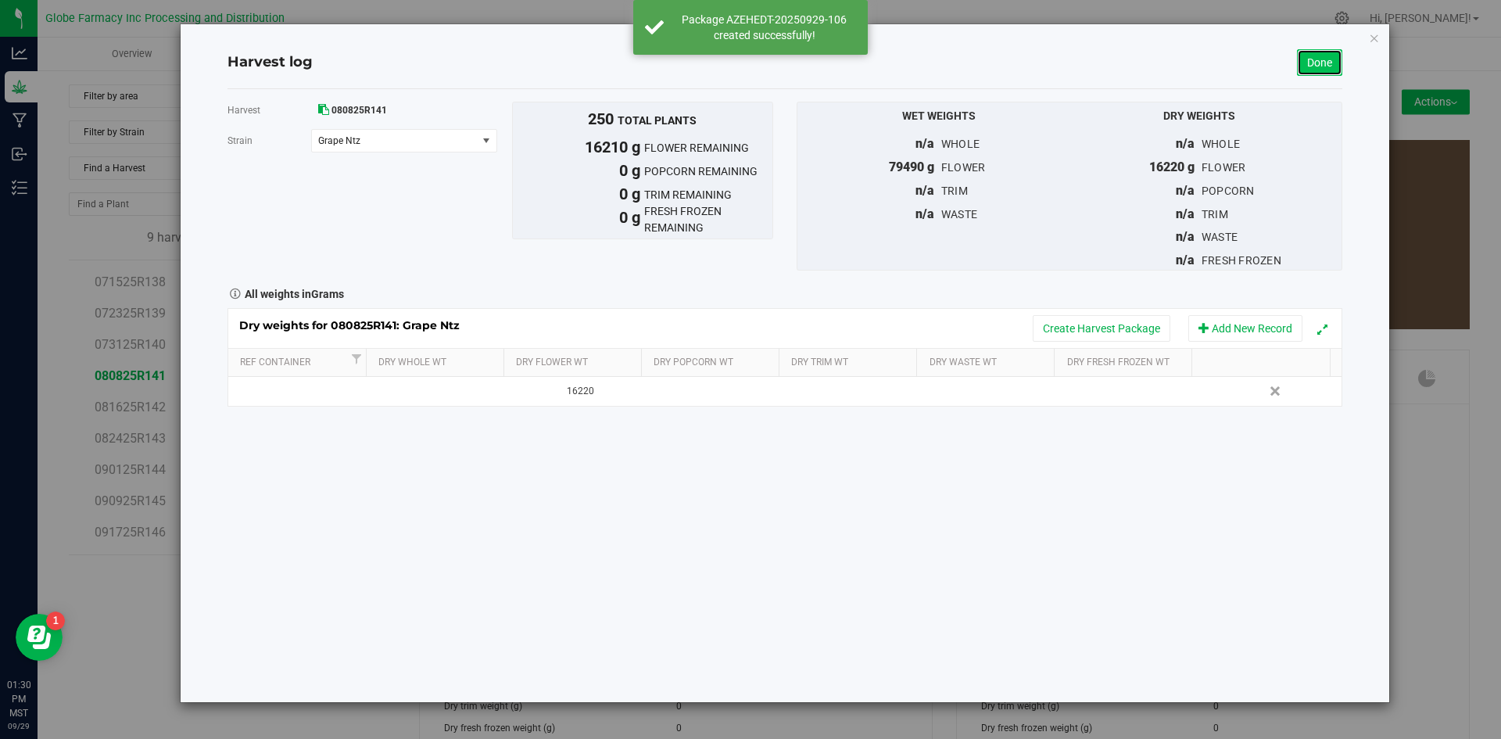
click at [1298, 71] on link "Done" at bounding box center [1319, 62] width 45 height 27
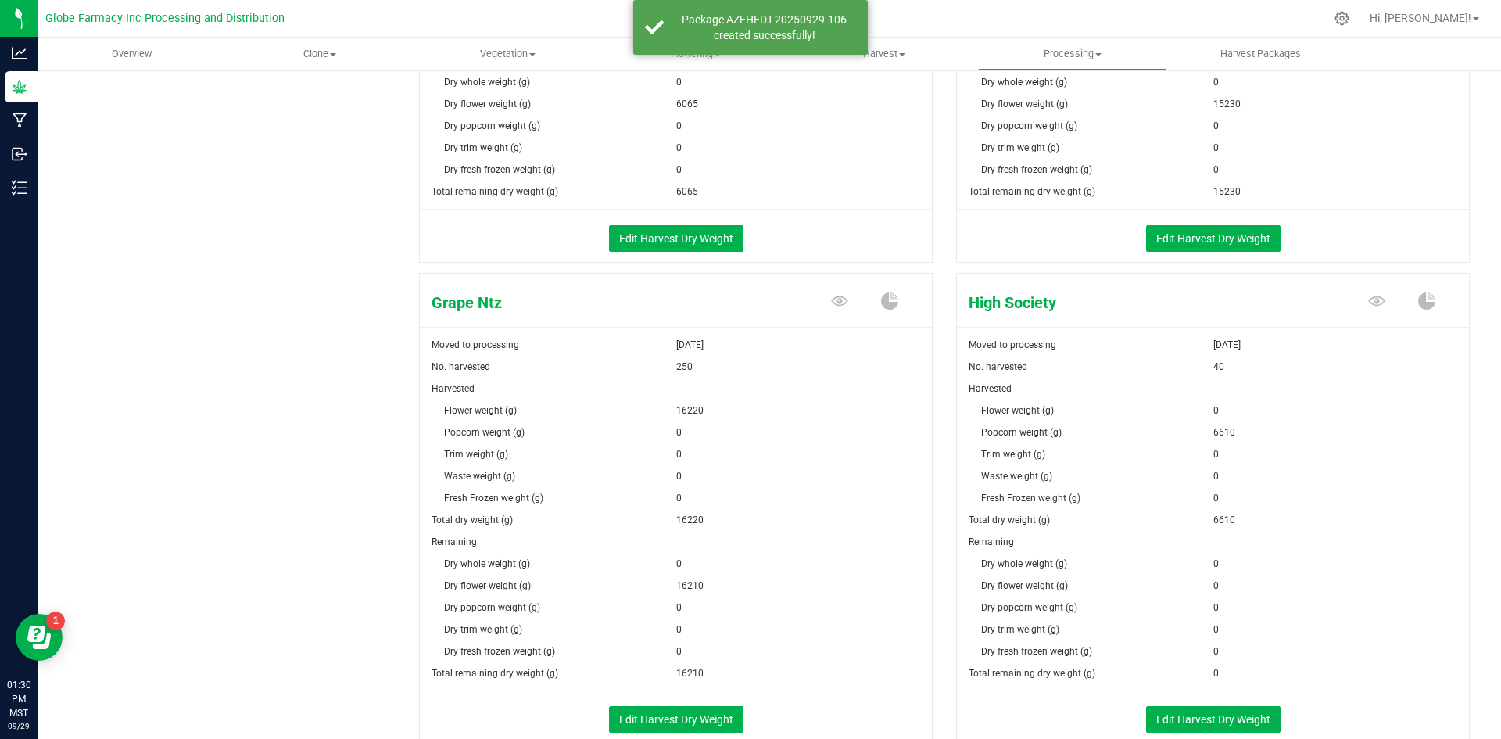
scroll to position [1094, 0]
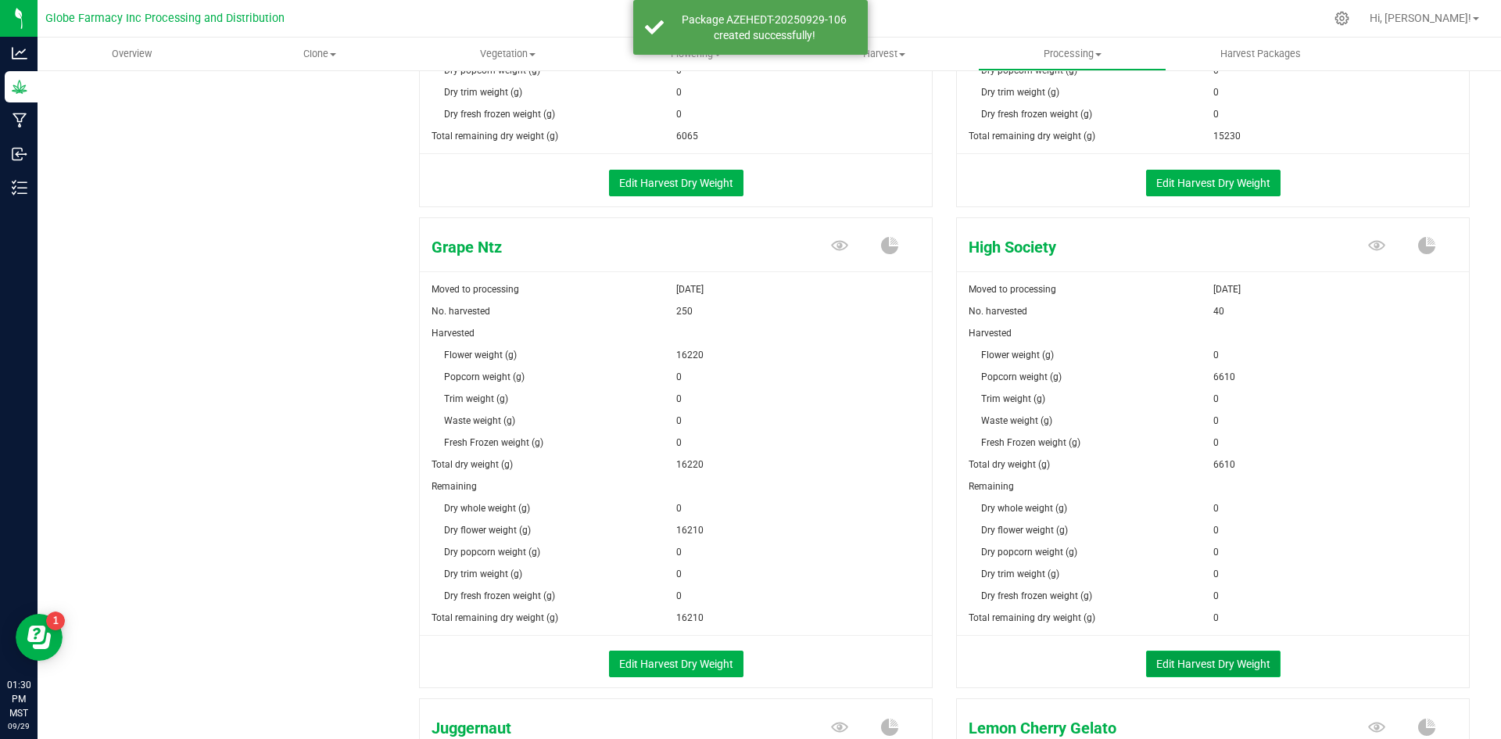
click at [1183, 674] on button "Edit Harvest Dry Weight" at bounding box center [1213, 663] width 134 height 27
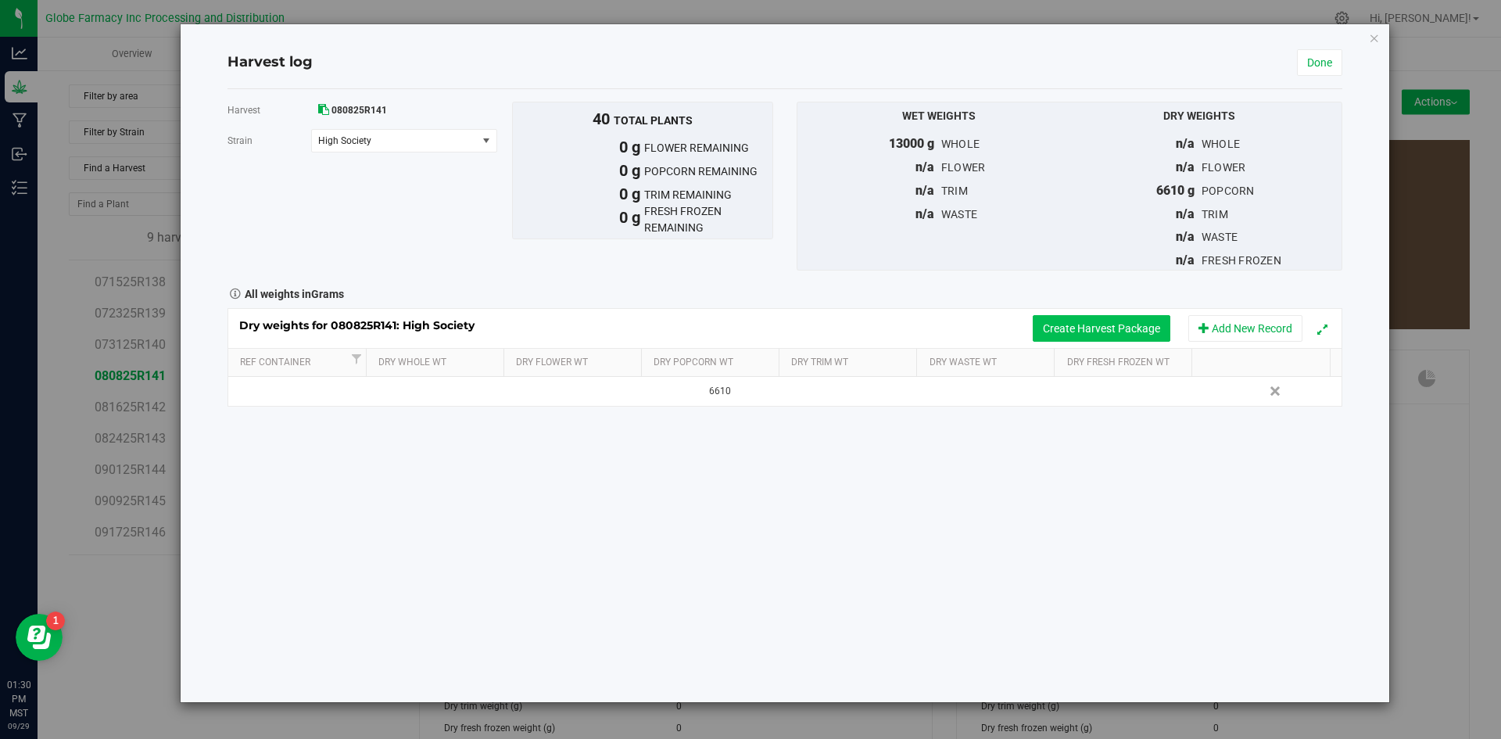
click at [1051, 320] on button "Create Harvest Package" at bounding box center [1102, 328] width 138 height 27
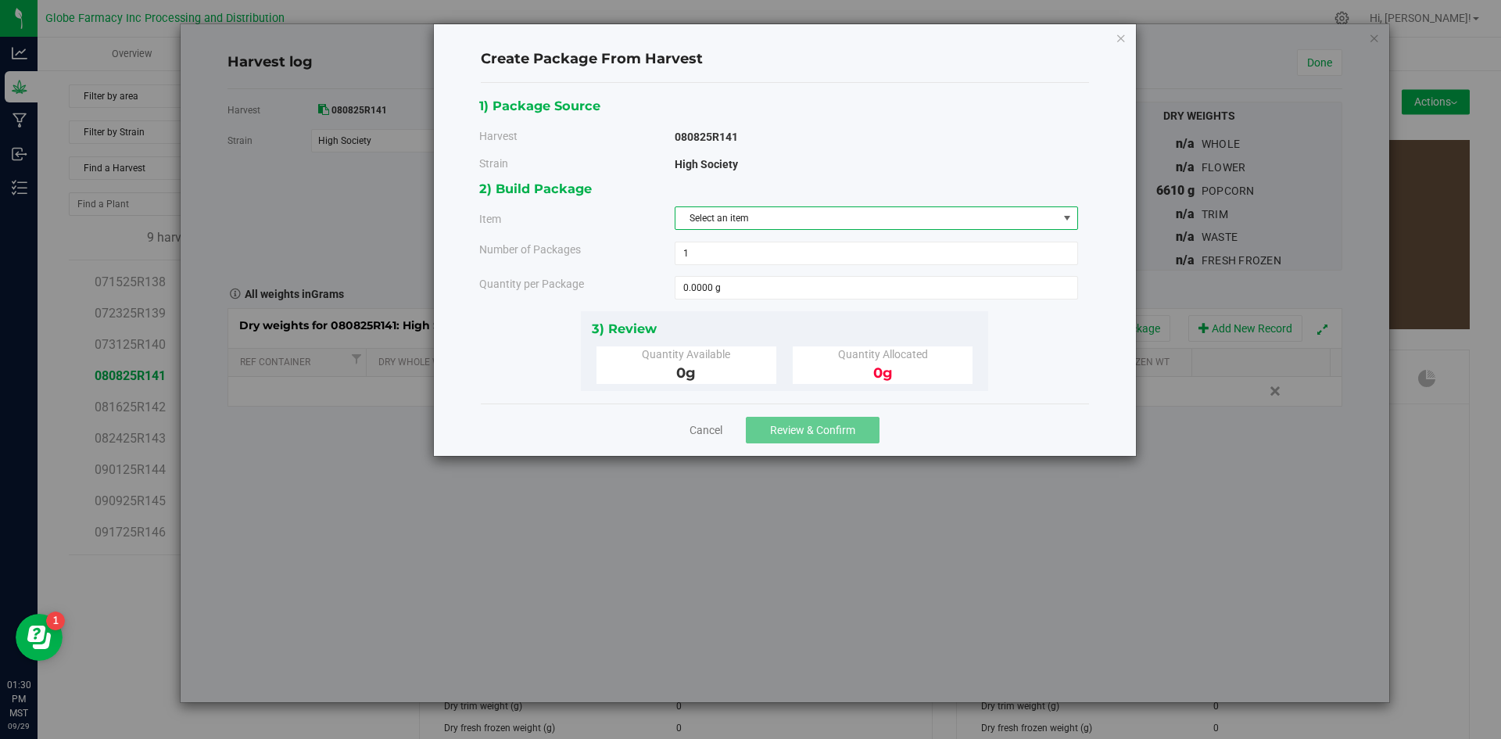
click at [775, 217] on span "Select an item" at bounding box center [866, 218] width 382 height 22
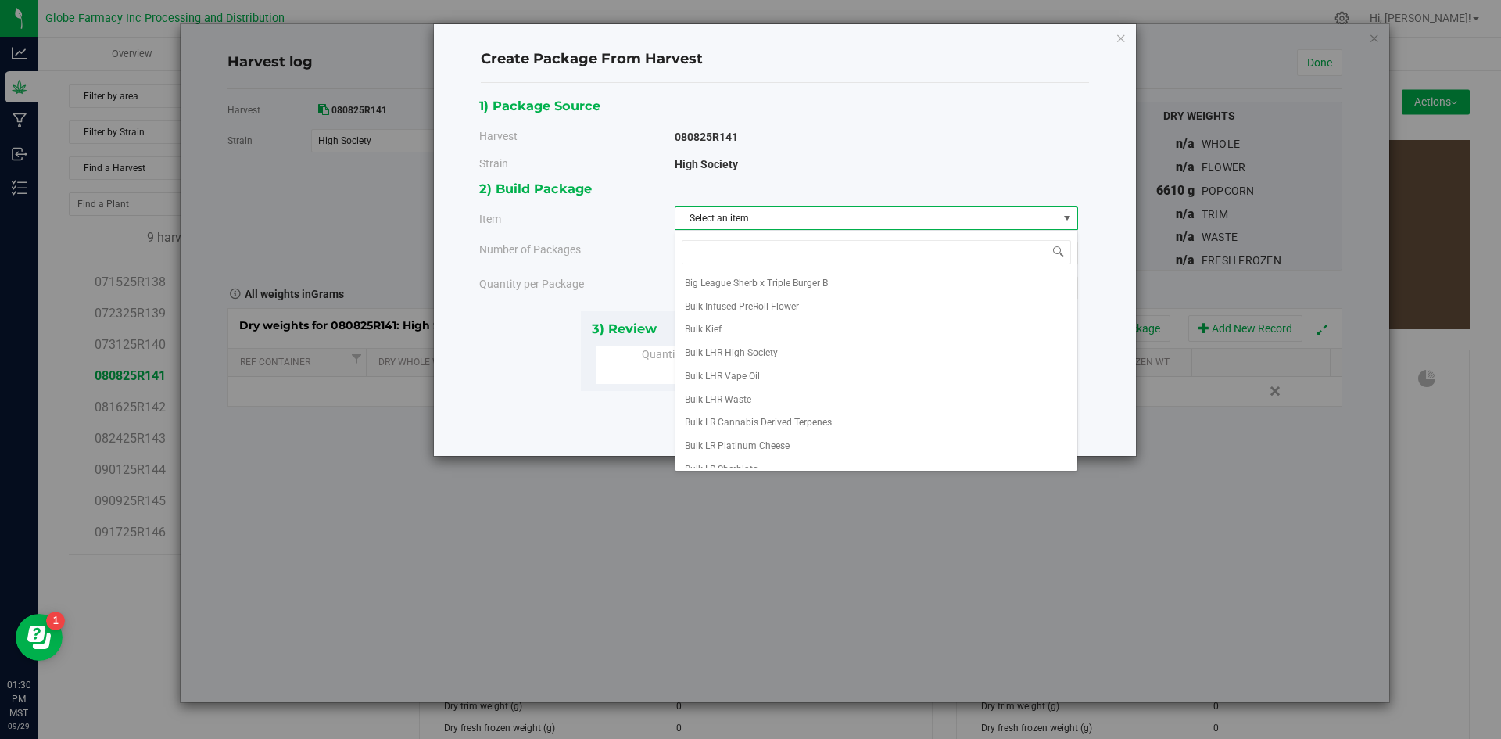
click at [734, 579] on div "Create Package From Harvest 1) Package Source Harvest 080825R141 [GEOGRAPHIC_DA…" at bounding box center [756, 369] width 1512 height 739
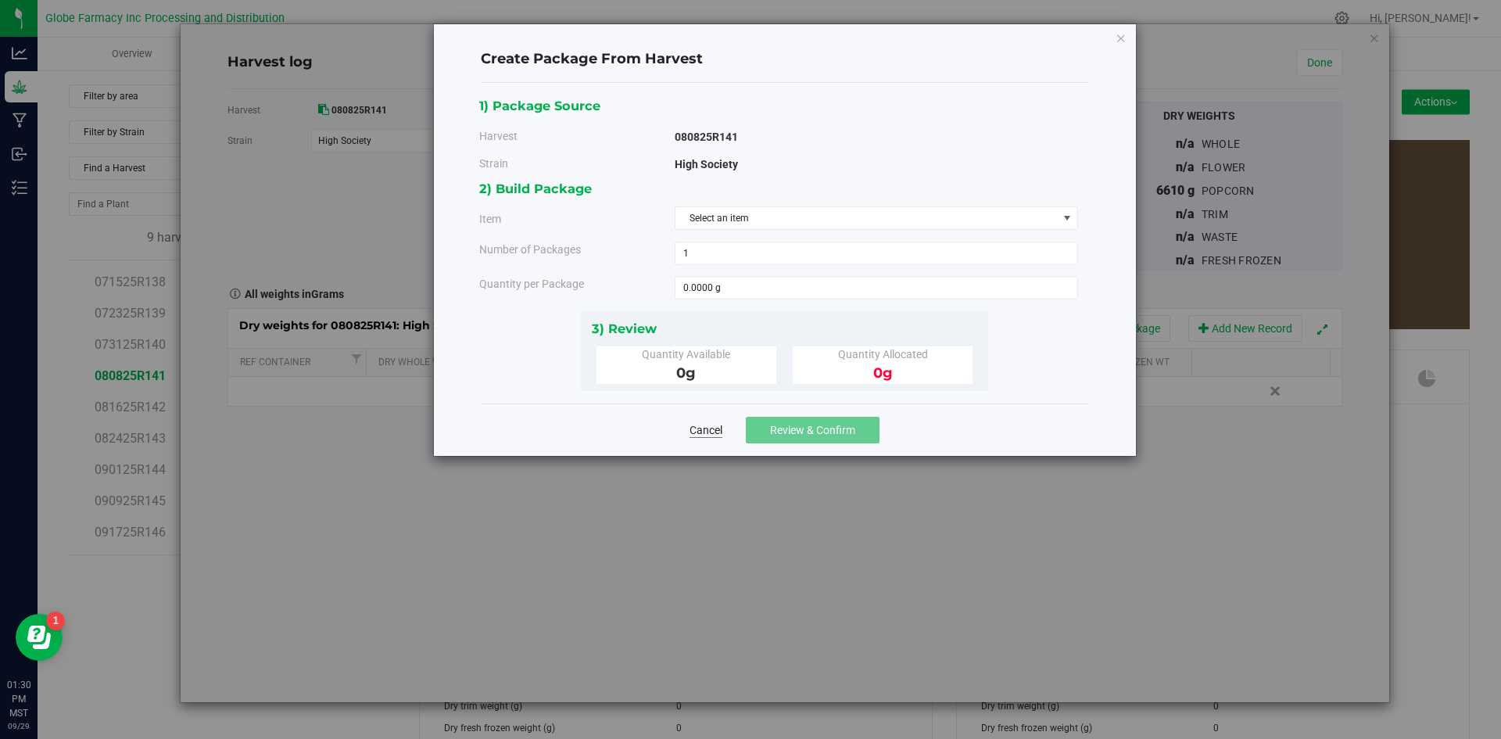
click at [709, 425] on div "Cancel Review & Confirm" at bounding box center [785, 429] width 608 height 52
click at [712, 428] on link "Cancel" at bounding box center [705, 430] width 33 height 16
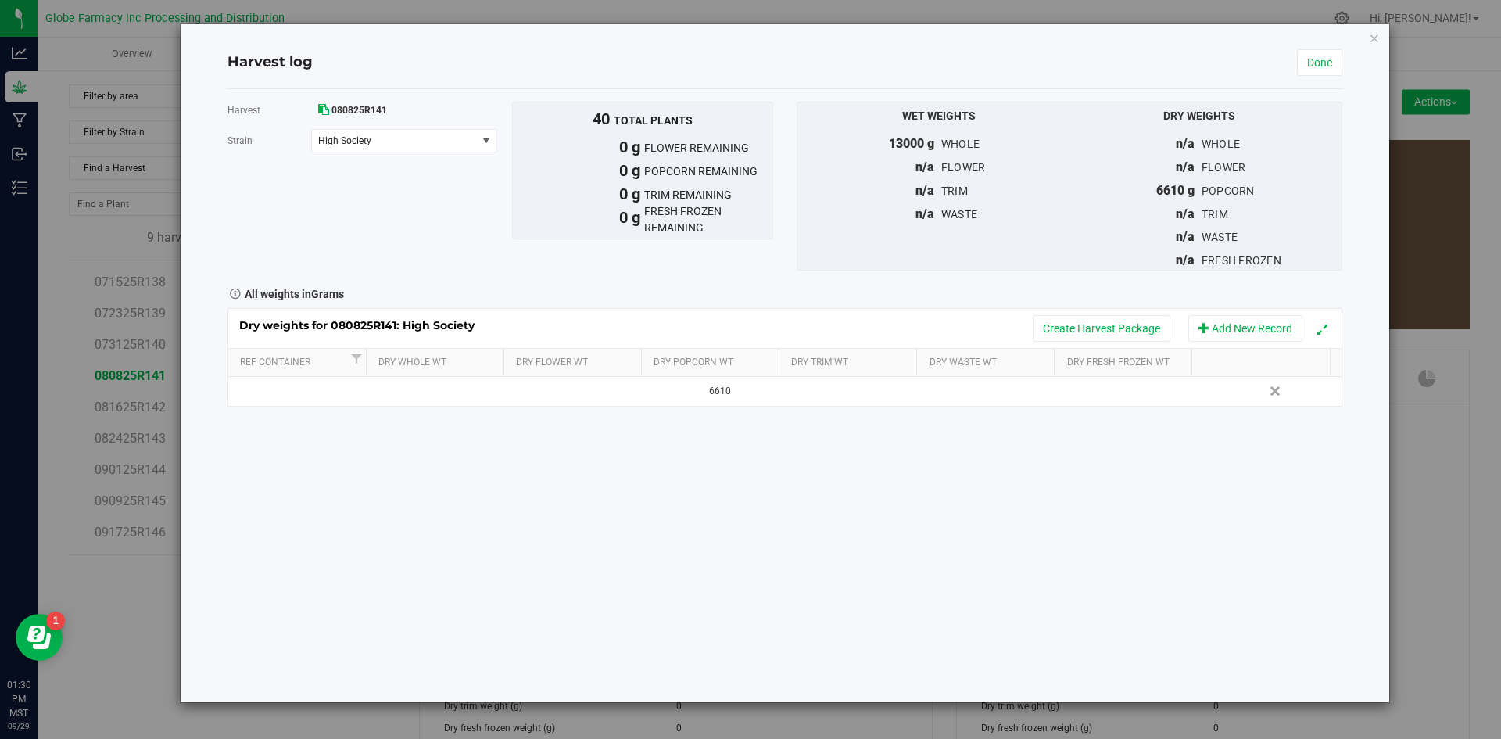
click at [1310, 48] on div "Harvest log Done" at bounding box center [784, 63] width 1115 height 52
click at [1312, 66] on link "Done" at bounding box center [1319, 62] width 45 height 27
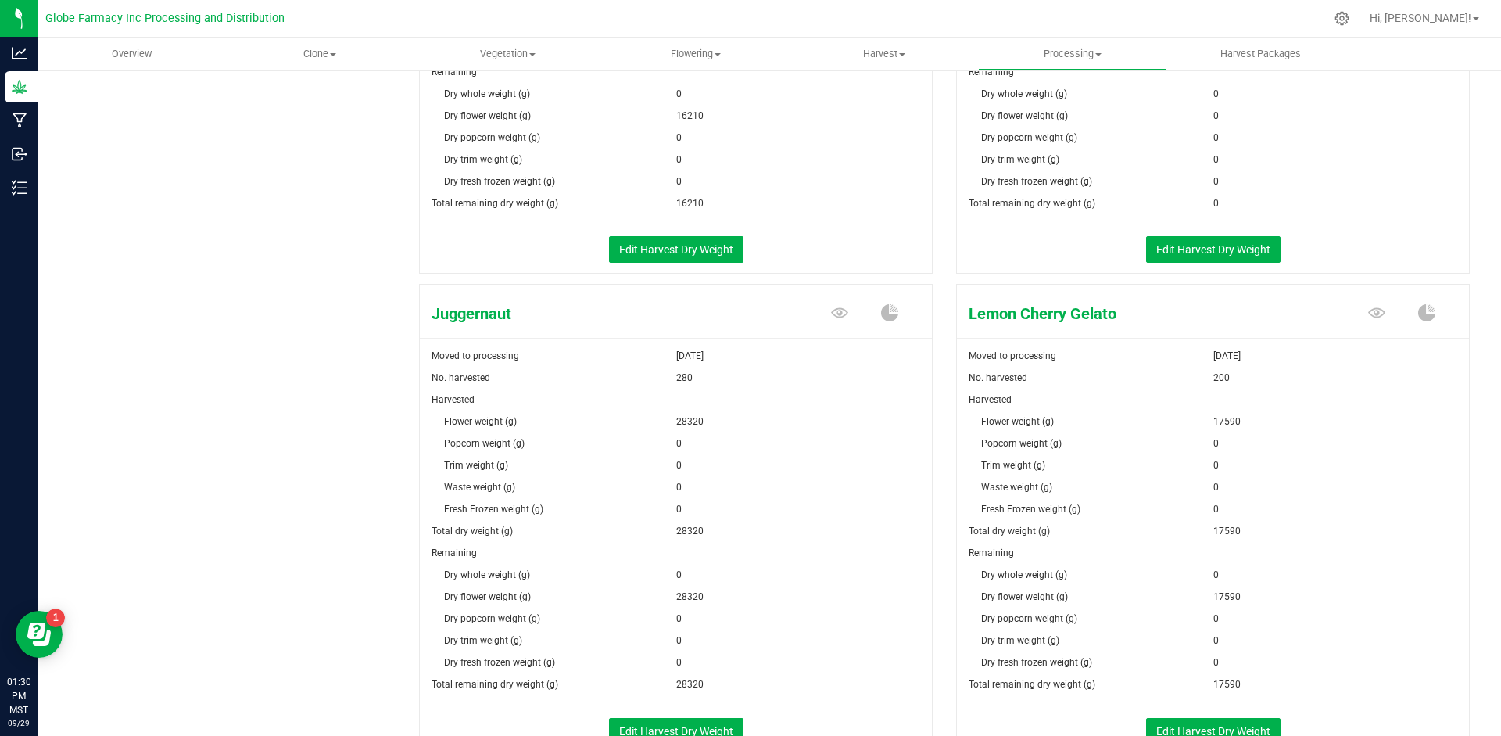
scroll to position [1563, 0]
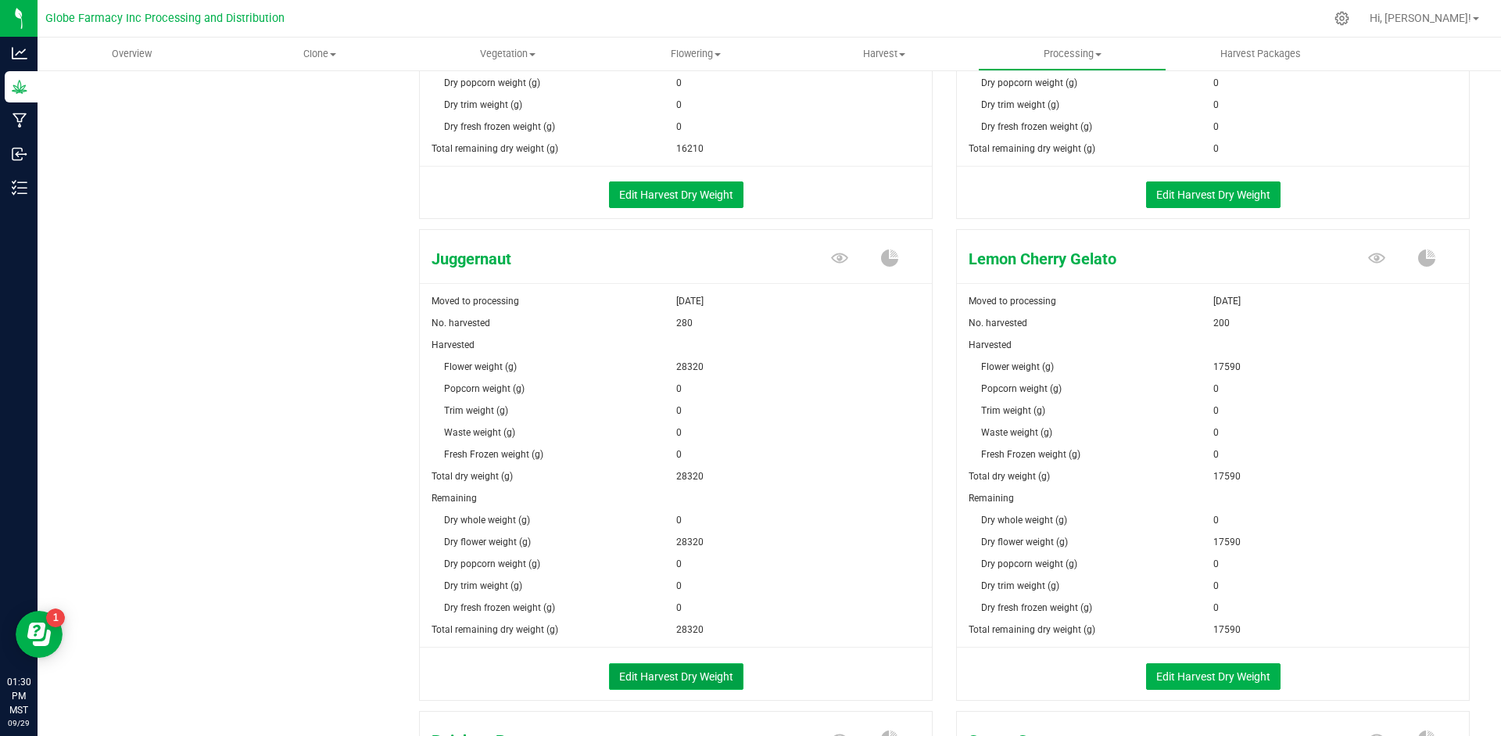
click at [717, 669] on button "Edit Harvest Dry Weight" at bounding box center [676, 676] width 134 height 27
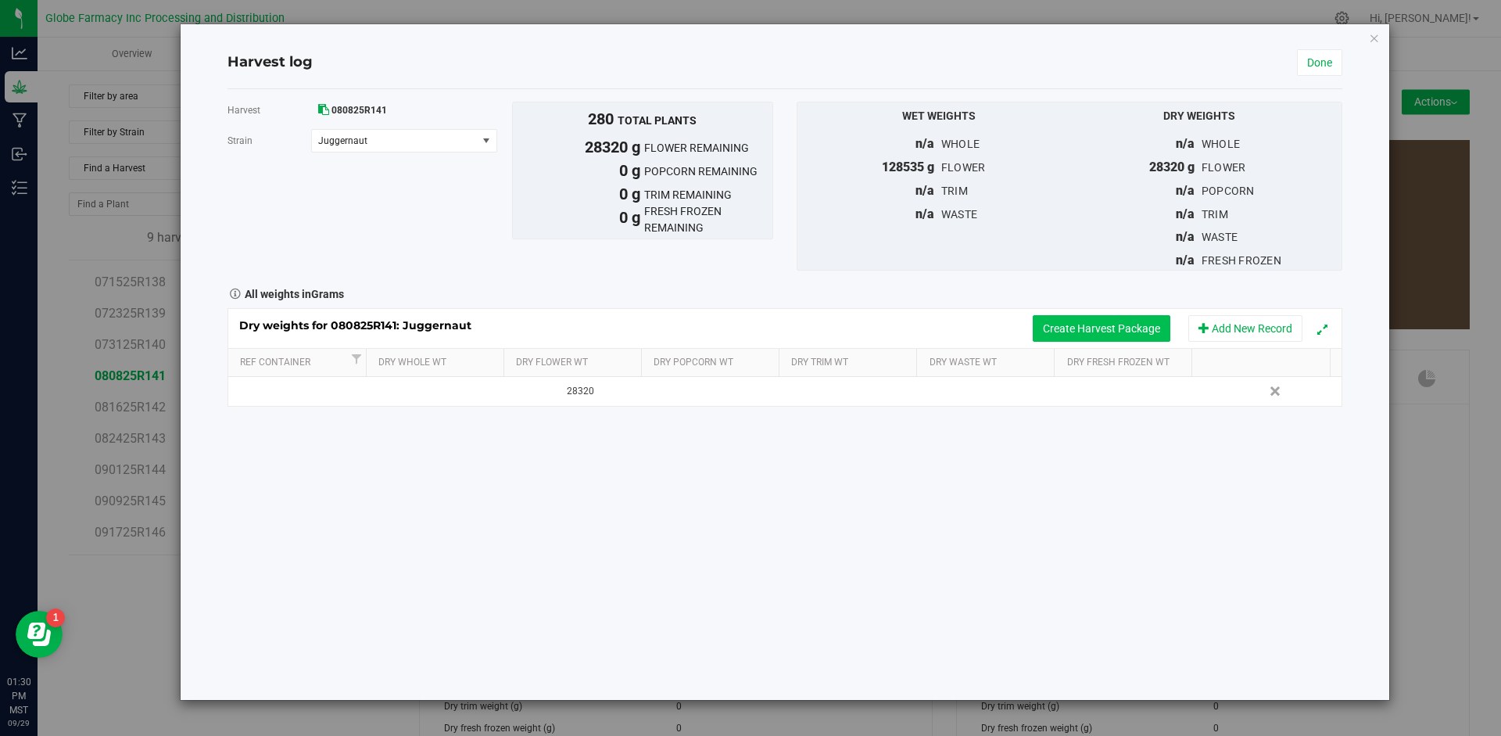
click at [1073, 326] on button "Create Harvest Package" at bounding box center [1102, 328] width 138 height 27
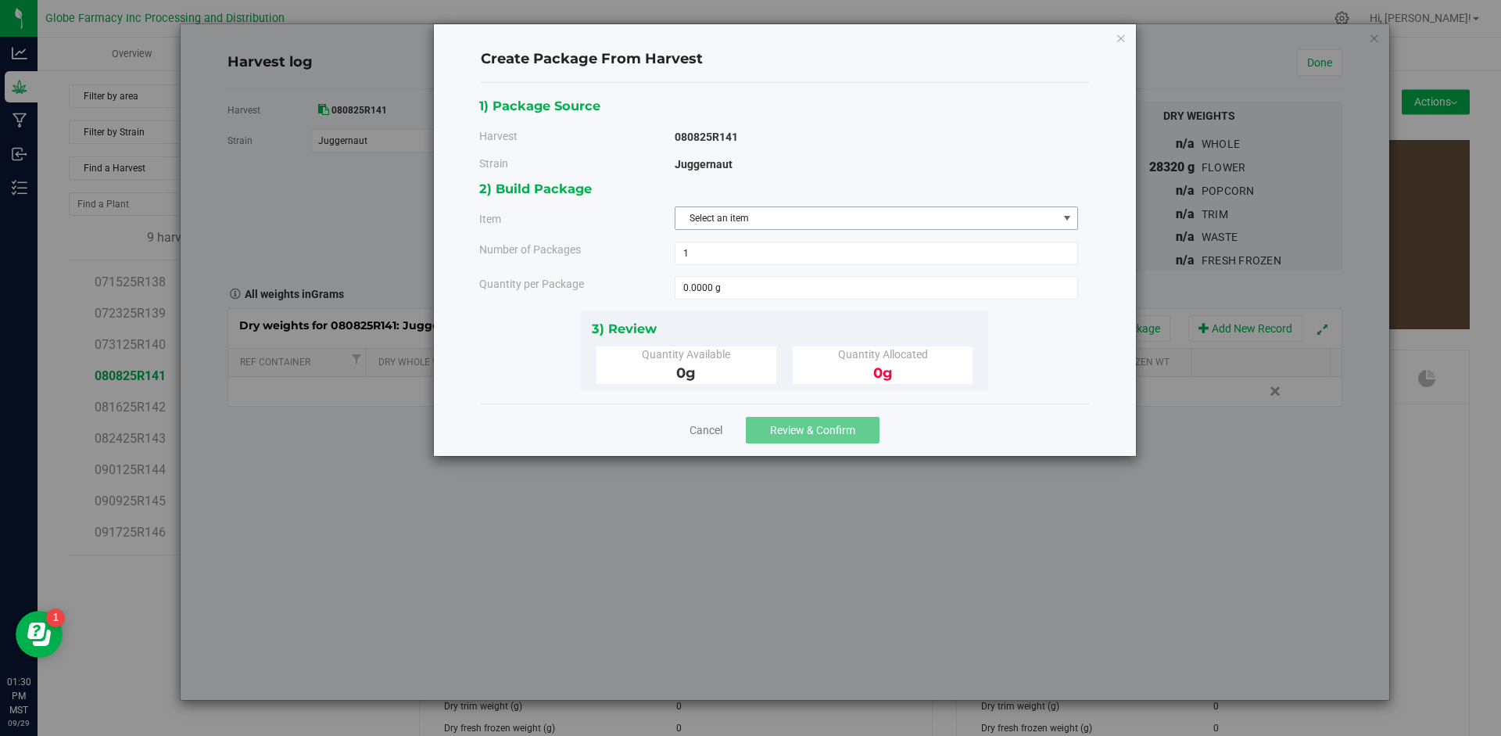
click at [764, 215] on span "Select an item" at bounding box center [866, 218] width 382 height 22
click at [779, 209] on span "Select an item" at bounding box center [866, 218] width 382 height 22
click at [778, 213] on span "Select an item" at bounding box center [866, 218] width 382 height 22
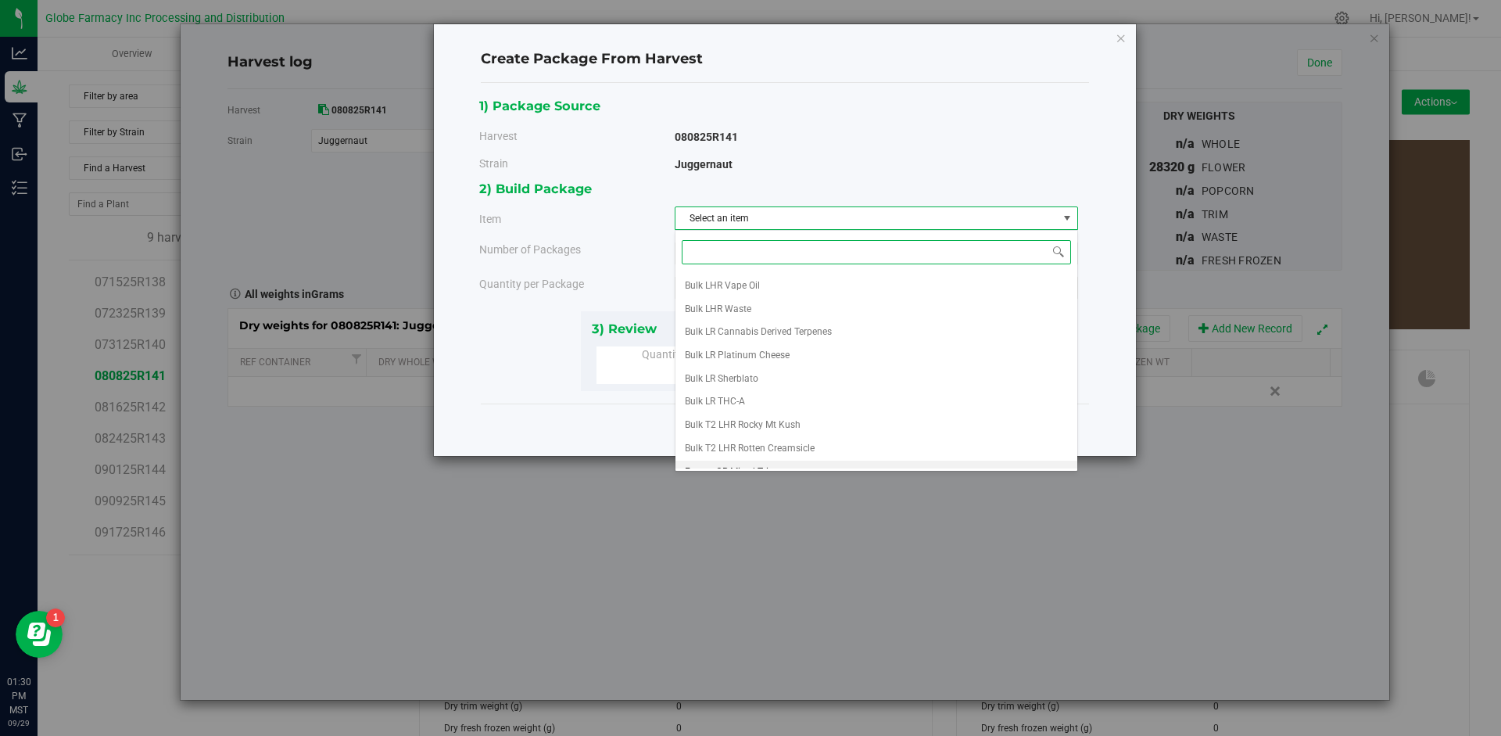
scroll to position [268, 0]
click at [761, 441] on li "Juggernaut A" at bounding box center [876, 433] width 402 height 23
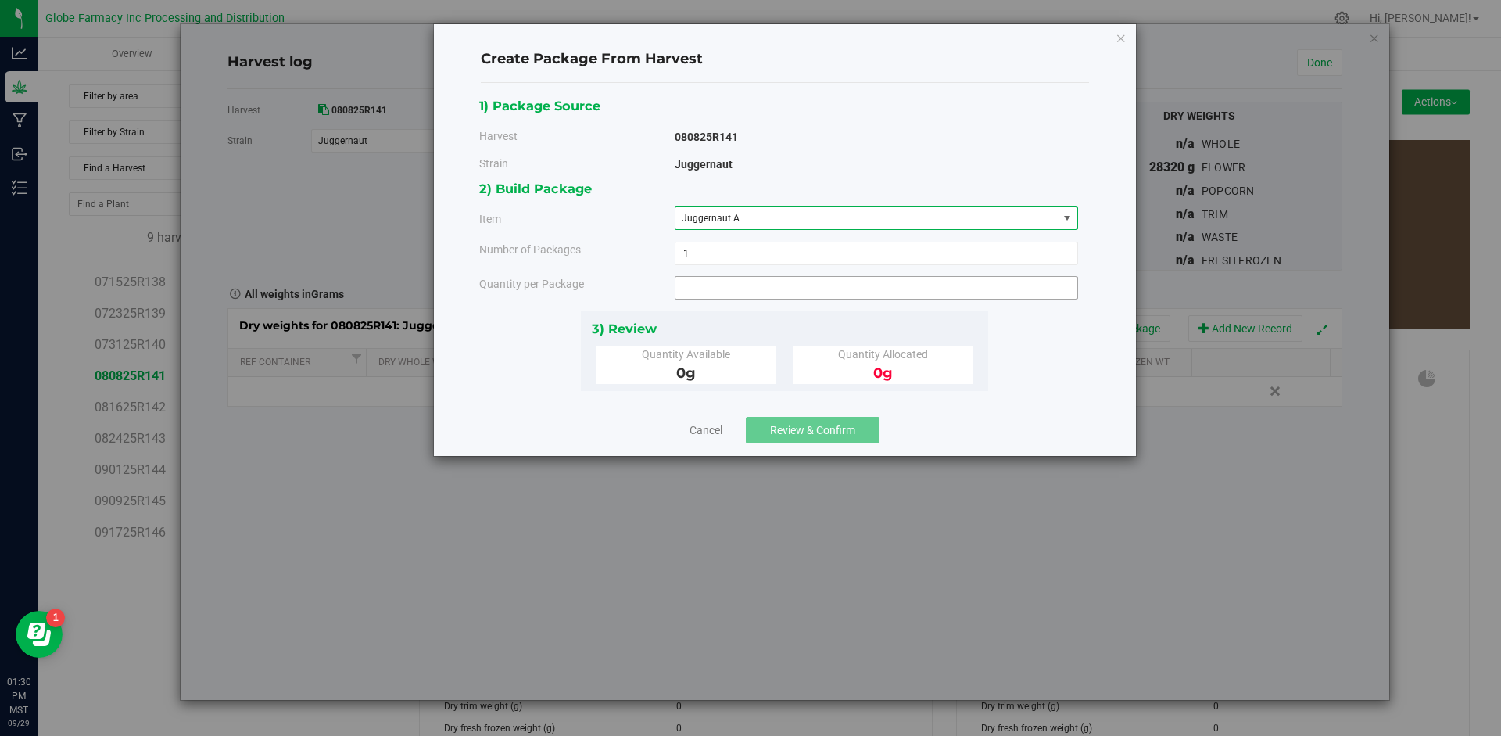
click at [722, 286] on span at bounding box center [876, 287] width 403 height 23
type input "10"
type input "10.0000 g"
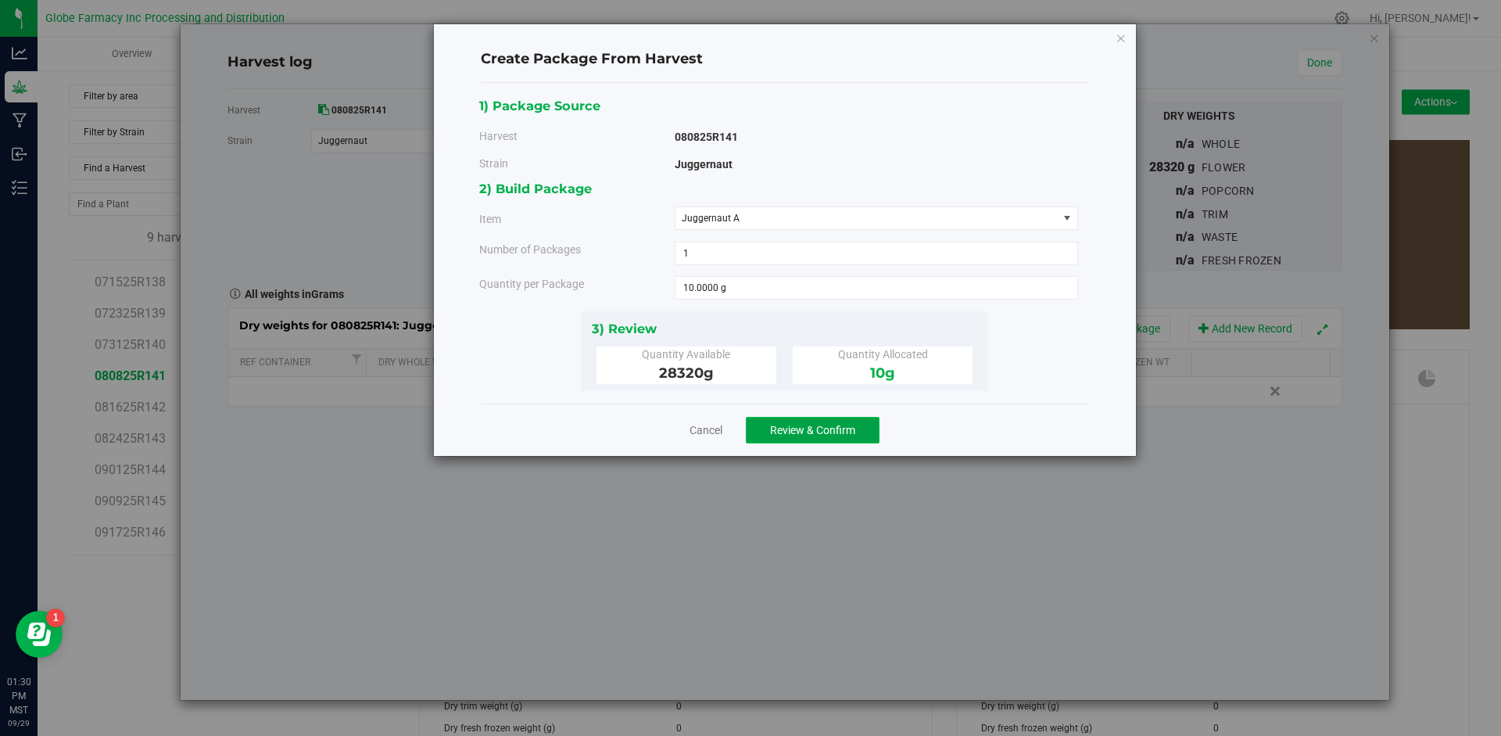
click at [777, 430] on span "Review & Confirm" at bounding box center [812, 430] width 85 height 13
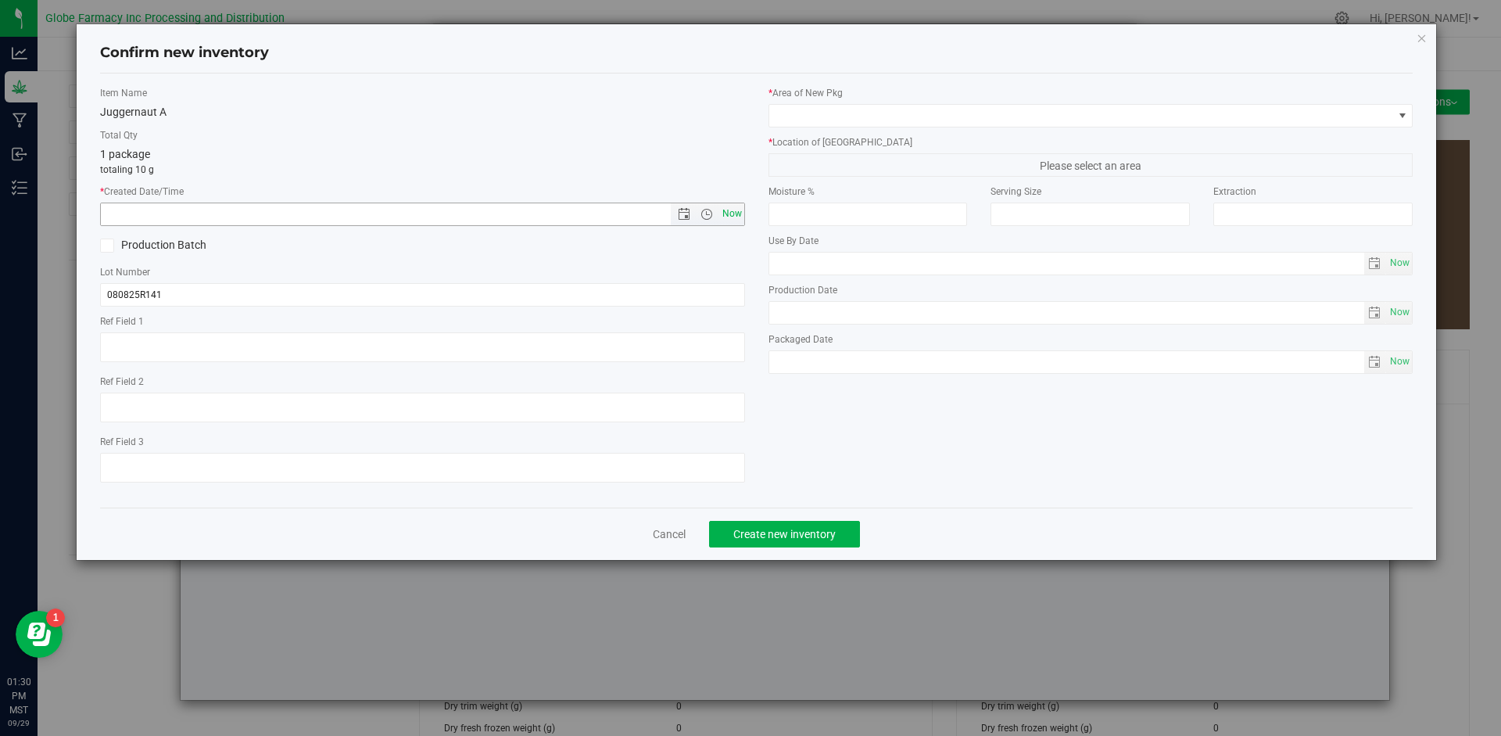
click at [742, 217] on span "Now" at bounding box center [731, 213] width 27 height 23
type input "[DATE] 1:30 PM"
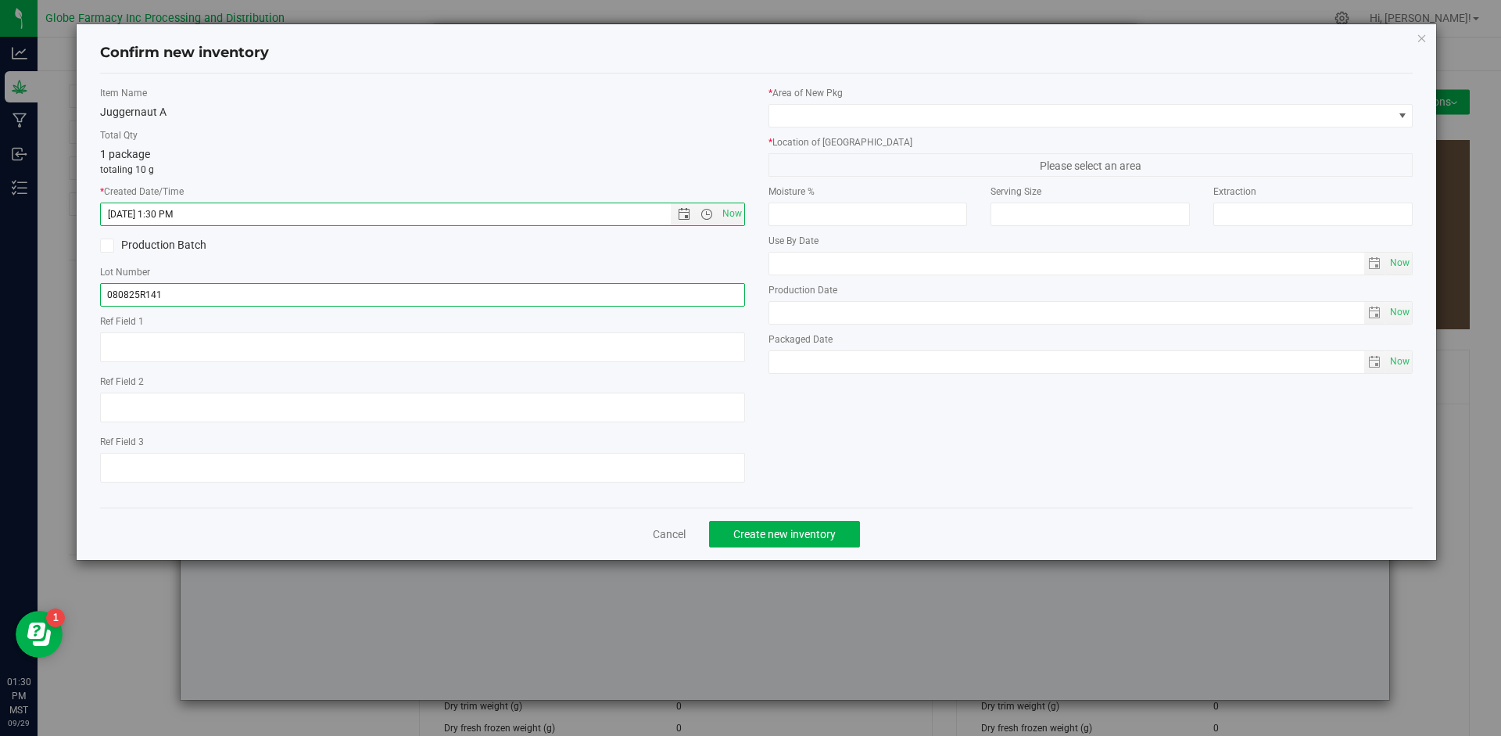
click at [203, 293] on input "080825R141" at bounding box center [422, 294] width 645 height 23
type input "080825R141-JN"
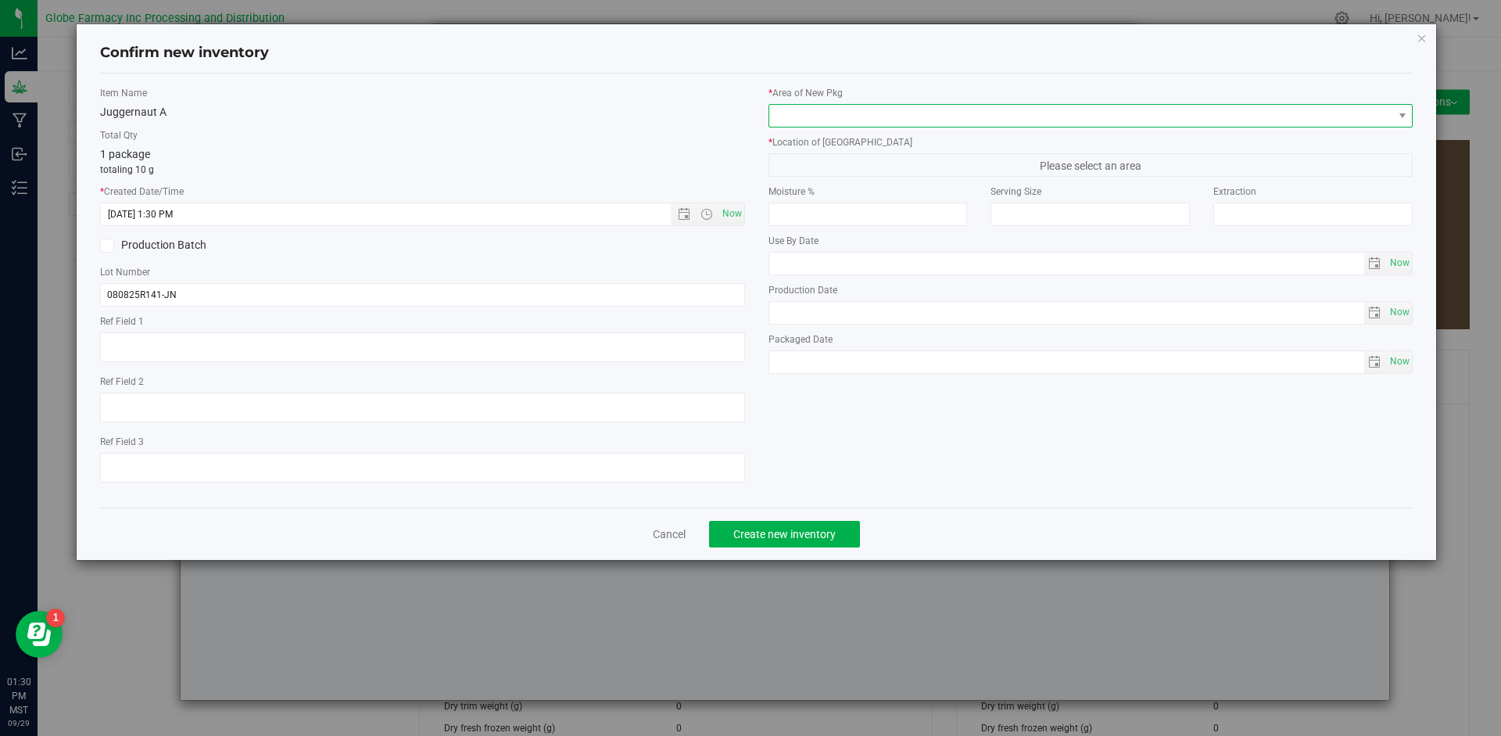
click at [896, 112] on span at bounding box center [1081, 116] width 624 height 22
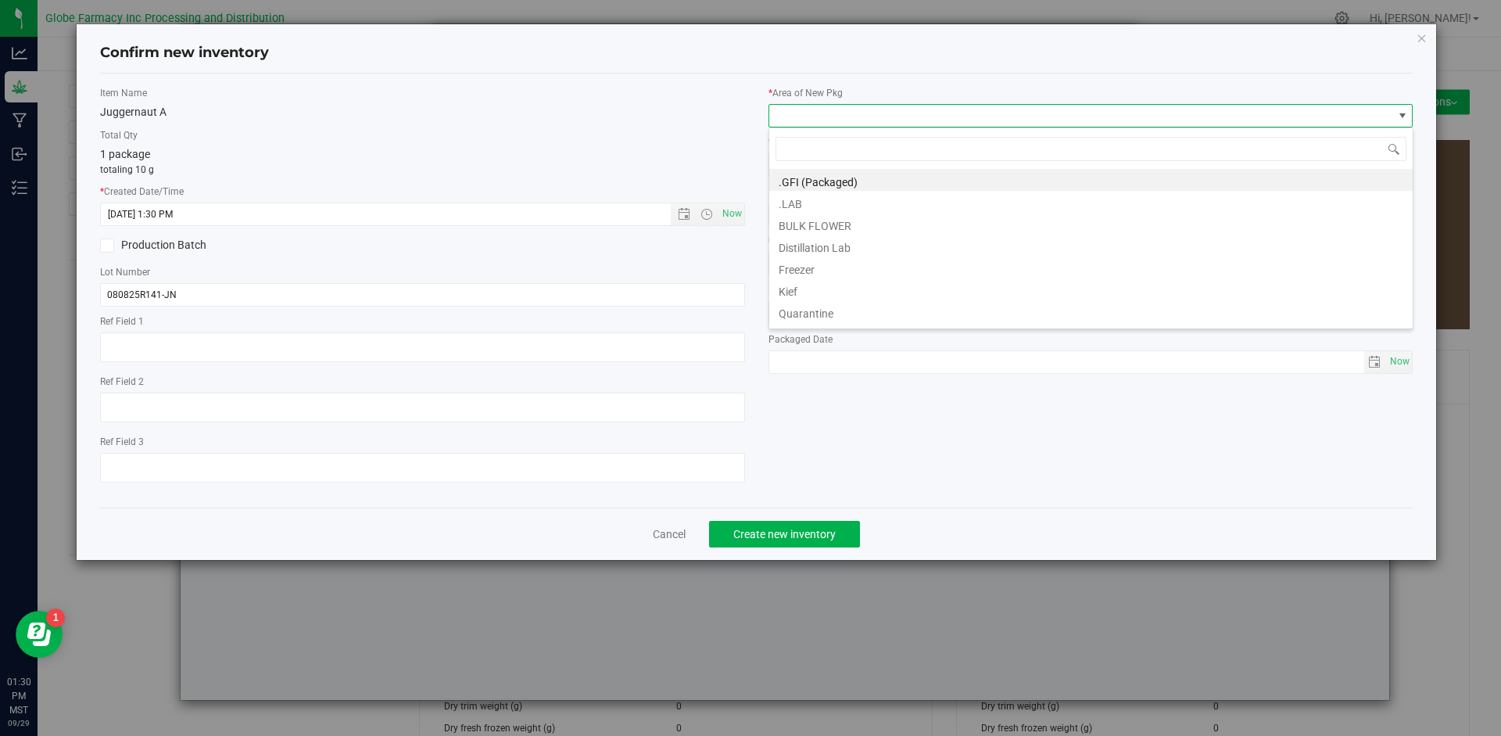
scroll to position [23, 645]
drag, startPoint x: 828, startPoint y: 224, endPoint x: 836, endPoint y: 224, distance: 8.6
click at [830, 224] on li "BULK FLOWER" at bounding box center [1090, 224] width 643 height 22
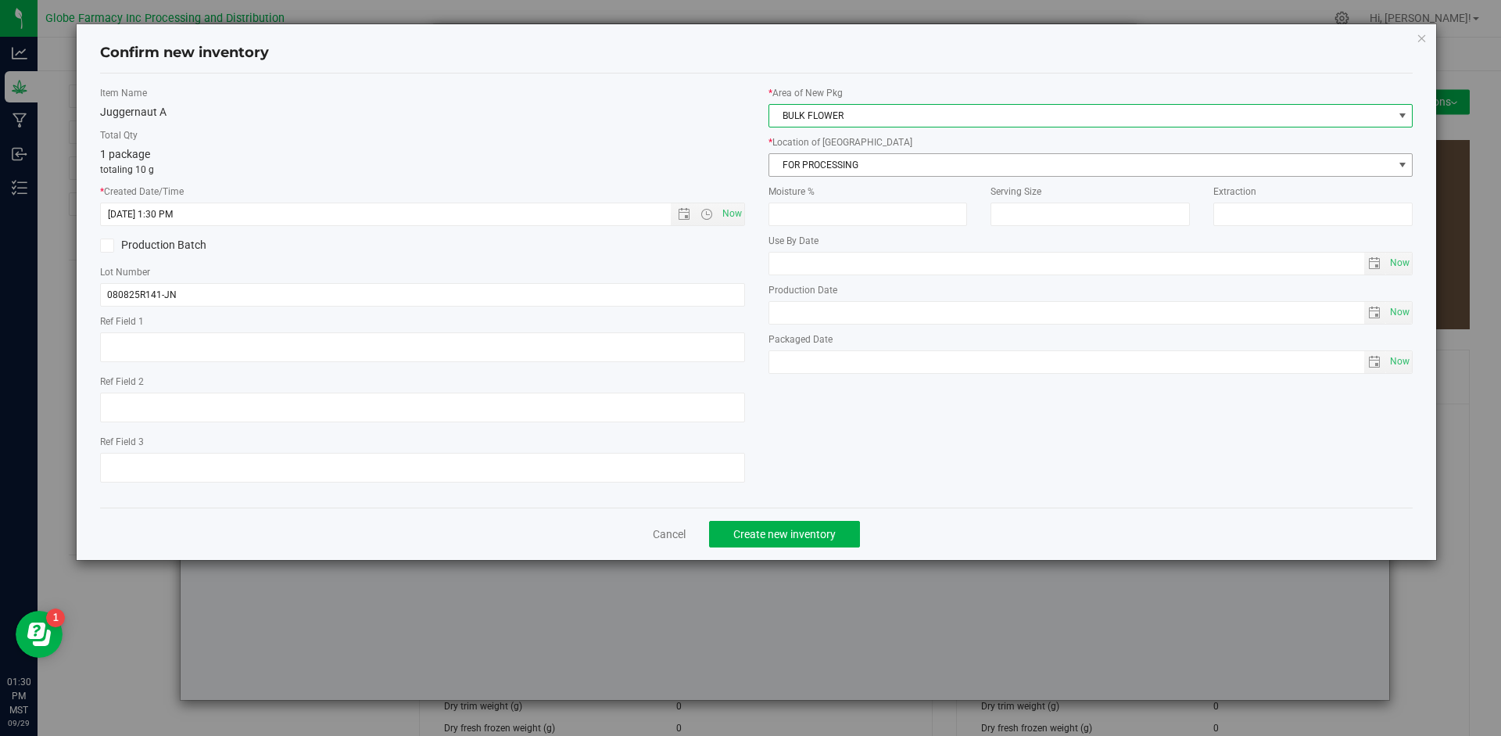
click at [866, 170] on span "FOR PROCESSING" at bounding box center [1081, 165] width 624 height 22
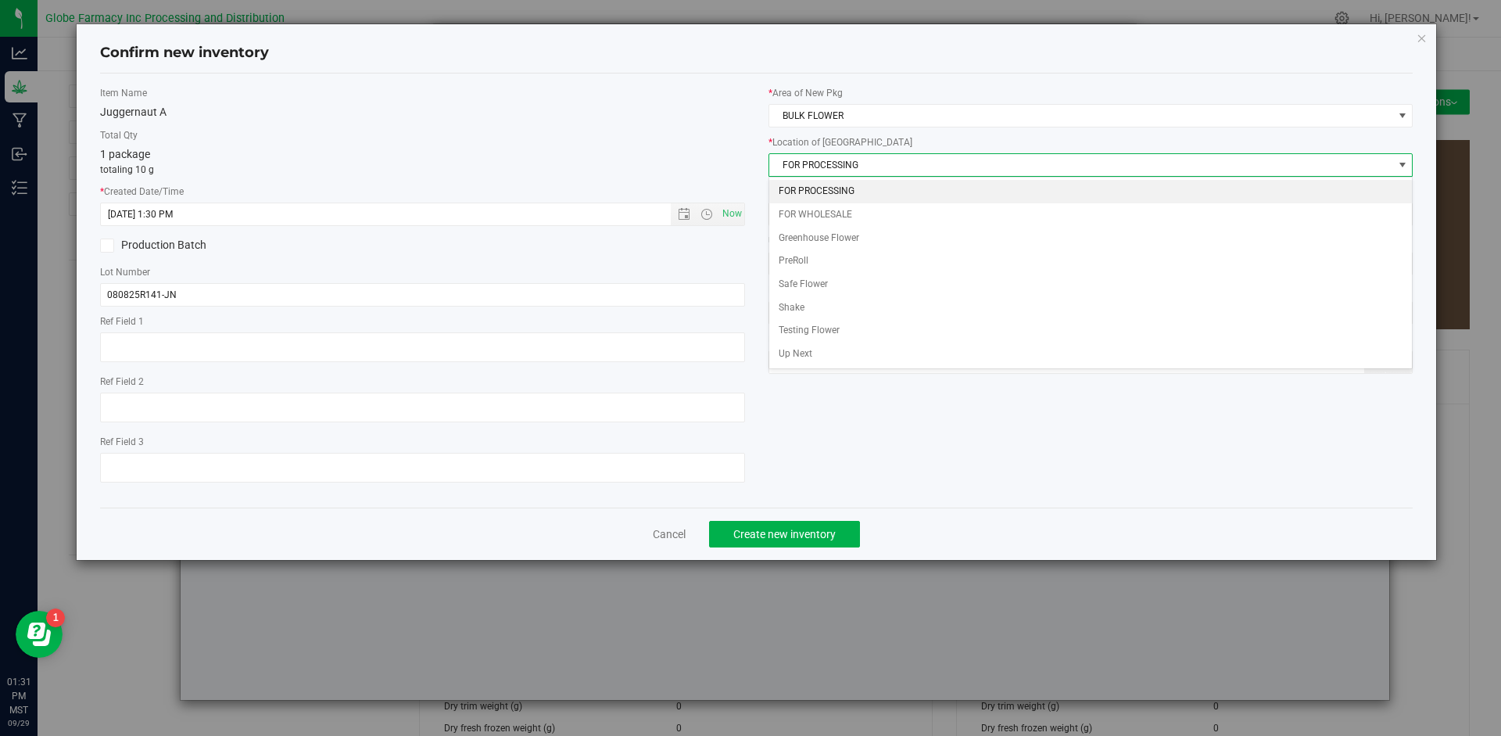
click at [835, 188] on li "FOR PROCESSING" at bounding box center [1090, 191] width 643 height 23
click at [835, 188] on \}\}_listbox "FOR PROCESSING FOR WHOLESALE Greenhouse Flower PreRoll Safe Flower Shake Testin…" at bounding box center [1090, 273] width 643 height 186
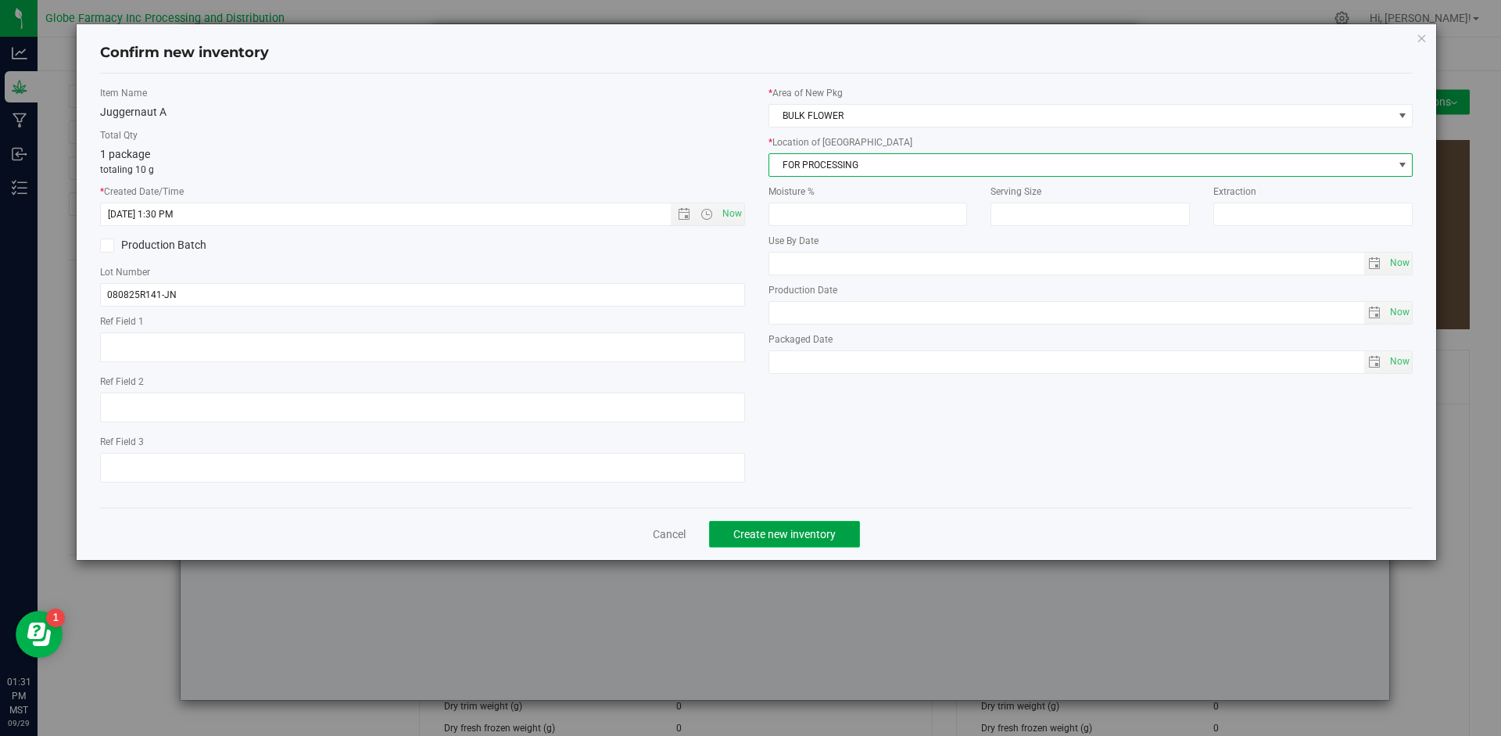
click at [814, 522] on button "Create new inventory" at bounding box center [784, 534] width 151 height 27
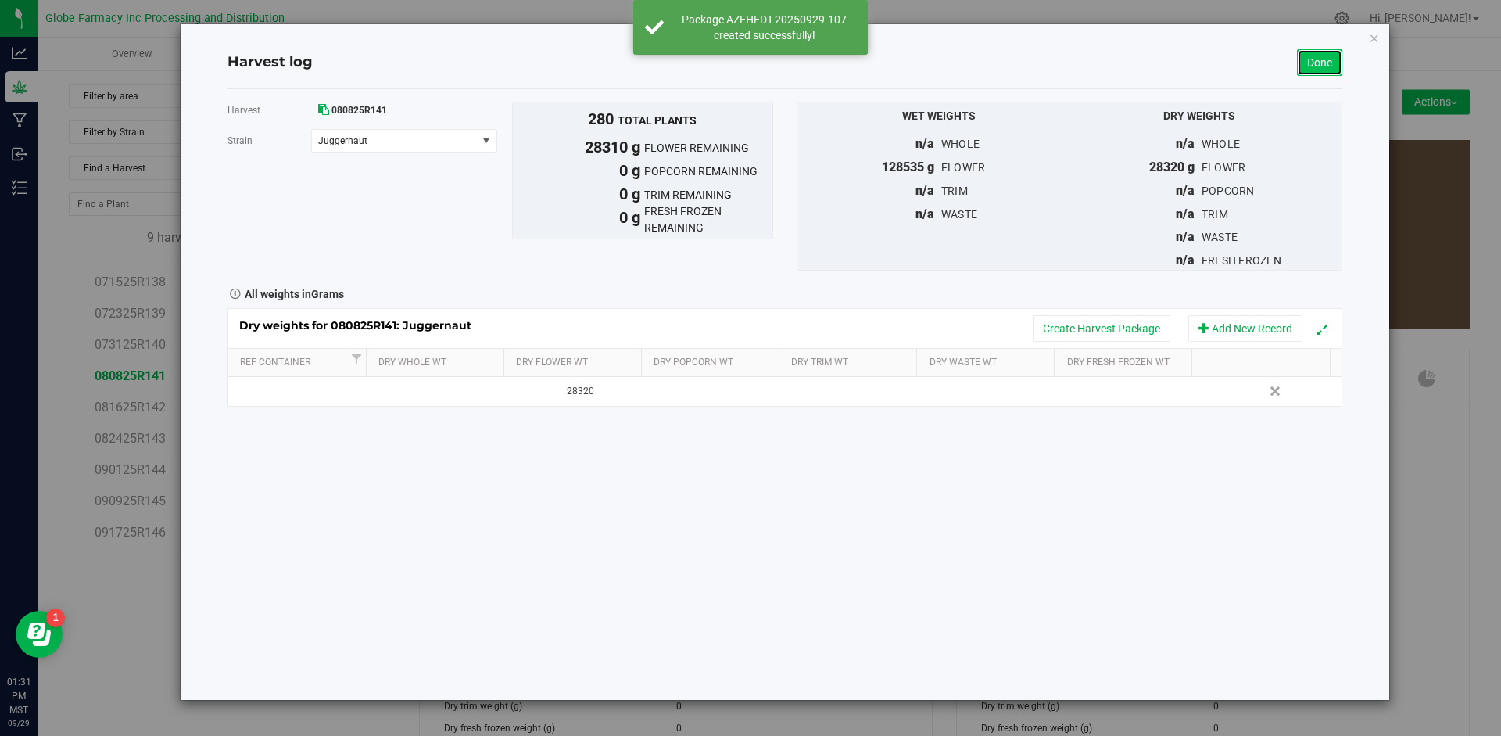
click at [1304, 61] on link "Done" at bounding box center [1319, 62] width 45 height 27
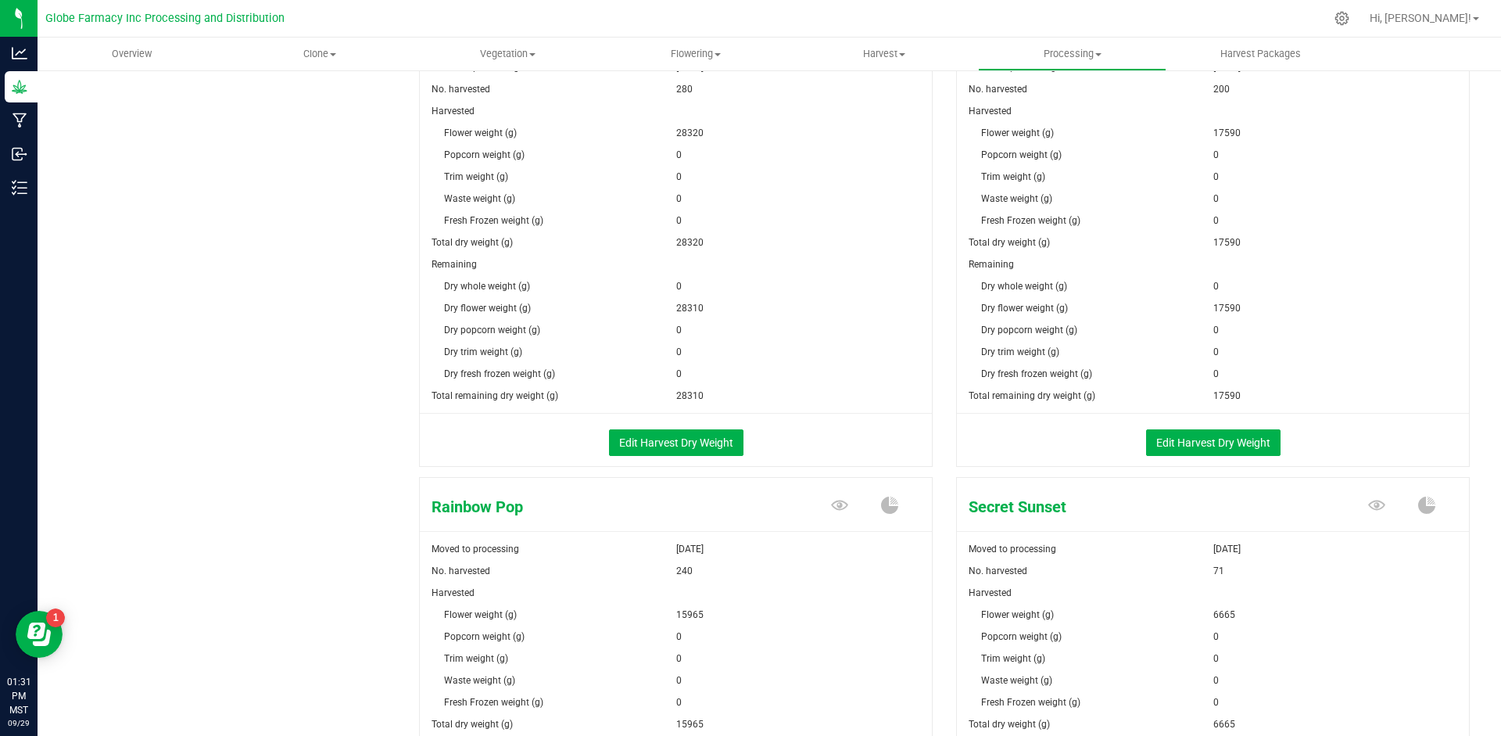
scroll to position [1798, 0]
click at [1189, 437] on button "Edit Harvest Dry Weight" at bounding box center [1213, 441] width 134 height 27
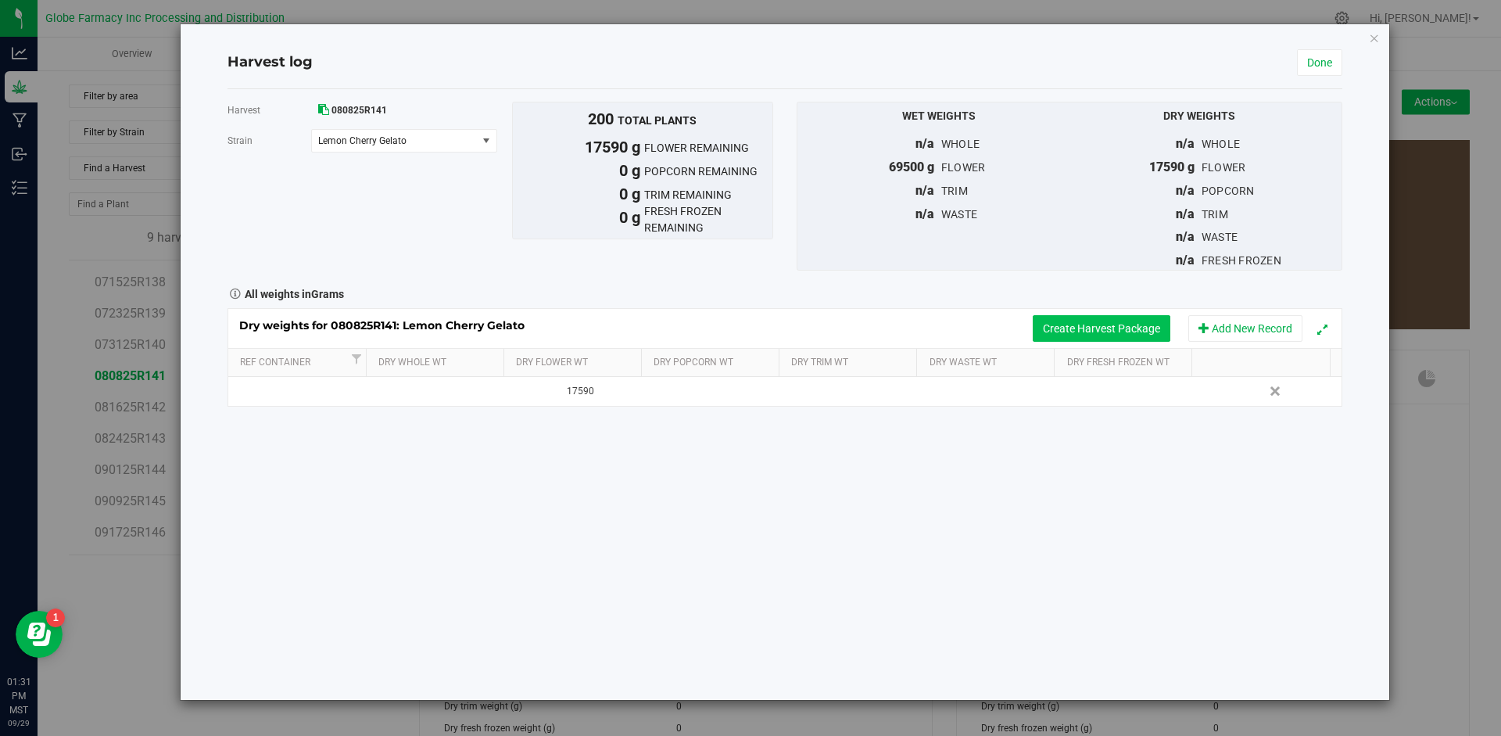
click at [1076, 328] on button "Create Harvest Package" at bounding box center [1102, 328] width 138 height 27
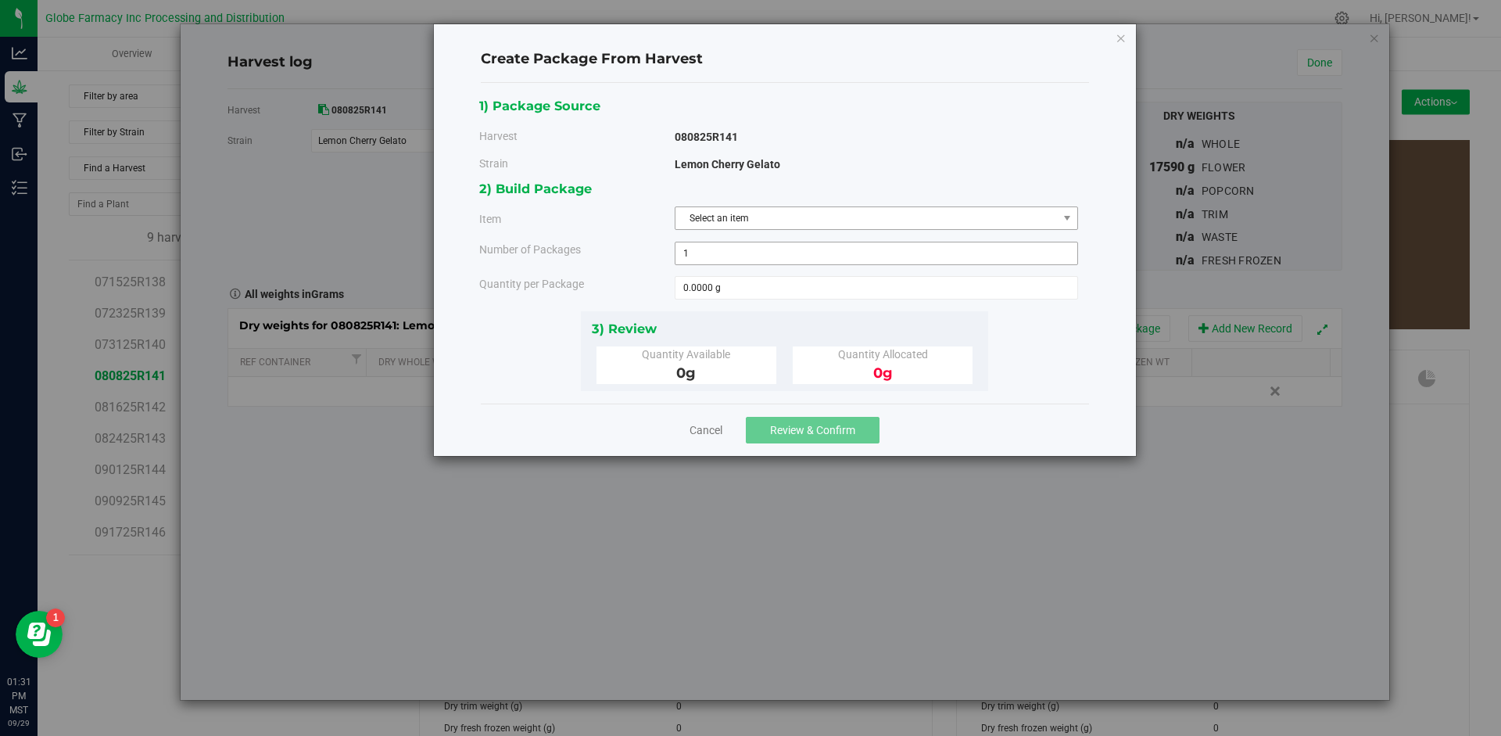
click at [874, 220] on span "Select an item" at bounding box center [866, 218] width 382 height 22
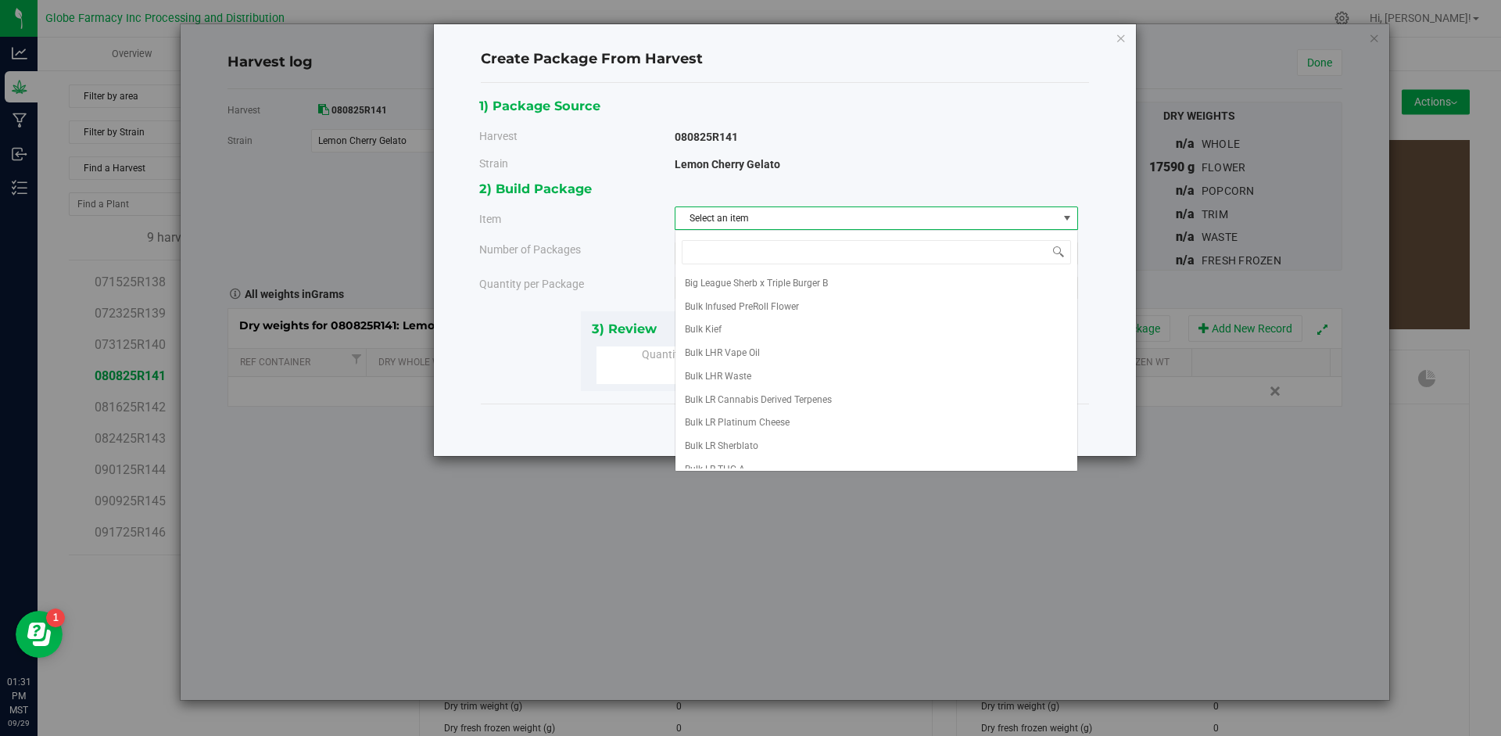
click at [874, 220] on span "Select an item" at bounding box center [866, 218] width 382 height 22
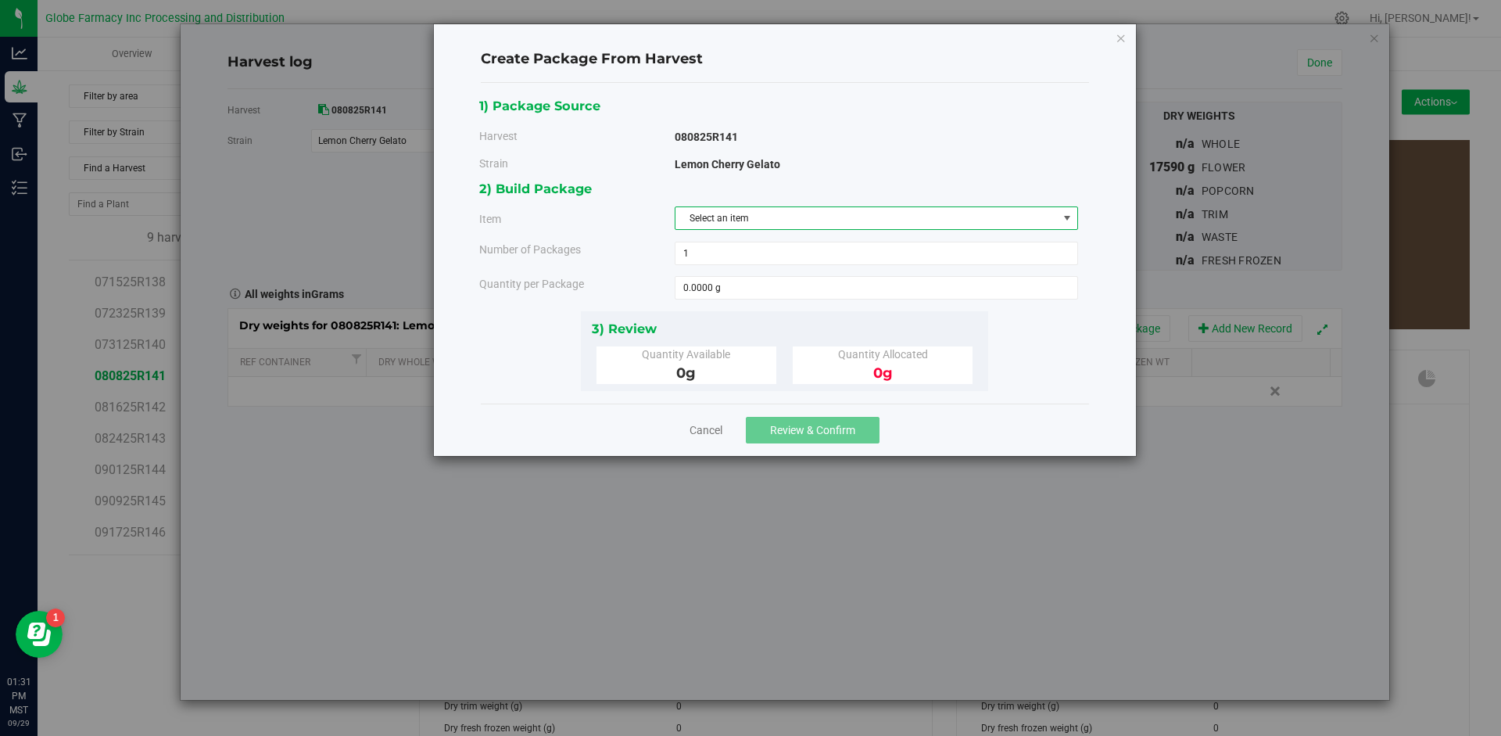
click at [876, 219] on span "Select an item" at bounding box center [866, 218] width 382 height 22
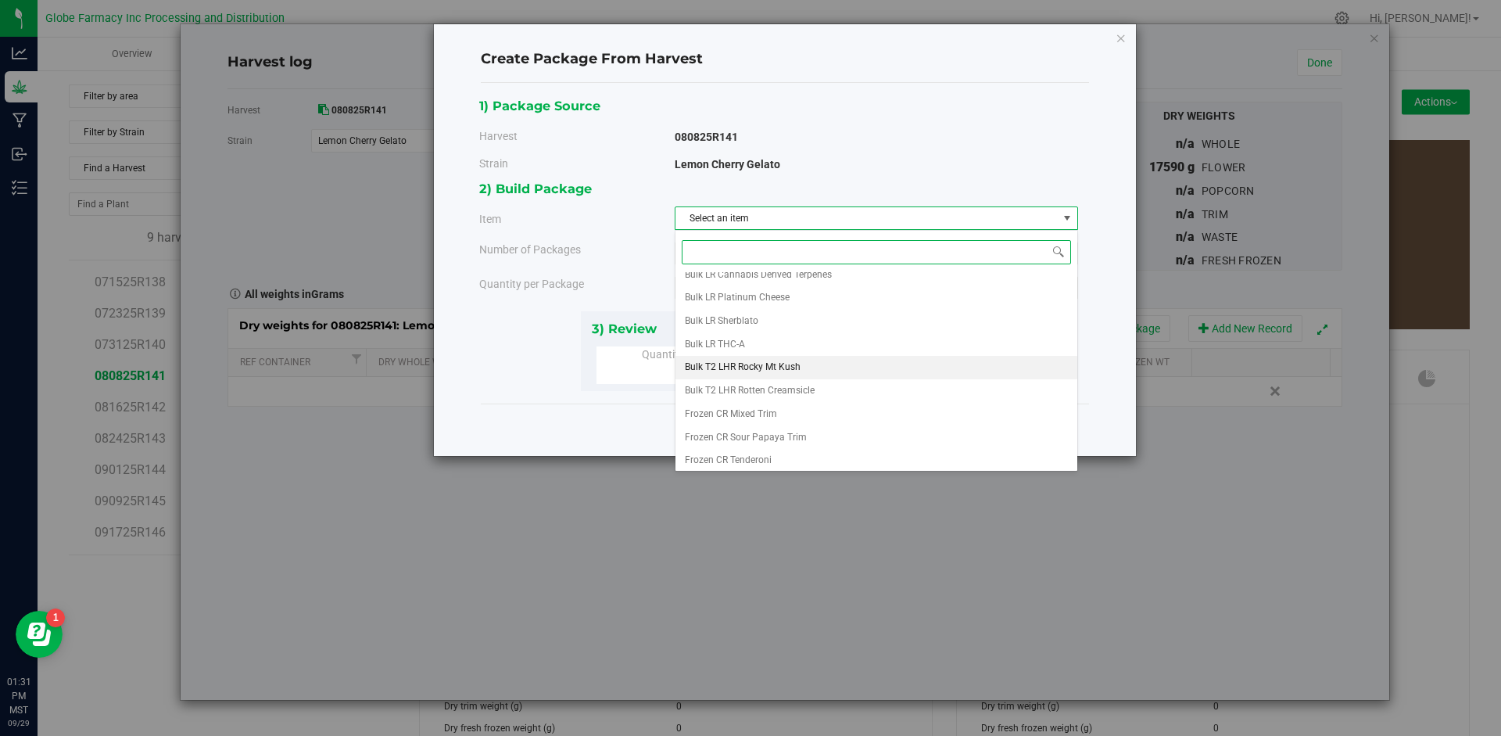
scroll to position [199, 0]
click at [809, 428] on li "Lemon Cherry Gelato A" at bounding box center [876, 433] width 402 height 23
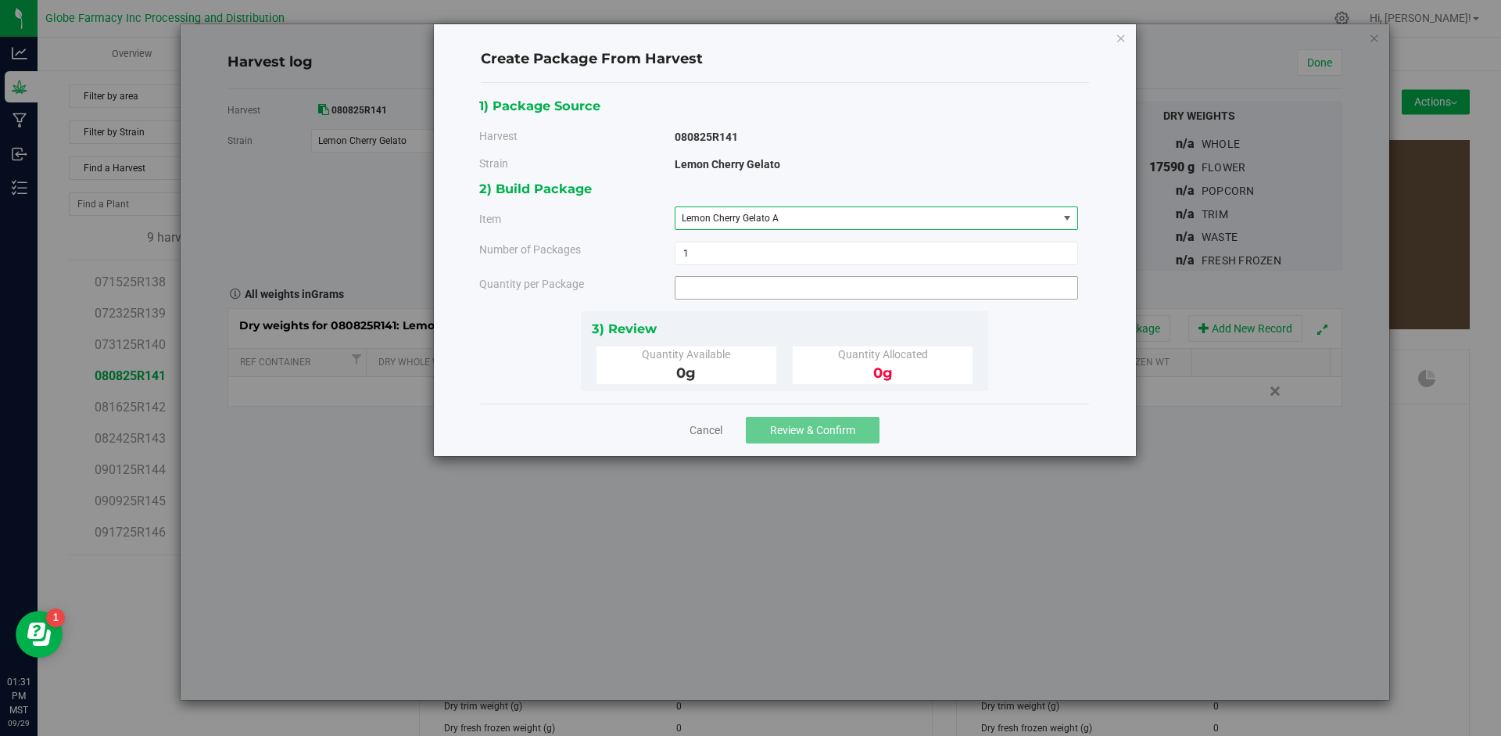
click at [757, 280] on span at bounding box center [876, 287] width 403 height 23
type input "10"
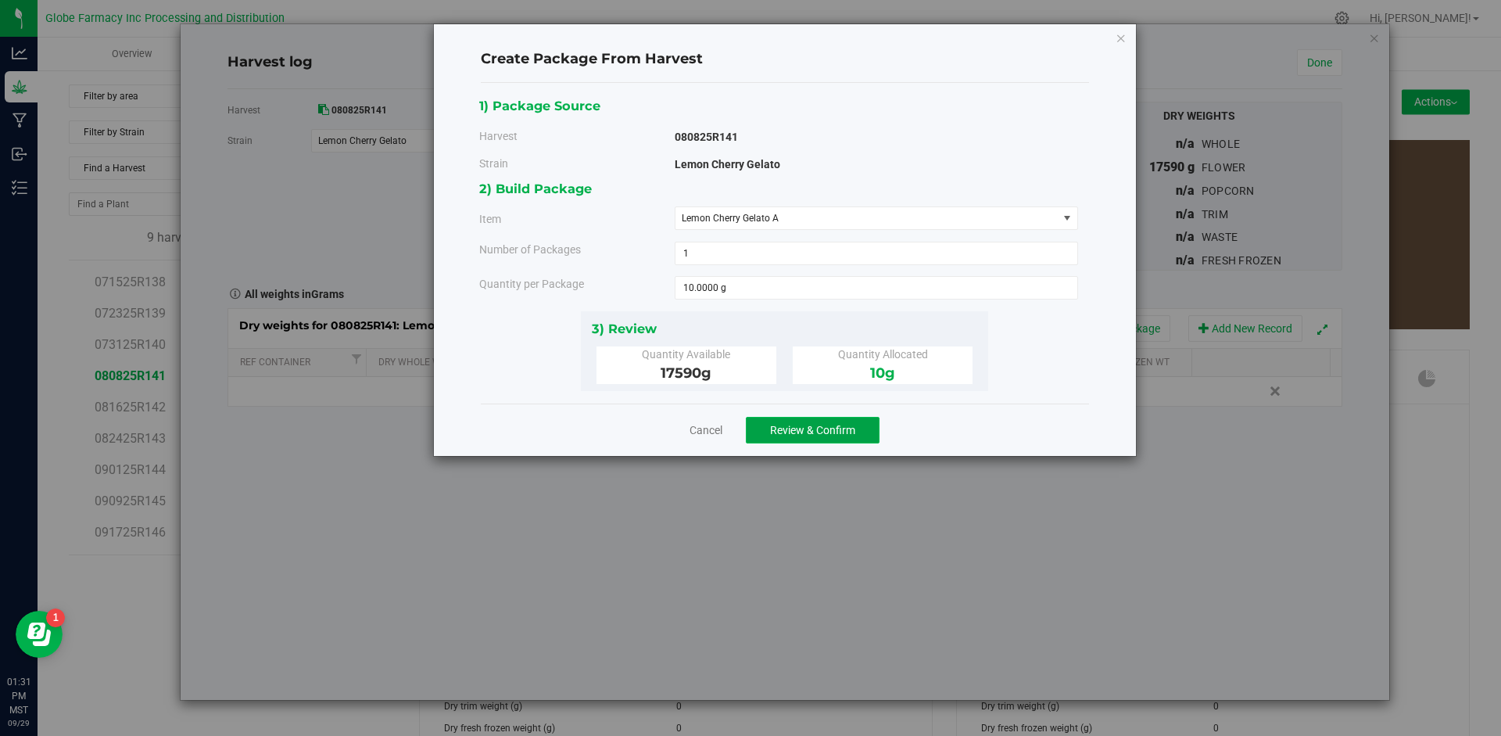
click at [782, 437] on button "Review & Confirm" at bounding box center [813, 430] width 134 height 27
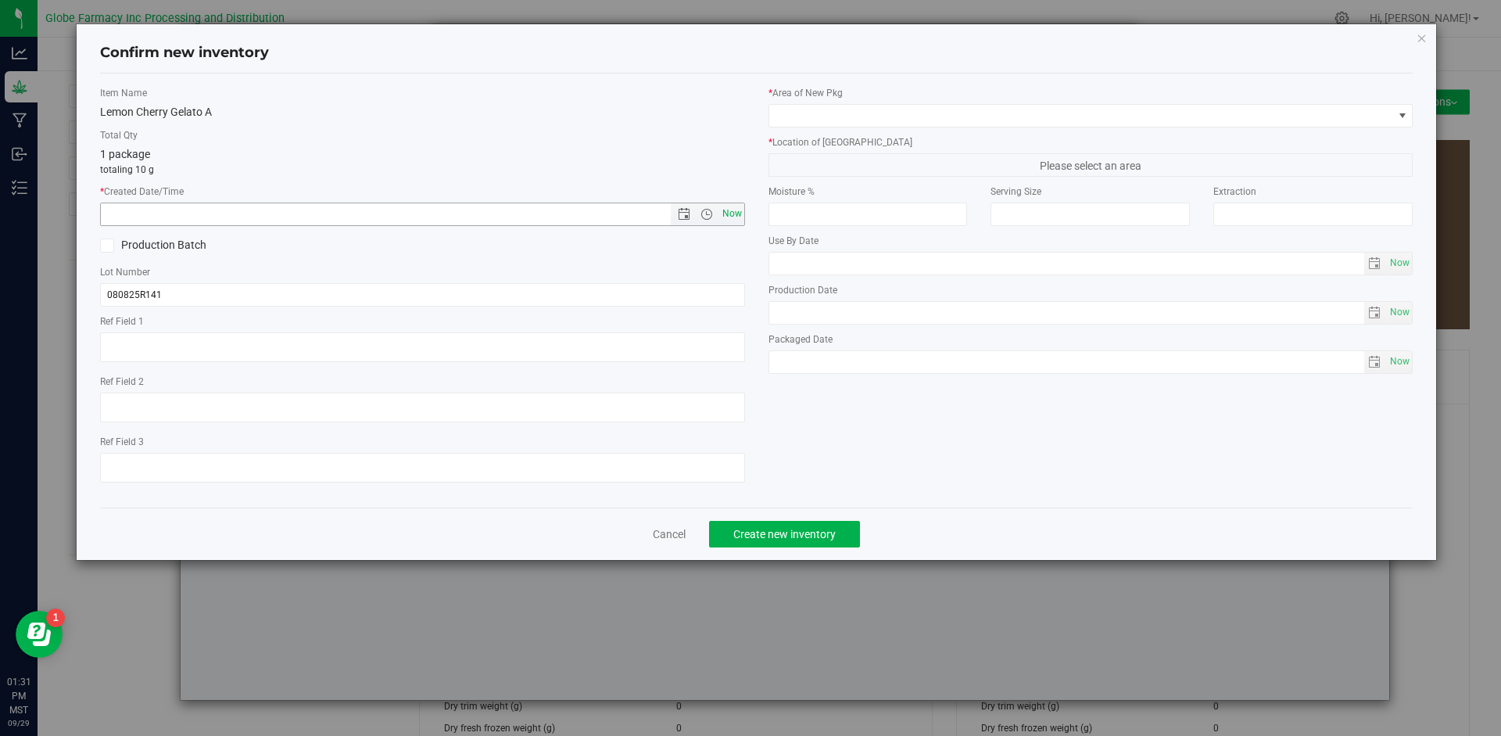
click at [732, 210] on span "Now" at bounding box center [731, 213] width 27 height 23
type input "[DATE] 1:31 PM"
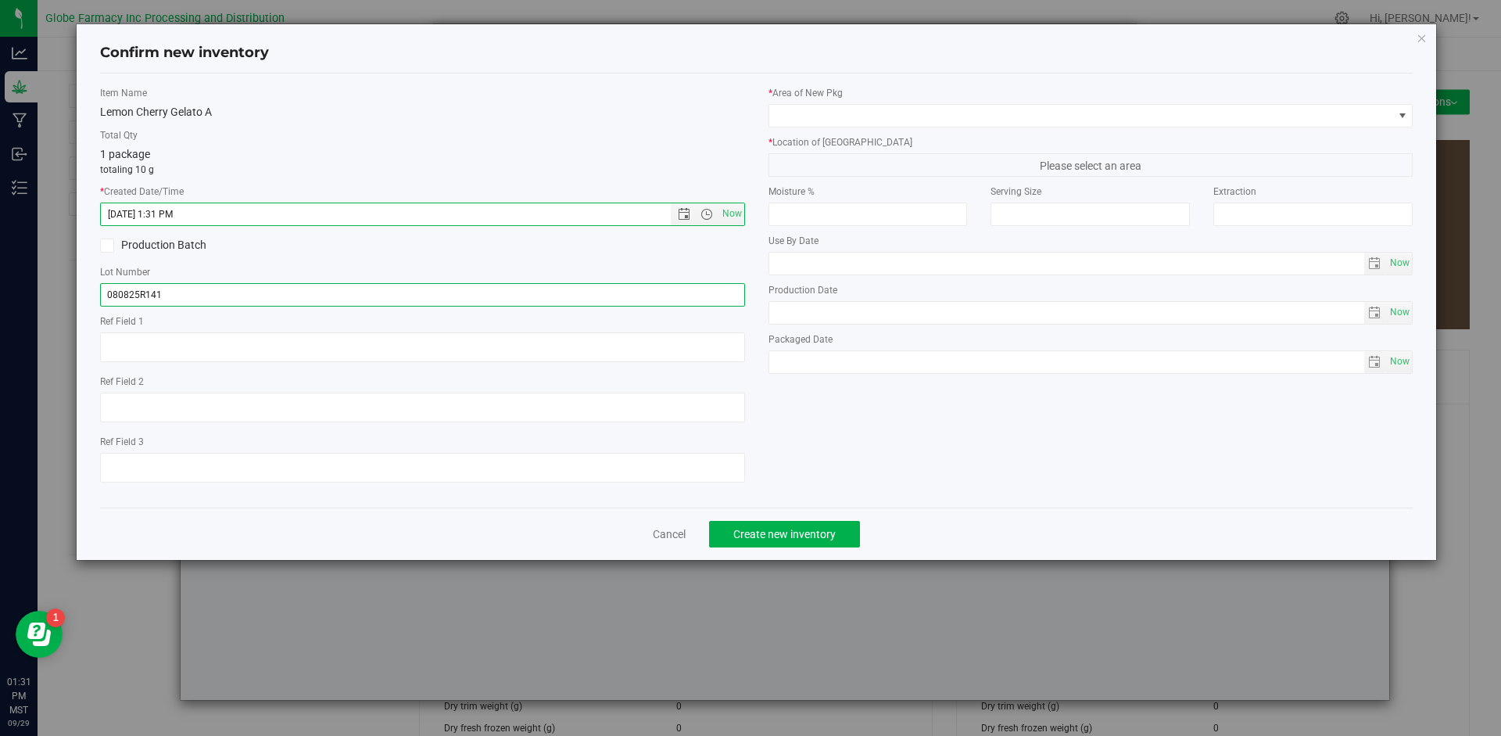
click at [190, 295] on input "080825R141" at bounding box center [422, 294] width 645 height 23
type input "080825R141-LCG"
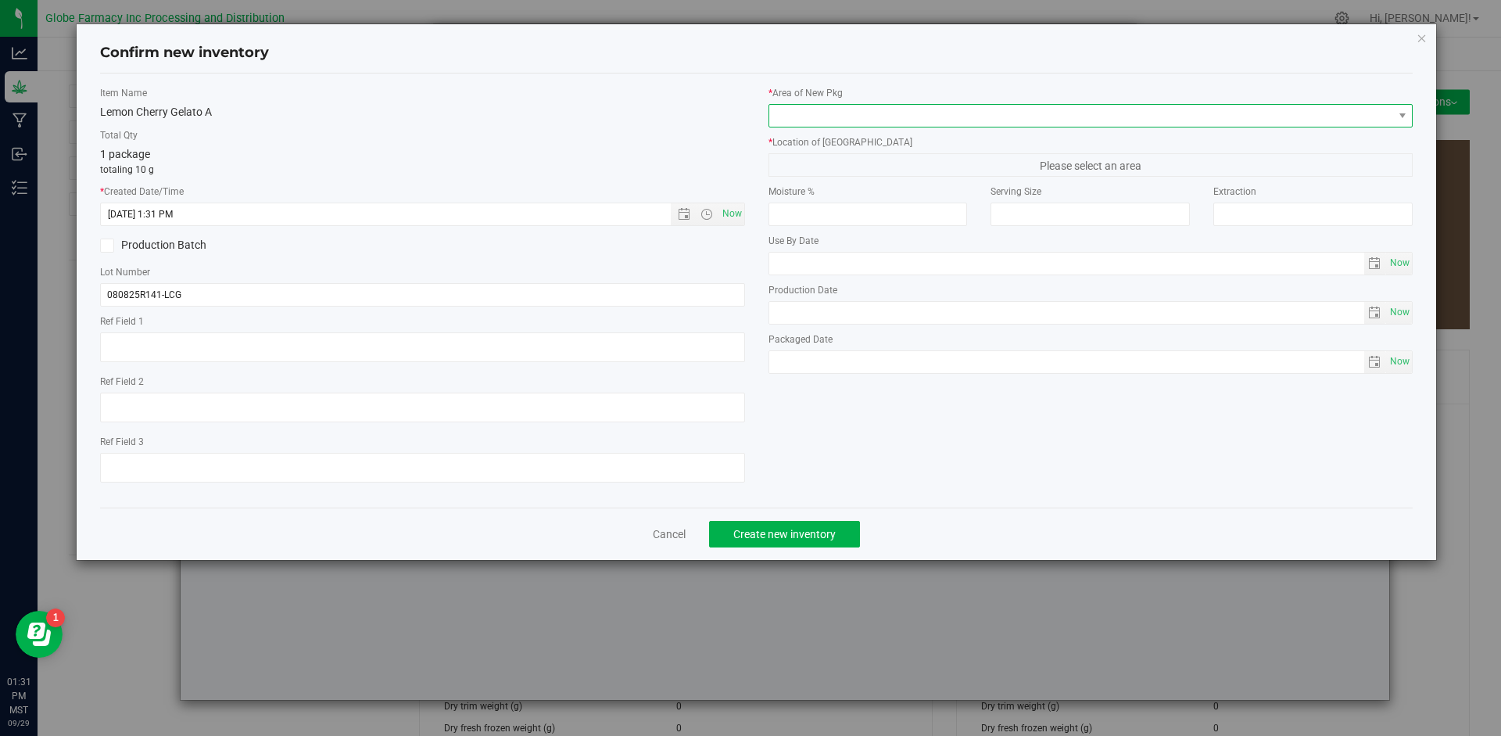
click at [948, 122] on span at bounding box center [1081, 116] width 624 height 22
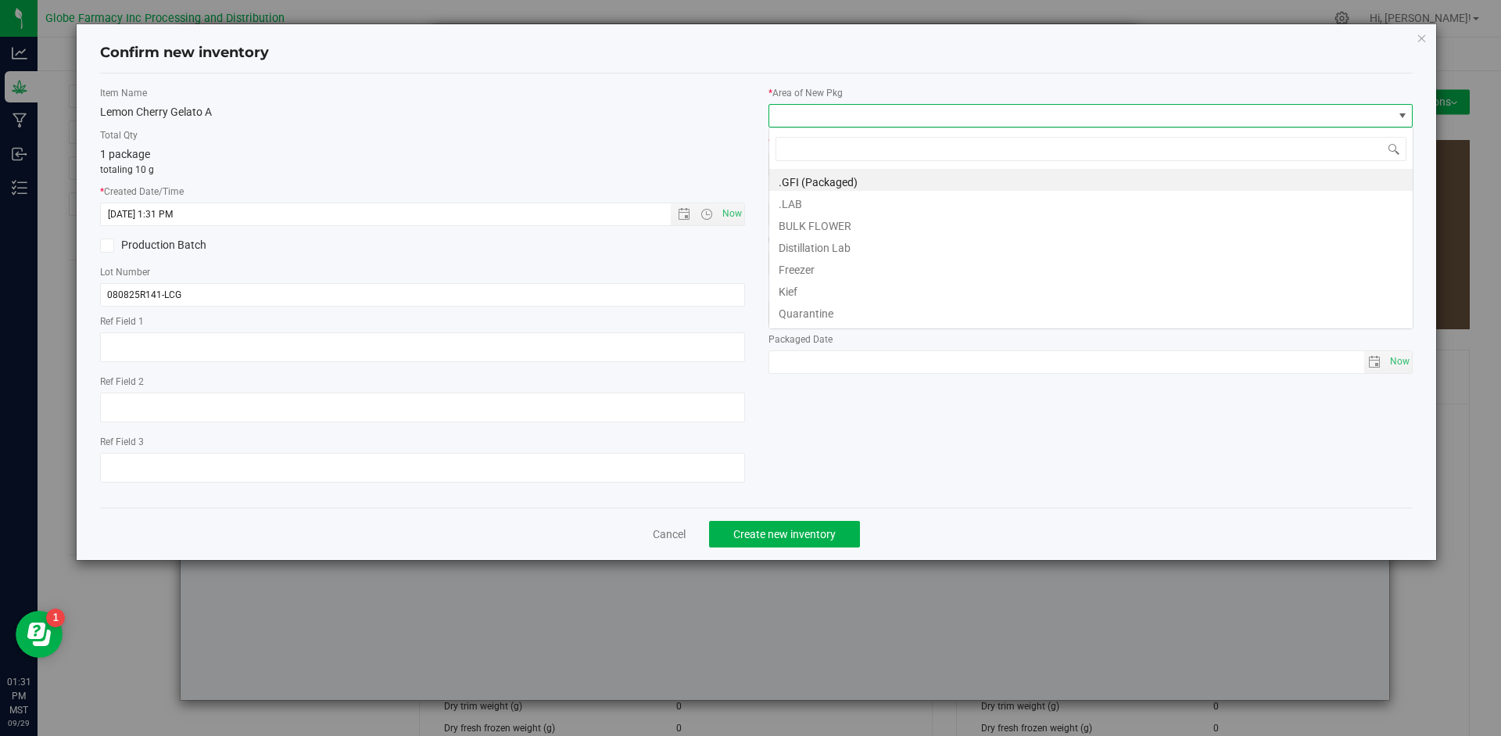
scroll to position [23, 645]
click at [868, 233] on li "BULK FLOWER" at bounding box center [1090, 224] width 643 height 22
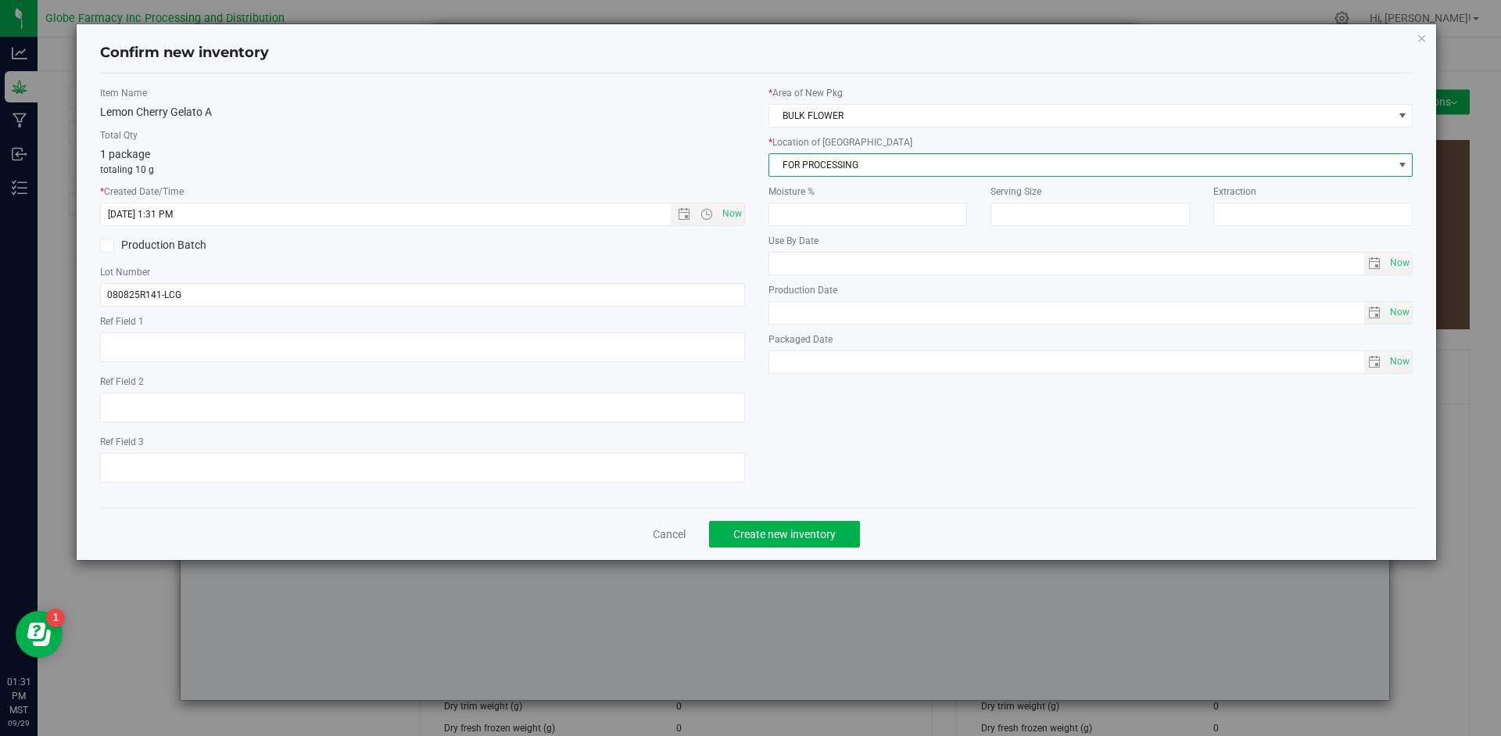
click at [859, 168] on span "FOR PROCESSING" at bounding box center [1081, 165] width 624 height 22
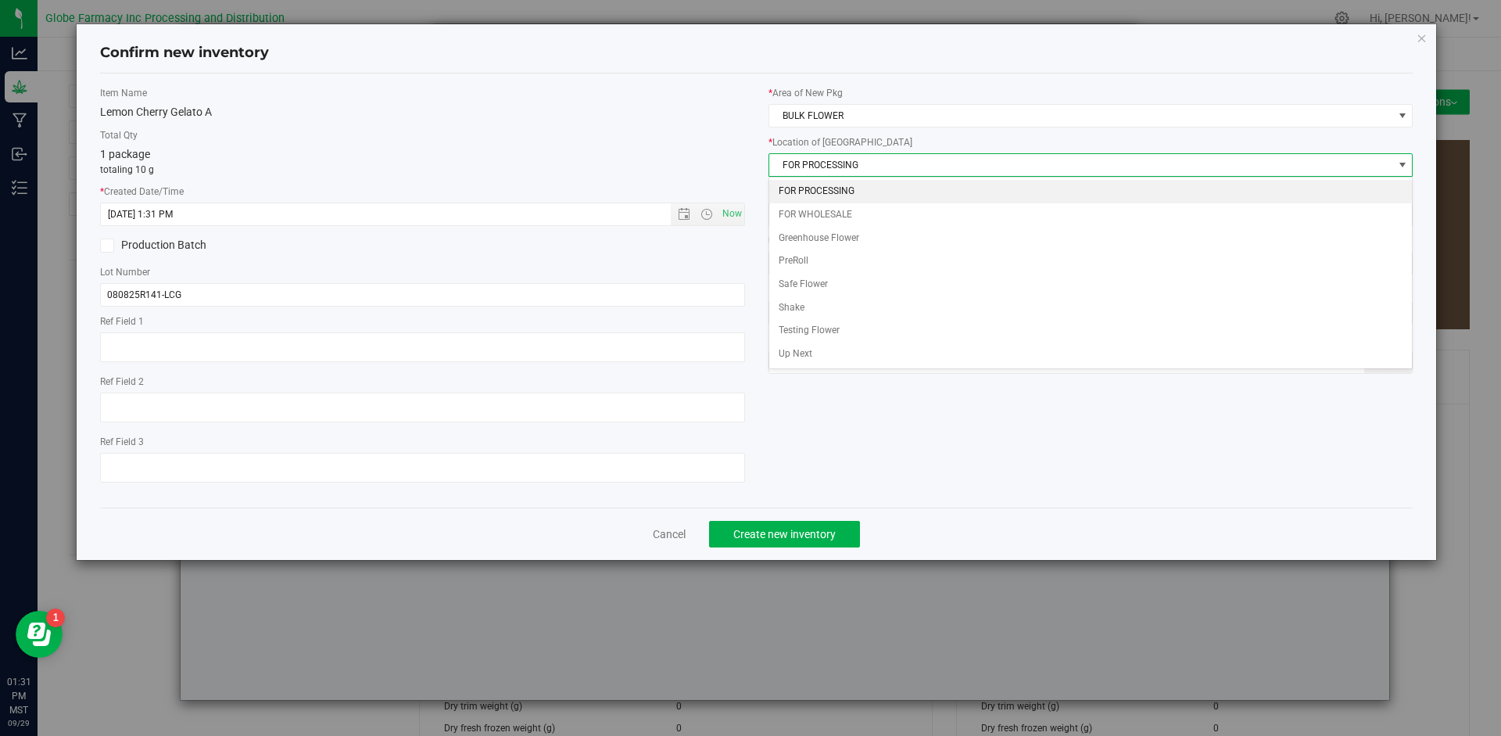
click at [850, 181] on li "FOR PROCESSING" at bounding box center [1090, 191] width 643 height 23
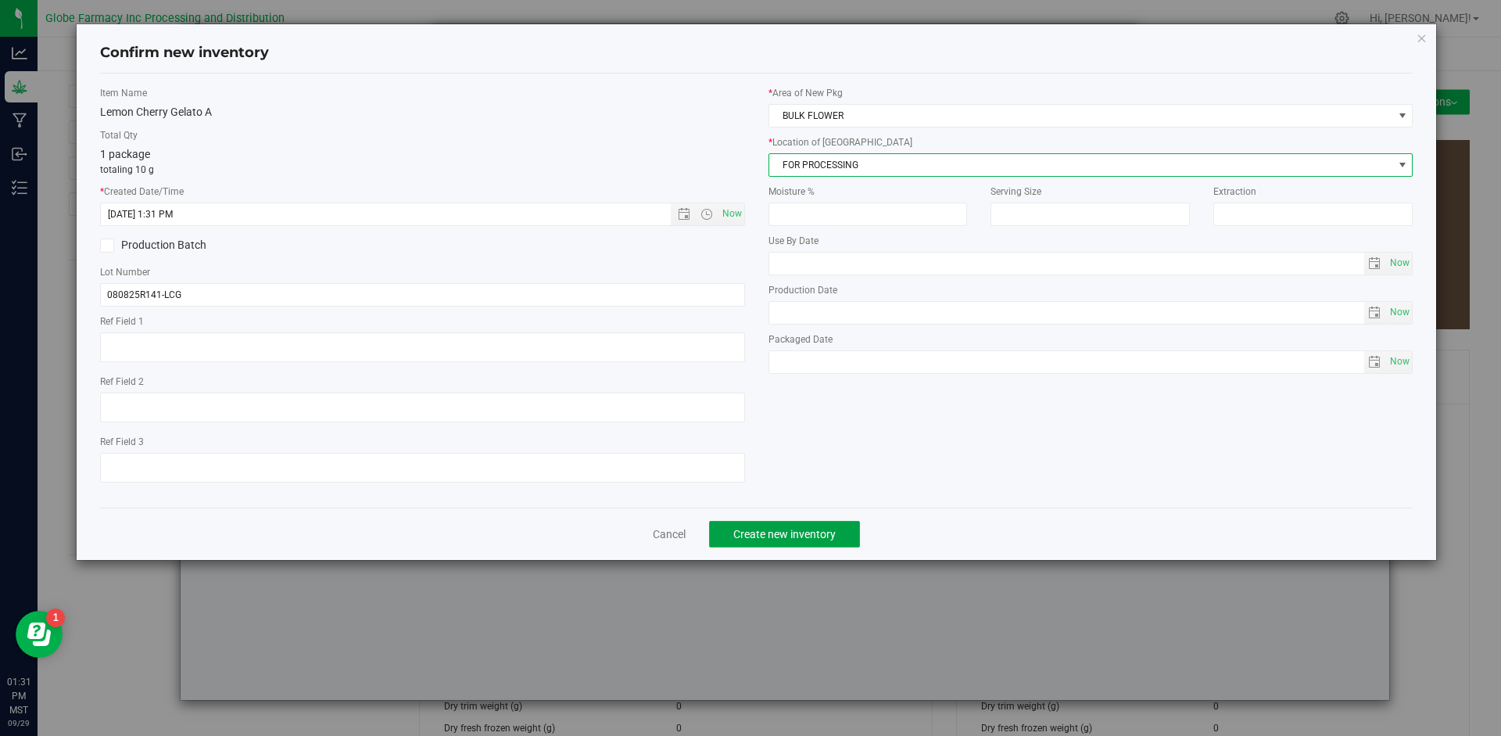
click at [790, 535] on span "Create new inventory" at bounding box center [784, 534] width 102 height 13
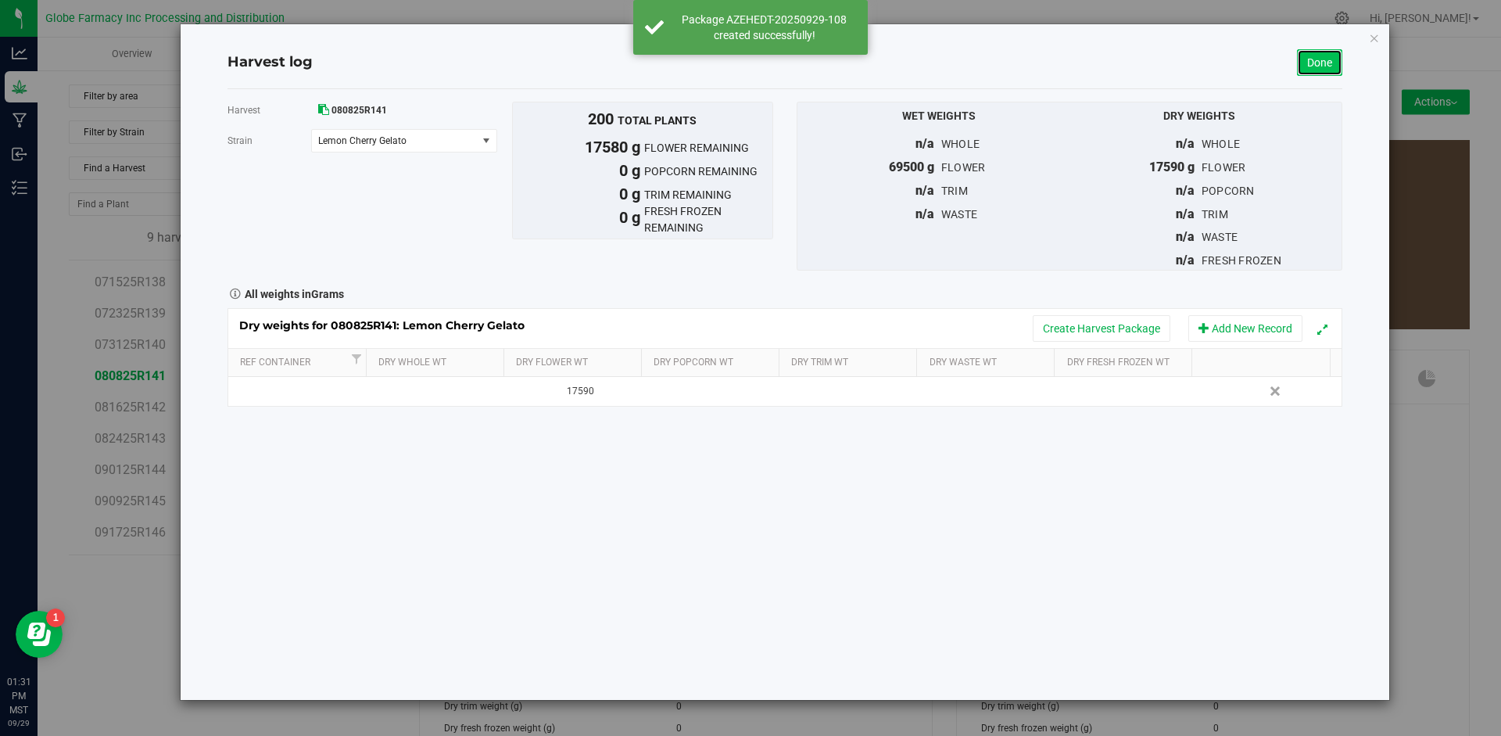
click at [1333, 63] on link "Done" at bounding box center [1319, 62] width 45 height 27
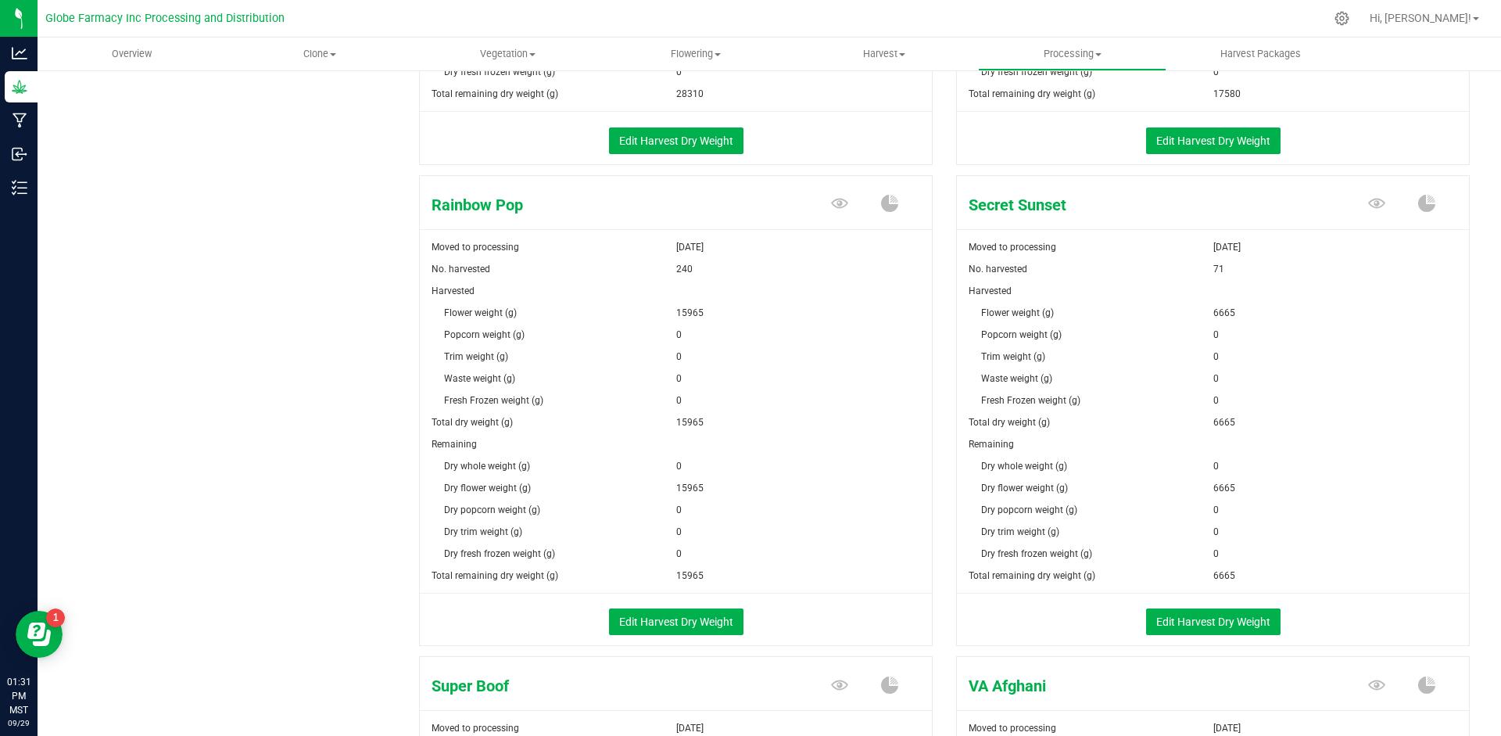
scroll to position [2110, 0]
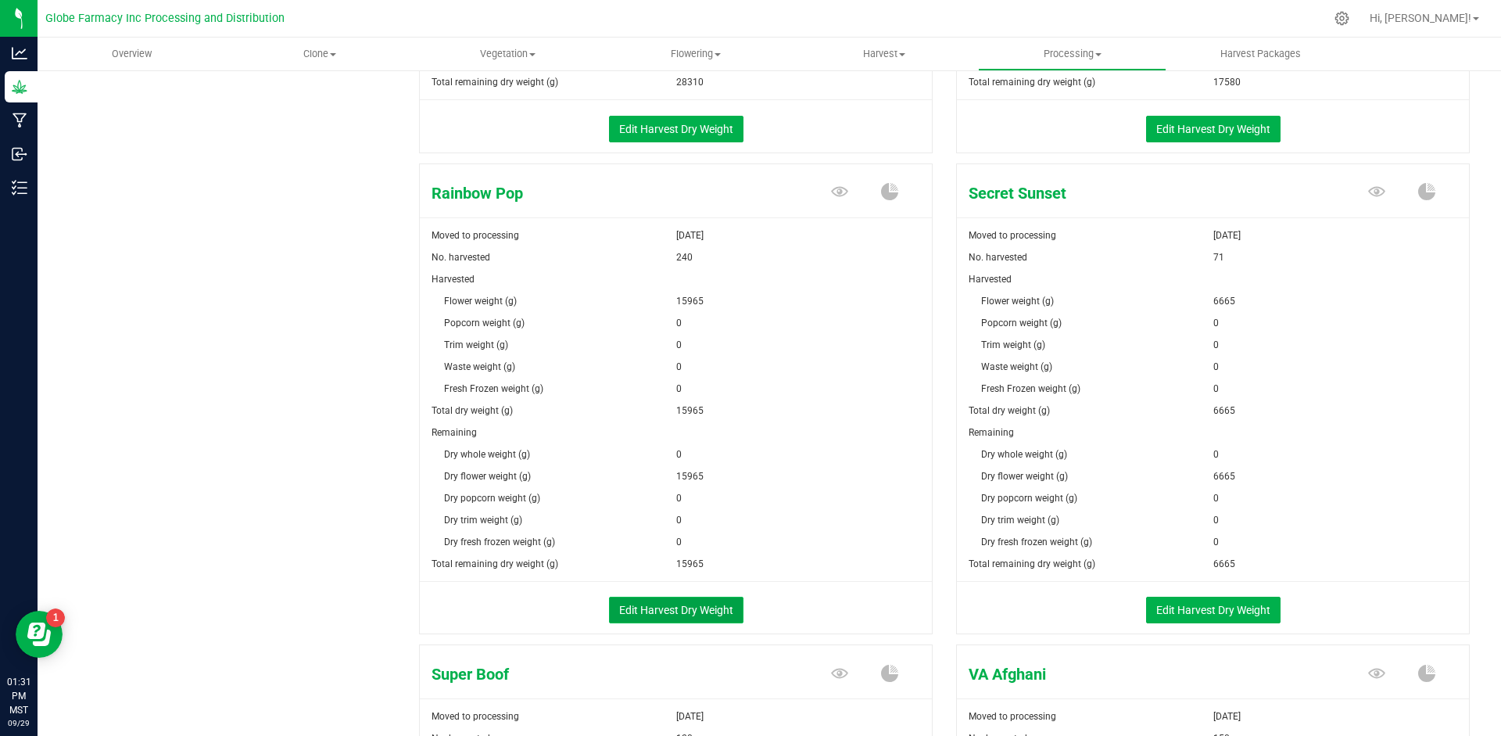
click at [681, 603] on button "Edit Harvest Dry Weight" at bounding box center [676, 609] width 134 height 27
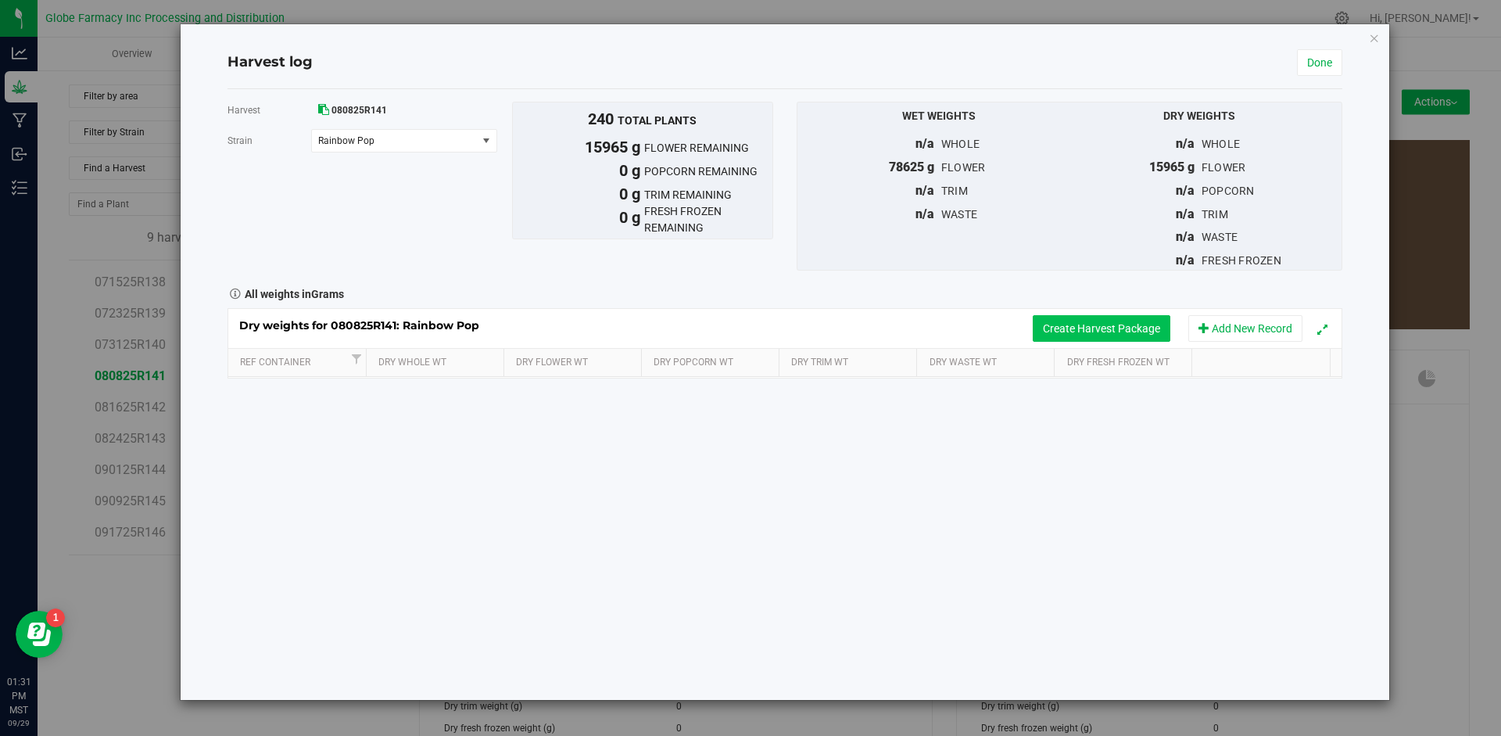
click at [1055, 329] on button "Create Harvest Package" at bounding box center [1102, 328] width 138 height 27
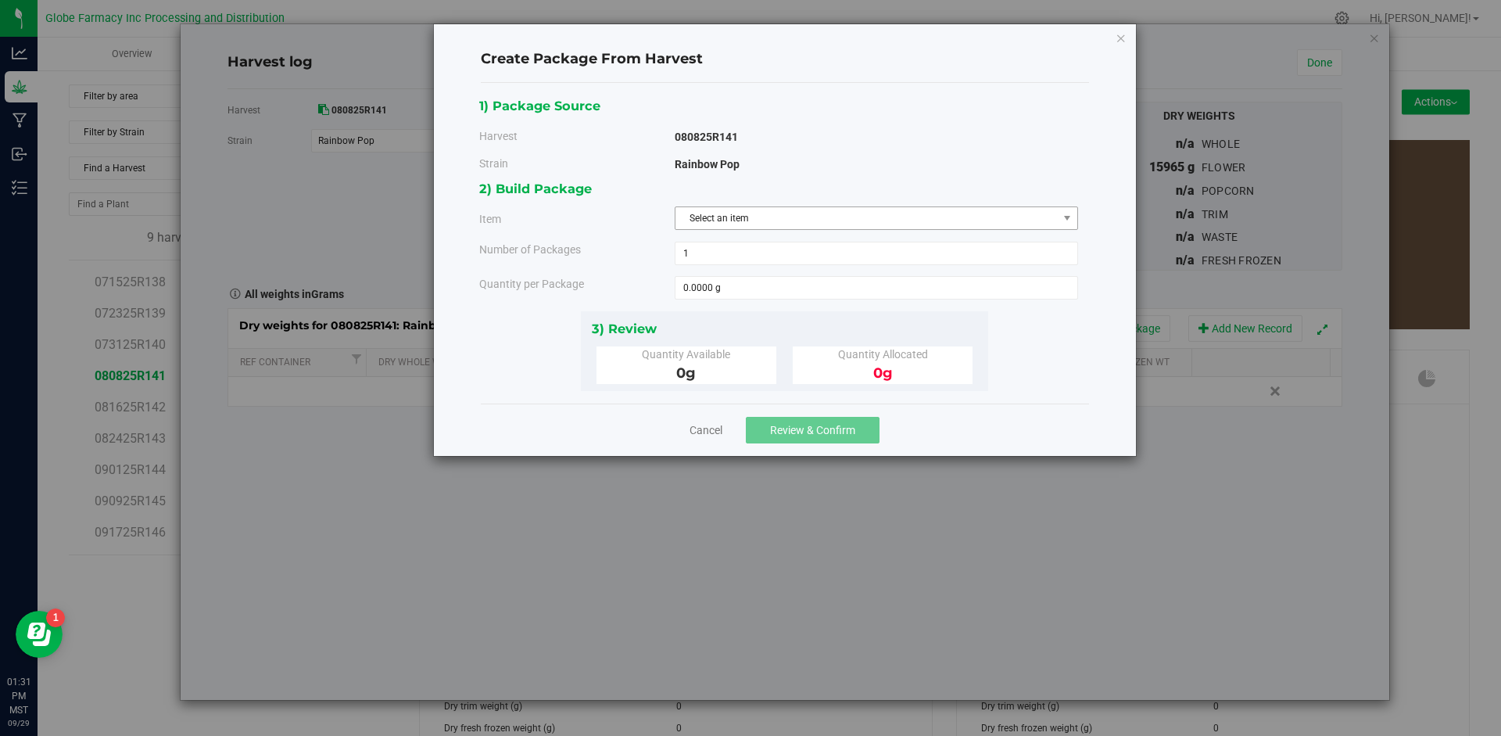
click at [786, 213] on span "Select an item" at bounding box center [866, 218] width 382 height 22
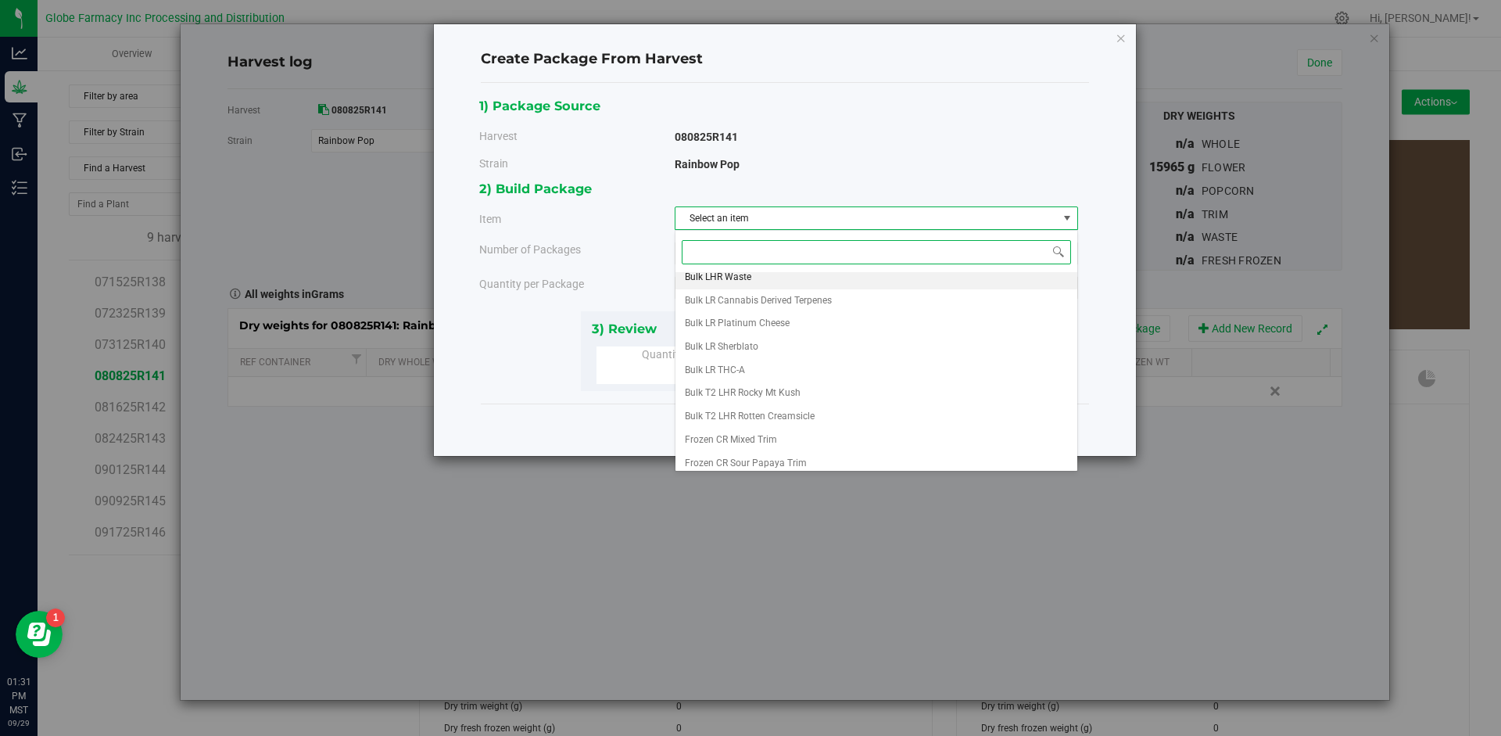
scroll to position [222, 0]
click at [750, 437] on li "Rainbow Pop A" at bounding box center [876, 433] width 402 height 23
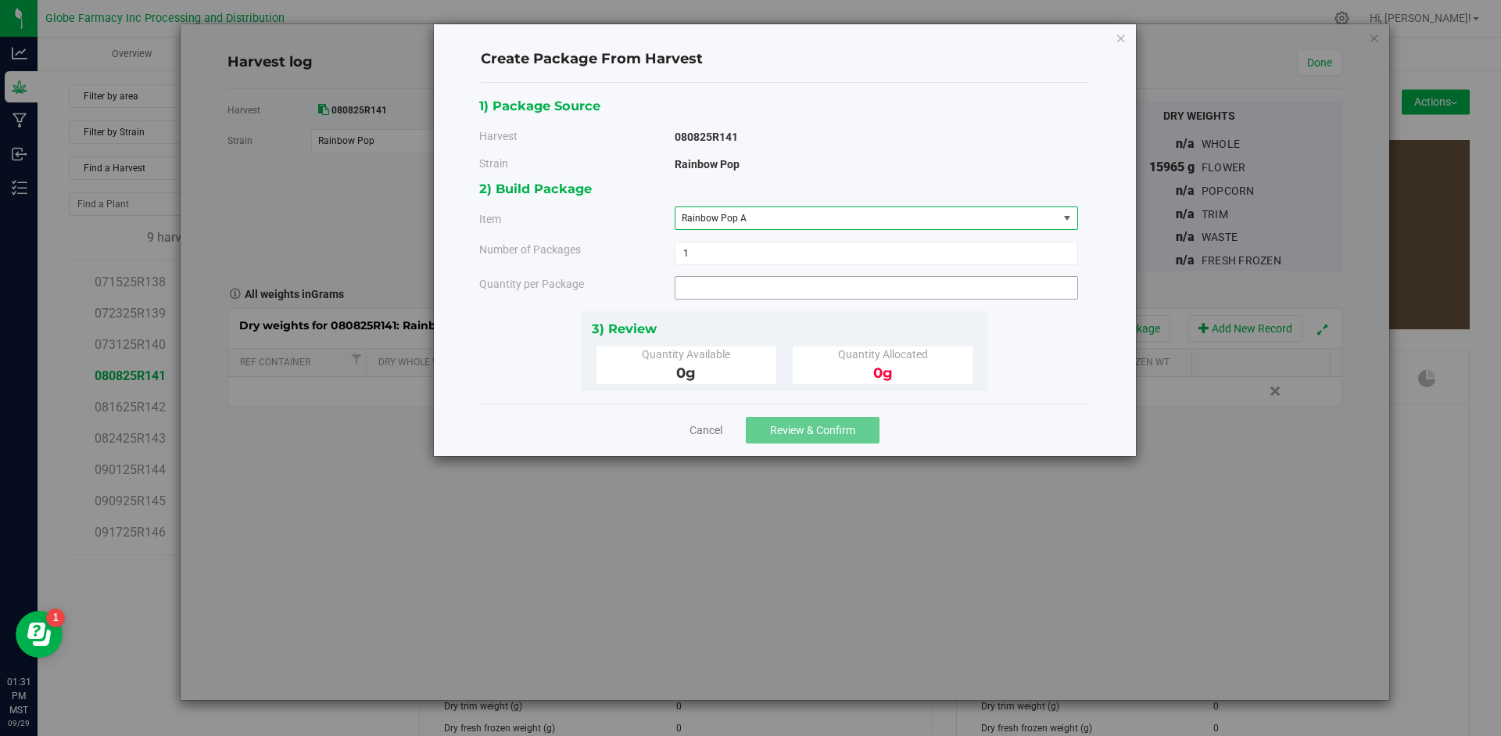
click at [734, 295] on span at bounding box center [876, 287] width 403 height 23
click at [0, 0] on input "text" at bounding box center [0, 0] width 0 height 0
type input "10"
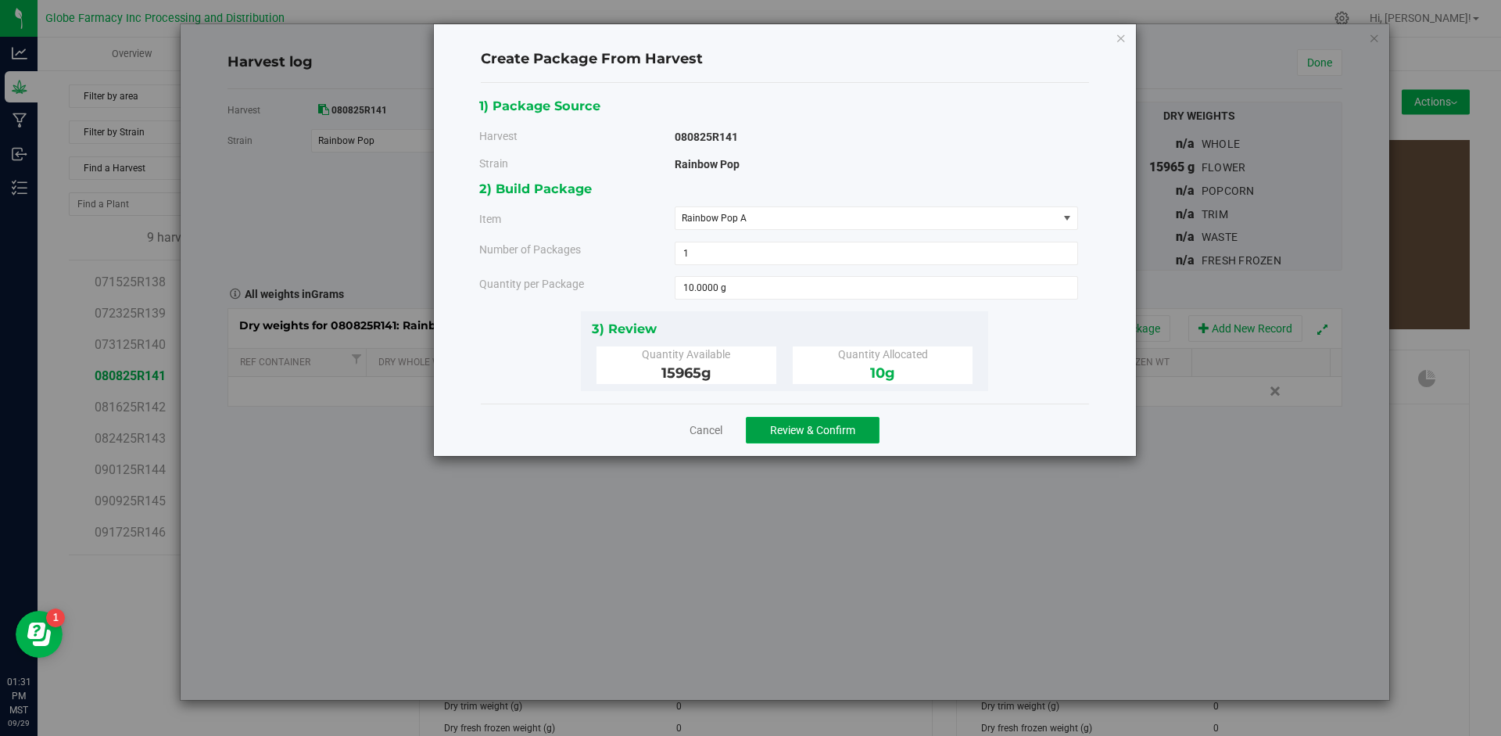
click at [816, 425] on span "Review & Confirm" at bounding box center [812, 430] width 85 height 13
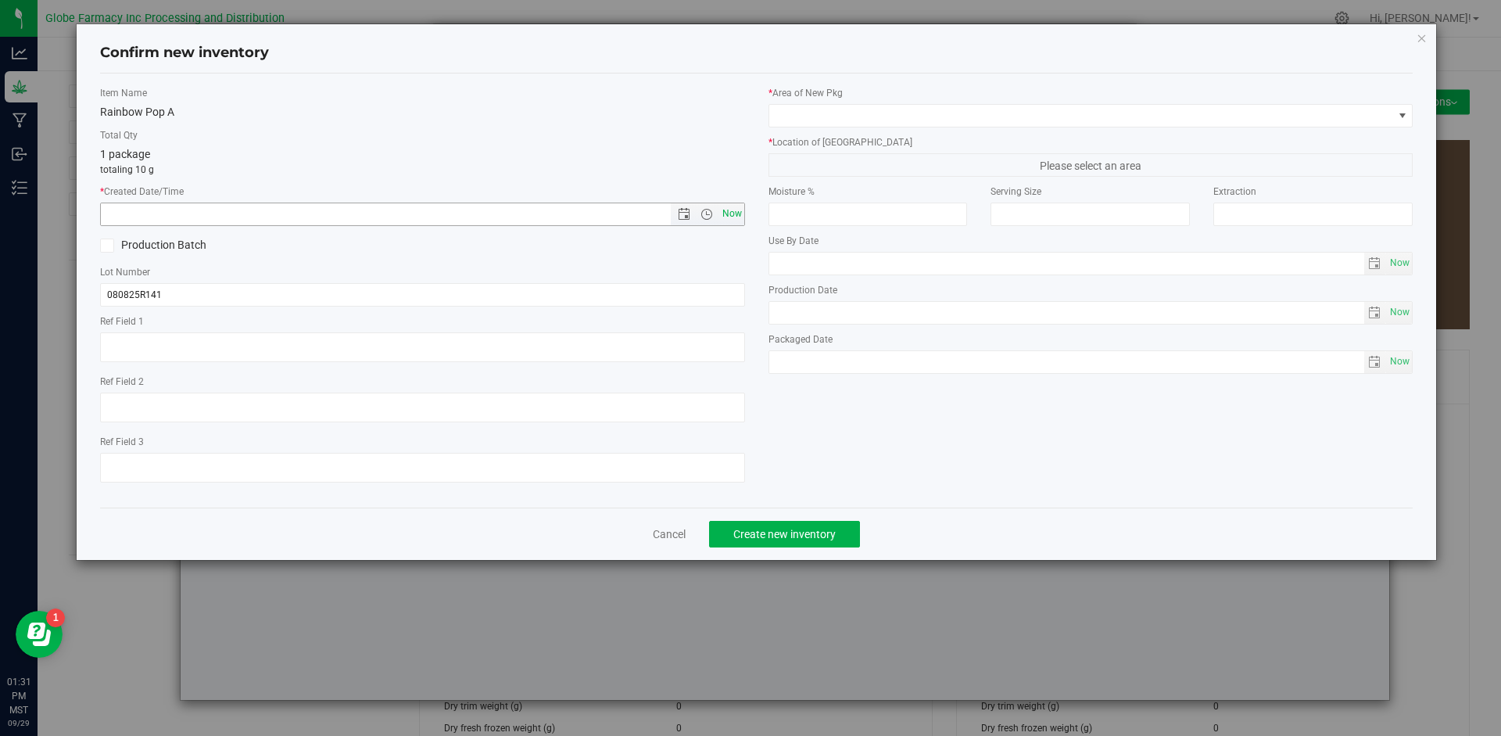
click at [736, 206] on span "Now" at bounding box center [731, 213] width 27 height 23
type input "[DATE] 1:31 PM"
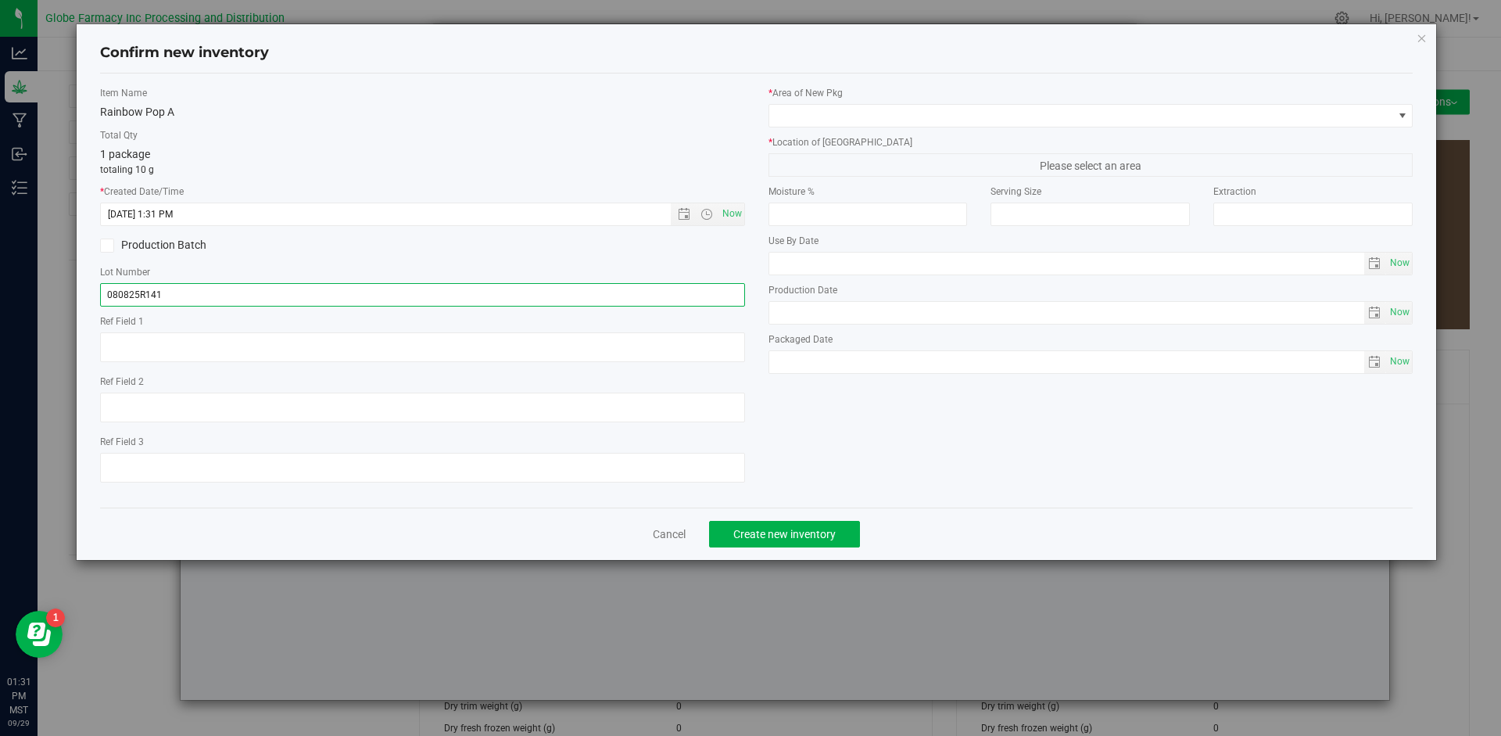
click at [274, 299] on input "080825R141" at bounding box center [422, 294] width 645 height 23
type input "080825R141-RP"
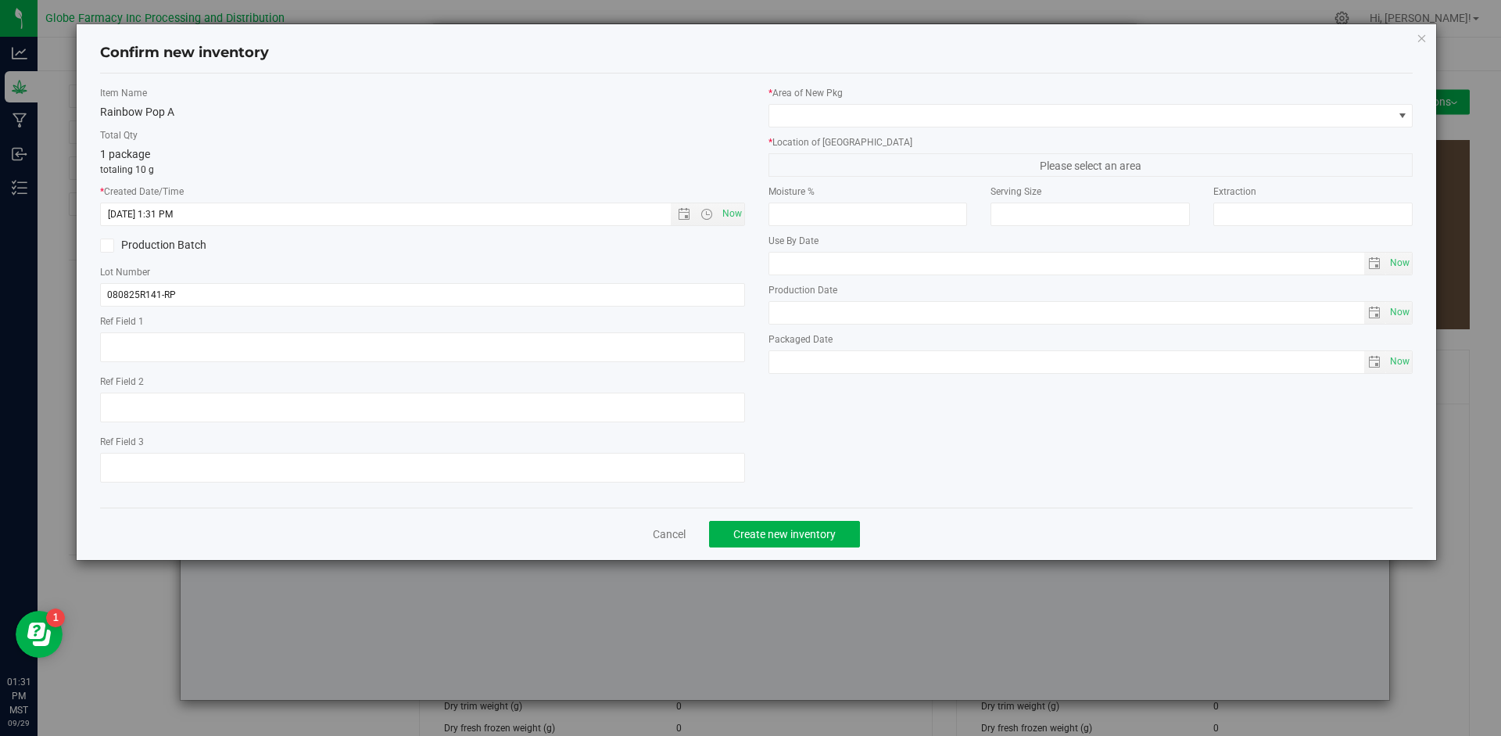
drag, startPoint x: 1001, startPoint y: 135, endPoint x: 1007, endPoint y: 129, distance: 8.3
click at [1005, 131] on div "* Area of [GEOGRAPHIC_DATA] * Location of [GEOGRAPHIC_DATA] Please select an ar…" at bounding box center [1091, 233] width 668 height 295
click at [1008, 120] on span at bounding box center [1081, 116] width 624 height 22
click at [1010, 115] on span at bounding box center [1081, 116] width 624 height 22
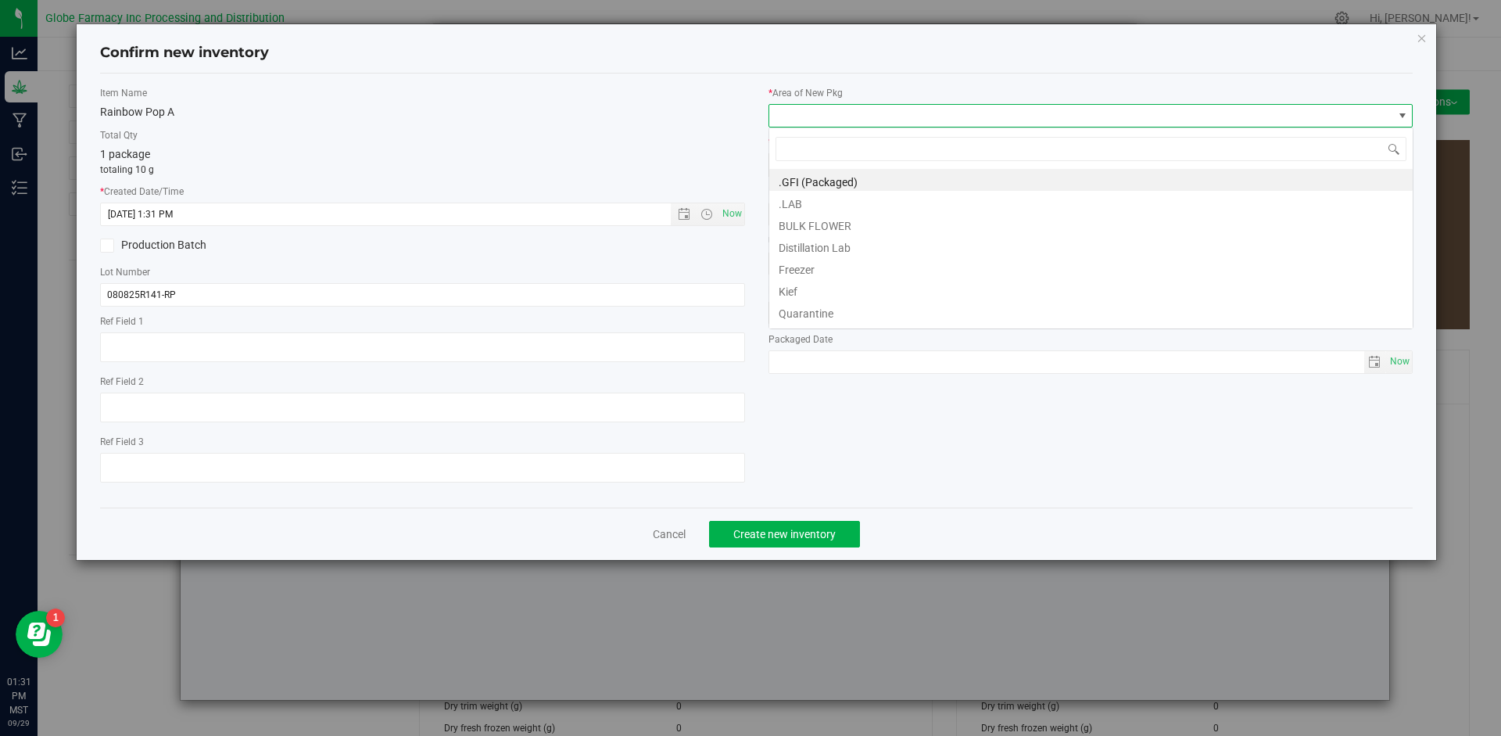
scroll to position [23, 645]
click at [850, 222] on li "BULK FLOWER" at bounding box center [1090, 224] width 643 height 22
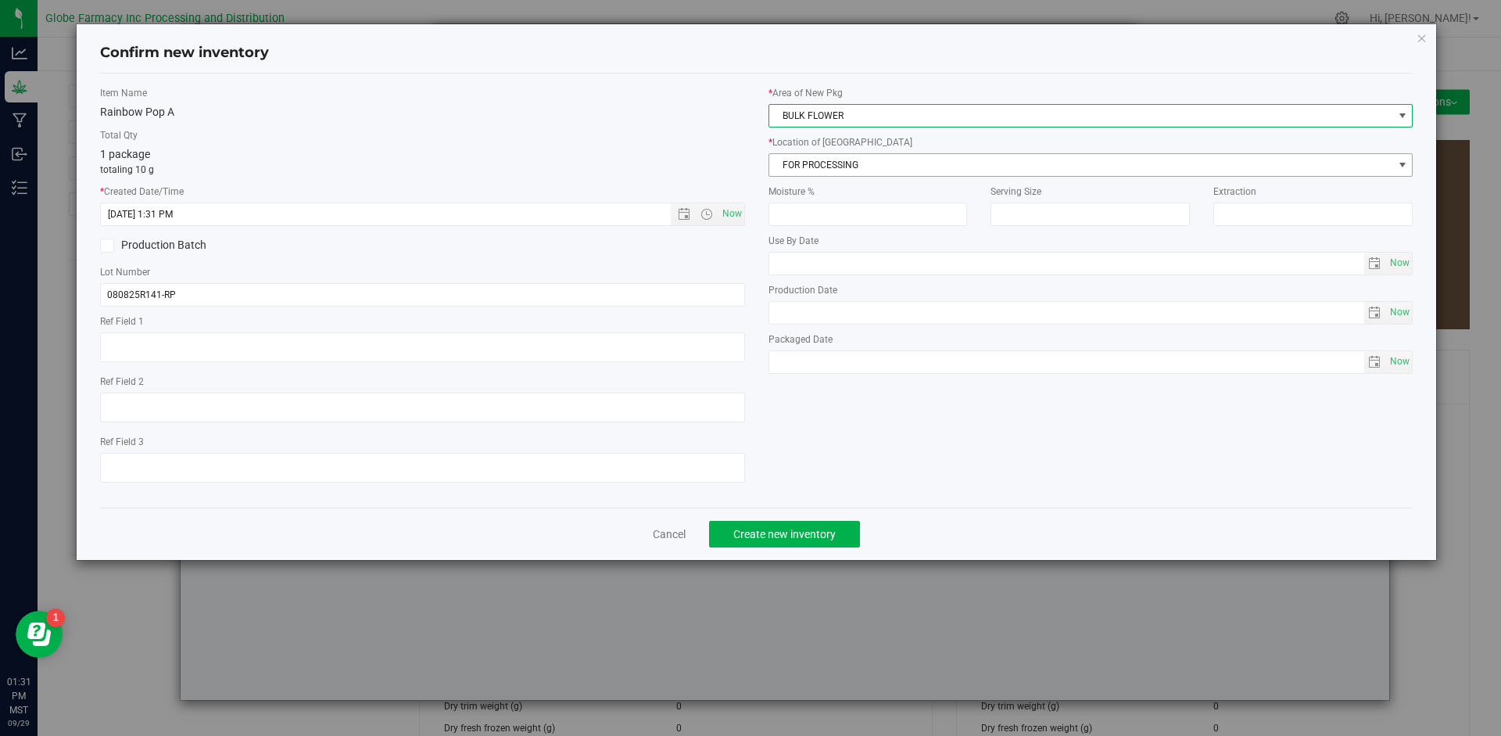
click at [869, 171] on span "FOR PROCESSING" at bounding box center [1081, 165] width 624 height 22
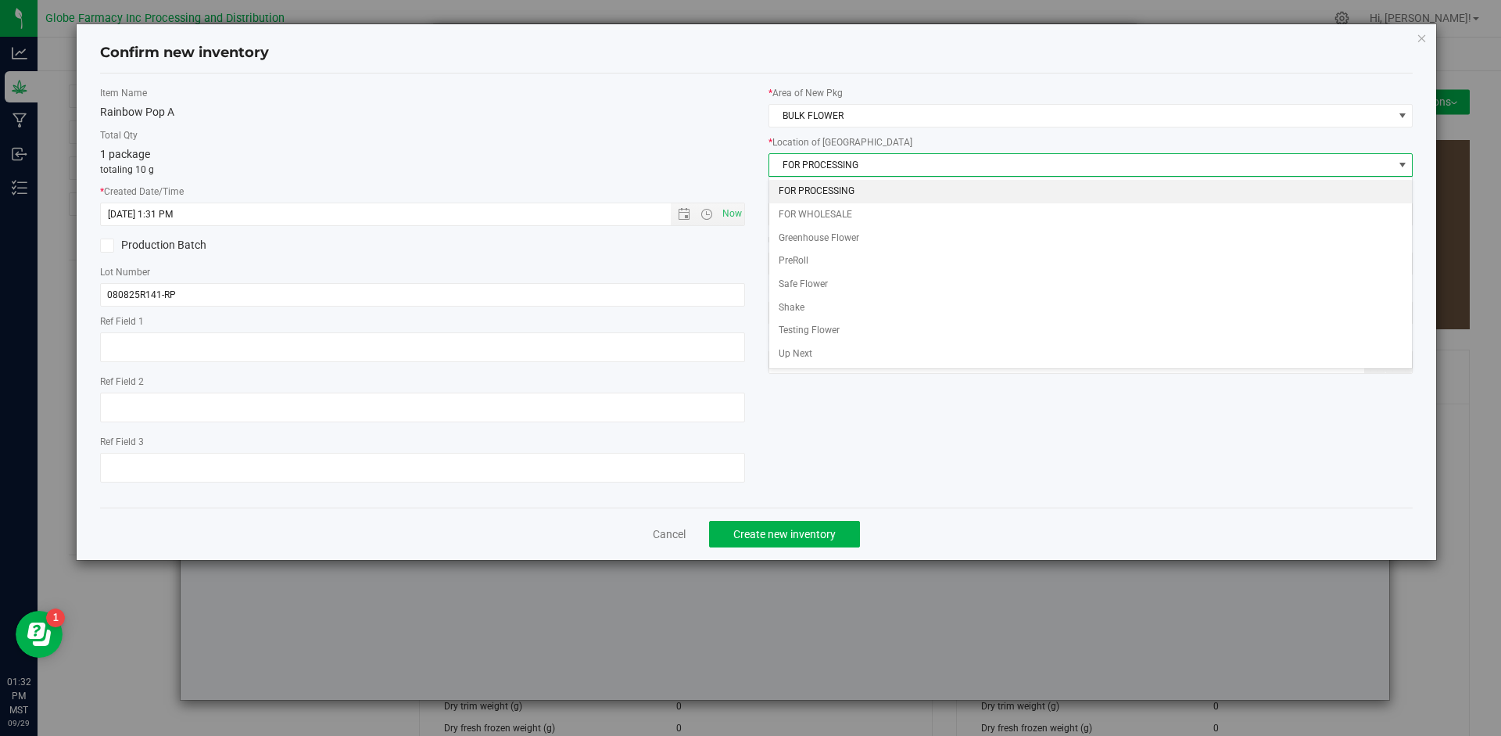
click at [860, 182] on li "FOR PROCESSING" at bounding box center [1090, 191] width 643 height 23
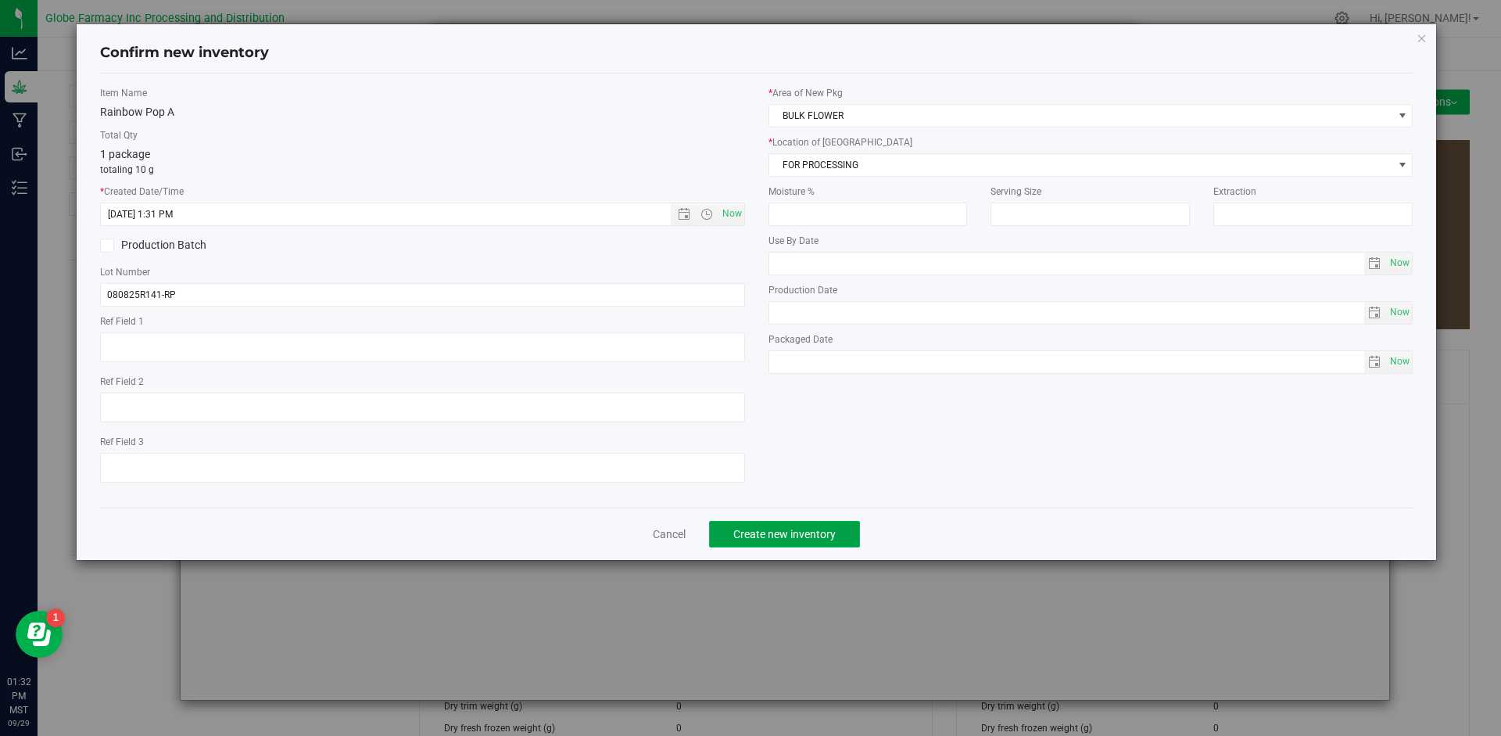
click at [764, 534] on span "Create new inventory" at bounding box center [784, 534] width 102 height 13
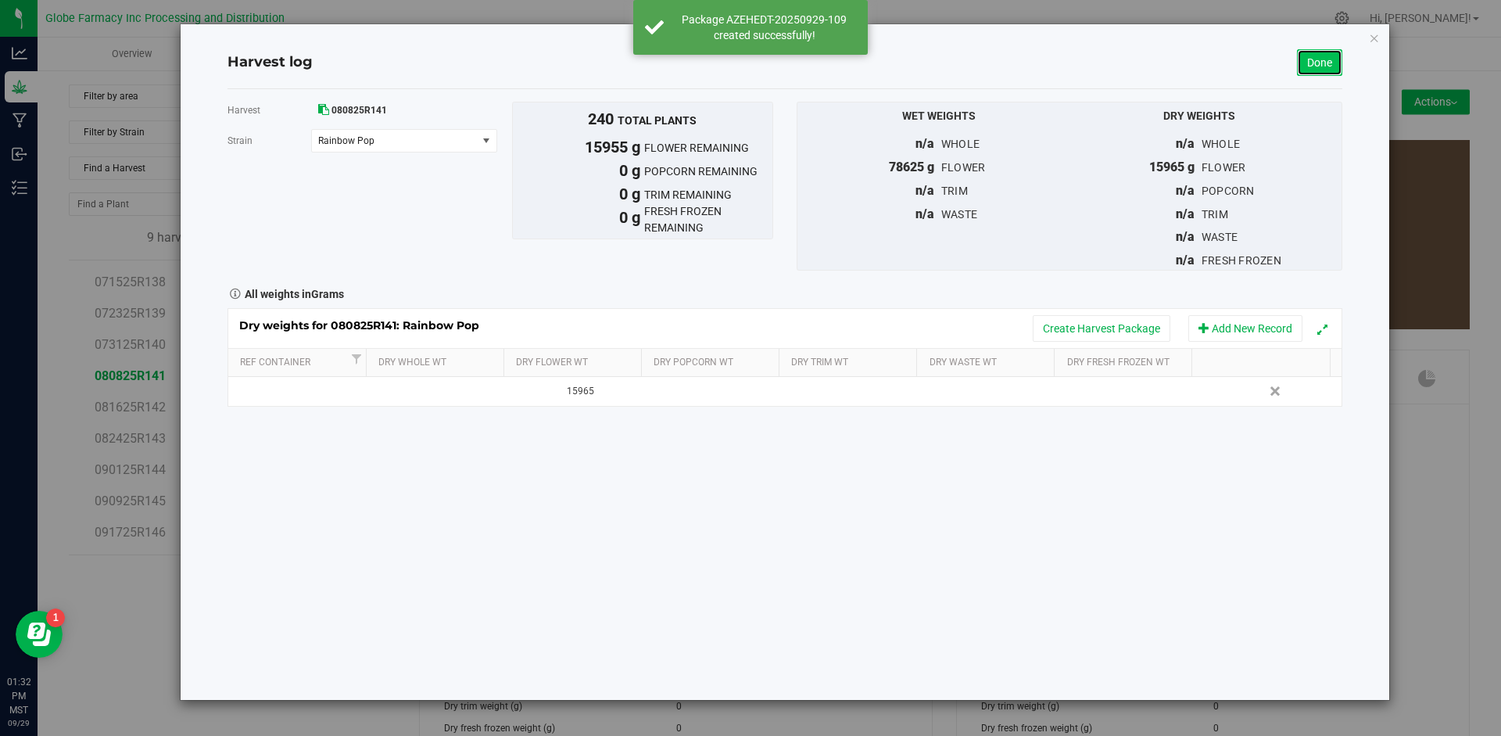
click at [1320, 57] on link "Done" at bounding box center [1319, 62] width 45 height 27
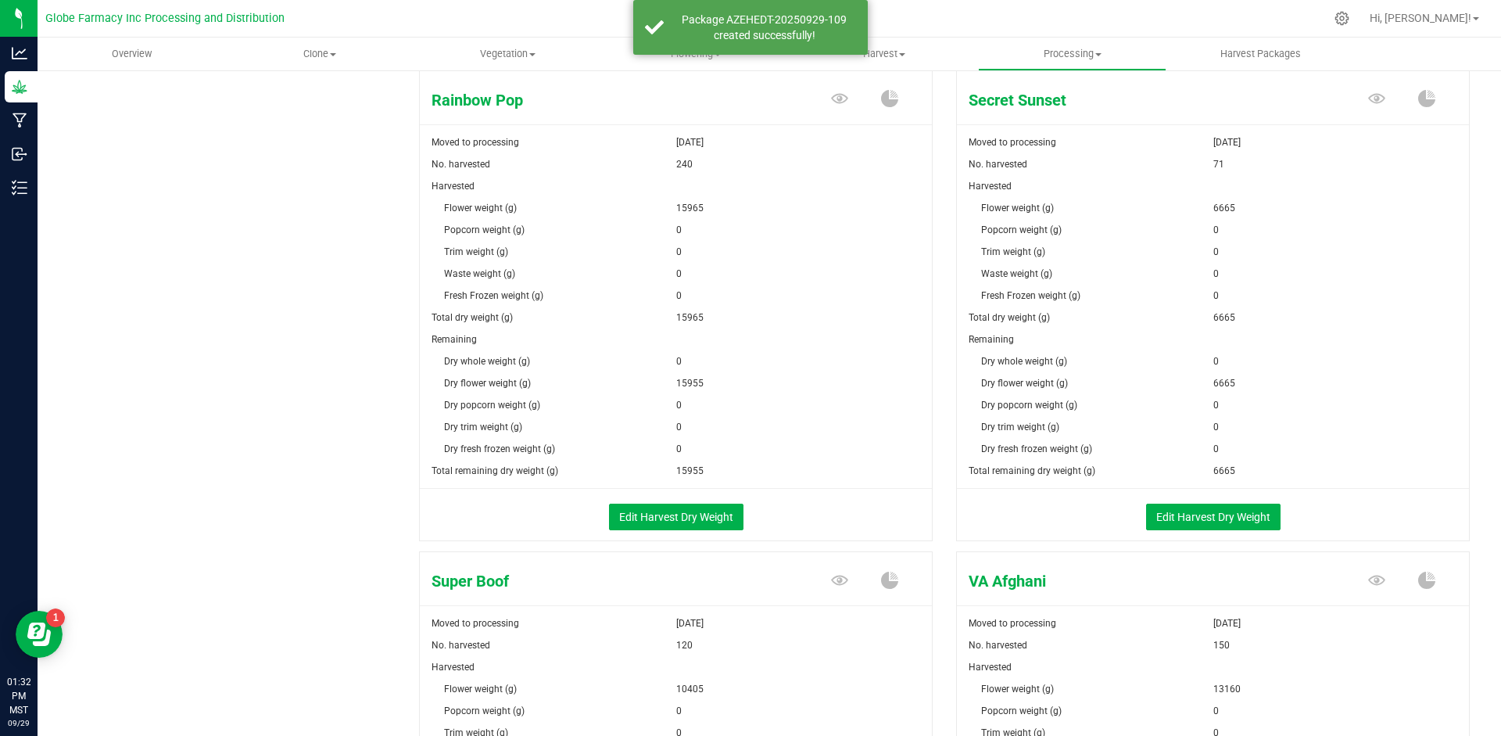
scroll to position [2267, 0]
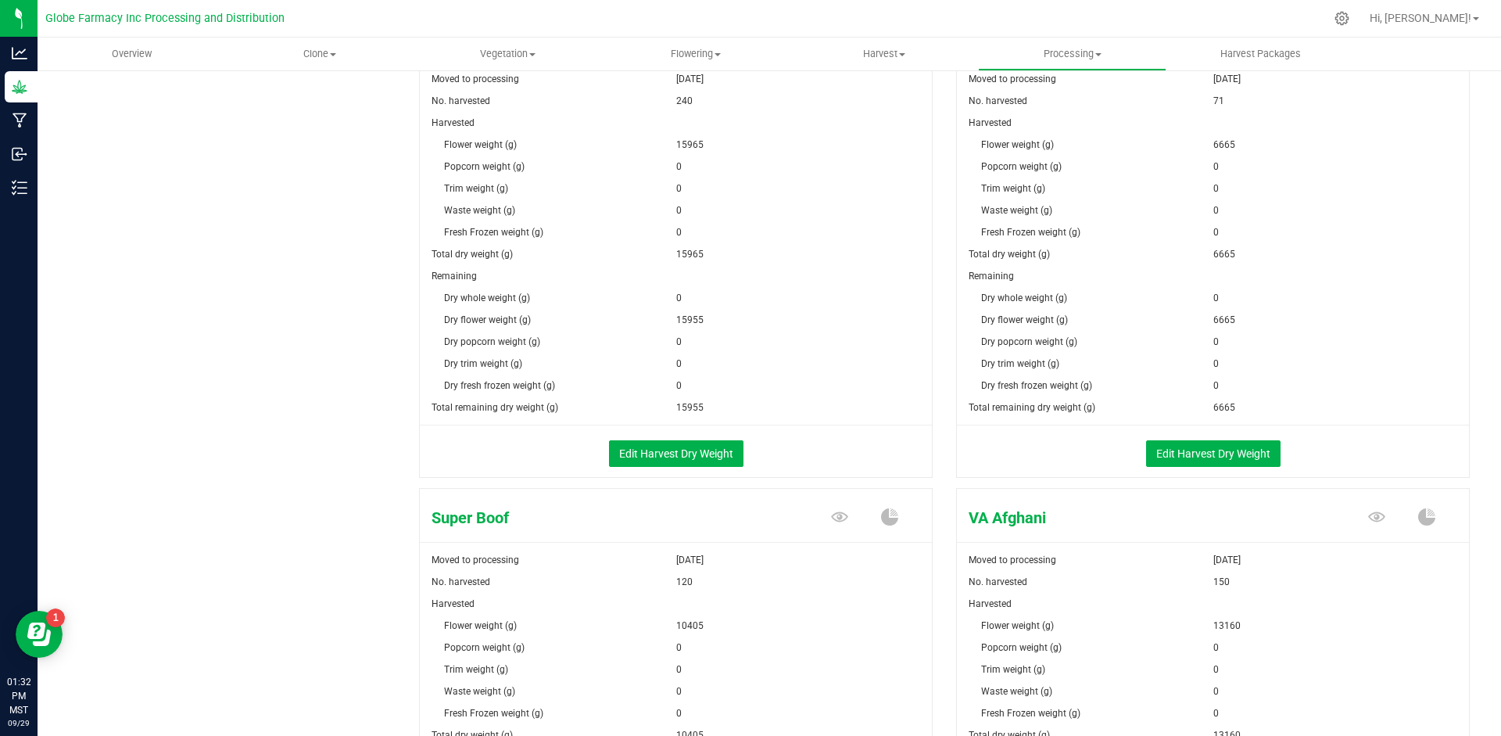
click at [1198, 431] on div "Edit Harvest Dry Weight" at bounding box center [1212, 451] width 535 height 52
click at [1186, 453] on button "Edit Harvest Dry Weight" at bounding box center [1213, 453] width 134 height 27
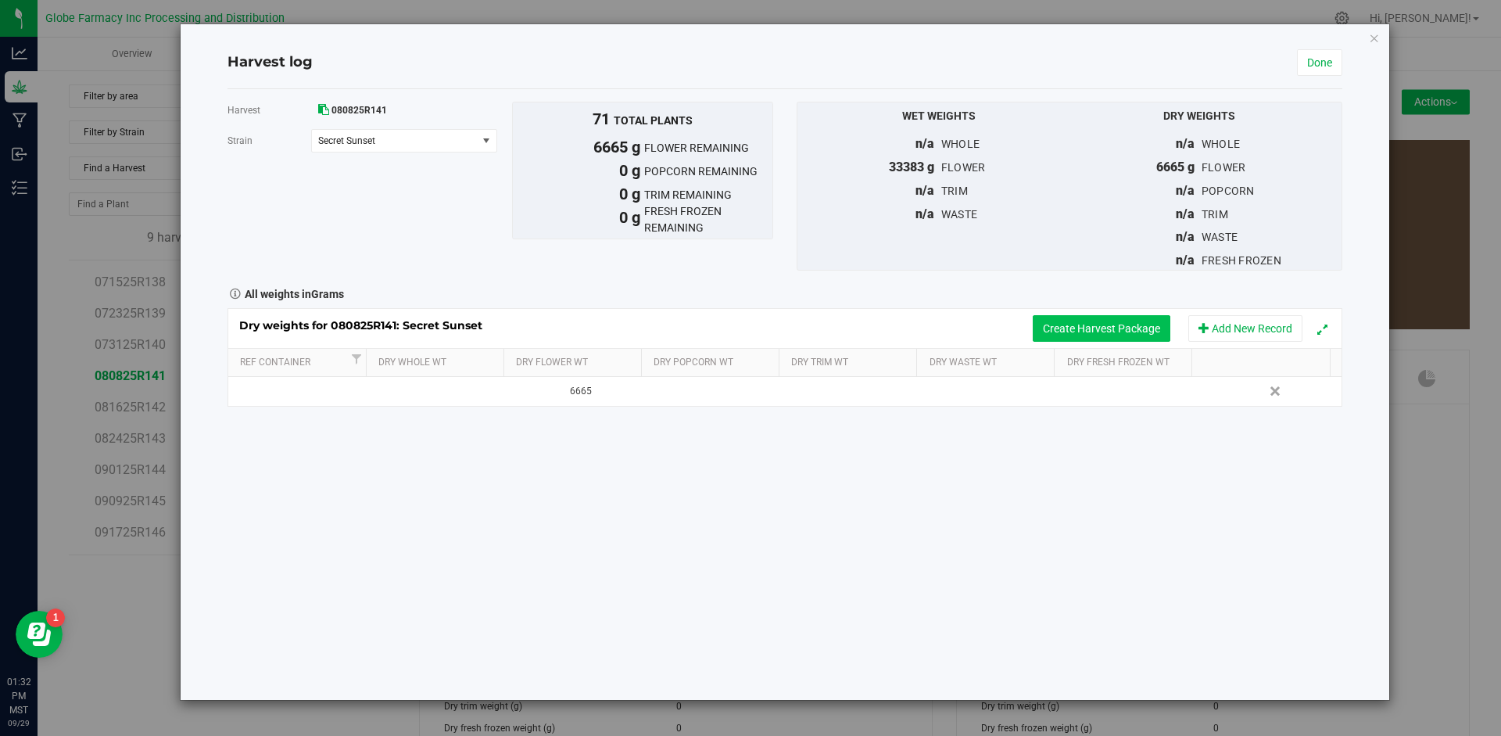
click at [1058, 328] on button "Create Harvest Package" at bounding box center [1102, 328] width 138 height 27
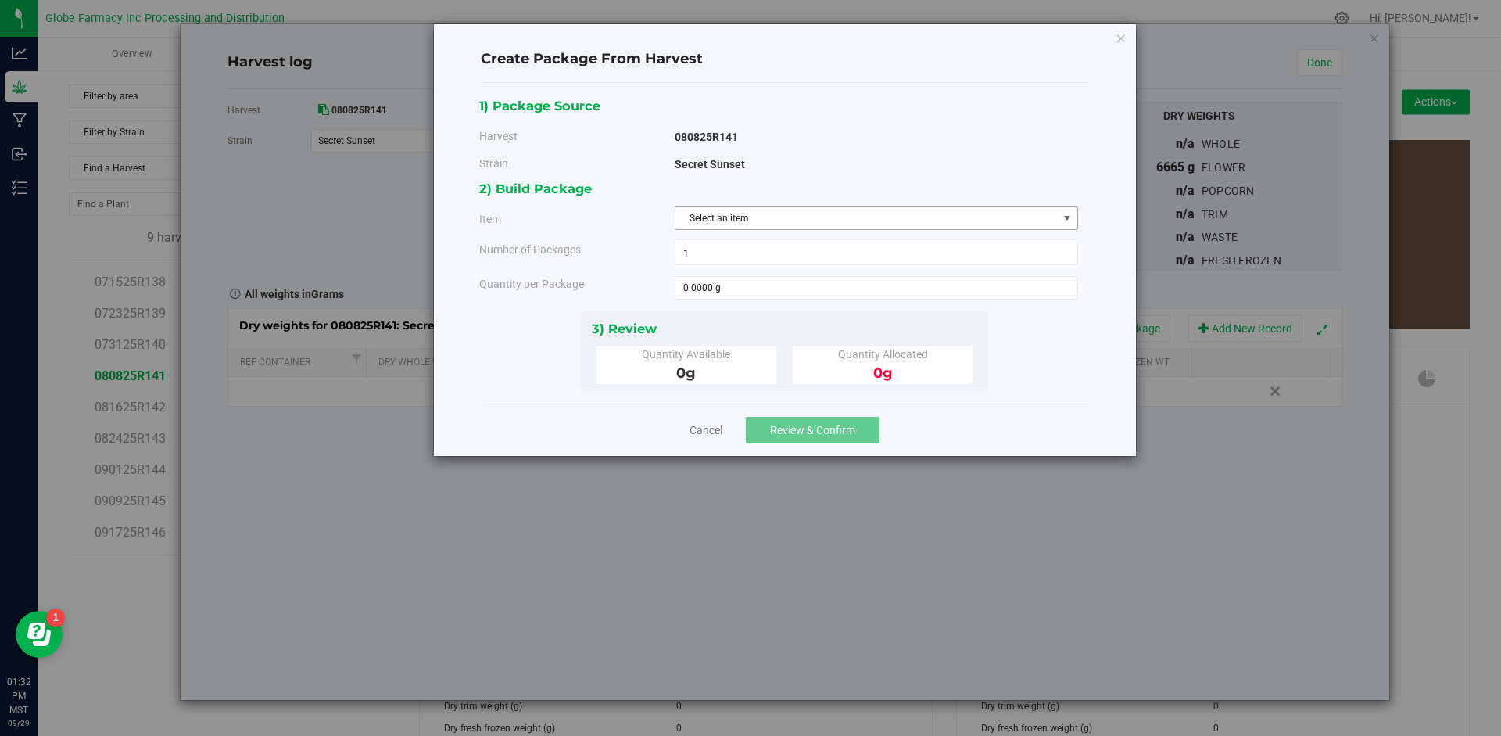
click at [770, 224] on span "Select an item" at bounding box center [866, 218] width 382 height 22
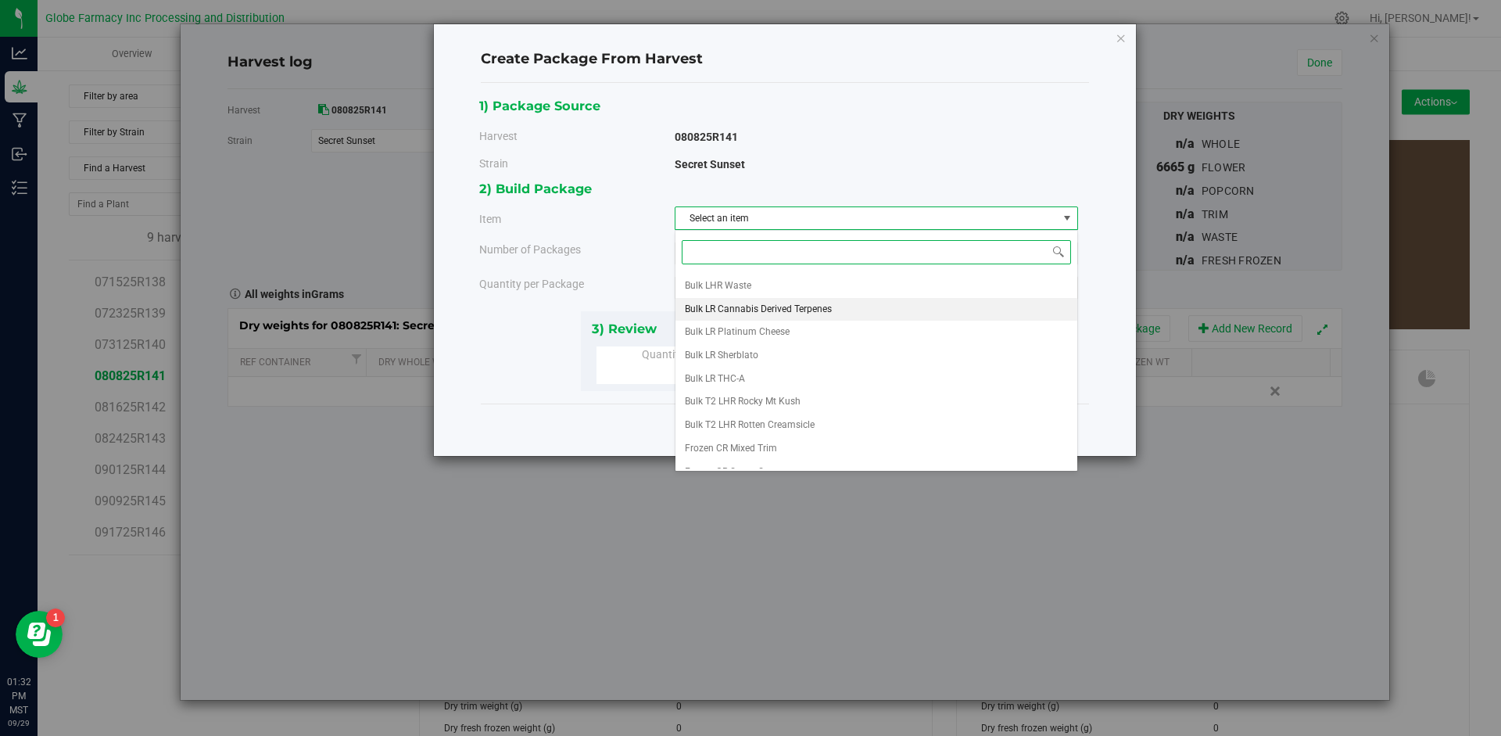
scroll to position [222, 0]
click at [742, 432] on span "Secret Sunset A" at bounding box center [718, 434] width 66 height 20
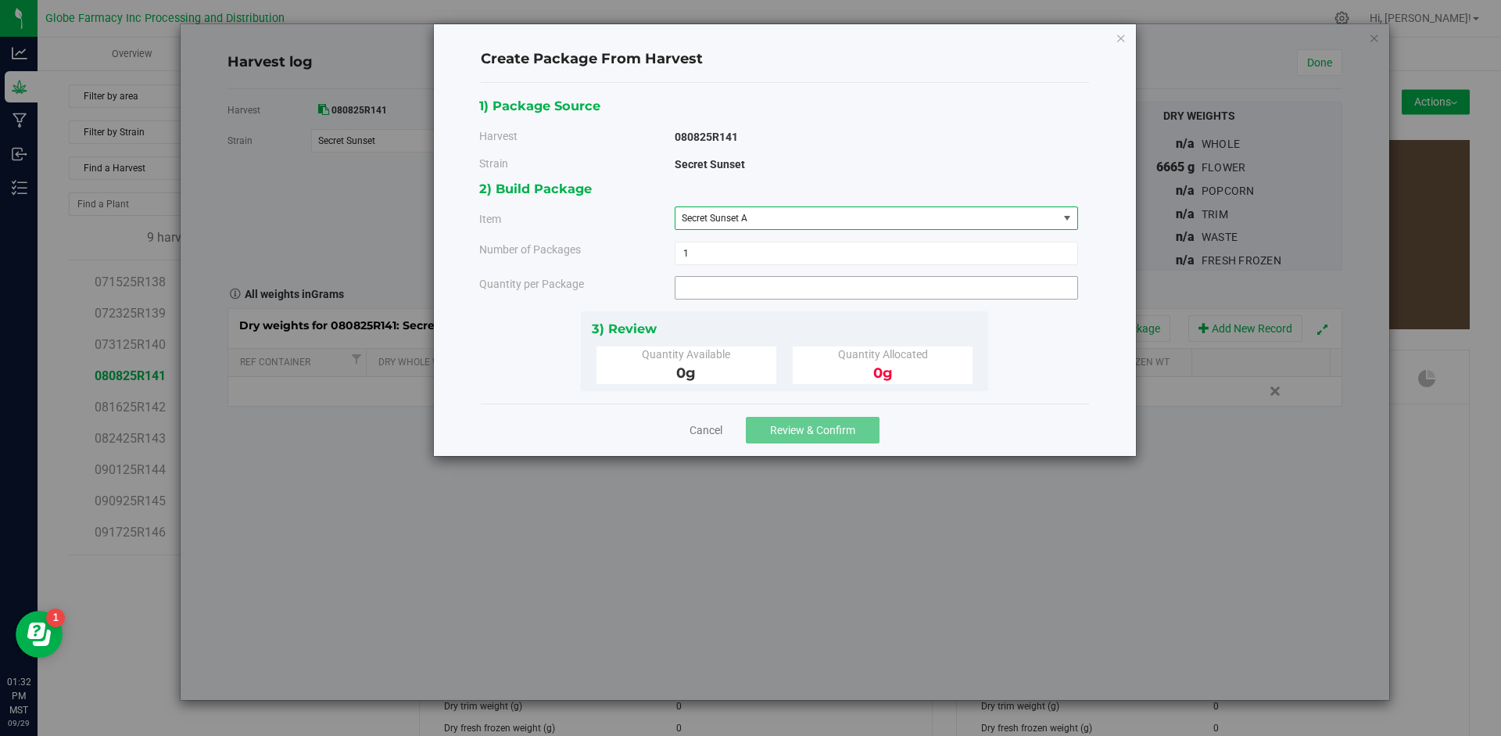
click at [726, 299] on span at bounding box center [876, 287] width 403 height 23
type input "10"
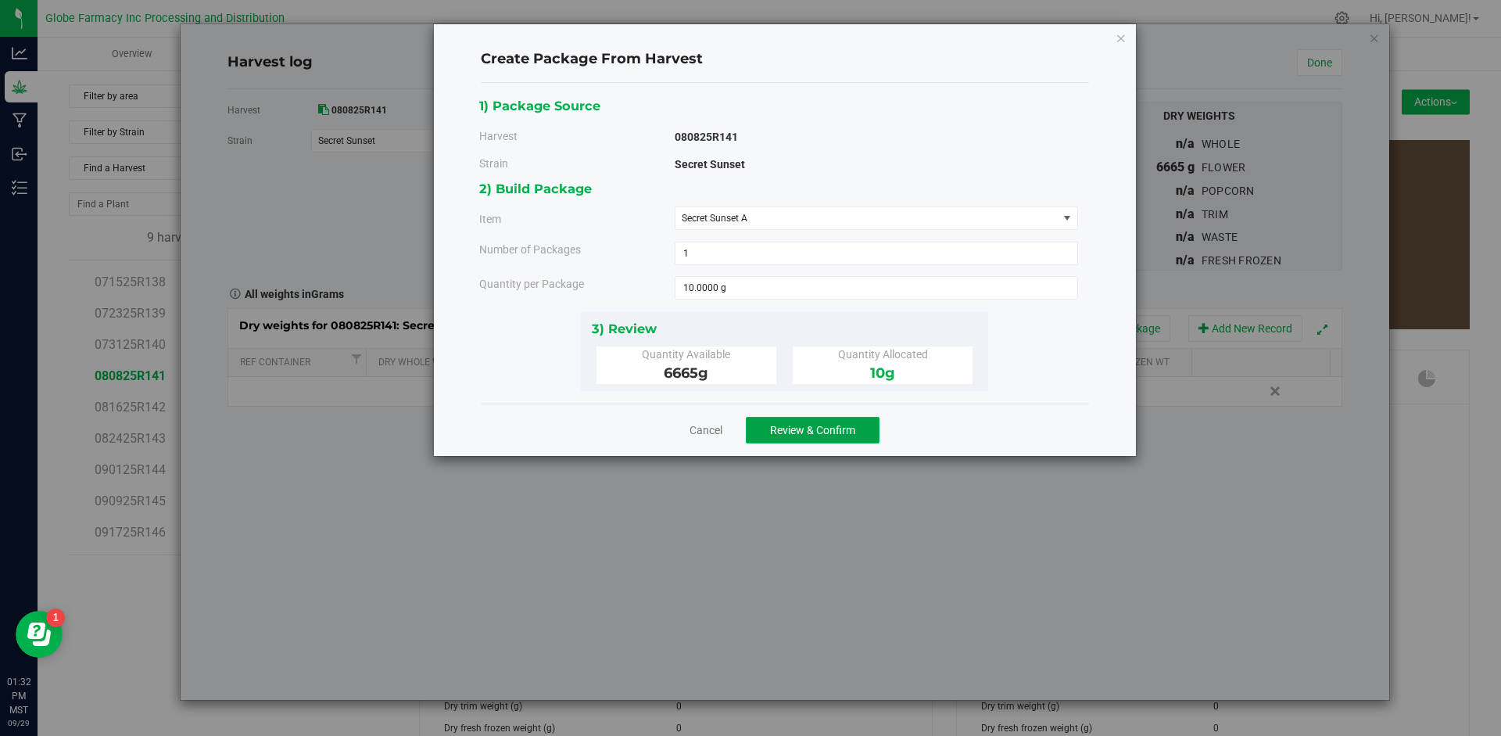
click at [783, 425] on span "Review & Confirm" at bounding box center [812, 430] width 85 height 13
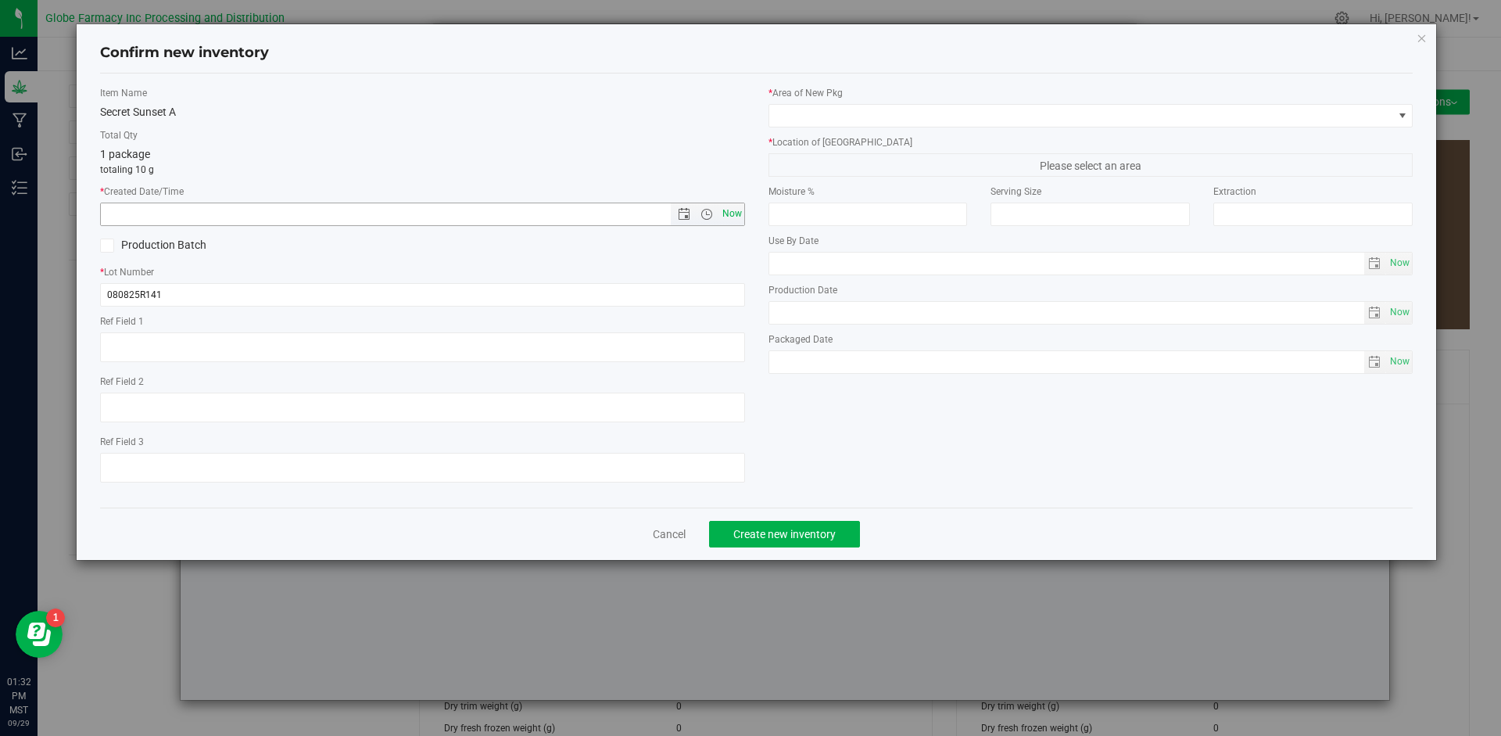
click at [733, 217] on span "Now" at bounding box center [731, 213] width 27 height 23
type input "[DATE] 1:32 PM"
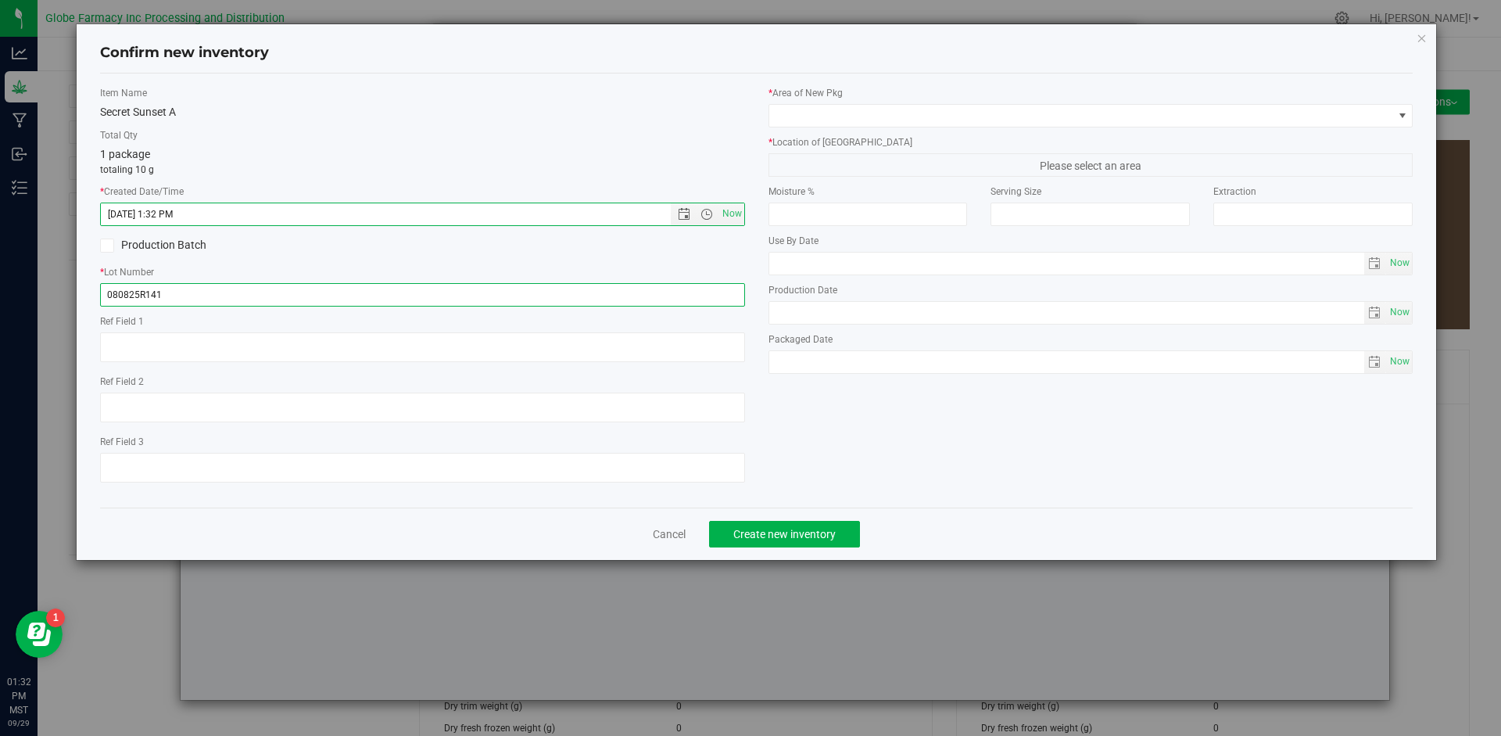
click at [277, 300] on input "080825R141" at bounding box center [422, 294] width 645 height 23
type input "080825R141-SS"
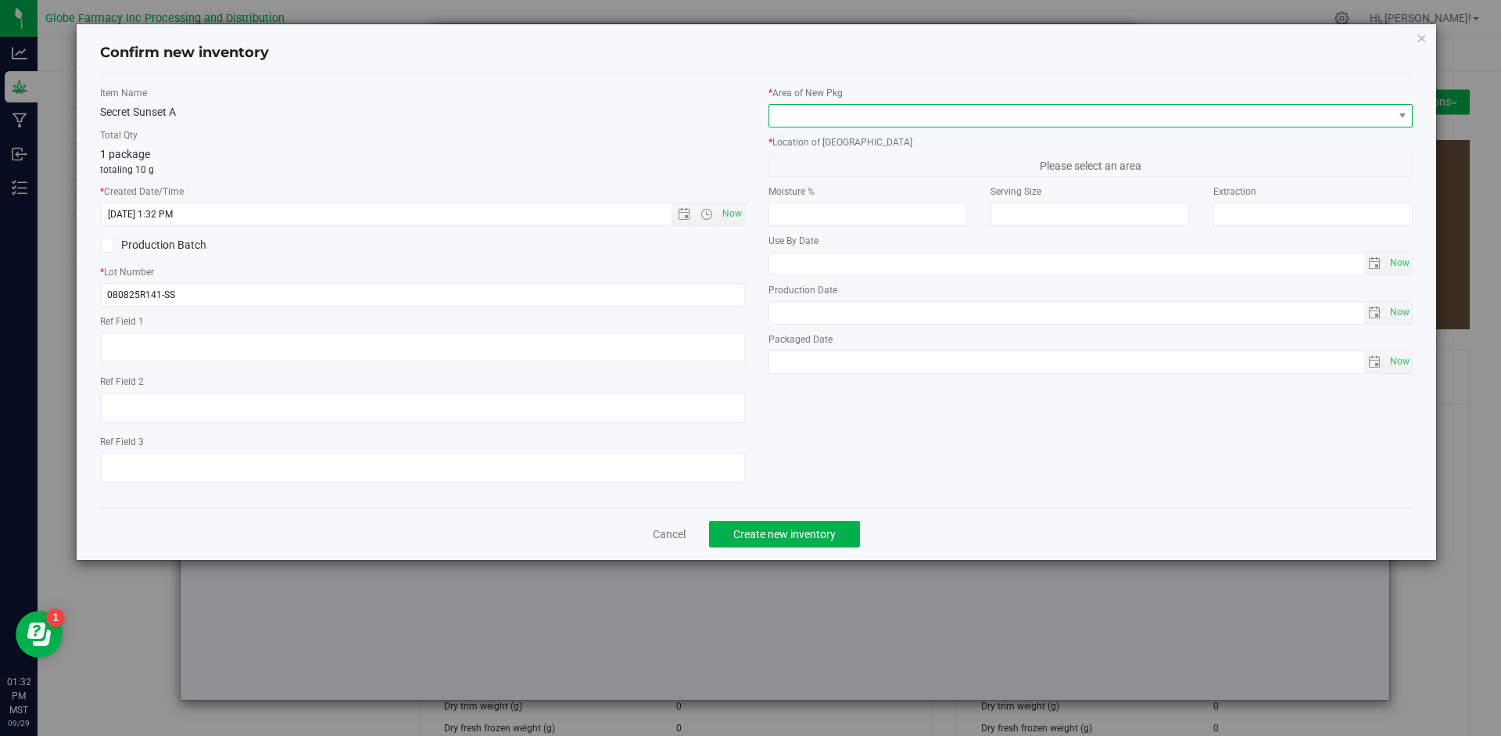
click at [782, 109] on span at bounding box center [1081, 116] width 624 height 22
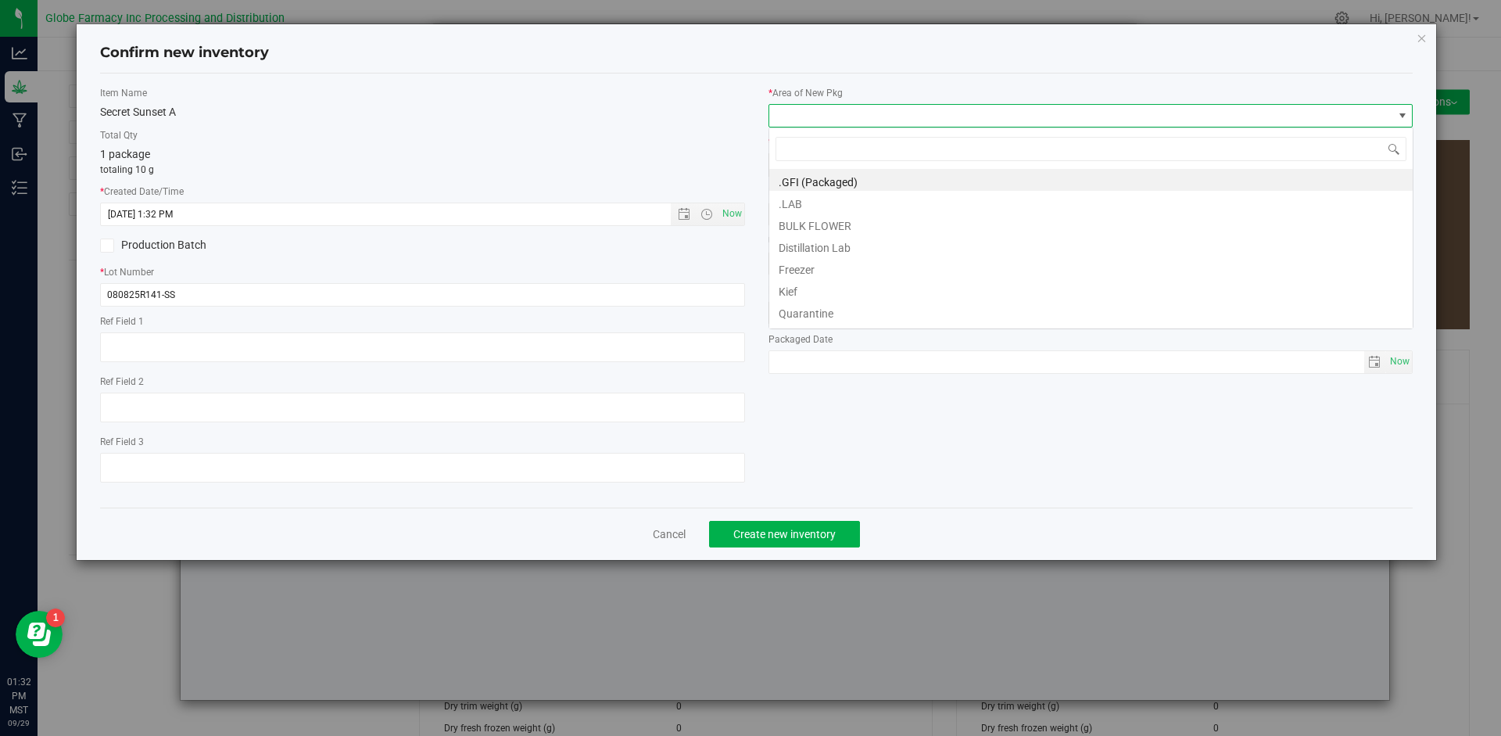
scroll to position [23, 645]
click at [834, 224] on li "BULK FLOWER" at bounding box center [1090, 224] width 643 height 22
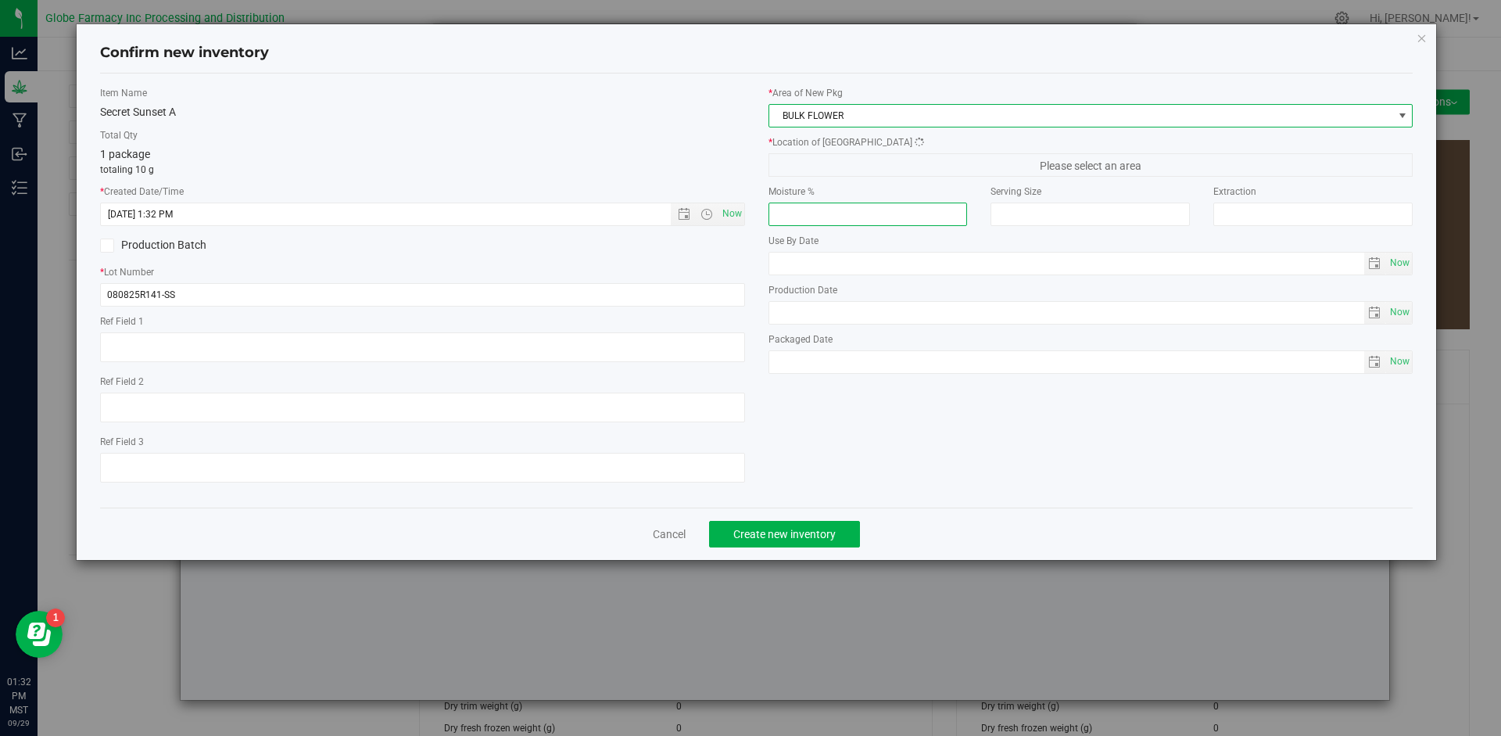
click at [834, 224] on input "number" at bounding box center [867, 213] width 199 height 23
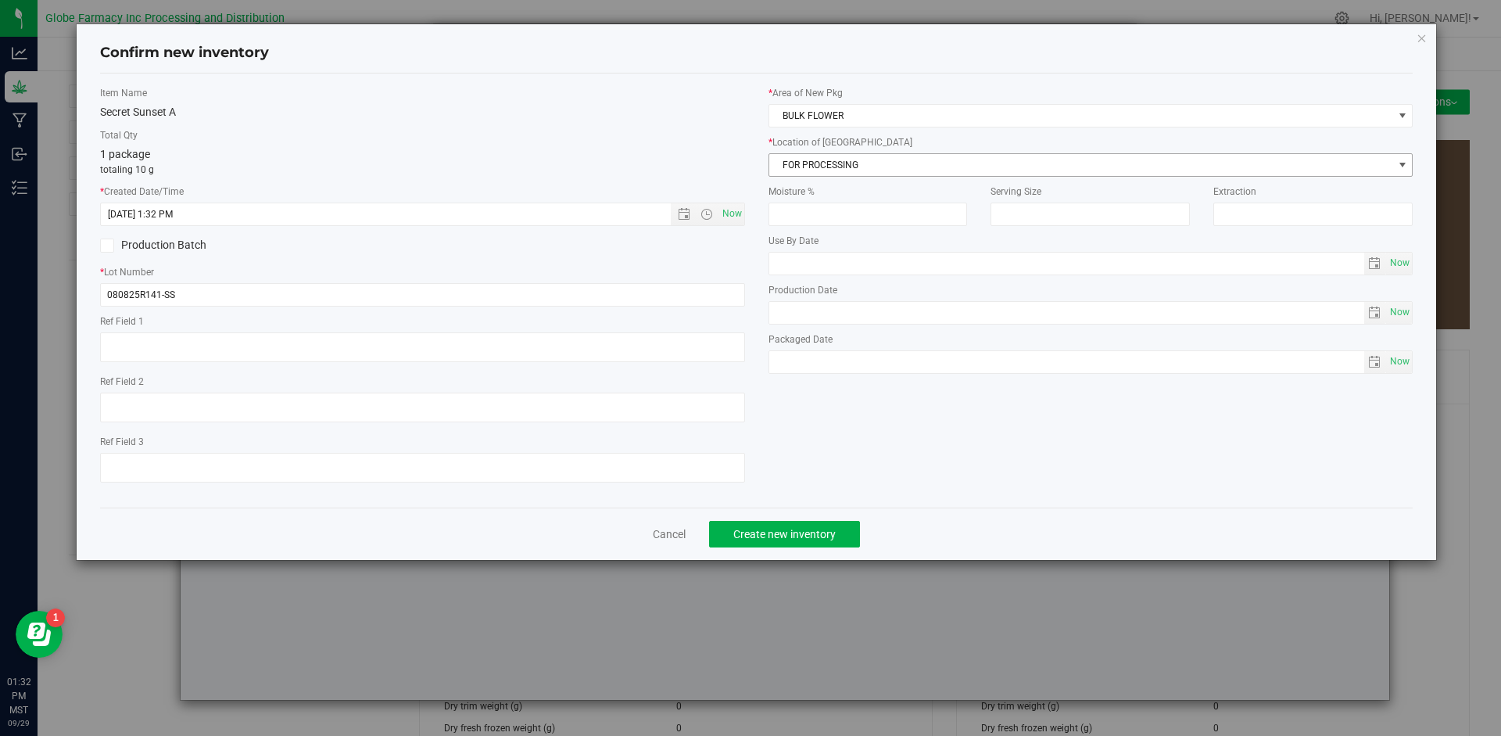
click at [829, 166] on span "FOR PROCESSING" at bounding box center [1081, 165] width 624 height 22
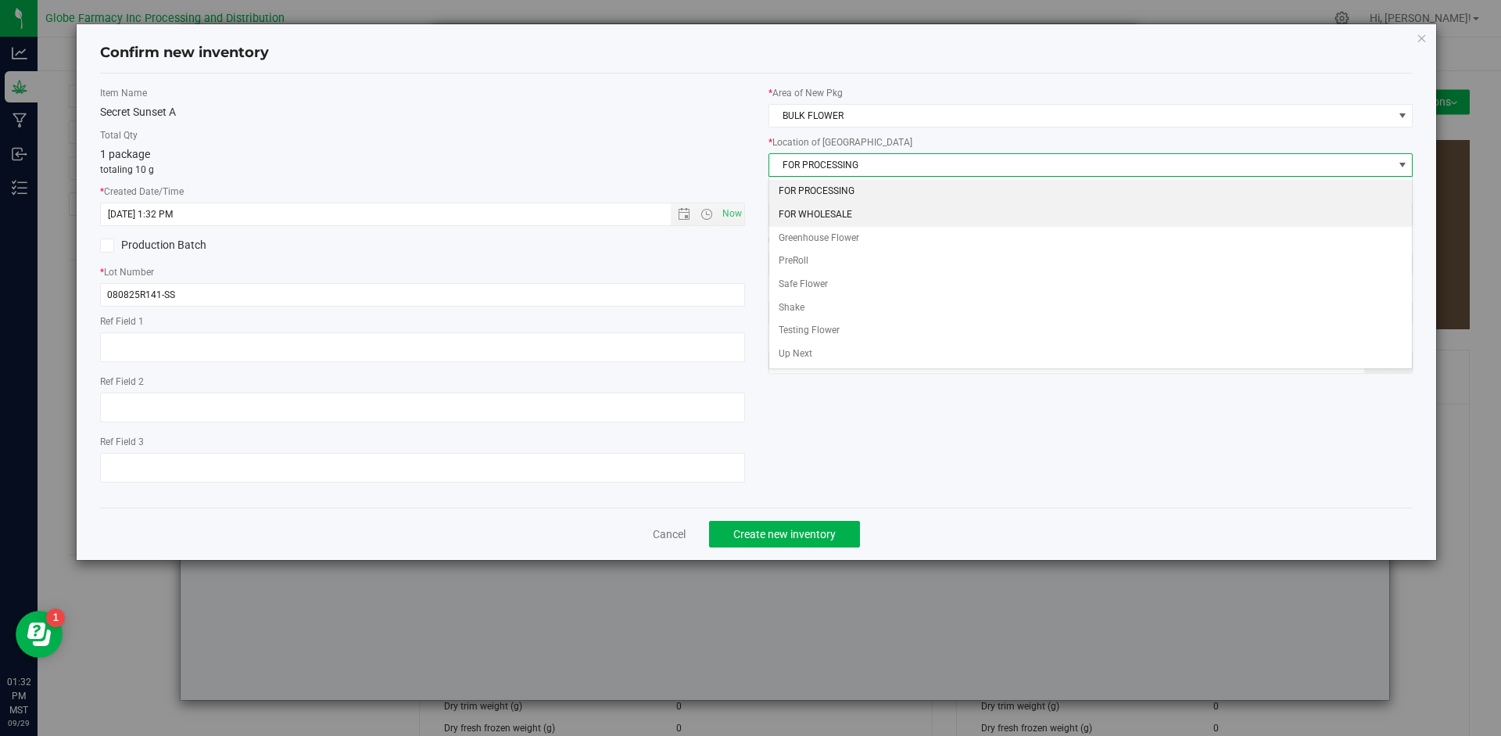
click at [832, 214] on li "FOR WHOLESALE" at bounding box center [1090, 214] width 643 height 23
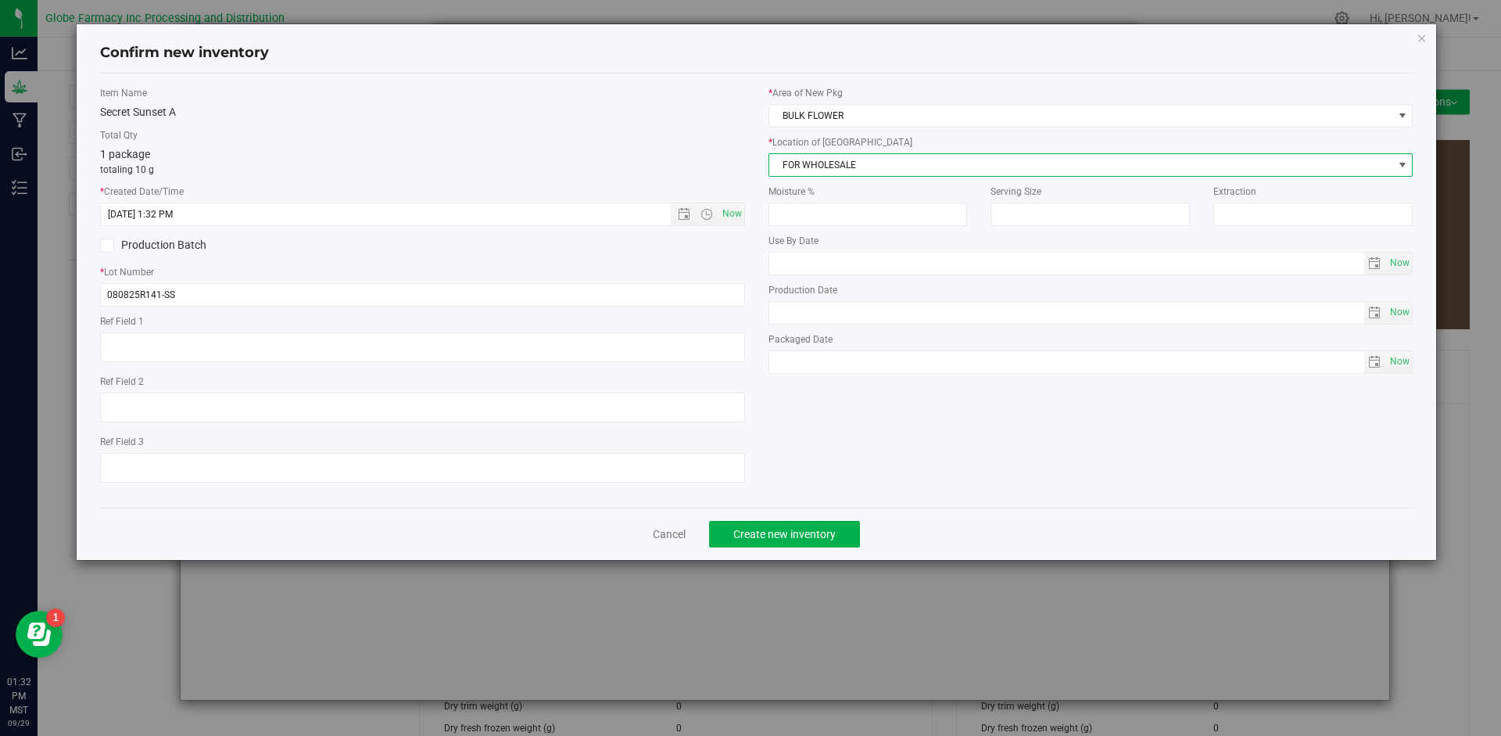
click at [836, 169] on span "FOR WHOLESALE" at bounding box center [1081, 165] width 624 height 22
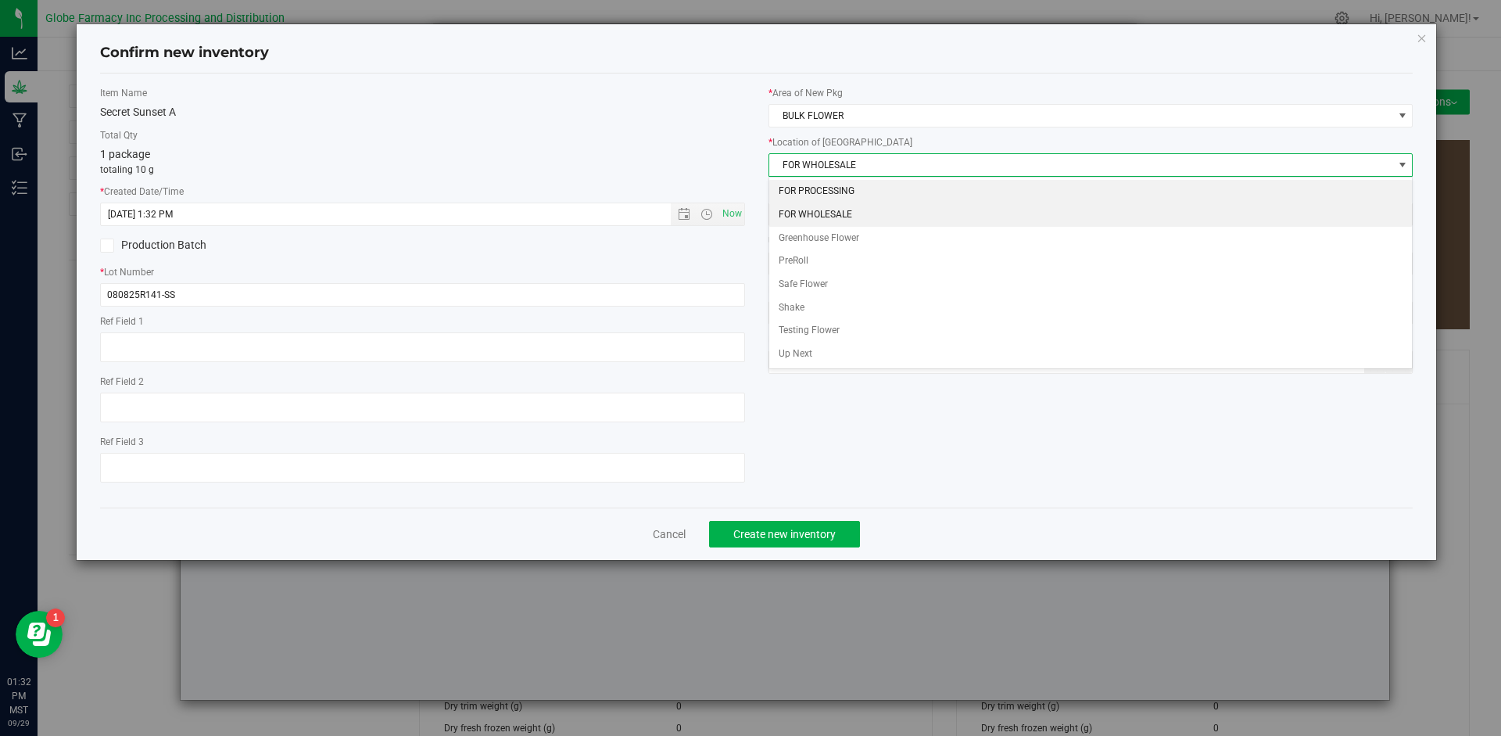
click at [832, 190] on li "FOR PROCESSING" at bounding box center [1090, 191] width 643 height 23
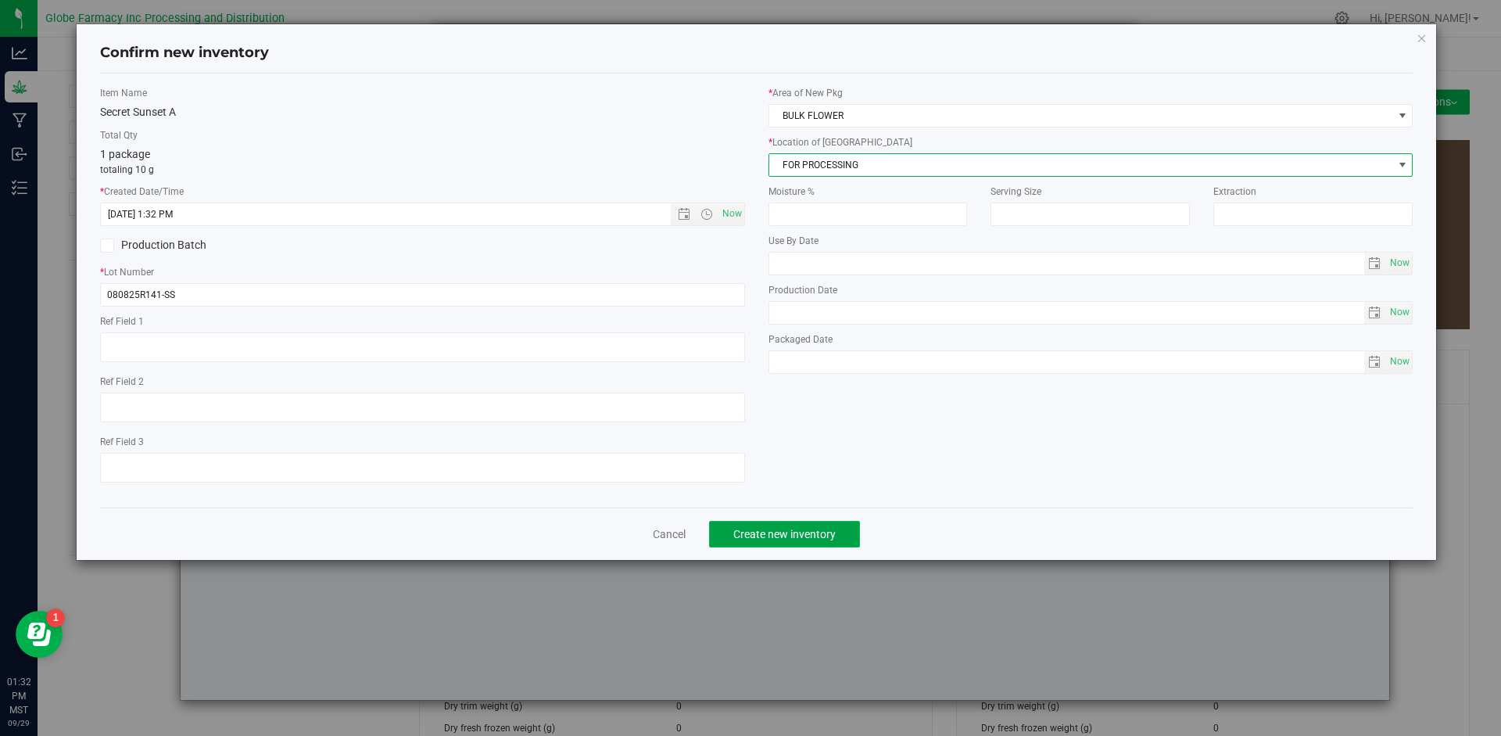
click at [760, 535] on span "Create new inventory" at bounding box center [784, 534] width 102 height 13
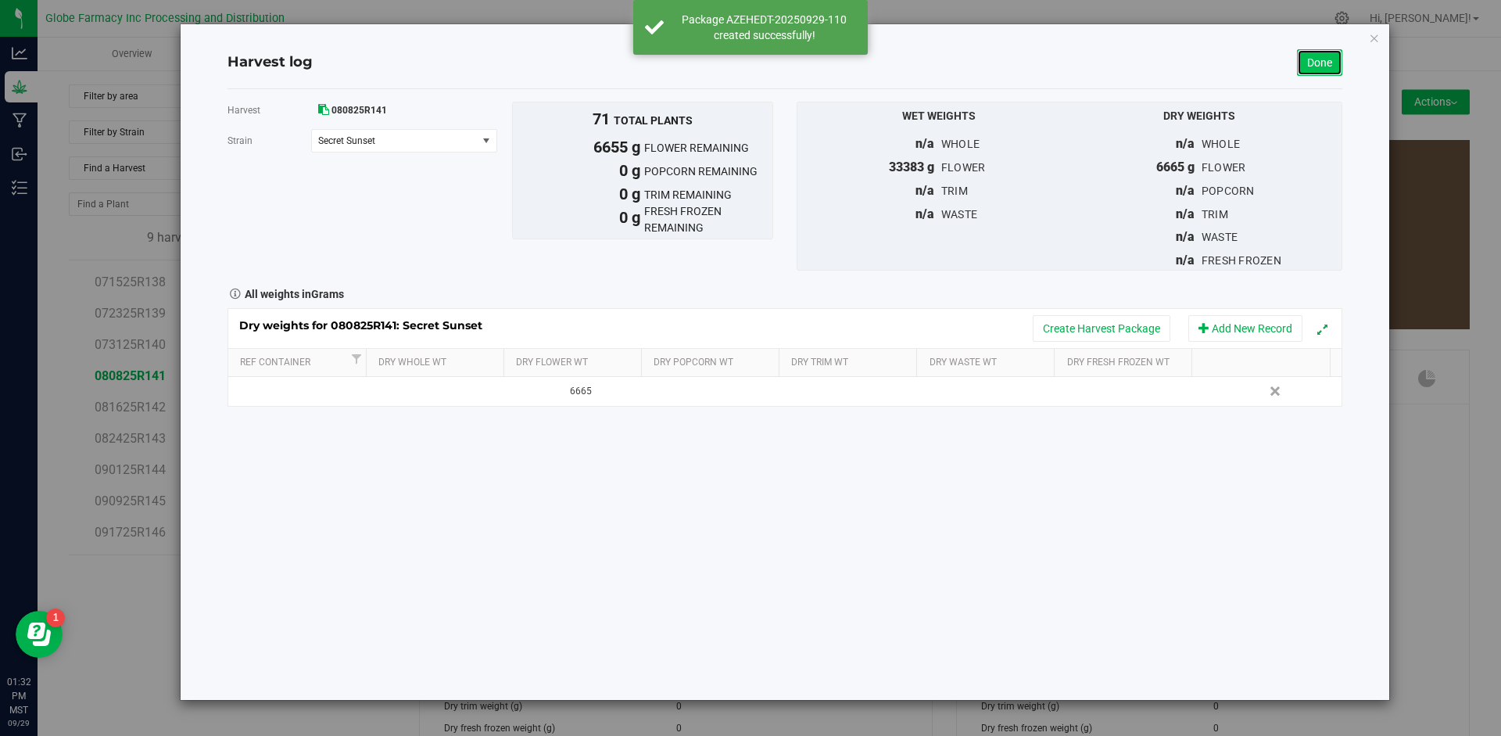
click at [1311, 63] on link "Done" at bounding box center [1319, 62] width 45 height 27
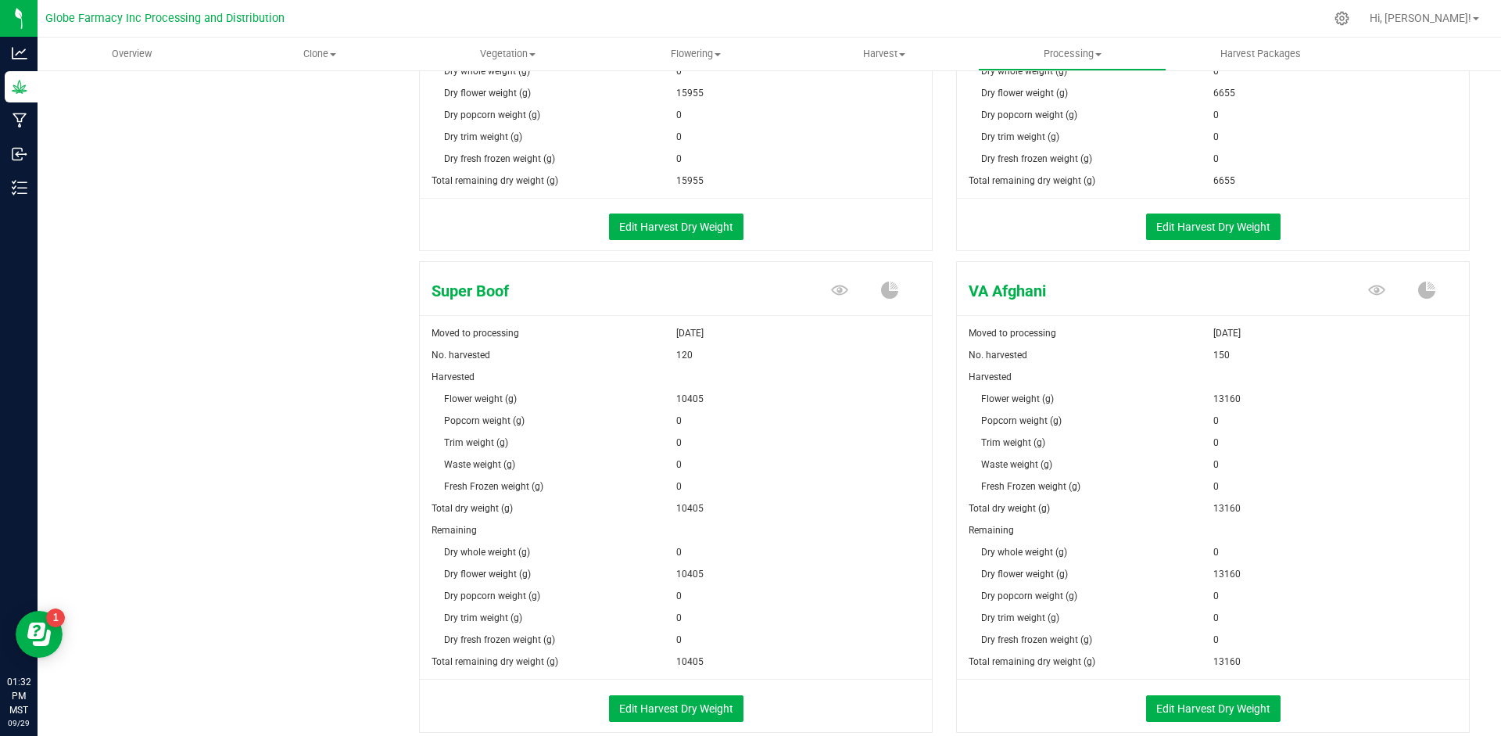
scroll to position [2577, 0]
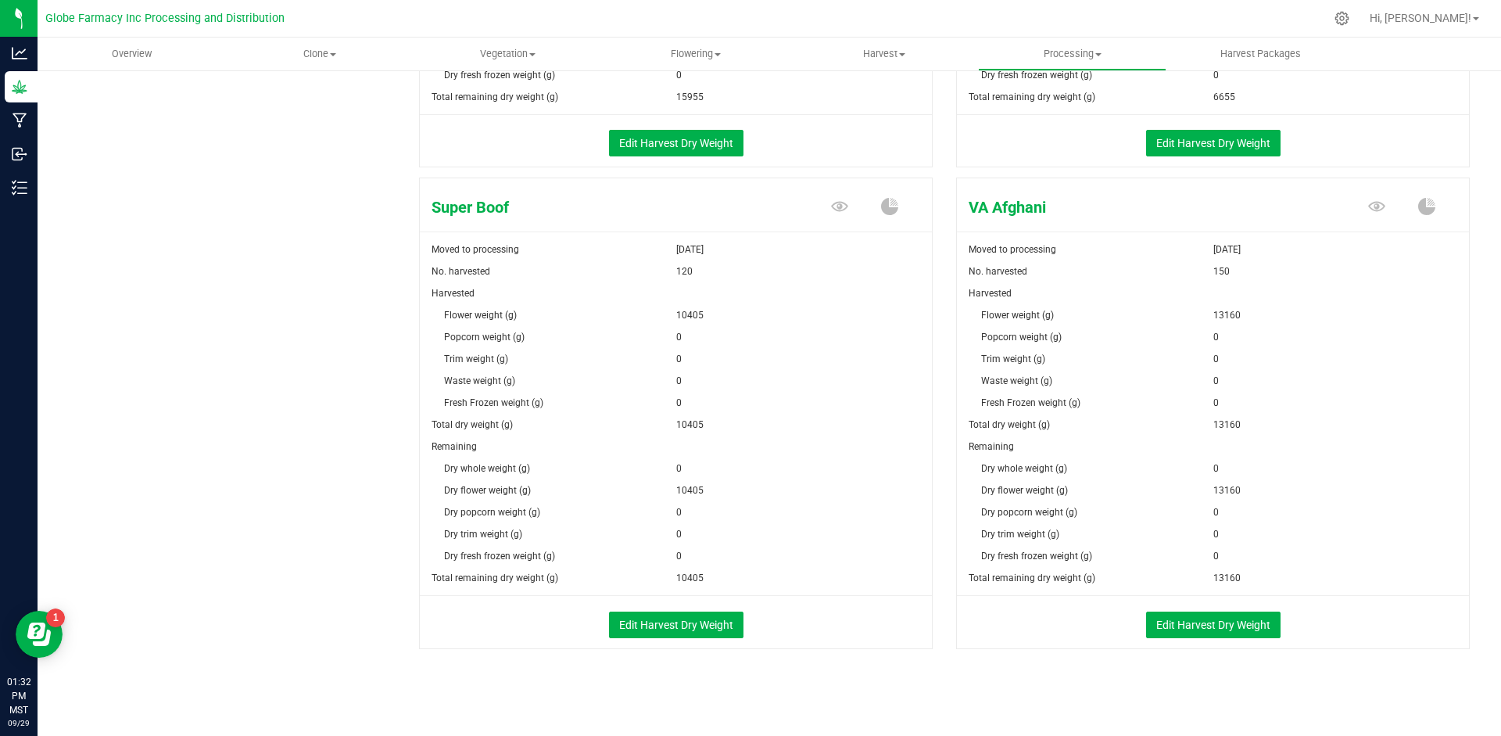
click at [643, 642] on div "Edit Harvest Dry Weight" at bounding box center [675, 622] width 535 height 52
click at [652, 614] on button "Edit Harvest Dry Weight" at bounding box center [676, 624] width 134 height 27
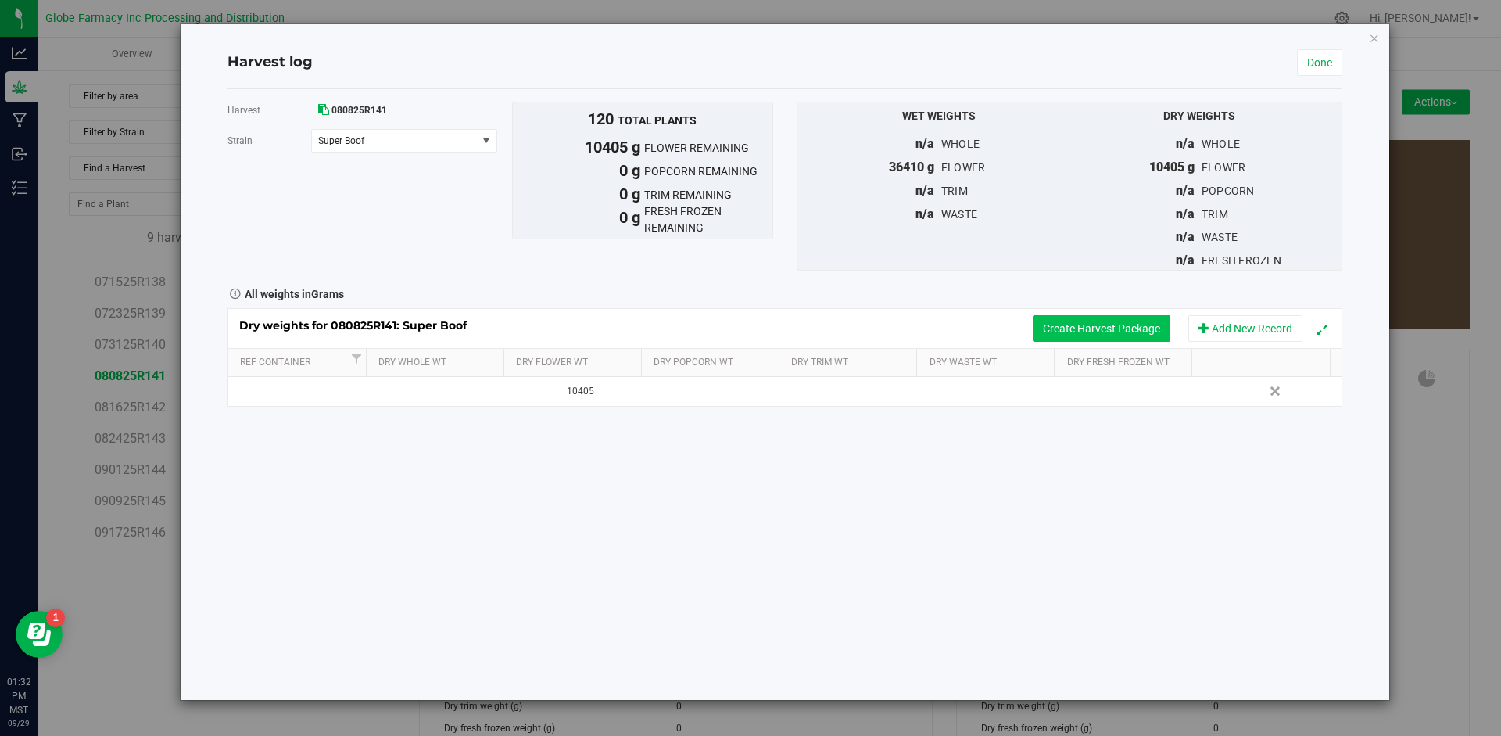
click at [1105, 324] on button "Create Harvest Package" at bounding box center [1102, 328] width 138 height 27
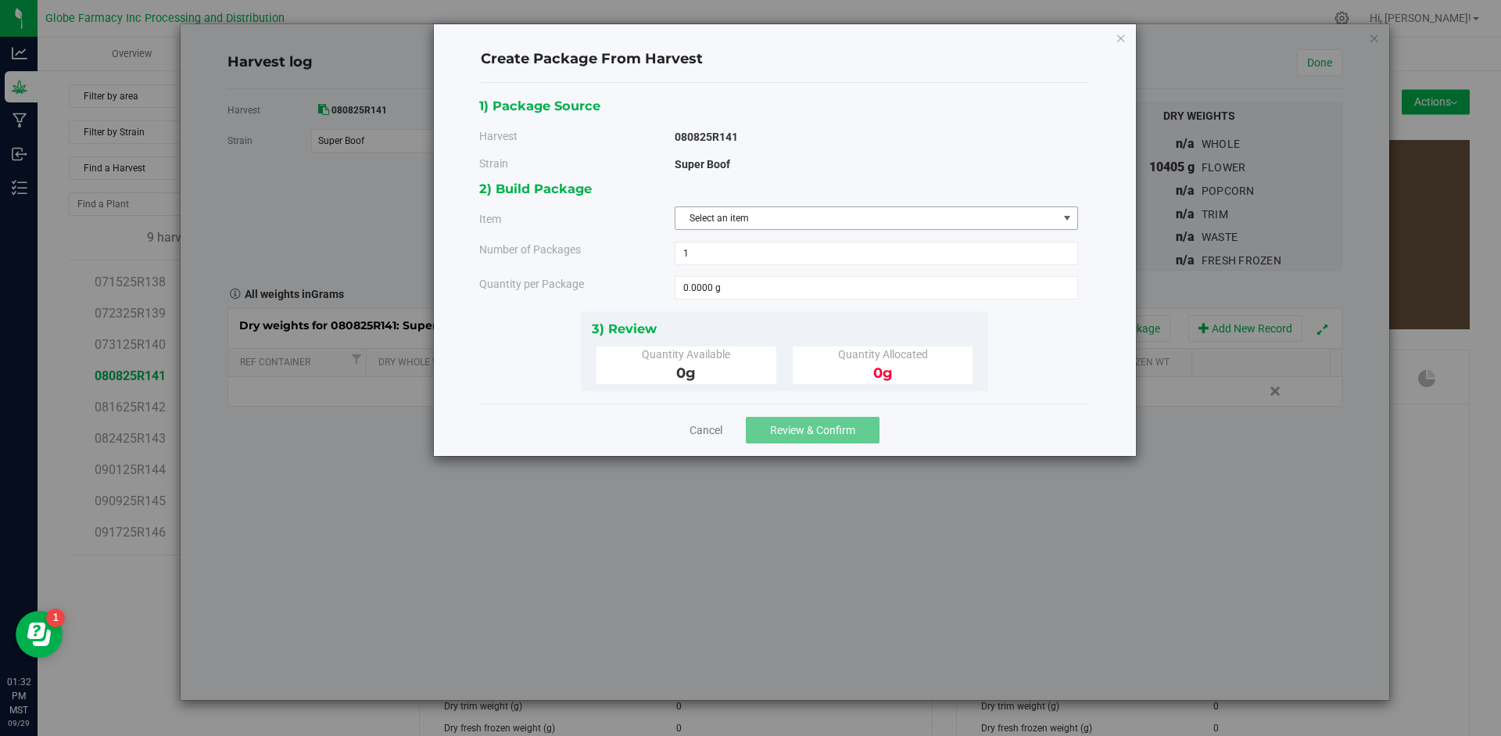
click at [827, 226] on span "Select an item" at bounding box center [866, 218] width 382 height 22
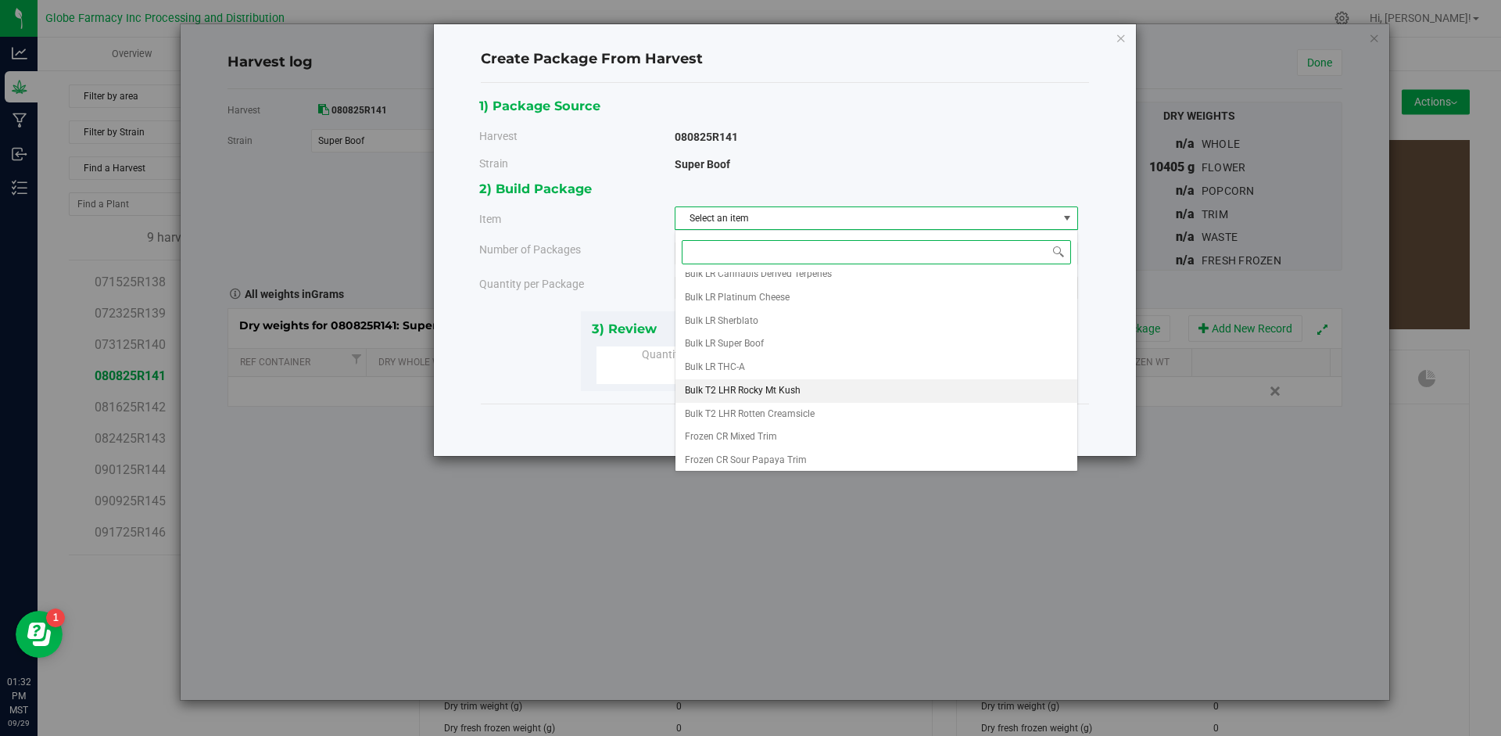
scroll to position [315, 0]
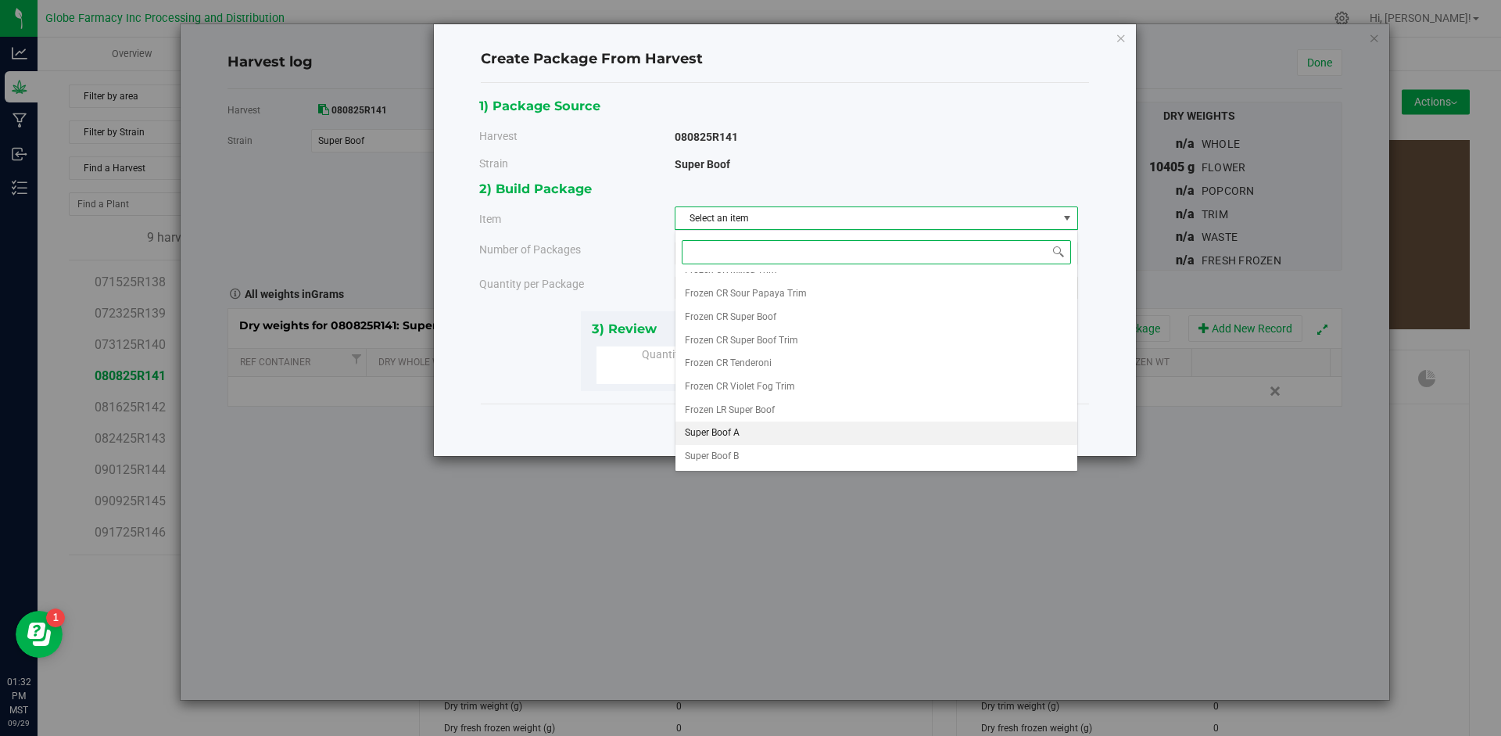
click at [761, 427] on li "Super Boof A" at bounding box center [876, 432] width 402 height 23
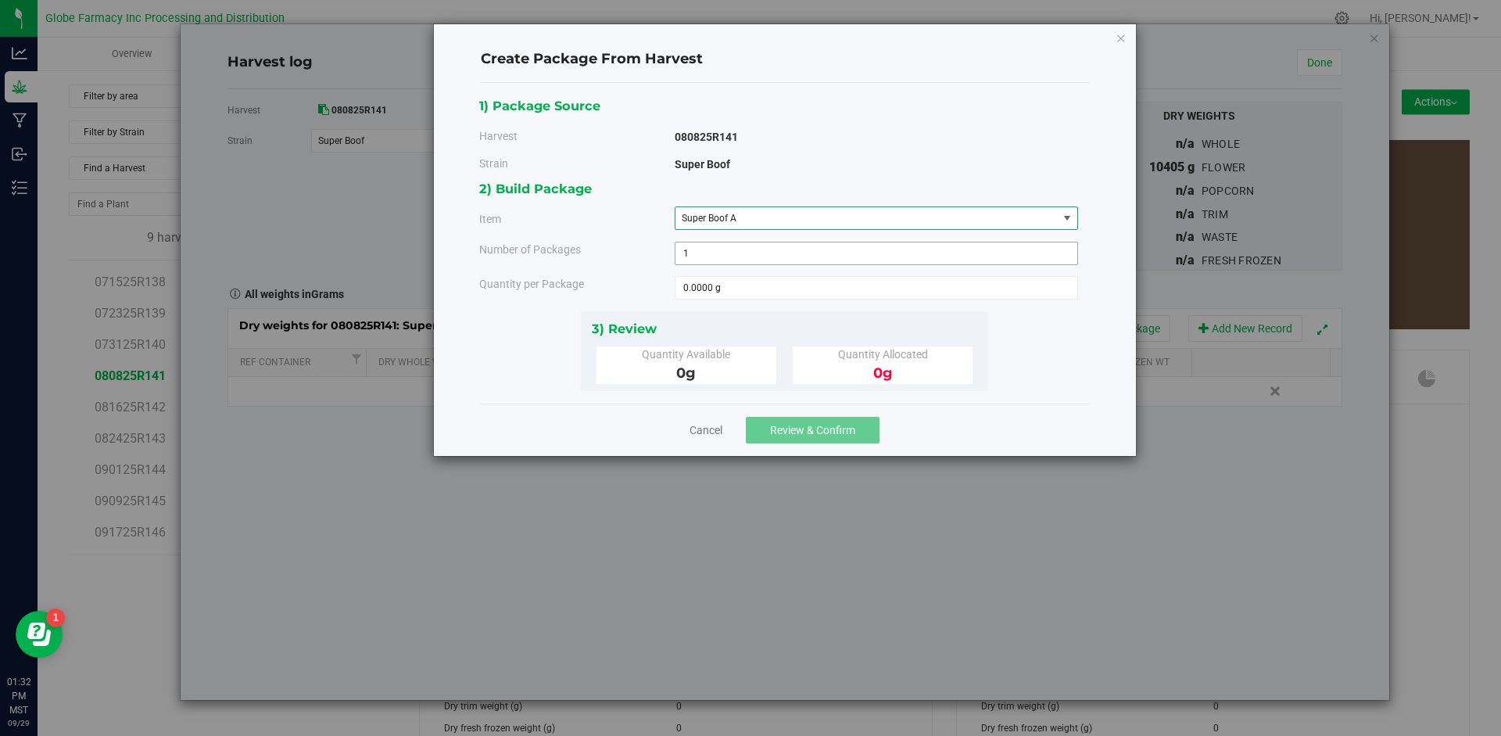
click at [726, 256] on span "1 1" at bounding box center [876, 253] width 403 height 23
type input "2"
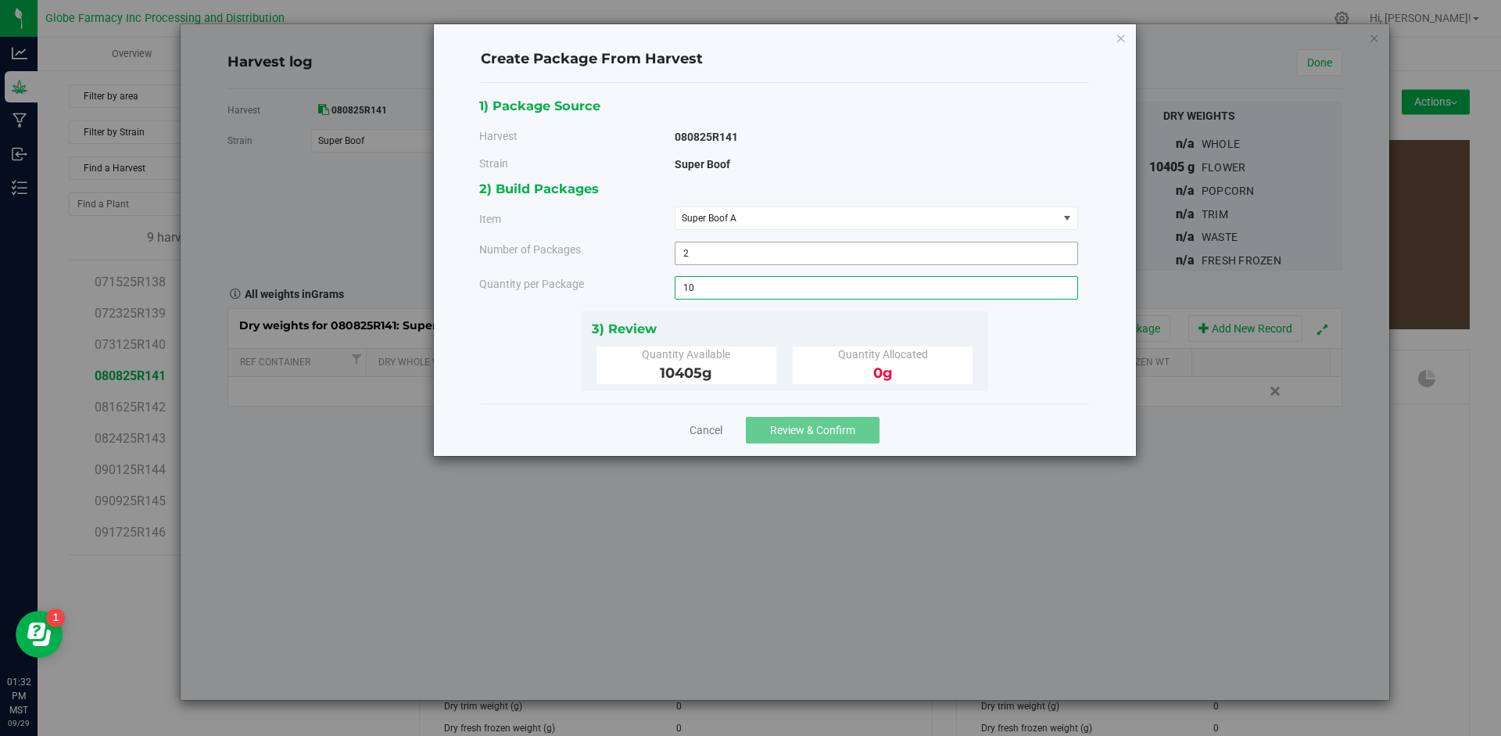
type input "10"
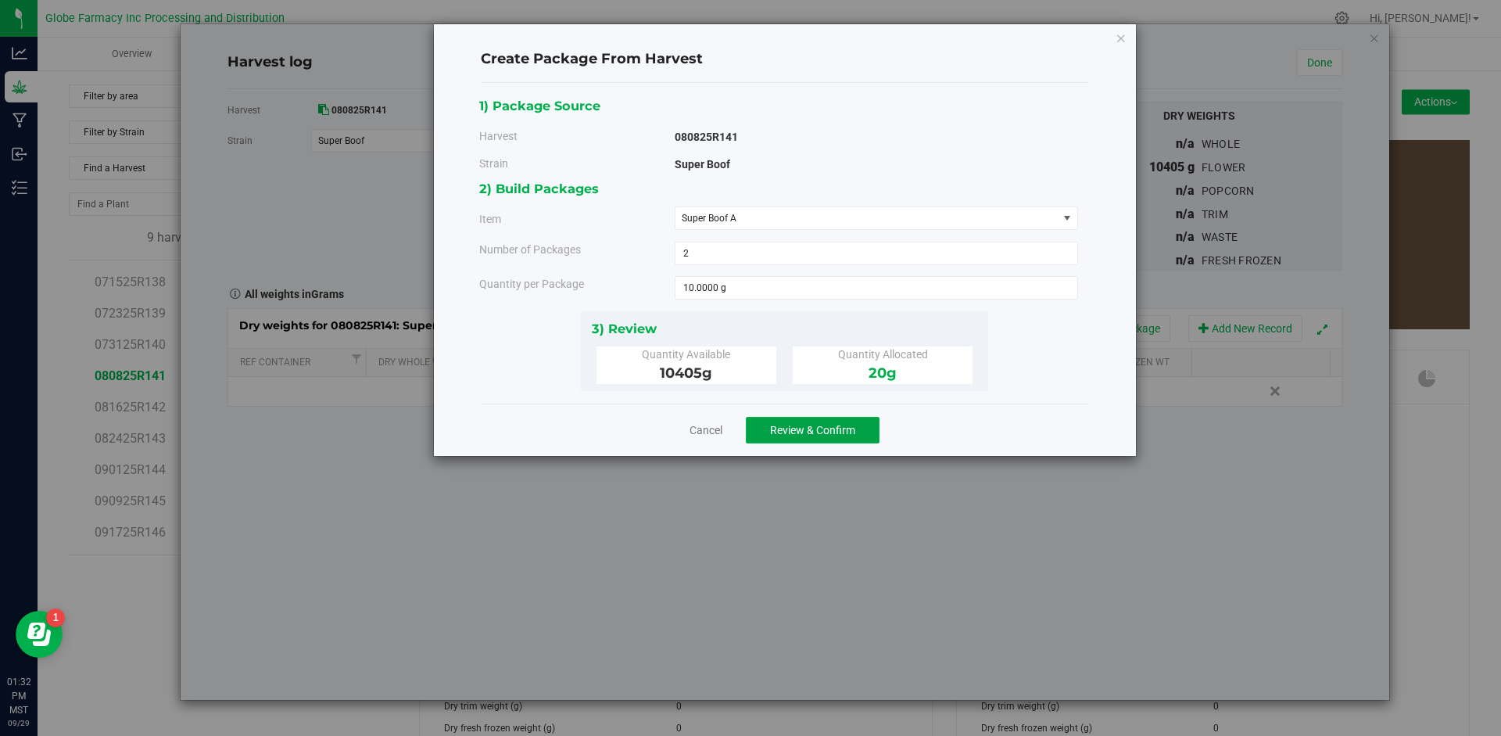
click at [800, 427] on span "Review & Confirm" at bounding box center [812, 430] width 85 height 13
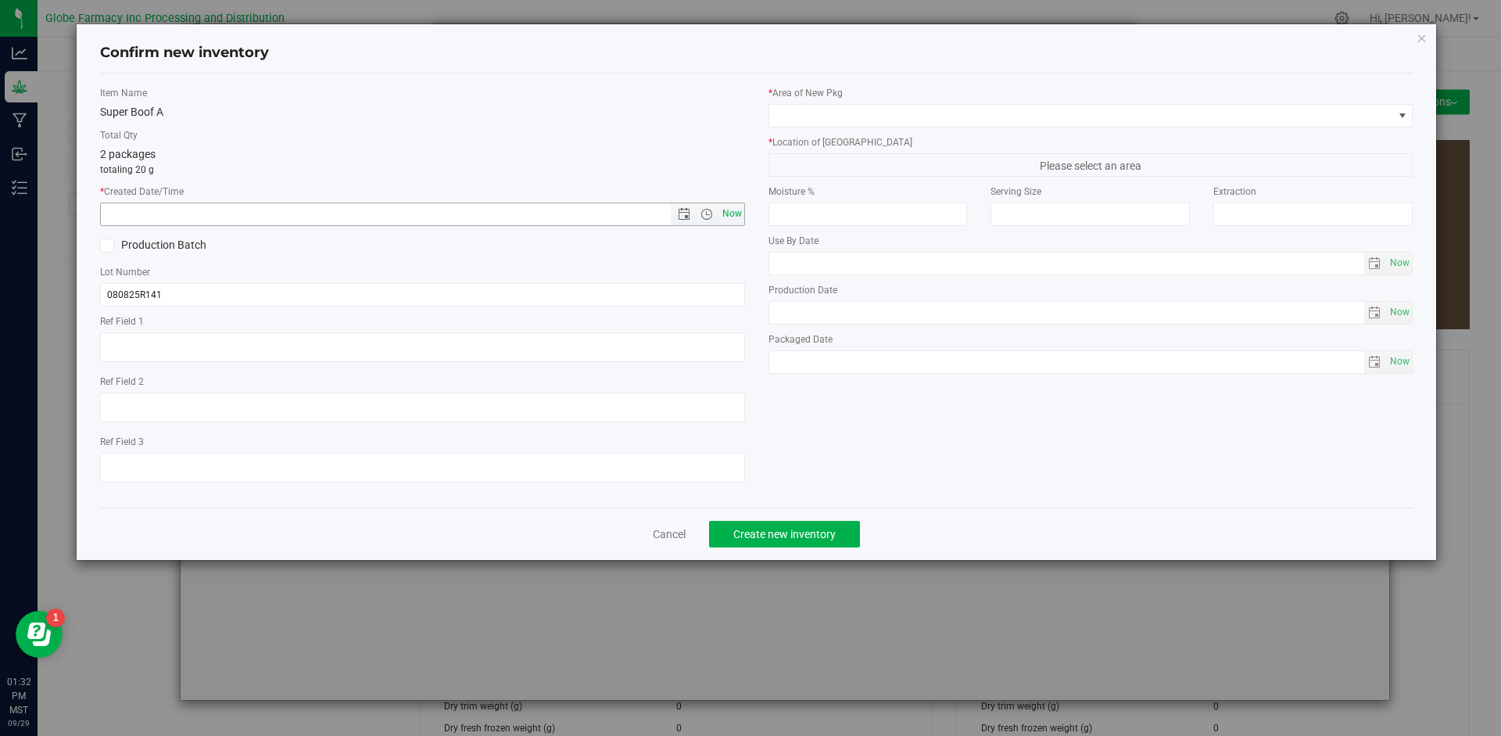
click at [733, 209] on span "Now" at bounding box center [731, 213] width 27 height 23
type input "[DATE] 1:32 PM"
click at [306, 281] on div "Lot Number 080825R141" at bounding box center [422, 285] width 645 height 41
click at [285, 292] on input "080825R141" at bounding box center [422, 294] width 645 height 23
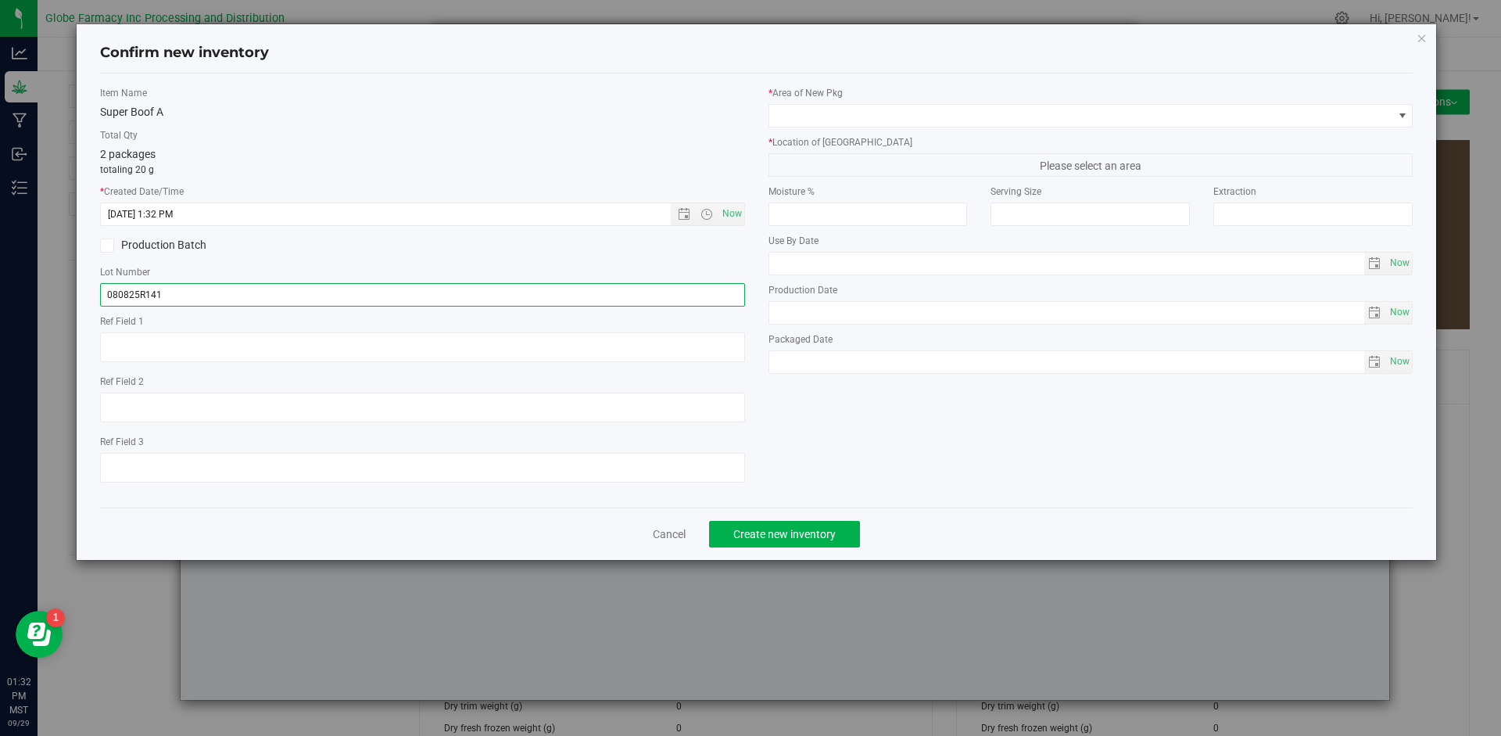
click at [285, 292] on input "080825R141" at bounding box center [422, 294] width 645 height 23
type input "080825R141-SB"
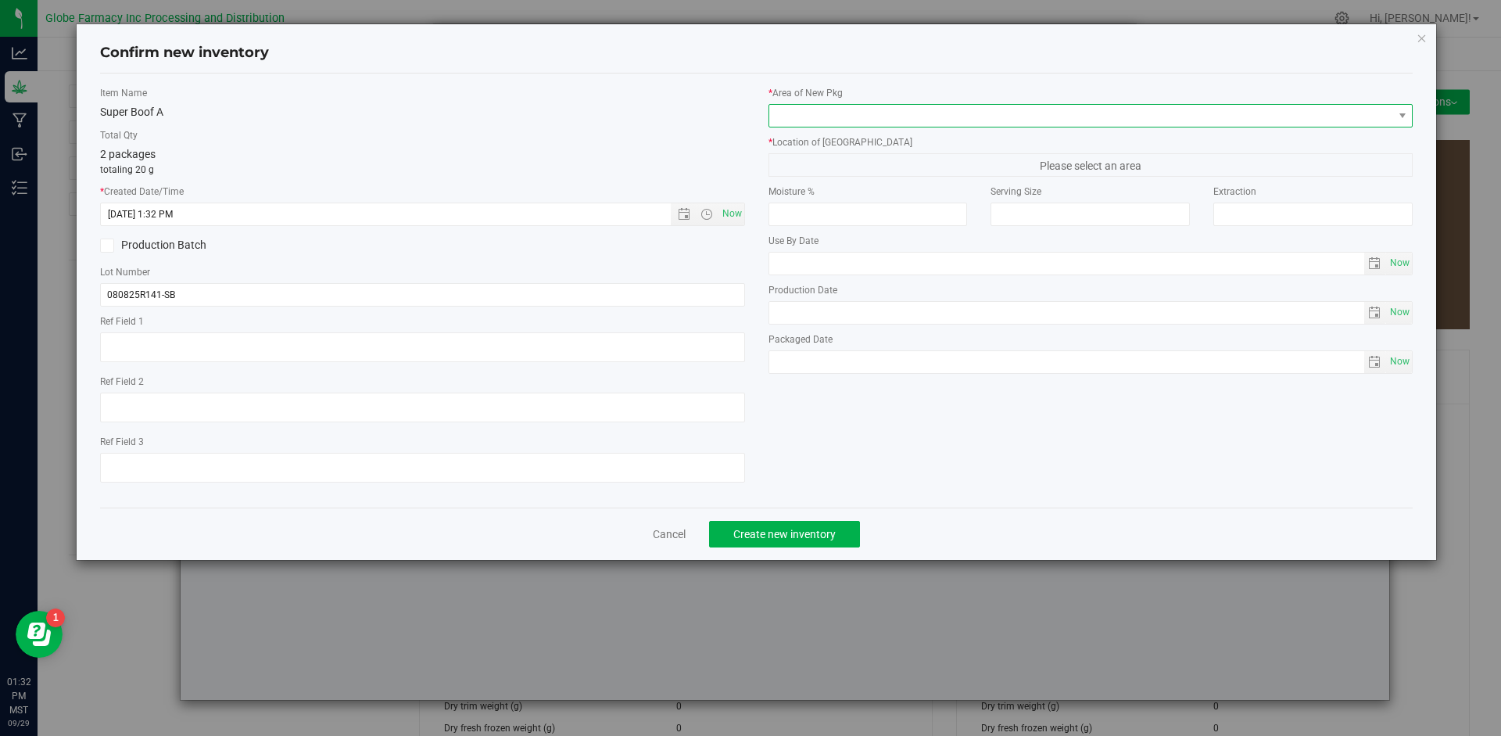
click at [829, 113] on span at bounding box center [1081, 116] width 624 height 22
click at [831, 123] on span at bounding box center [1081, 116] width 624 height 22
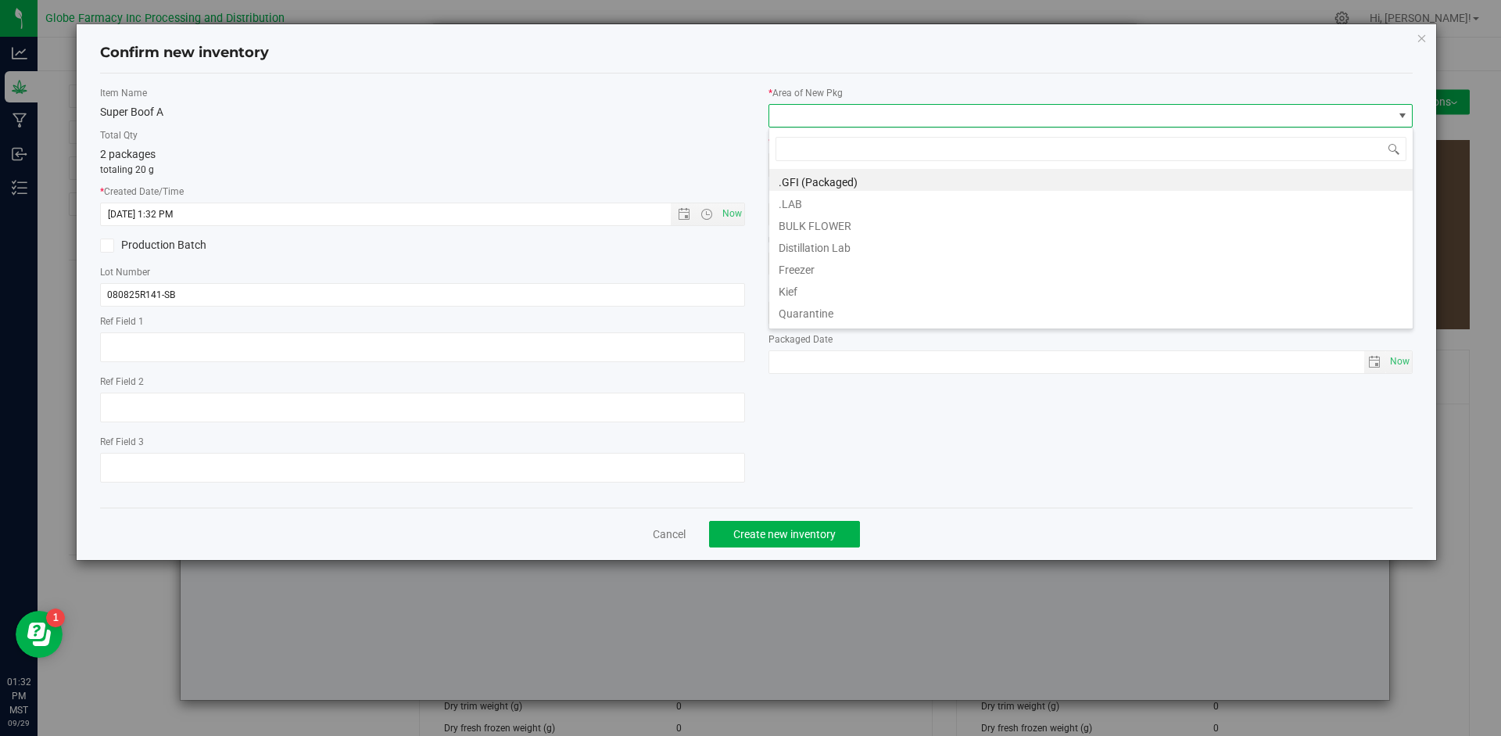
scroll to position [23, 645]
click at [809, 217] on li "BULK FLOWER" at bounding box center [1090, 224] width 643 height 22
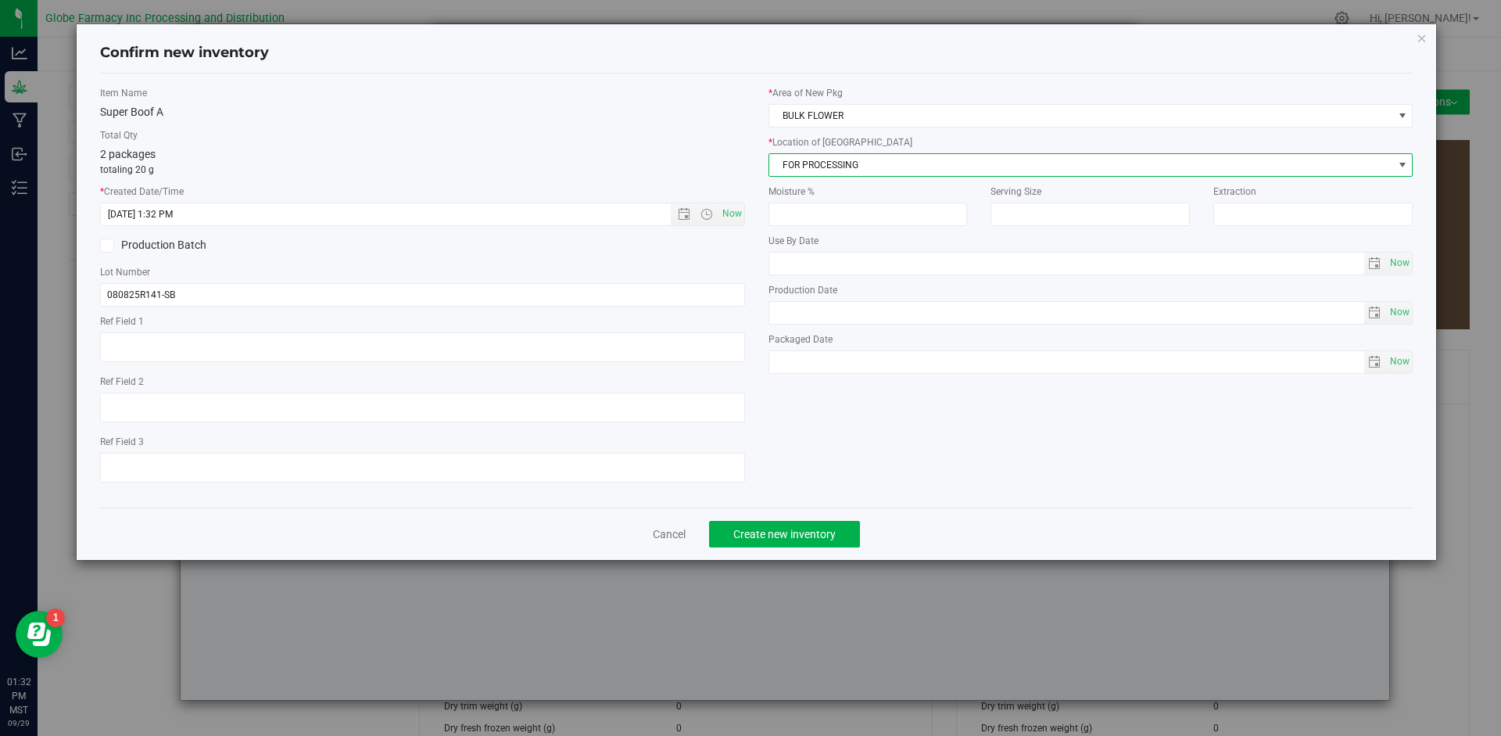
click at [817, 158] on span "FOR PROCESSING" at bounding box center [1081, 165] width 624 height 22
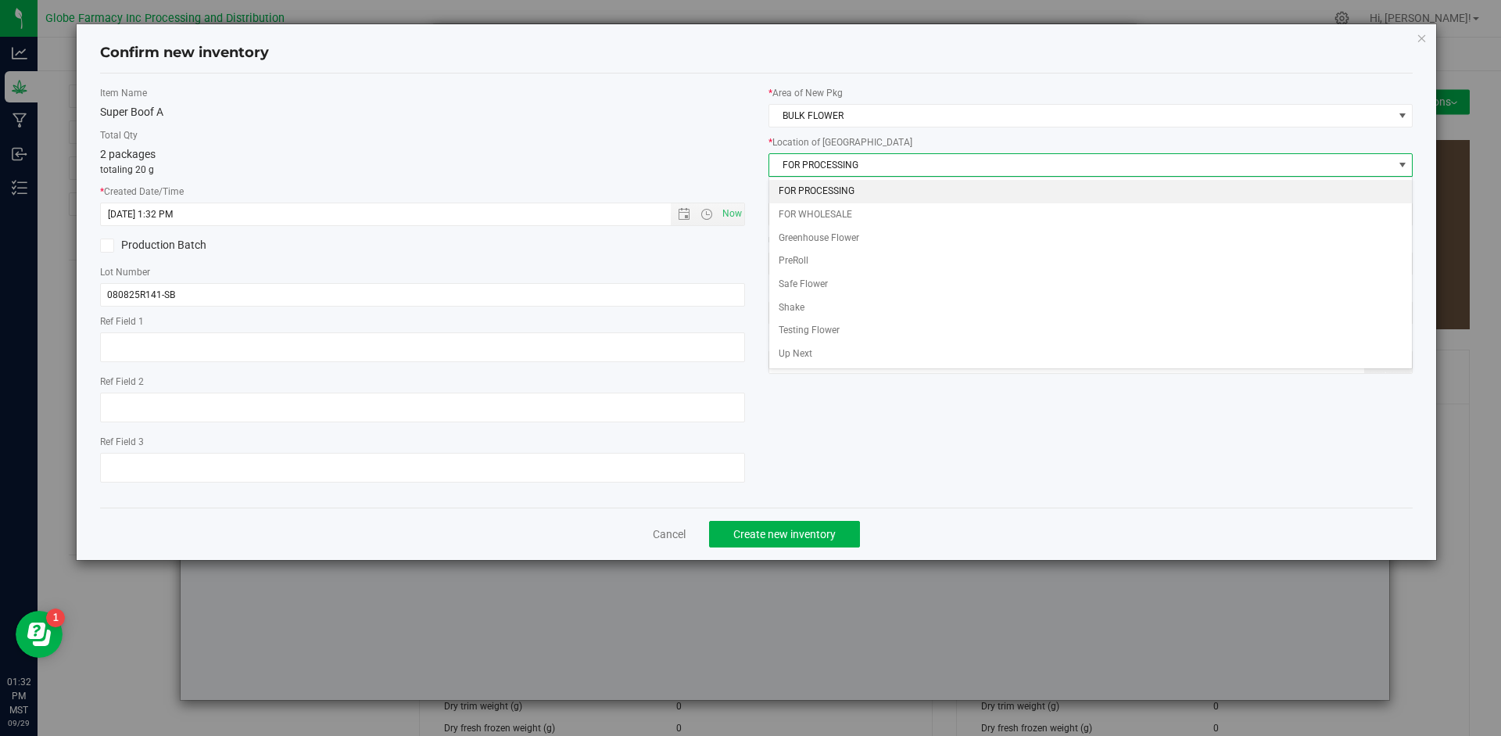
click at [815, 201] on li "FOR PROCESSING" at bounding box center [1090, 191] width 643 height 23
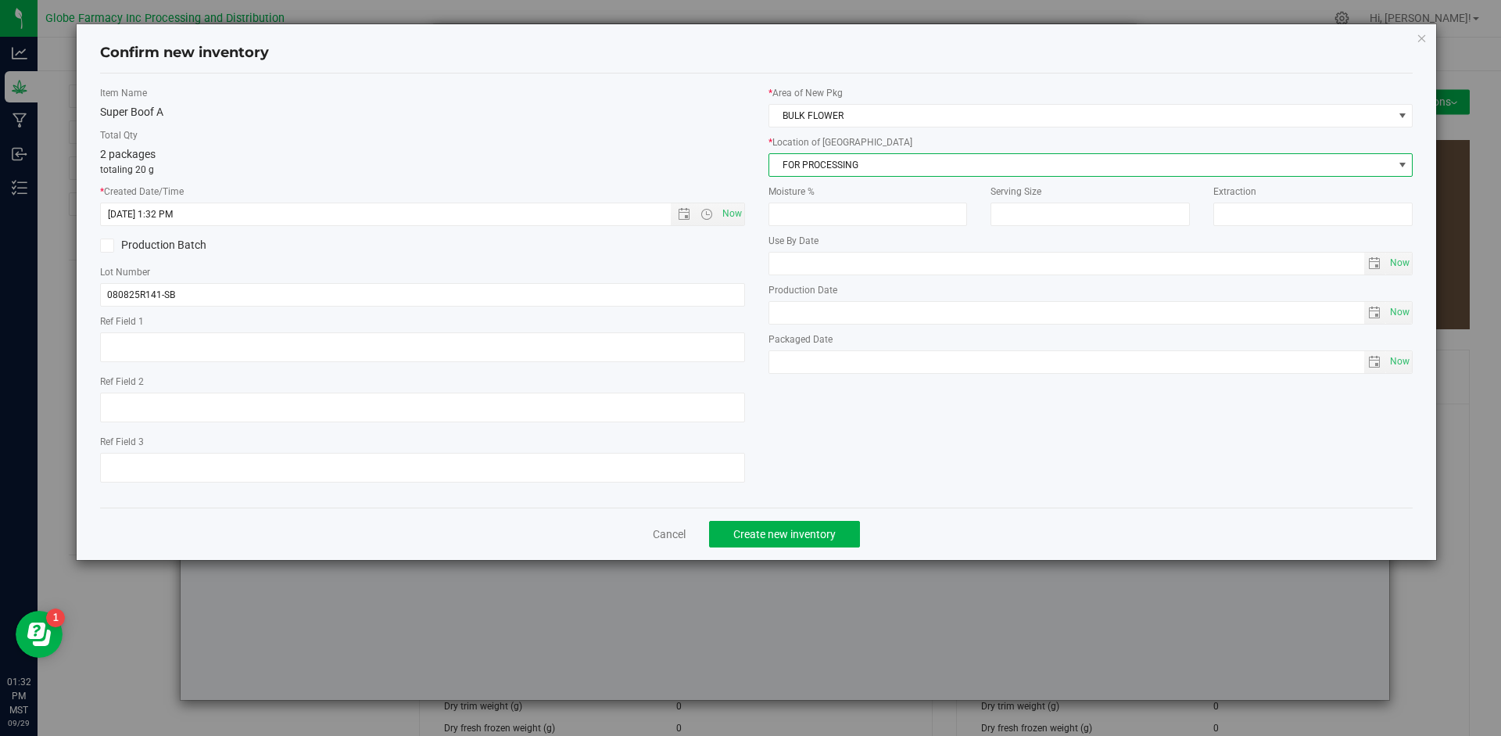
click at [815, 550] on div "Cancel Create new inventory" at bounding box center [756, 533] width 1313 height 52
click at [817, 524] on button "Create new inventory" at bounding box center [784, 534] width 151 height 27
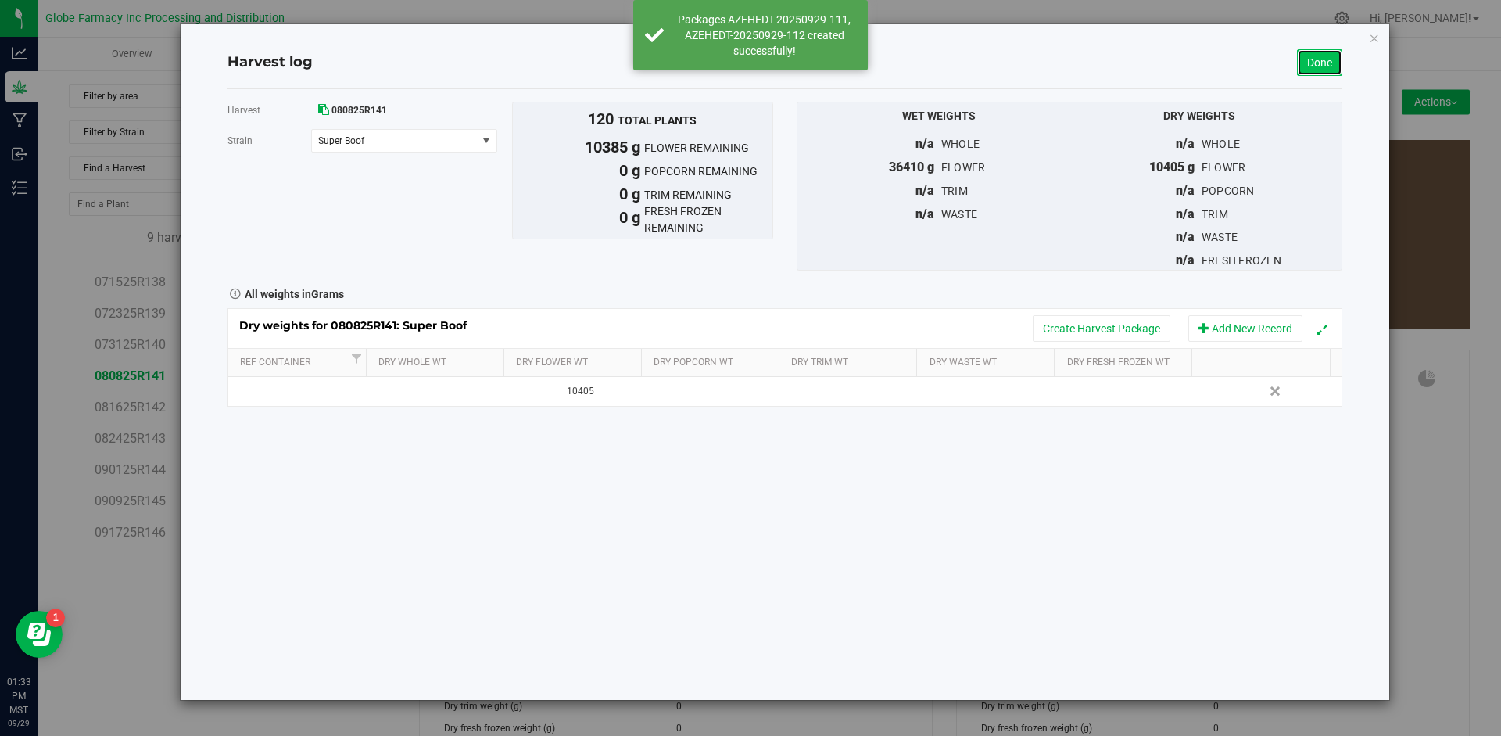
click at [1307, 63] on link "Done" at bounding box center [1319, 62] width 45 height 27
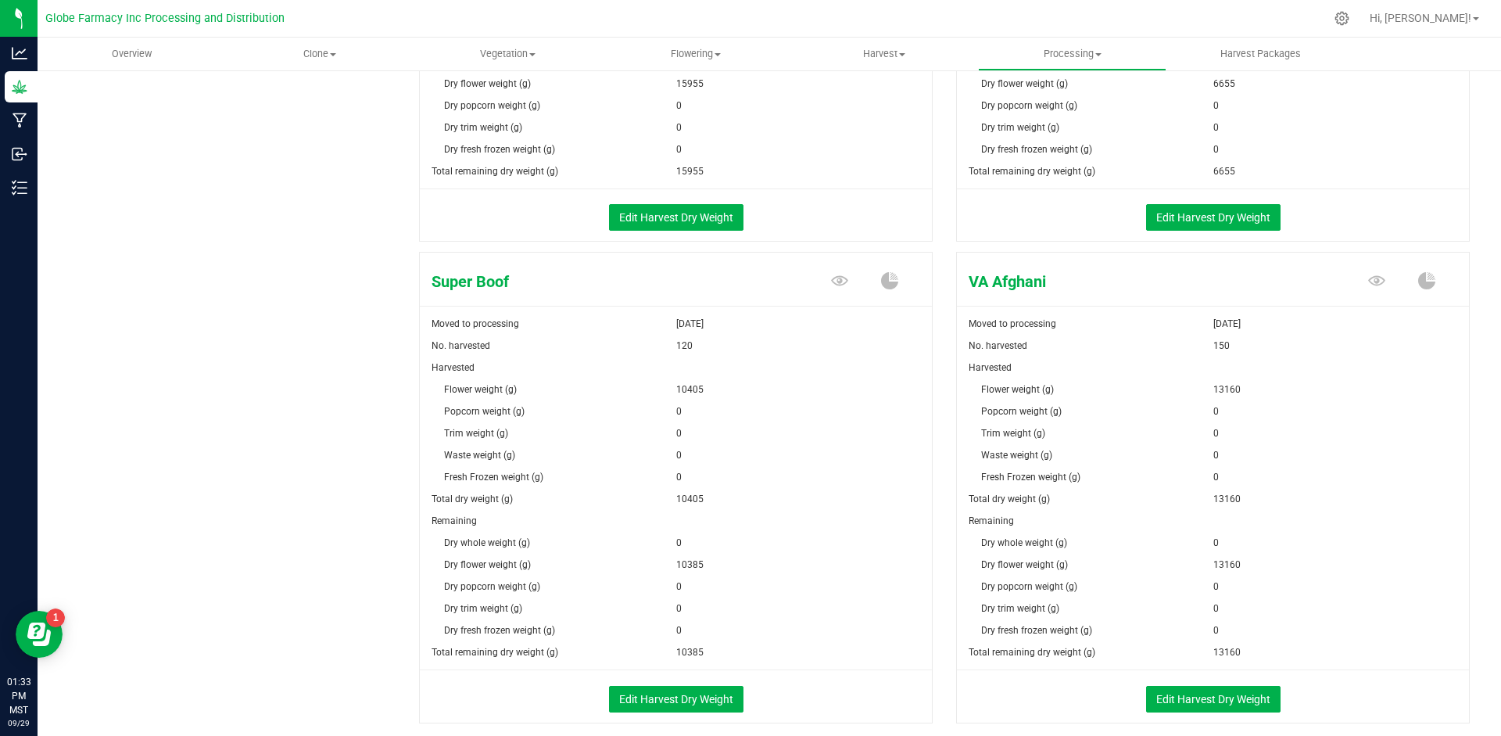
scroll to position [2577, 0]
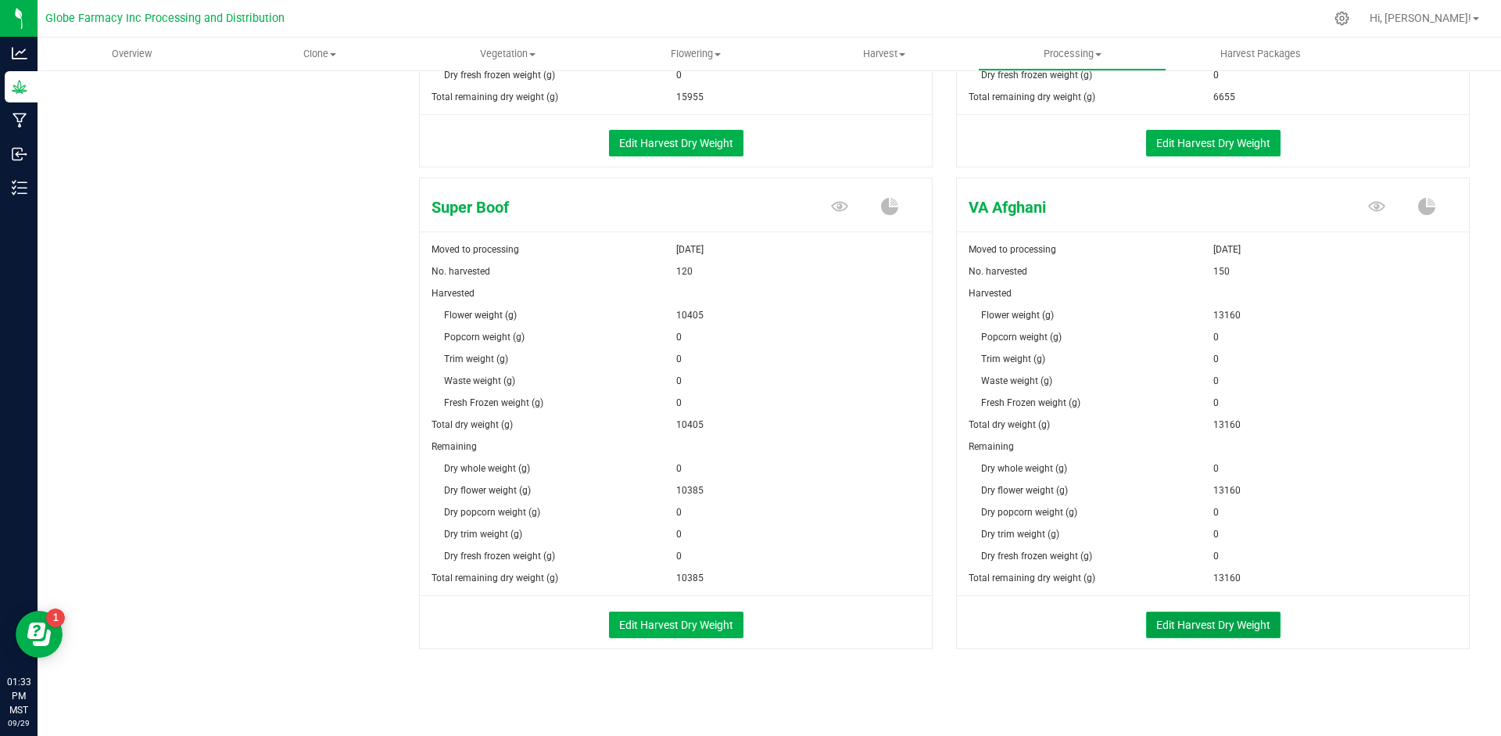
click at [1200, 617] on button "Edit Harvest Dry Weight" at bounding box center [1213, 624] width 134 height 27
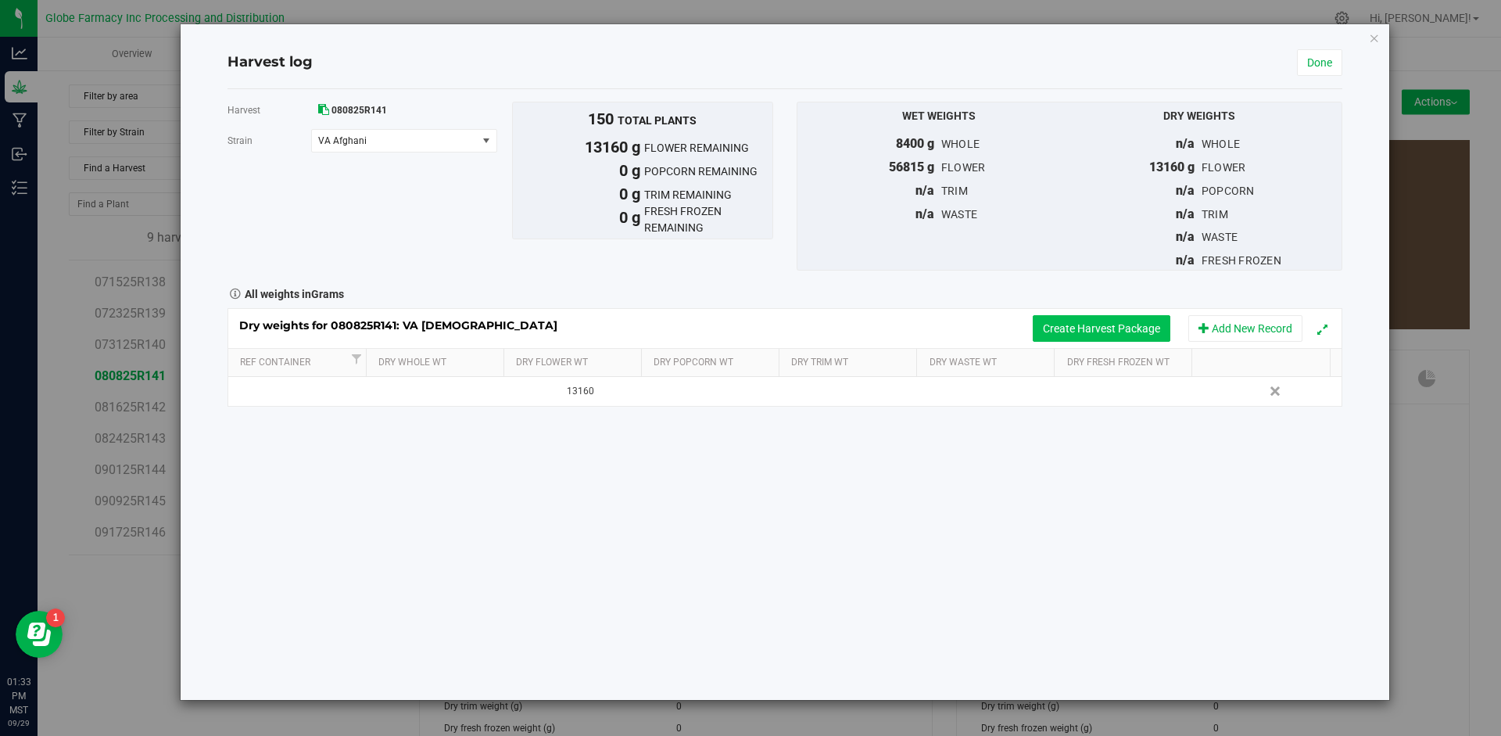
click at [1134, 333] on button "Create Harvest Package" at bounding box center [1102, 328] width 138 height 27
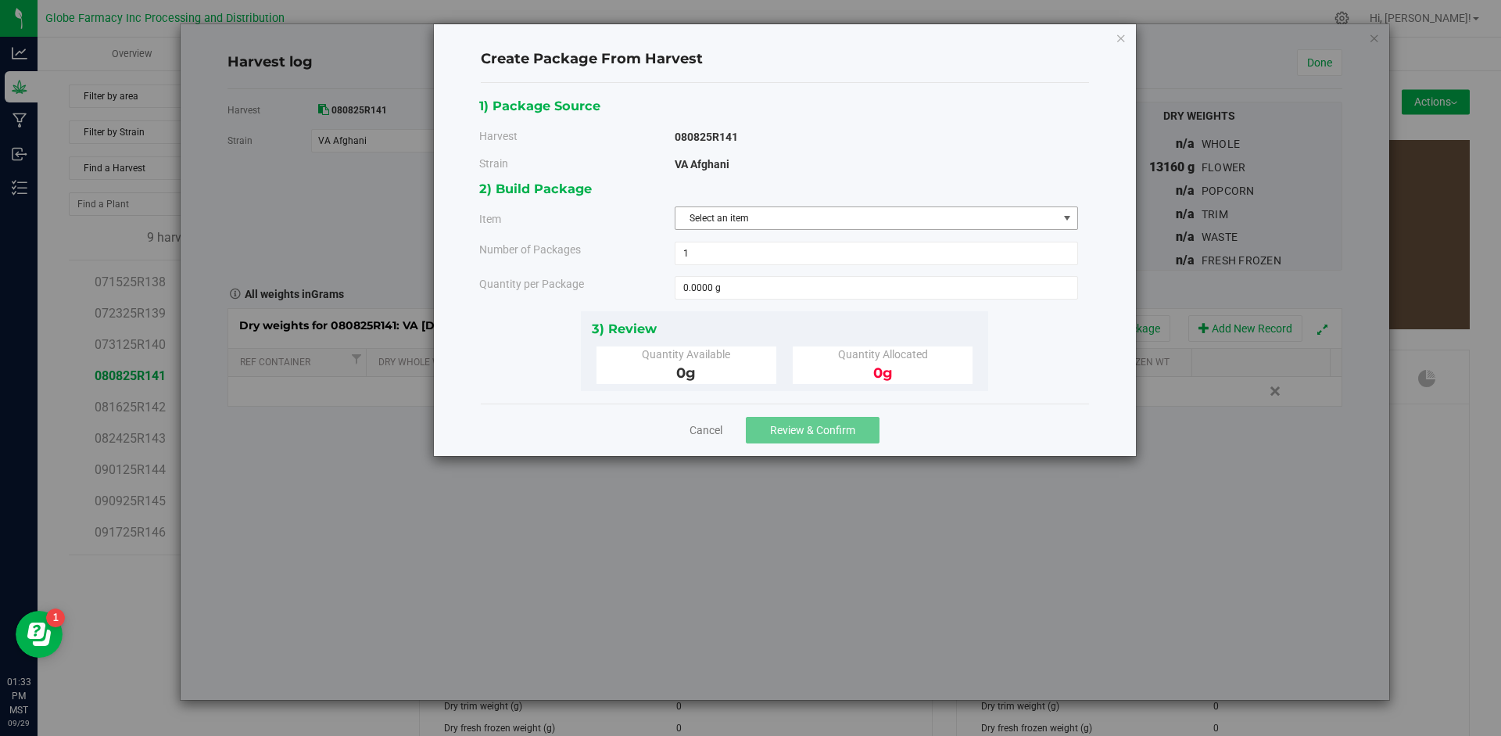
click at [718, 213] on span "Select an item" at bounding box center [866, 218] width 382 height 22
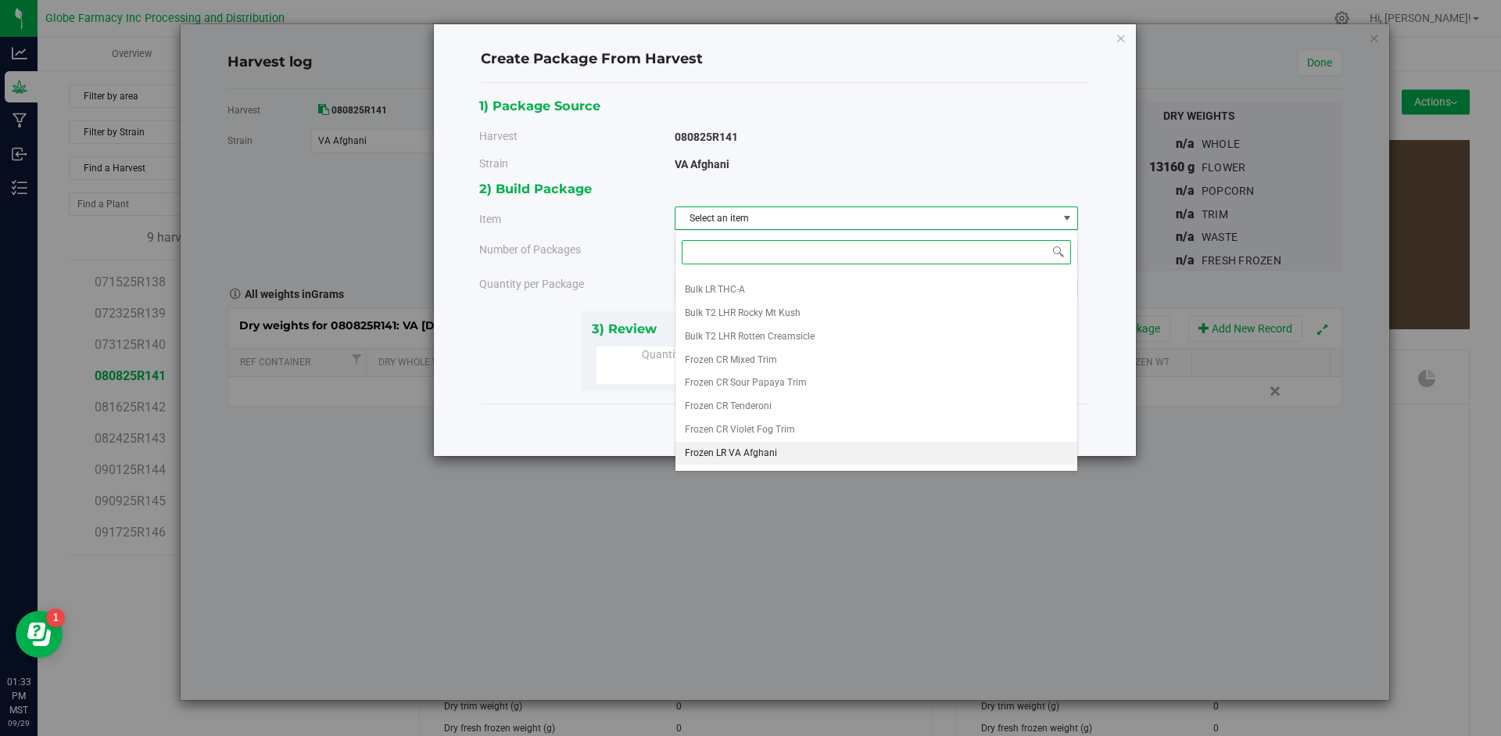
scroll to position [245, 0]
click at [758, 430] on li "VA Afghani A" at bounding box center [876, 432] width 402 height 23
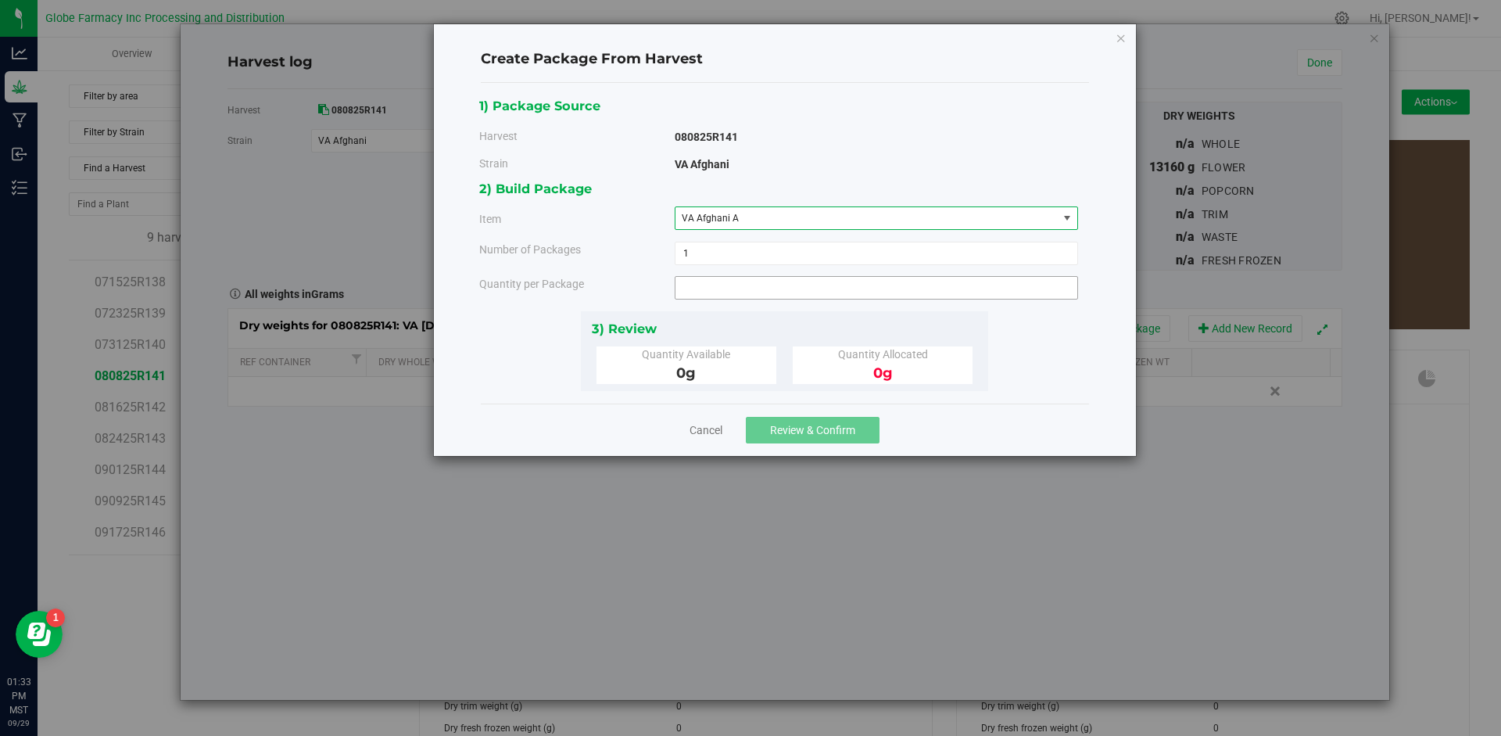
click at [732, 293] on span at bounding box center [876, 287] width 403 height 23
type input "10"
type input "10.0000 g"
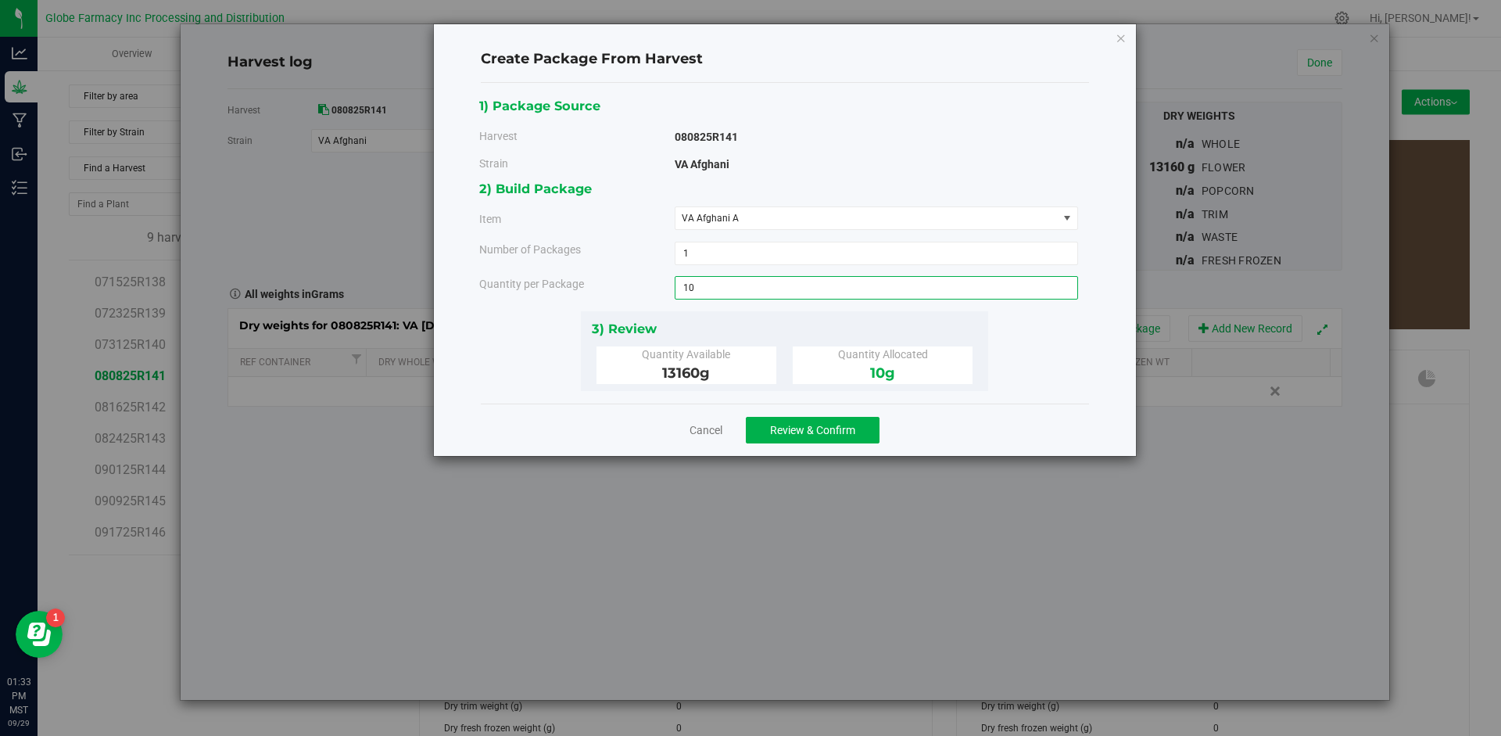
click at [831, 444] on div "Cancel Review & Confirm" at bounding box center [785, 429] width 608 height 52
click at [831, 435] on span "Review & Confirm" at bounding box center [812, 430] width 85 height 13
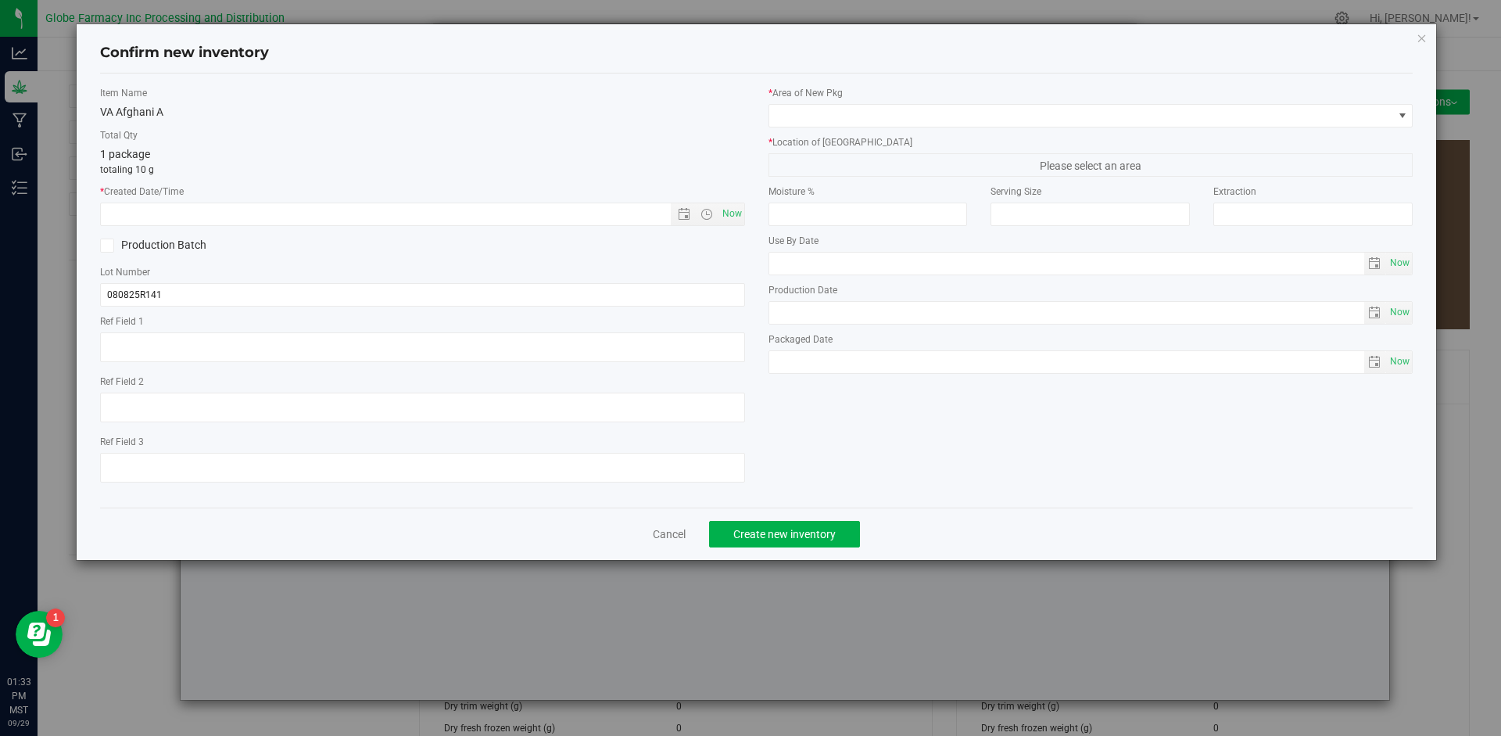
click at [726, 201] on div "* Created Date/Time Now" at bounding box center [422, 204] width 645 height 41
click at [730, 220] on span "Now" at bounding box center [731, 213] width 27 height 23
type input "[DATE] 1:33 PM"
click at [207, 281] on div "Lot Number 080825R141" at bounding box center [422, 285] width 645 height 41
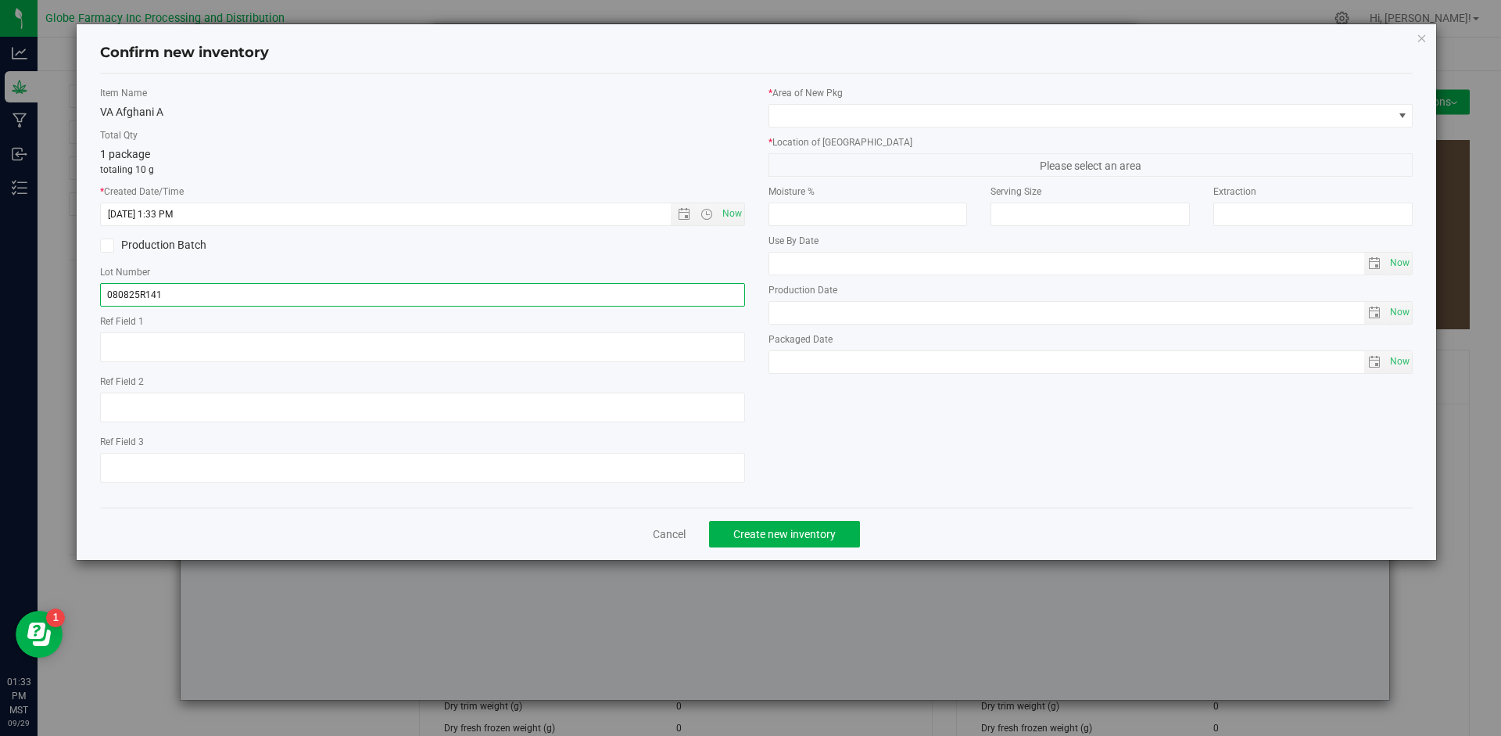
click at [207, 292] on input "080825R141" at bounding box center [422, 294] width 645 height 23
type input "080825R141-VAA"
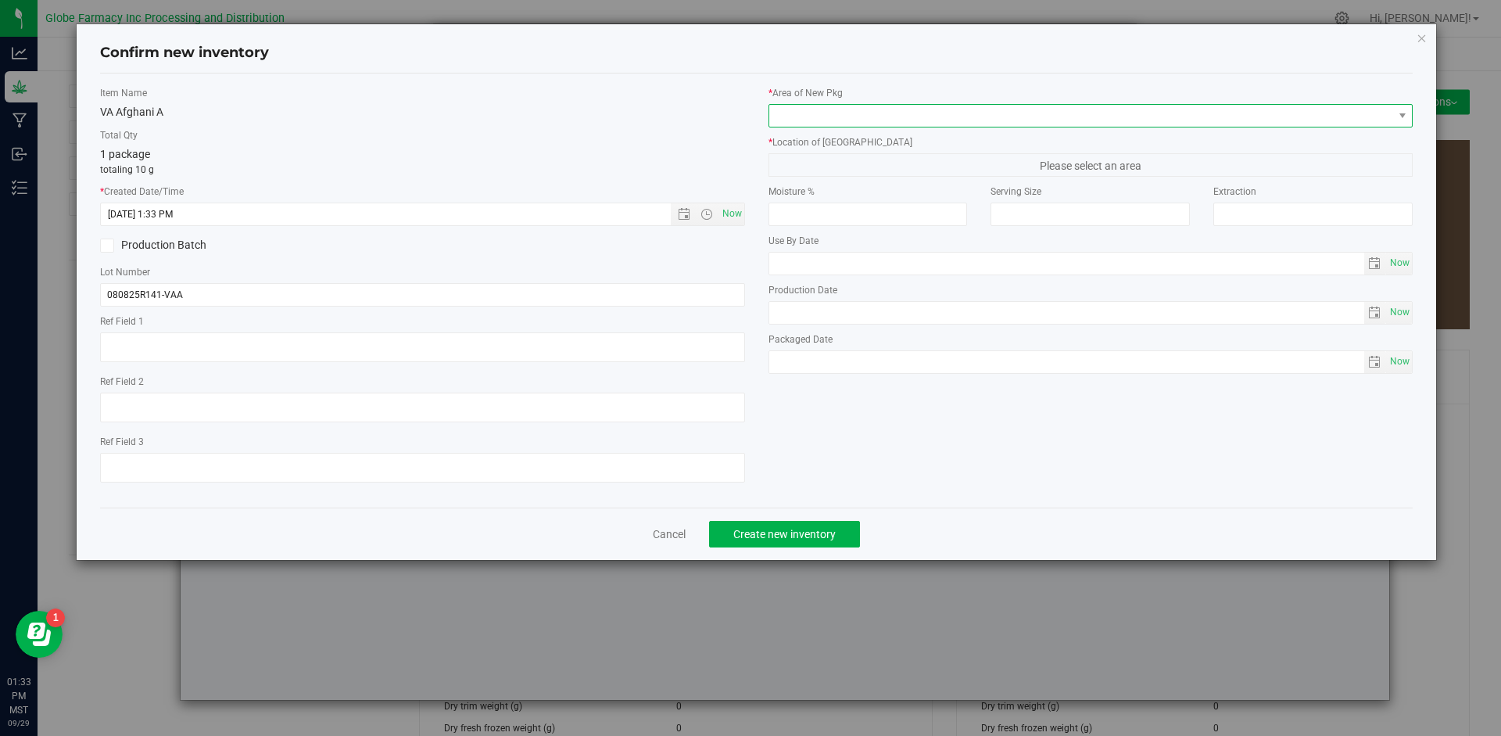
click at [977, 110] on span at bounding box center [1081, 116] width 624 height 22
click at [979, 110] on span at bounding box center [1081, 116] width 624 height 22
click at [887, 134] on div "* Area of [GEOGRAPHIC_DATA] * Location of [GEOGRAPHIC_DATA] Please select an ar…" at bounding box center [1091, 233] width 668 height 295
click at [898, 120] on span at bounding box center [1081, 116] width 624 height 22
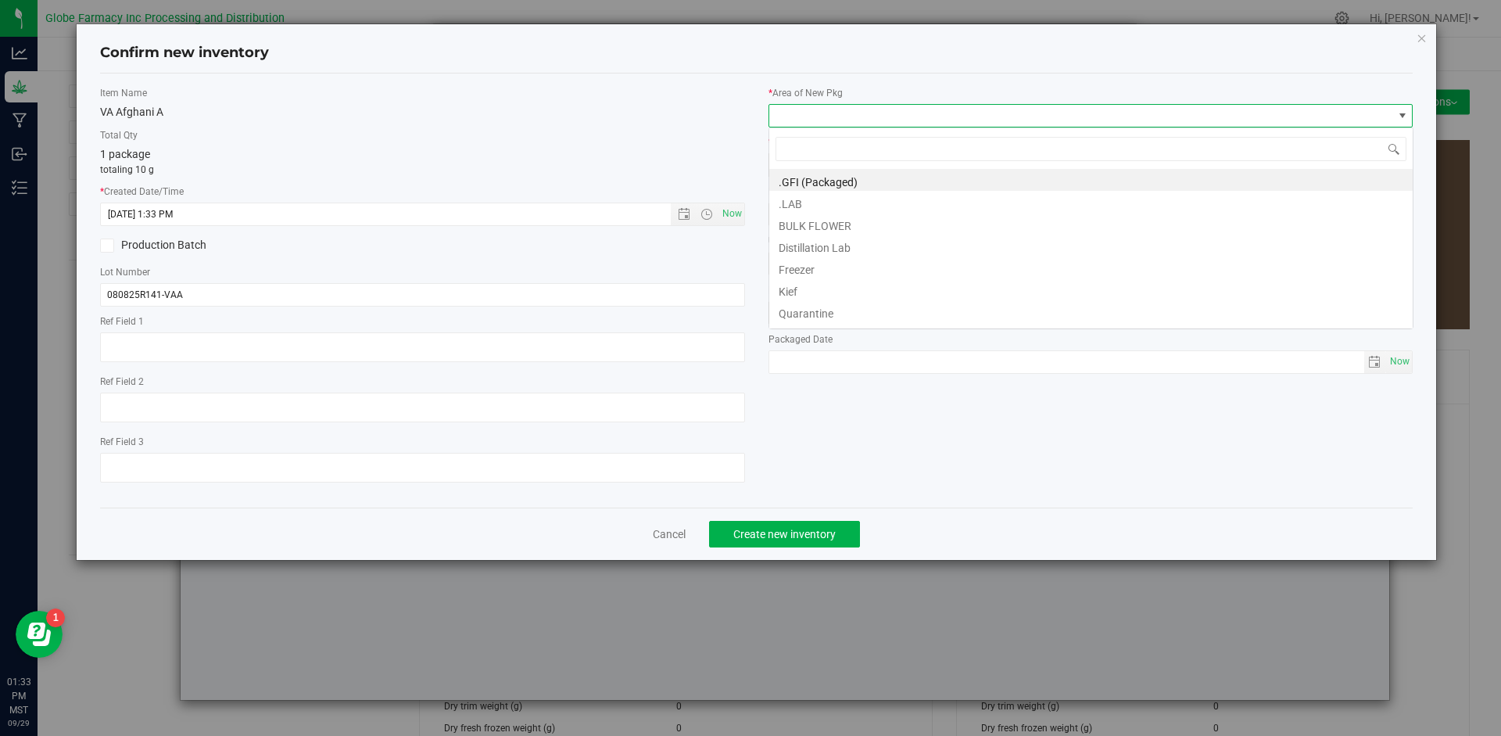
scroll to position [23, 645]
click at [854, 220] on li "BULK FLOWER" at bounding box center [1090, 224] width 643 height 22
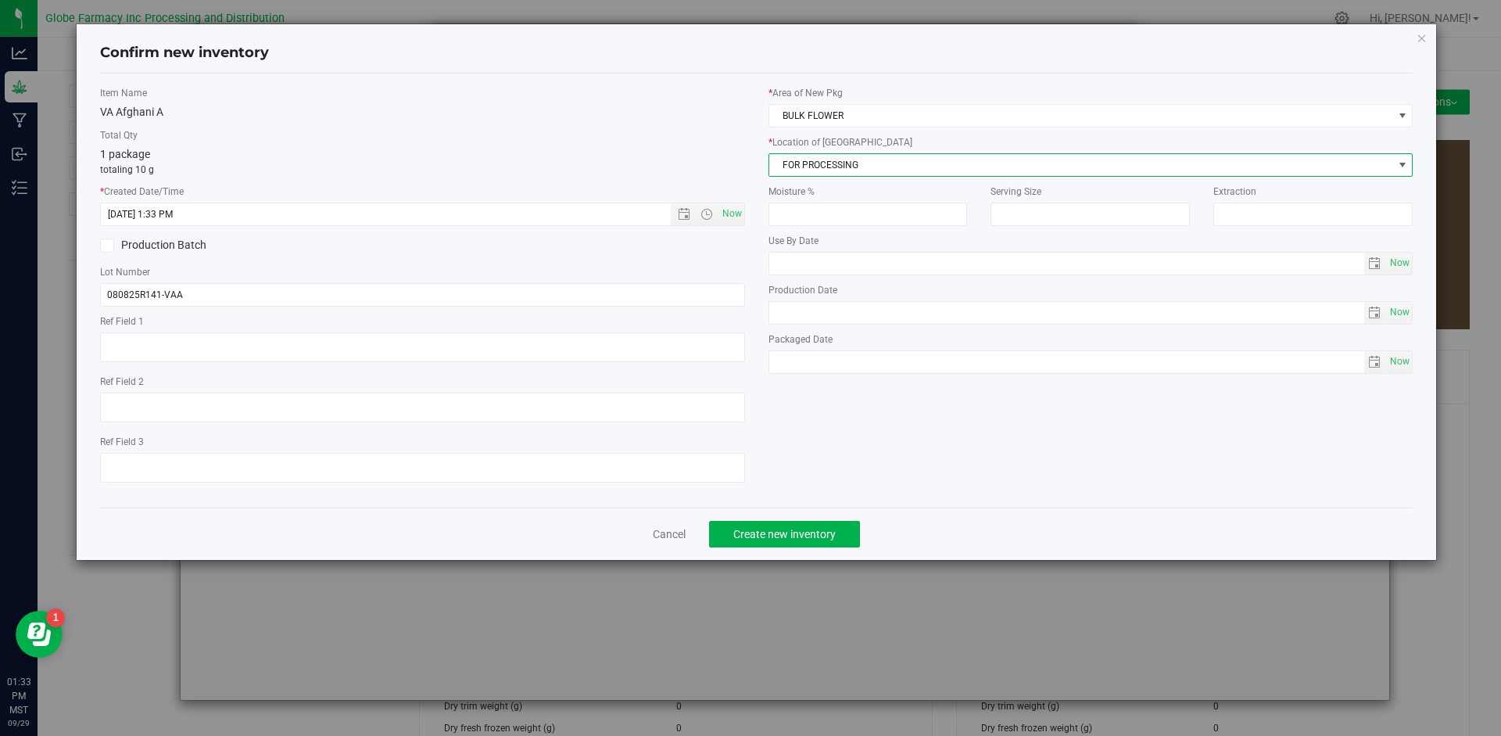
click at [857, 153] on span "FOR PROCESSING" at bounding box center [1090, 164] width 645 height 23
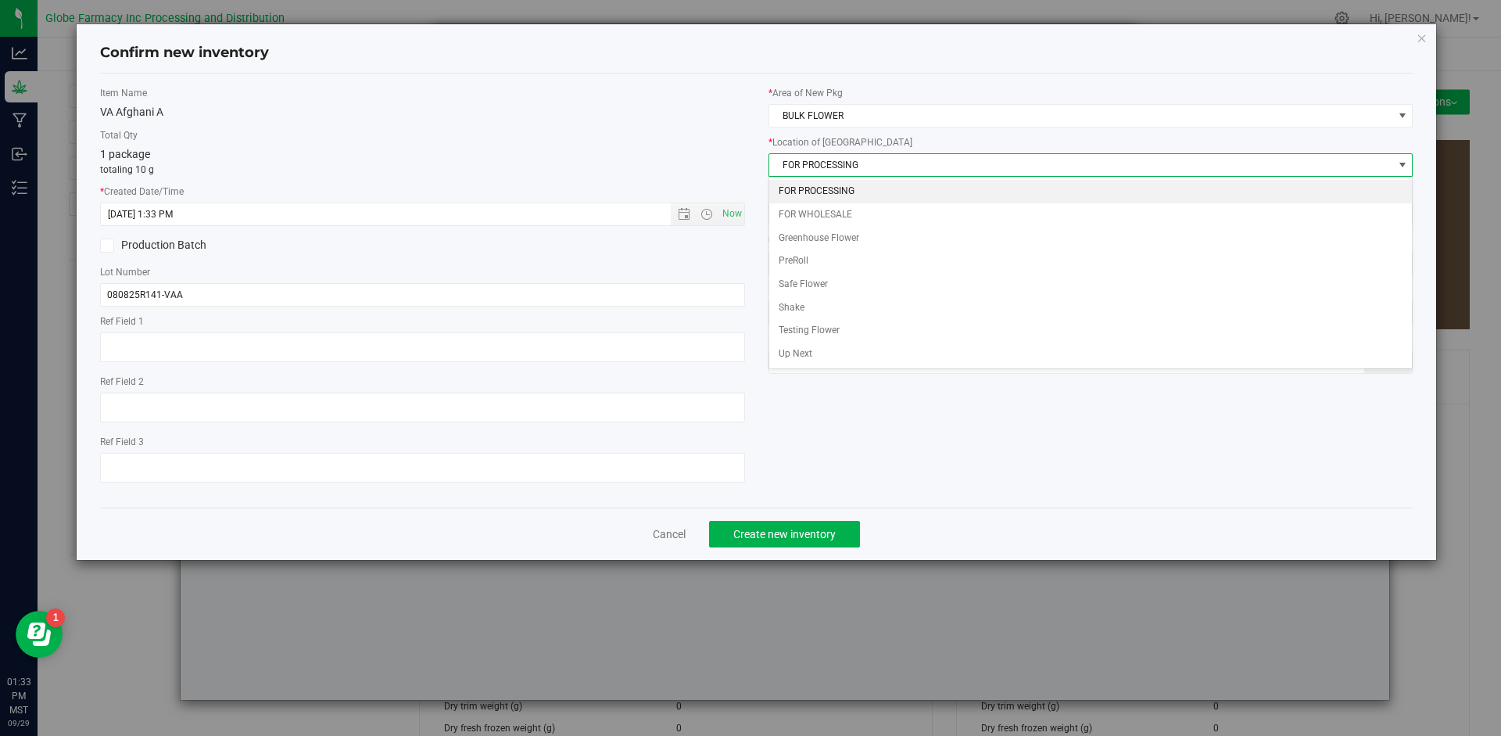
click at [854, 189] on li "FOR PROCESSING" at bounding box center [1090, 191] width 643 height 23
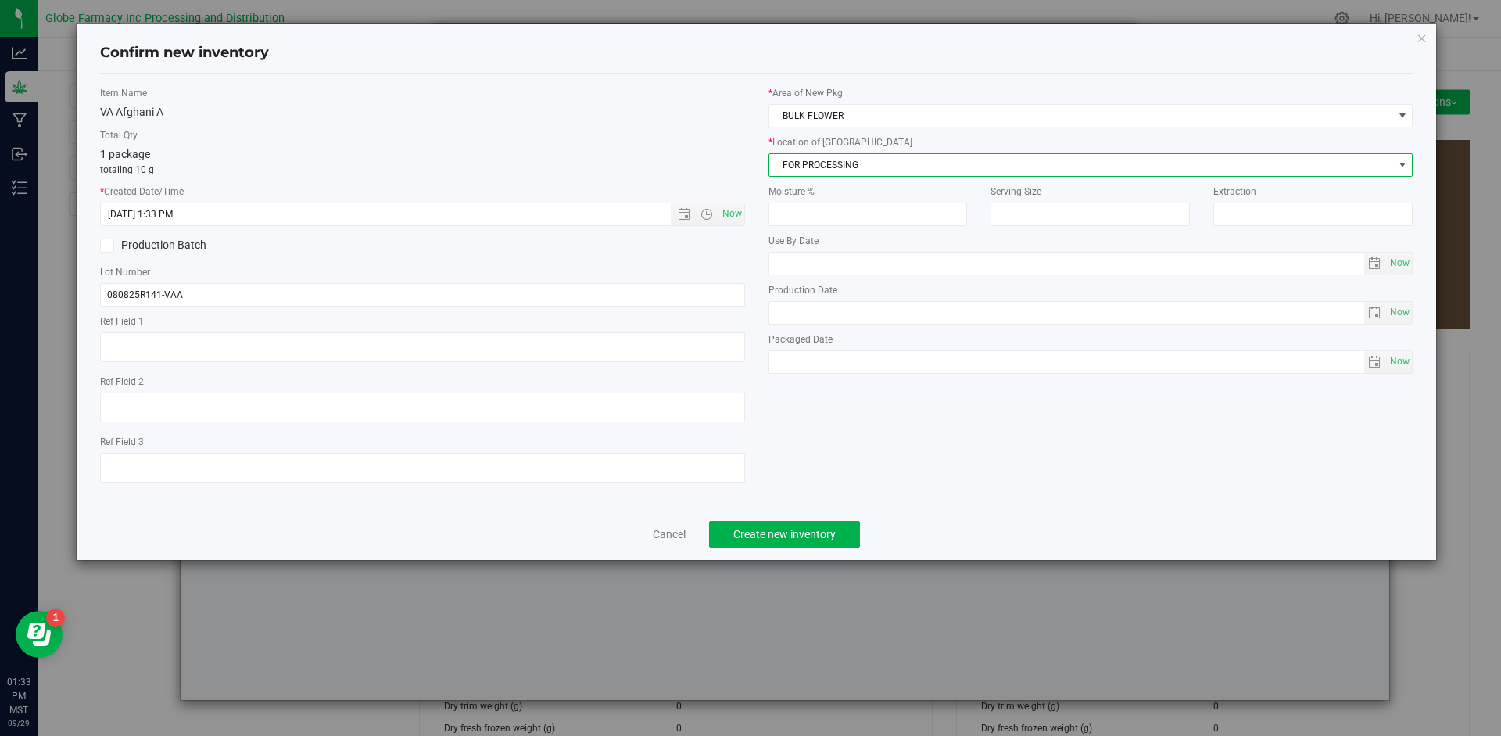
drag, startPoint x: 814, startPoint y: 510, endPoint x: 811, endPoint y: 519, distance: 9.7
click at [811, 517] on div "Cancel Create new inventory" at bounding box center [756, 533] width 1313 height 52
click at [808, 531] on span "Create new inventory" at bounding box center [784, 534] width 102 height 13
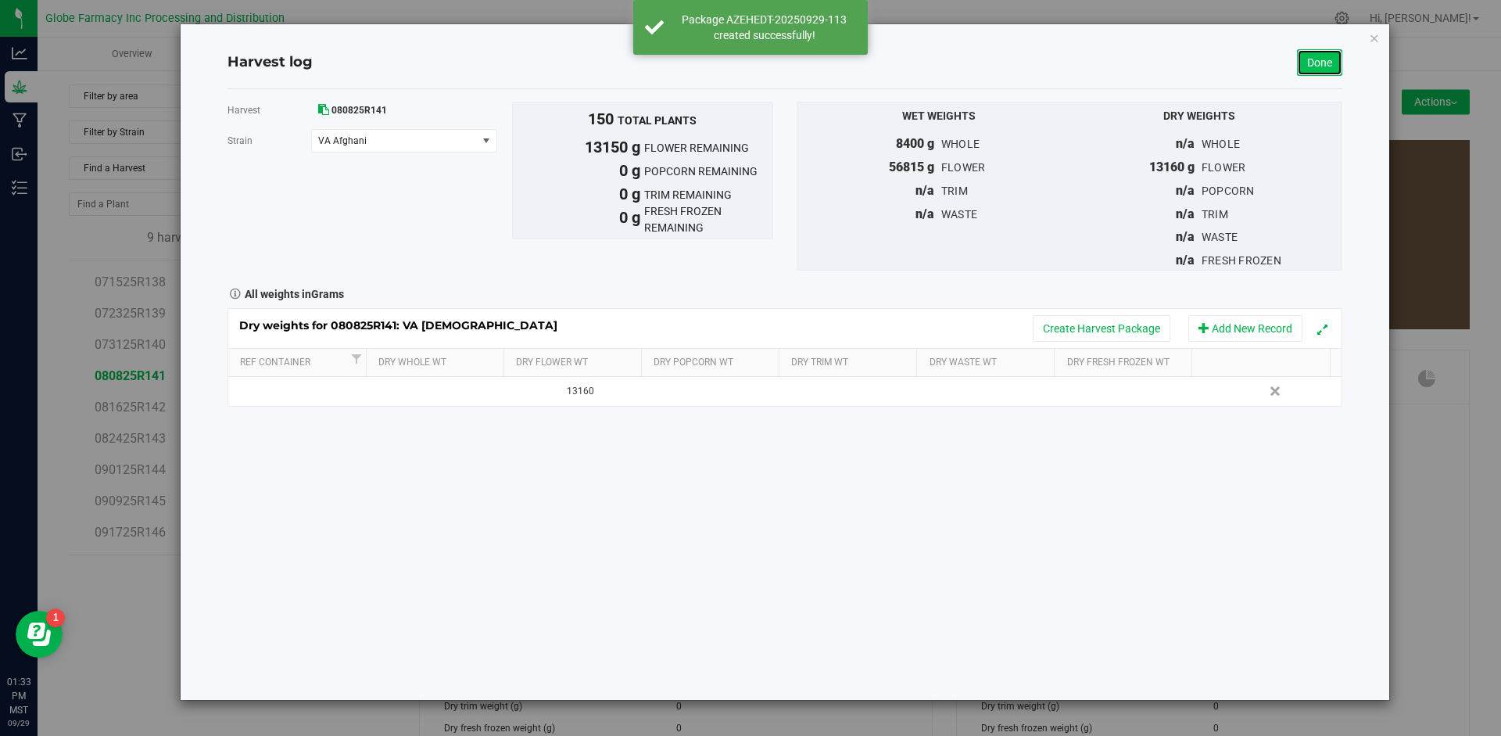
click at [1320, 59] on link "Done" at bounding box center [1319, 62] width 45 height 27
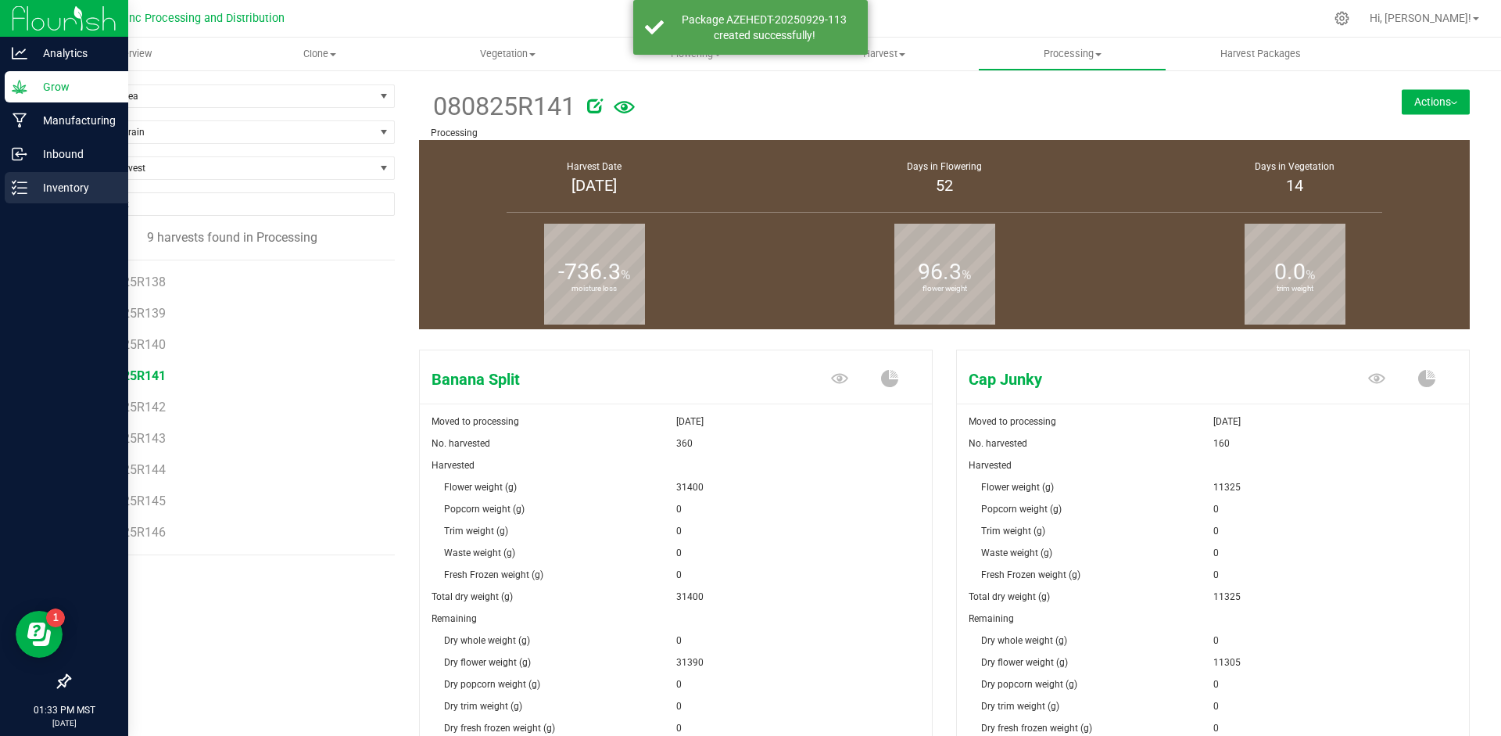
click at [47, 184] on p "Inventory" at bounding box center [74, 187] width 94 height 19
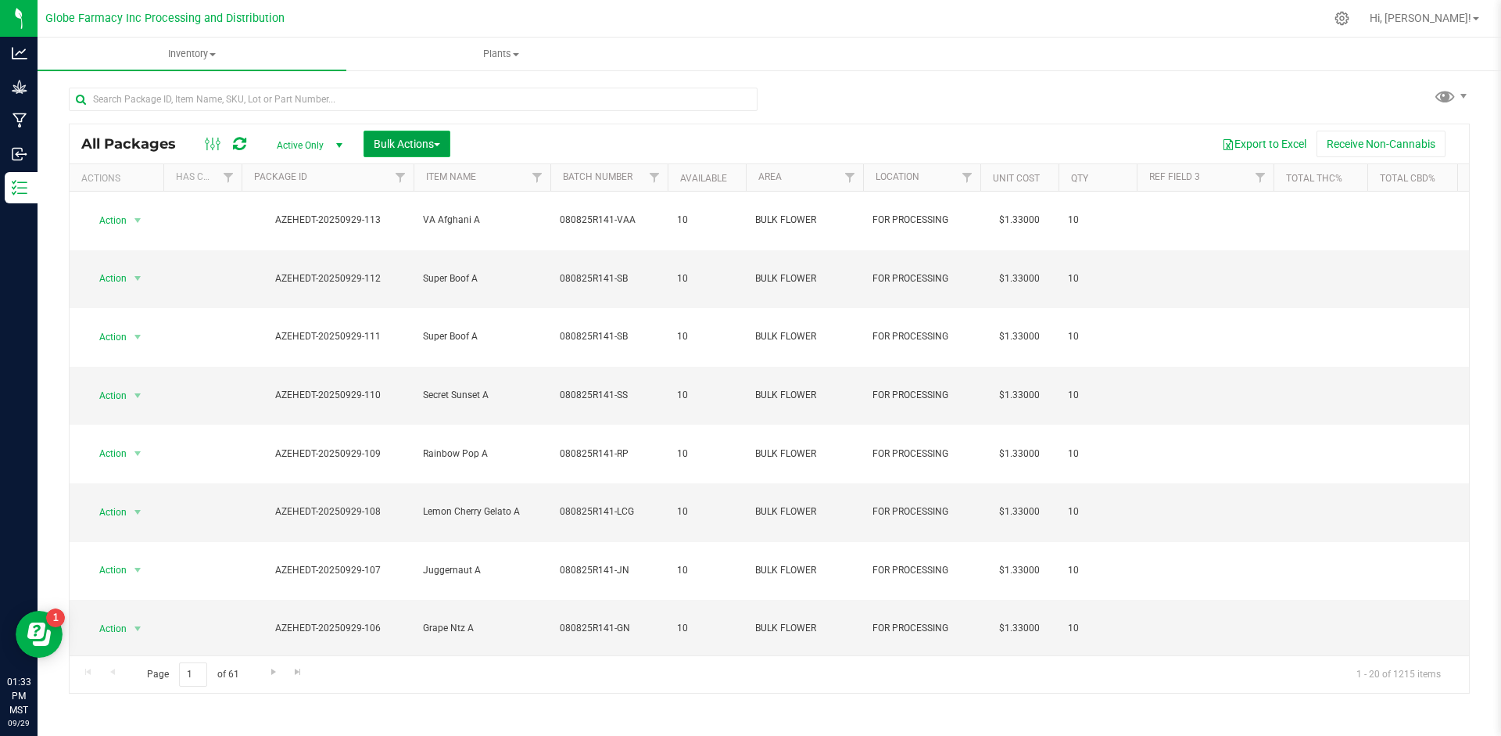
click at [400, 138] on span "Bulk Actions" at bounding box center [407, 144] width 66 height 13
click at [403, 268] on span "Print package labels" at bounding box center [420, 265] width 94 height 13
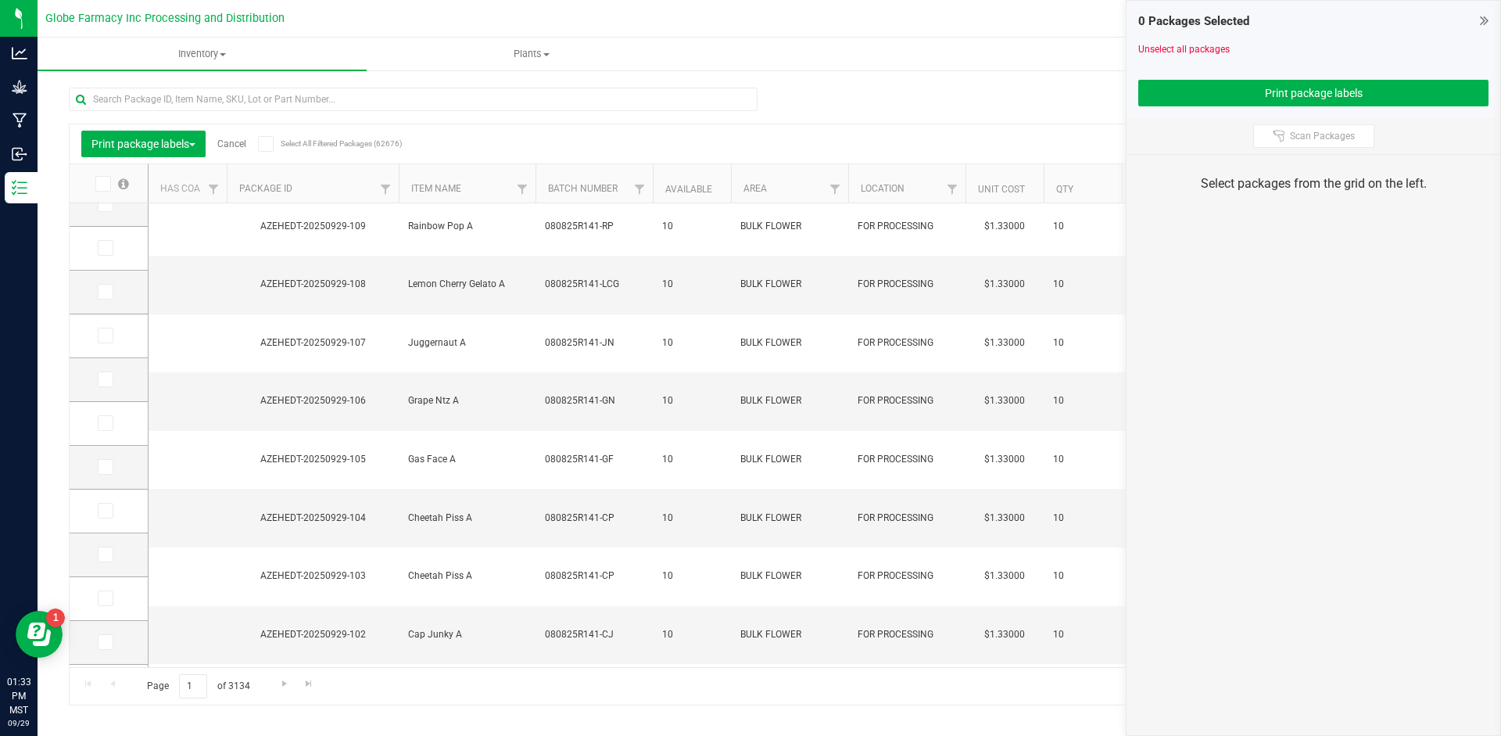
scroll to position [266, 0]
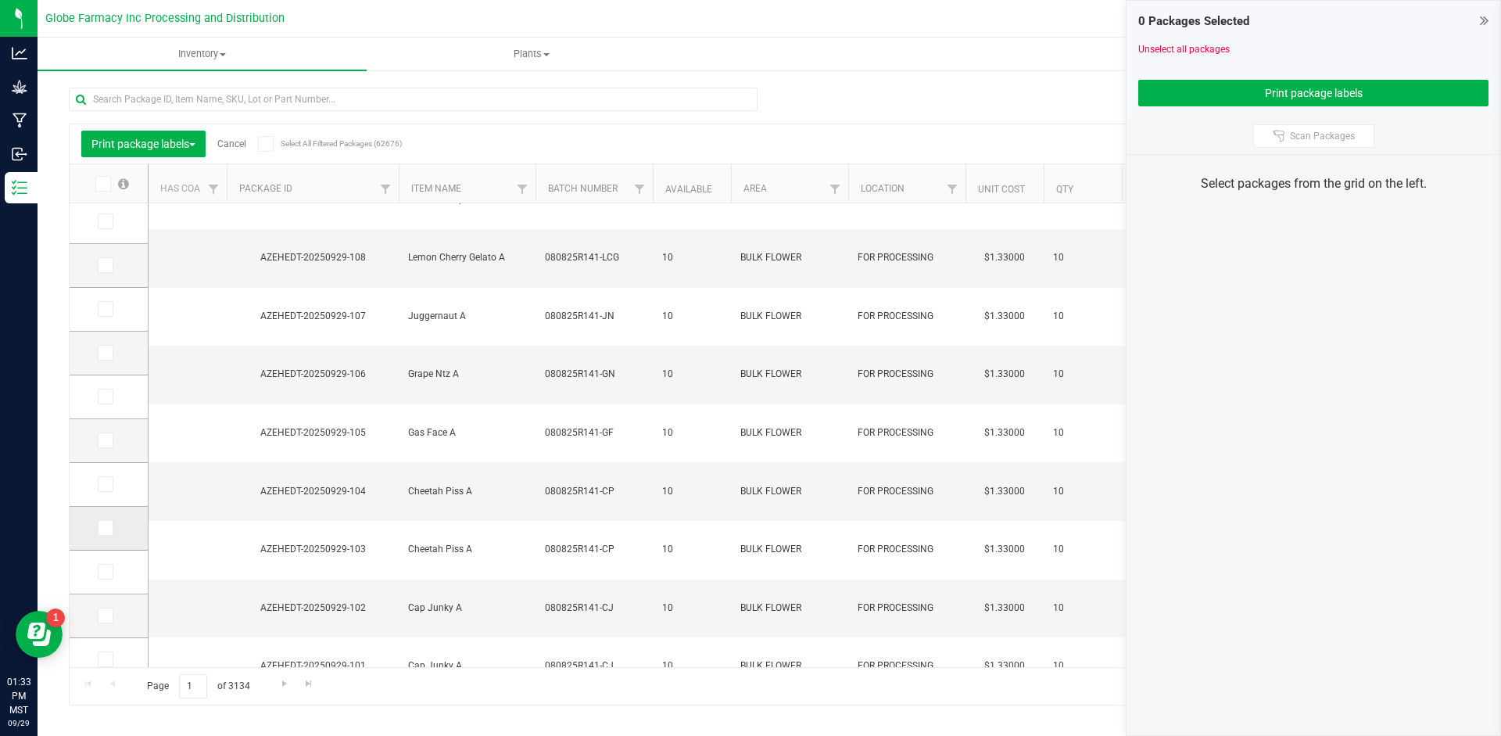
click at [103, 528] on icon at bounding box center [104, 528] width 10 height 0
click at [0, 0] on input "checkbox" at bounding box center [0, 0] width 0 height 0
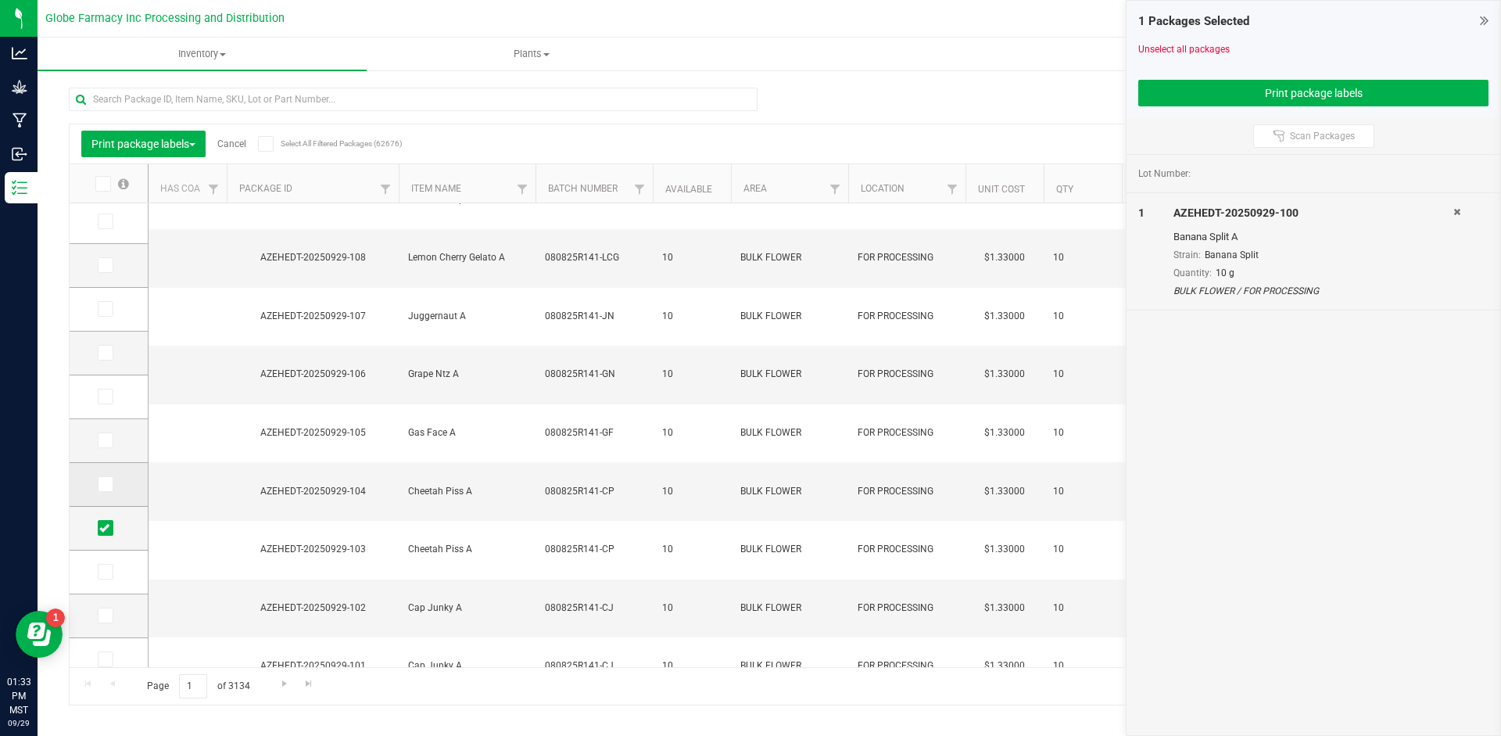
click at [104, 484] on icon at bounding box center [104, 484] width 10 height 0
click at [0, 0] on input "checkbox" at bounding box center [0, 0] width 0 height 0
click at [104, 440] on icon at bounding box center [104, 440] width 10 height 0
click at [0, 0] on input "checkbox" at bounding box center [0, 0] width 0 height 0
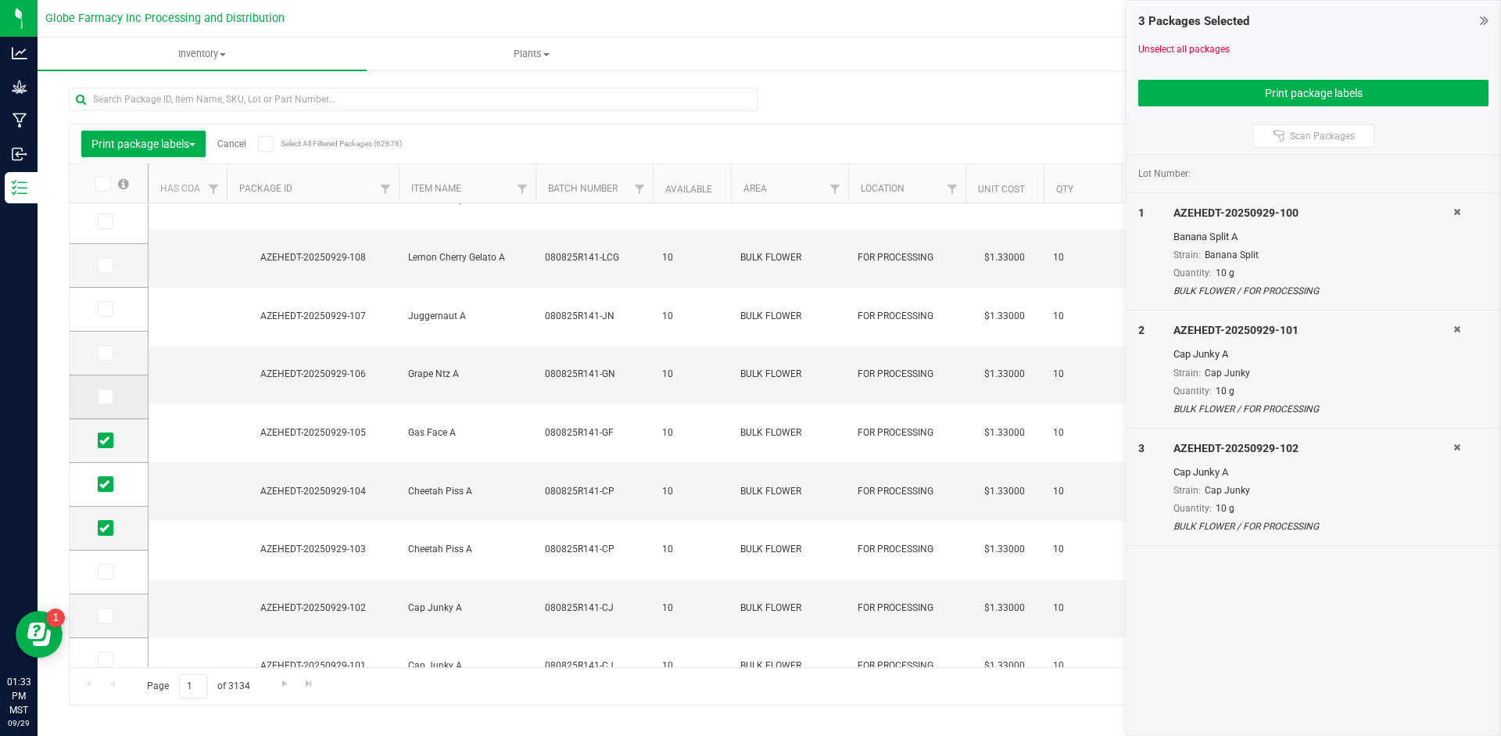
drag, startPoint x: 106, startPoint y: 400, endPoint x: 109, endPoint y: 378, distance: 22.1
click at [106, 396] on icon at bounding box center [104, 396] width 10 height 0
click at [0, 0] on input "checkbox" at bounding box center [0, 0] width 0 height 0
click at [112, 352] on span at bounding box center [106, 353] width 16 height 16
click at [0, 0] on input "checkbox" at bounding box center [0, 0] width 0 height 0
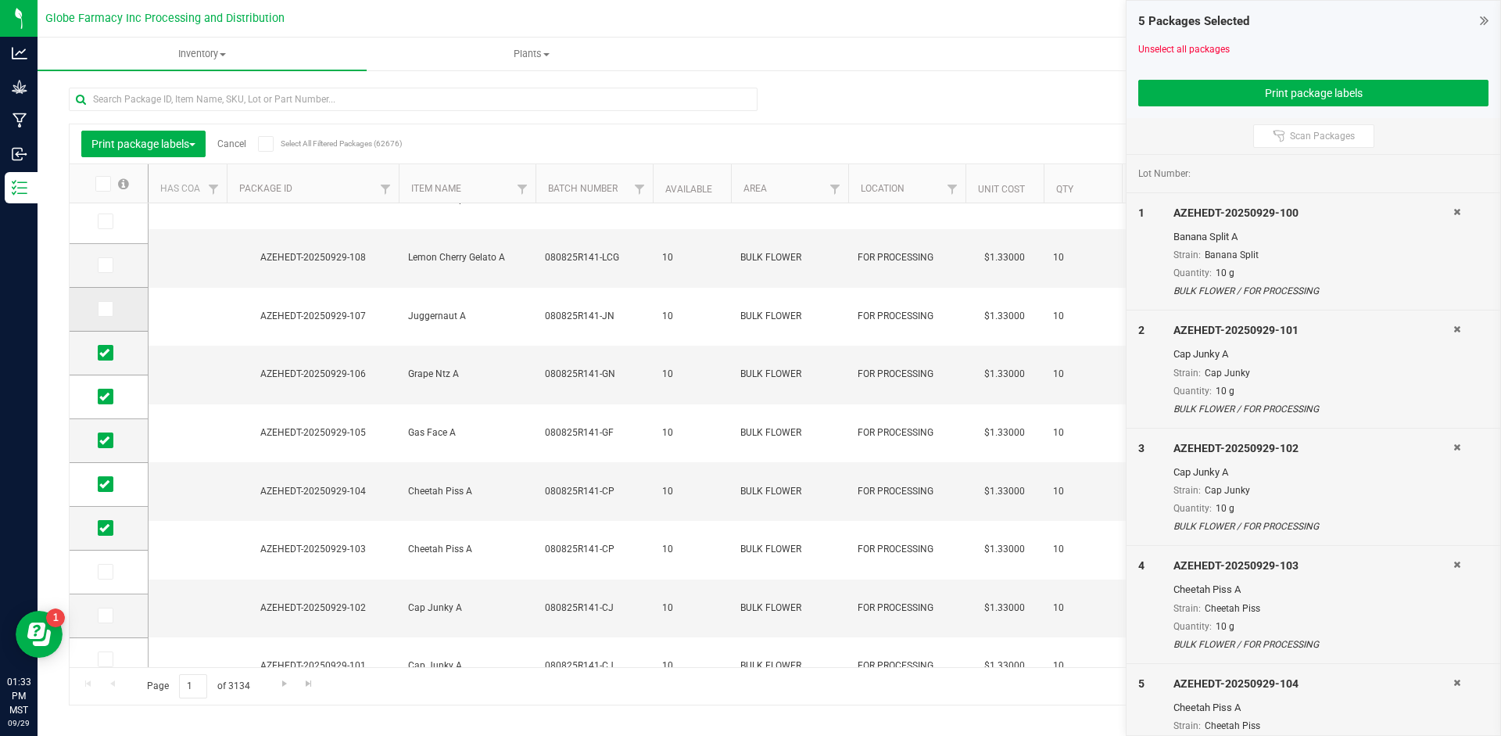
click at [110, 313] on span at bounding box center [106, 309] width 16 height 16
click at [0, 0] on input "checkbox" at bounding box center [0, 0] width 0 height 0
click at [111, 265] on span at bounding box center [106, 265] width 16 height 16
click at [0, 0] on input "checkbox" at bounding box center [0, 0] width 0 height 0
click at [109, 222] on span at bounding box center [106, 221] width 16 height 16
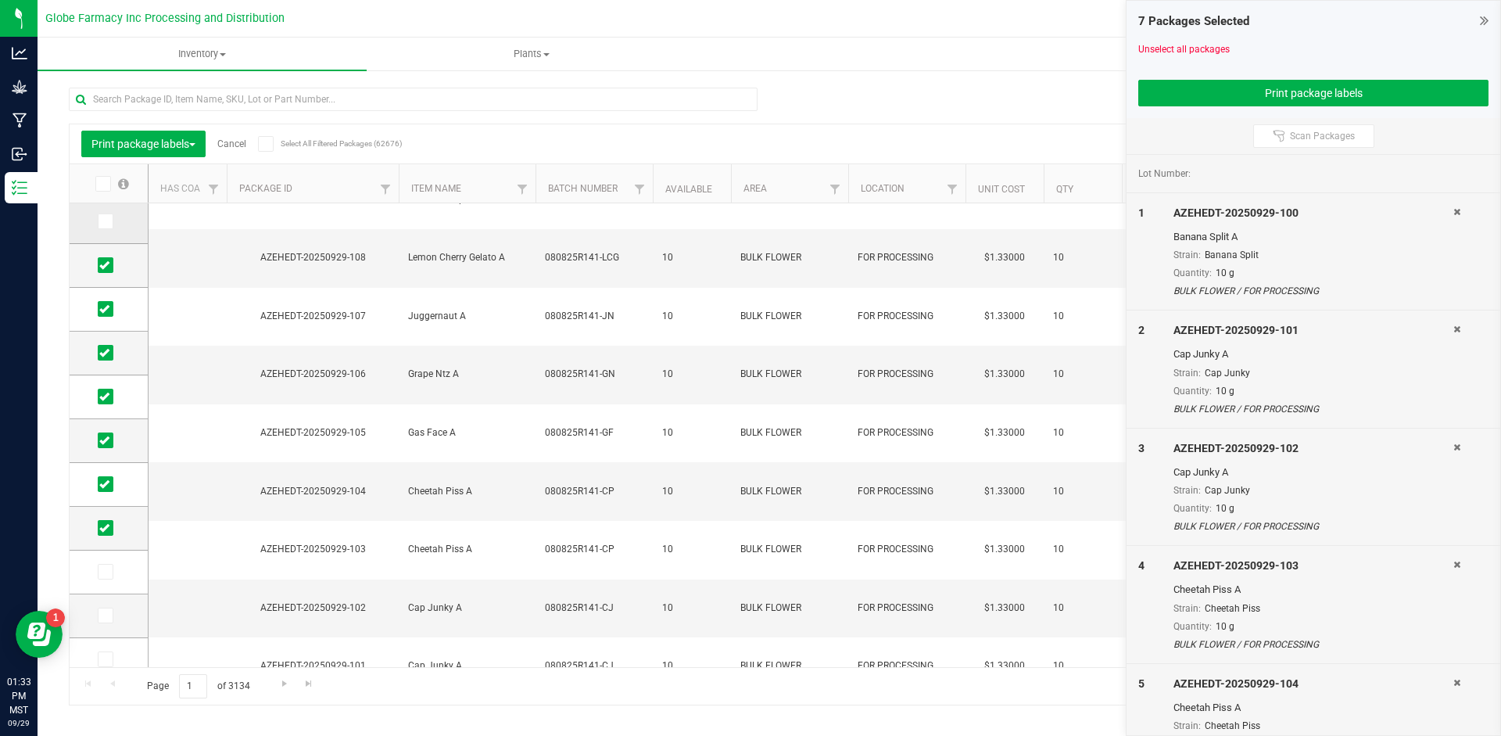
click at [0, 0] on input "checkbox" at bounding box center [0, 0] width 0 height 0
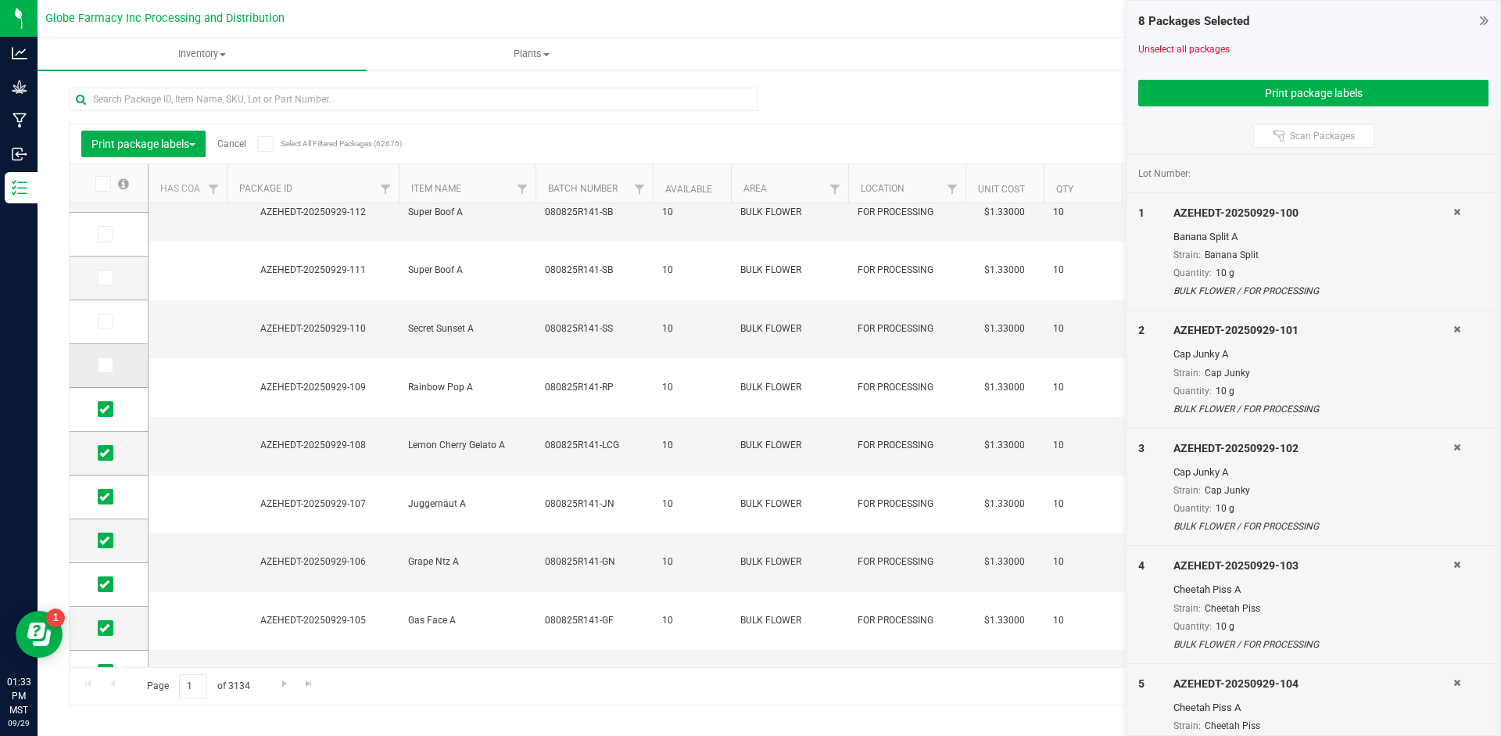
click at [106, 365] on icon at bounding box center [104, 365] width 10 height 0
click at [0, 0] on input "checkbox" at bounding box center [0, 0] width 0 height 0
click at [111, 320] on span at bounding box center [106, 321] width 16 height 16
click at [0, 0] on input "checkbox" at bounding box center [0, 0] width 0 height 0
click at [111, 277] on span at bounding box center [106, 278] width 16 height 16
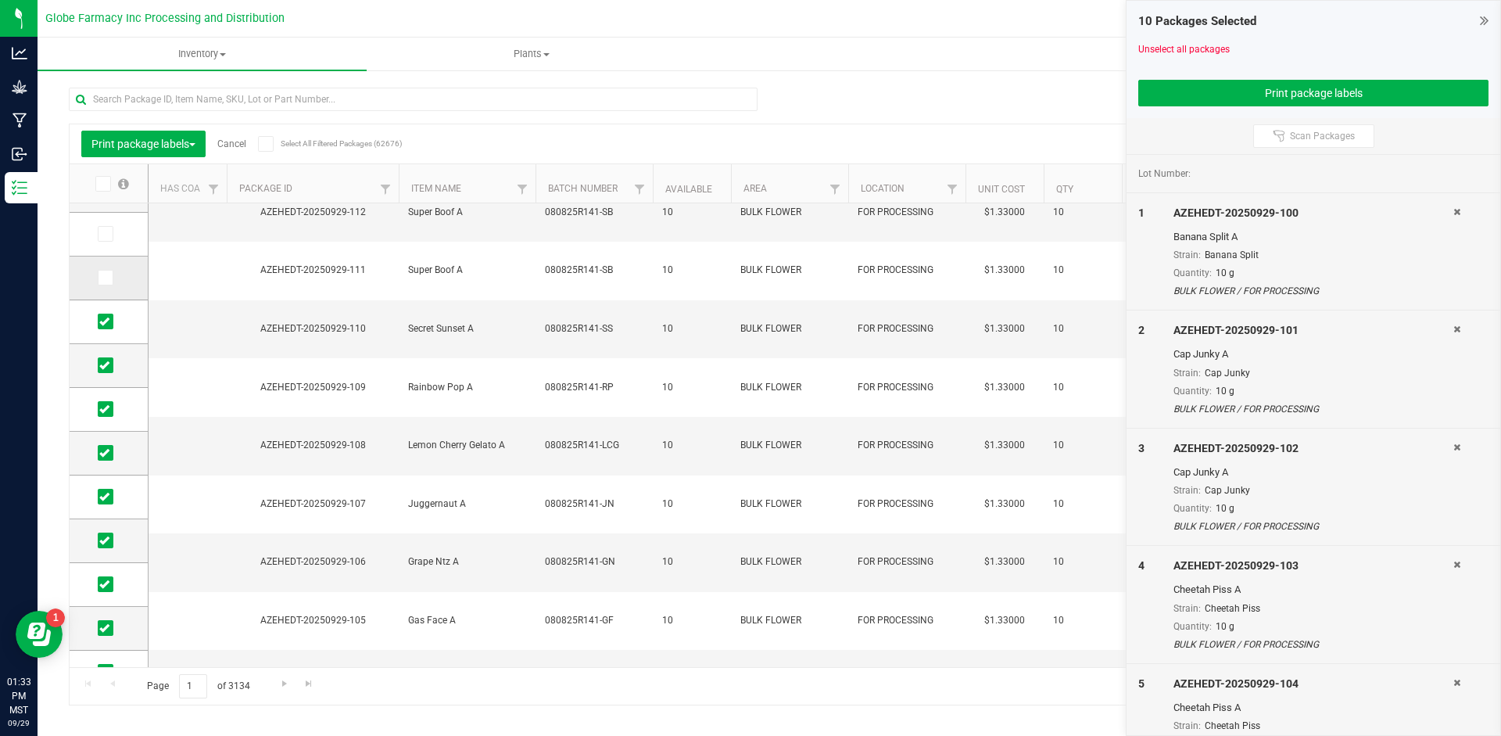
click at [0, 0] on input "checkbox" at bounding box center [0, 0] width 0 height 0
click at [112, 239] on span at bounding box center [106, 234] width 16 height 16
click at [0, 0] on input "checkbox" at bounding box center [0, 0] width 0 height 0
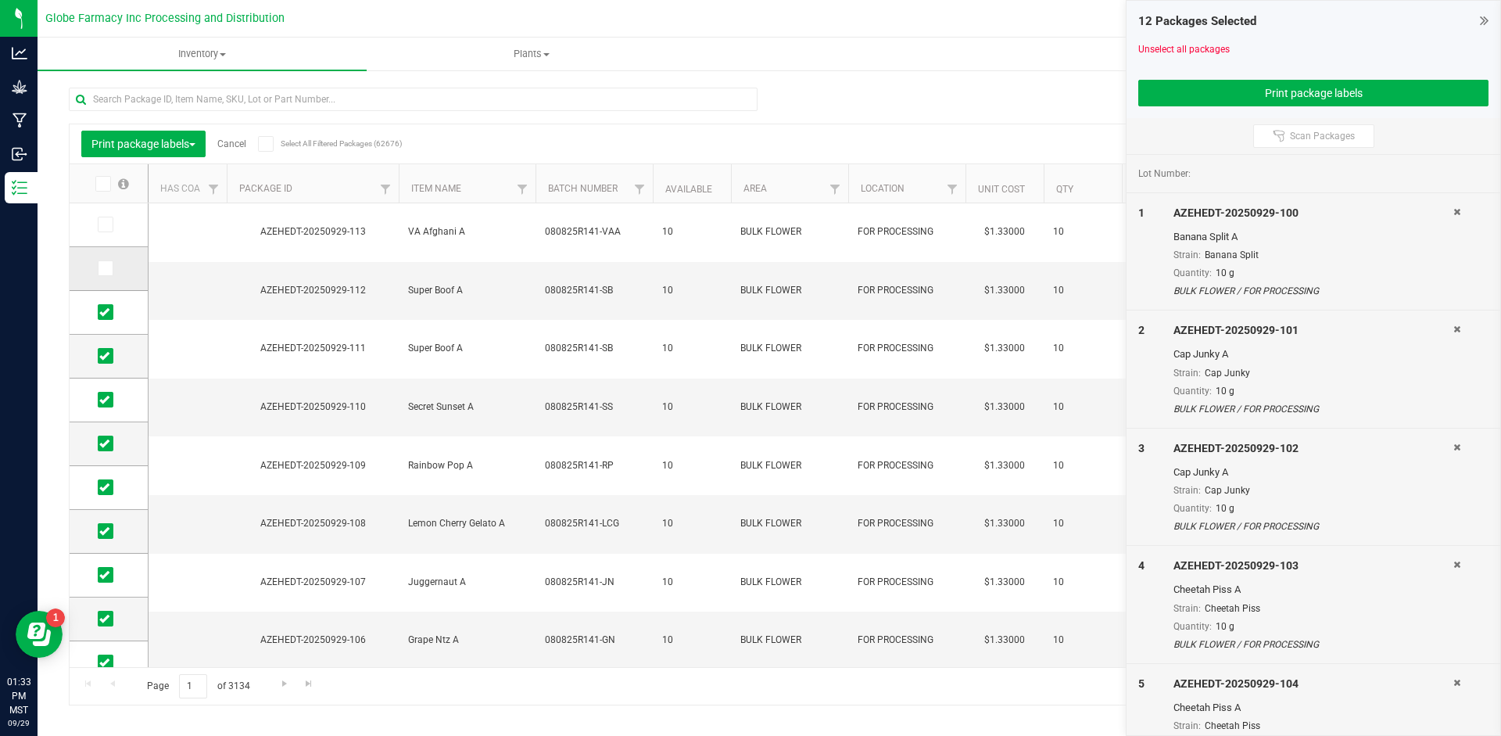
click at [91, 268] on td at bounding box center [109, 269] width 78 height 44
click at [102, 259] on td at bounding box center [109, 269] width 78 height 44
click at [105, 268] on icon at bounding box center [104, 268] width 10 height 0
click at [0, 0] on input "checkbox" at bounding box center [0, 0] width 0 height 0
click at [106, 224] on icon at bounding box center [104, 224] width 10 height 0
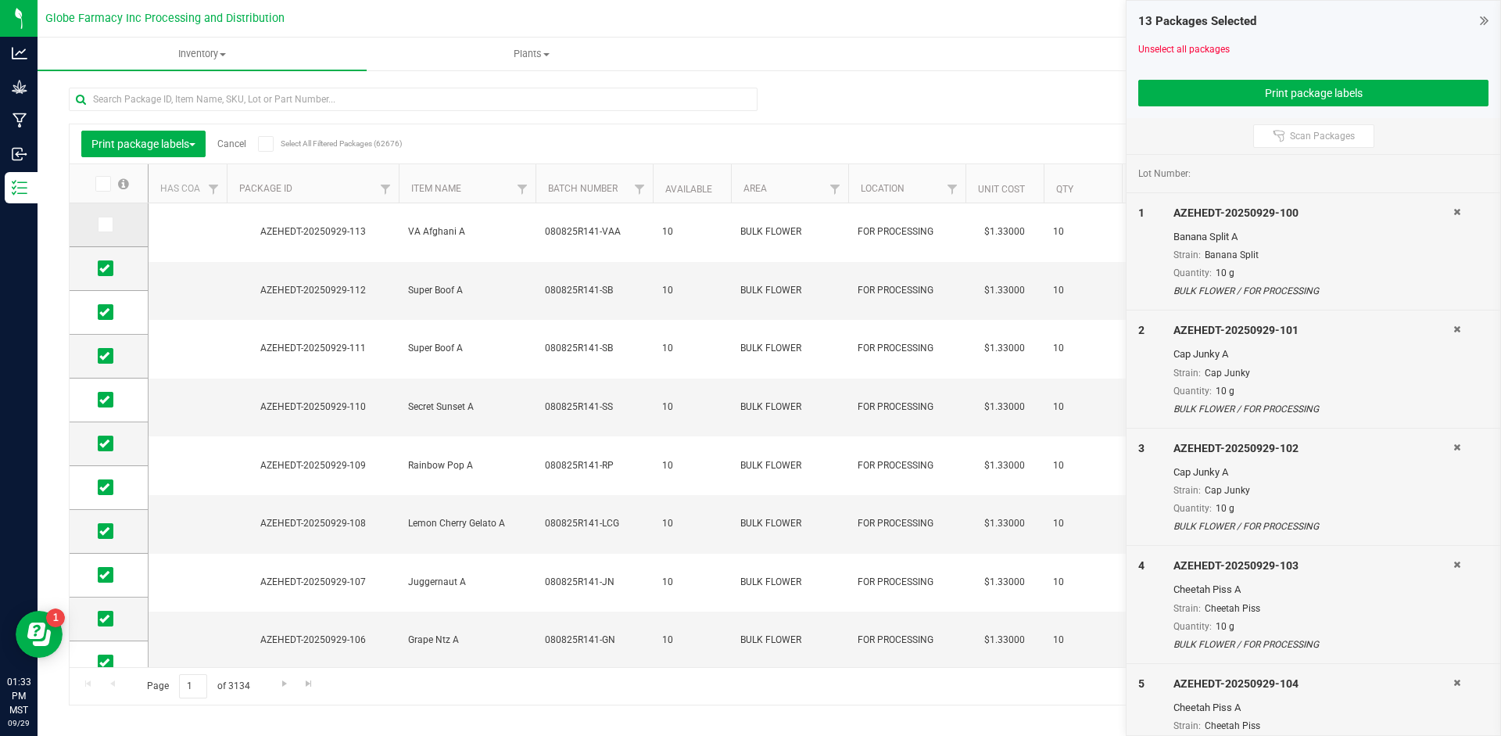
click at [0, 0] on input "checkbox" at bounding box center [0, 0] width 0 height 0
click at [1325, 140] on span "Scan Packages" at bounding box center [1322, 136] width 65 height 13
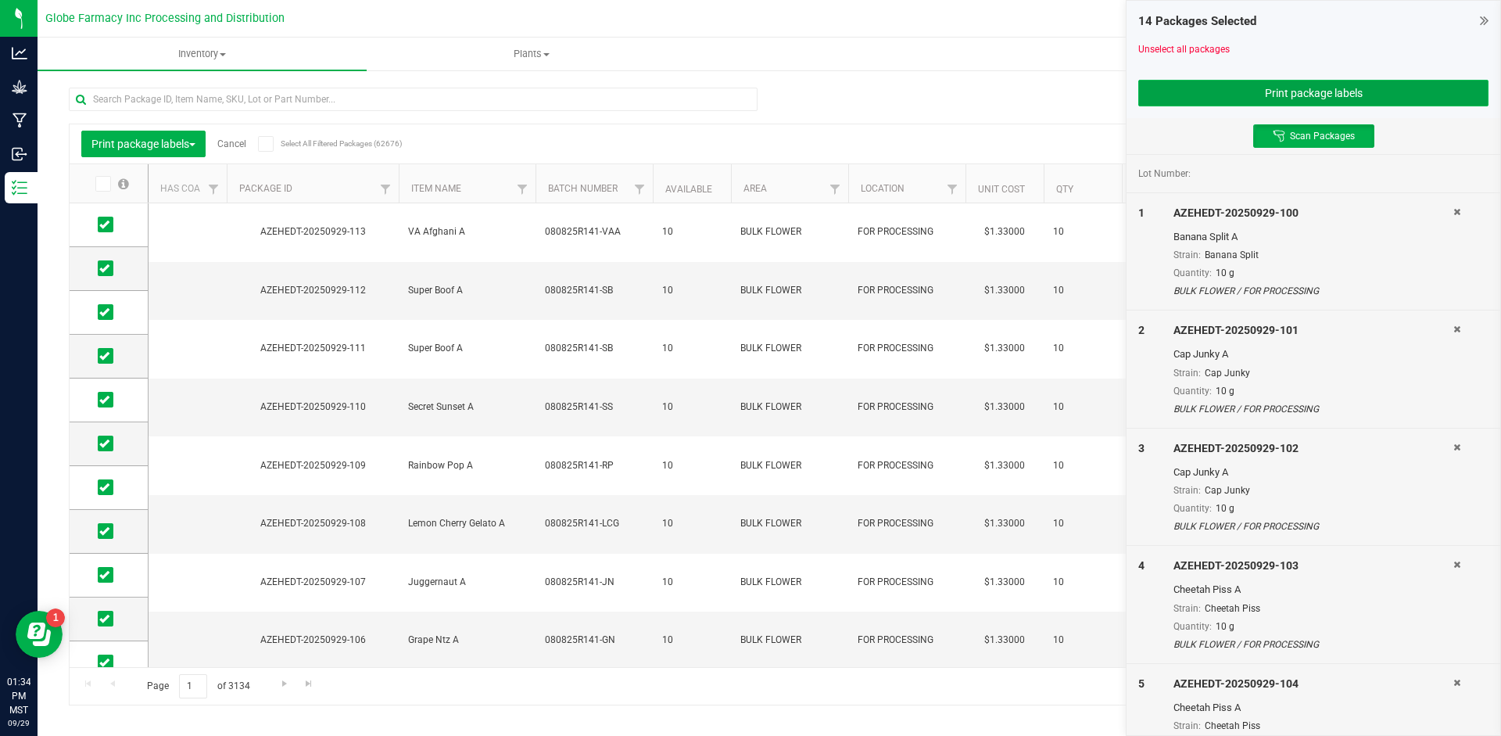
click at [1324, 93] on button "Print package labels" at bounding box center [1313, 93] width 350 height 27
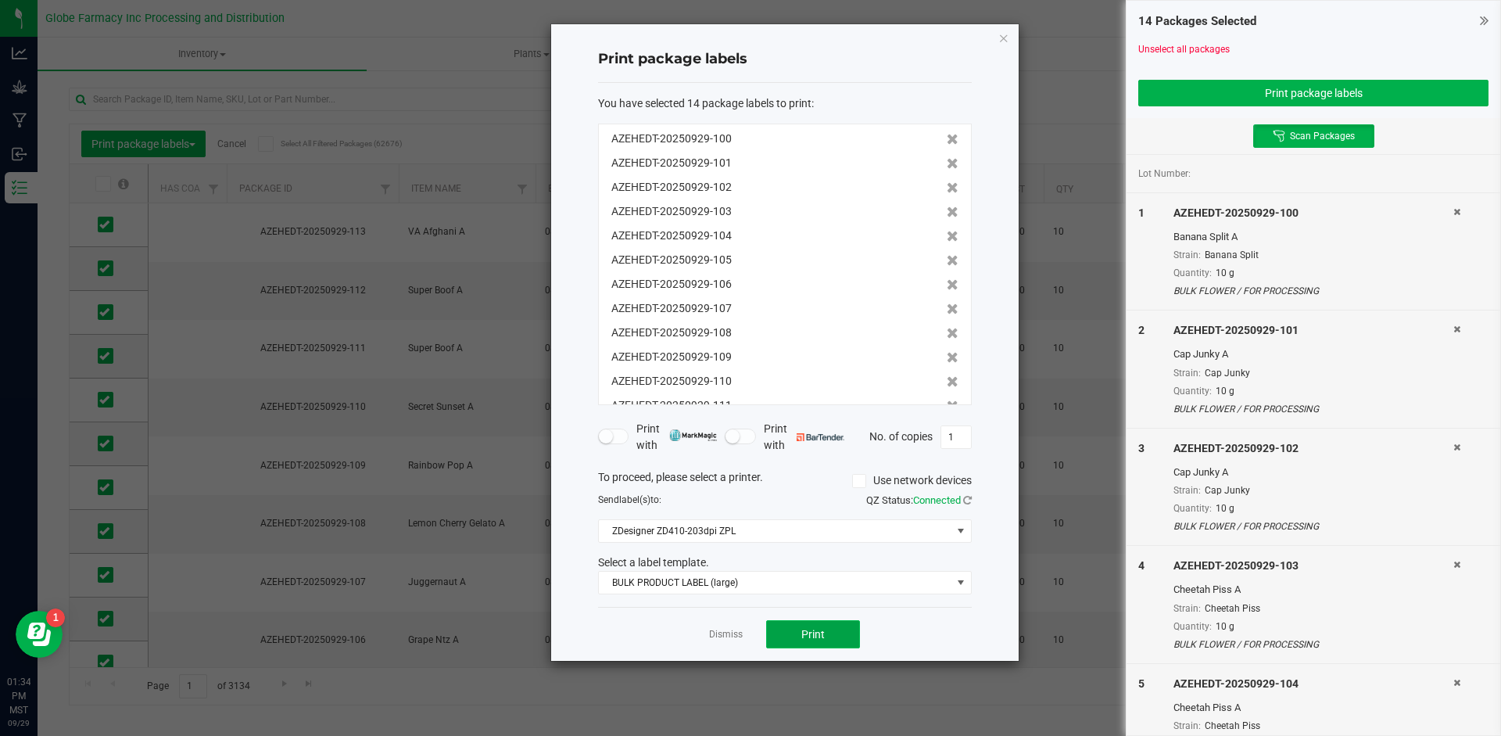
click at [811, 637] on span "Print" at bounding box center [812, 634] width 23 height 13
click at [794, 632] on button "Print" at bounding box center [813, 634] width 94 height 28
click at [794, 632] on div at bounding box center [784, 342] width 467 height 636
